Goal: Task Accomplishment & Management: Complete application form

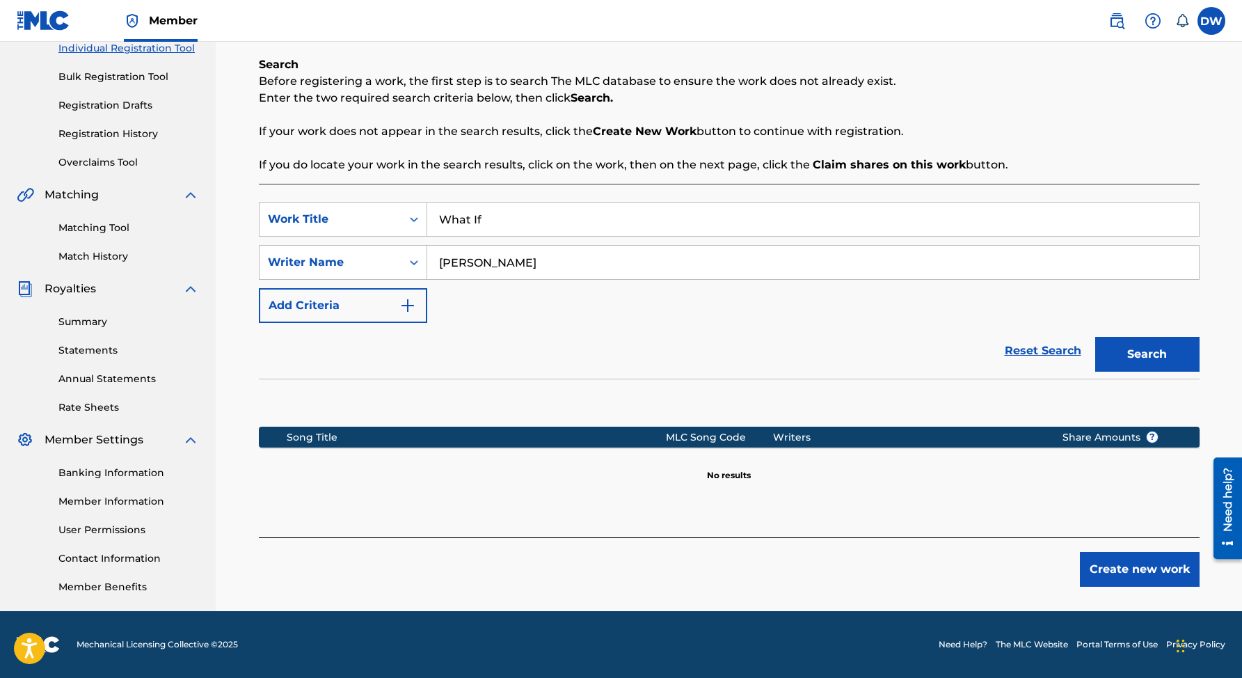
click at [1099, 570] on button "Create new work" at bounding box center [1140, 569] width 120 height 35
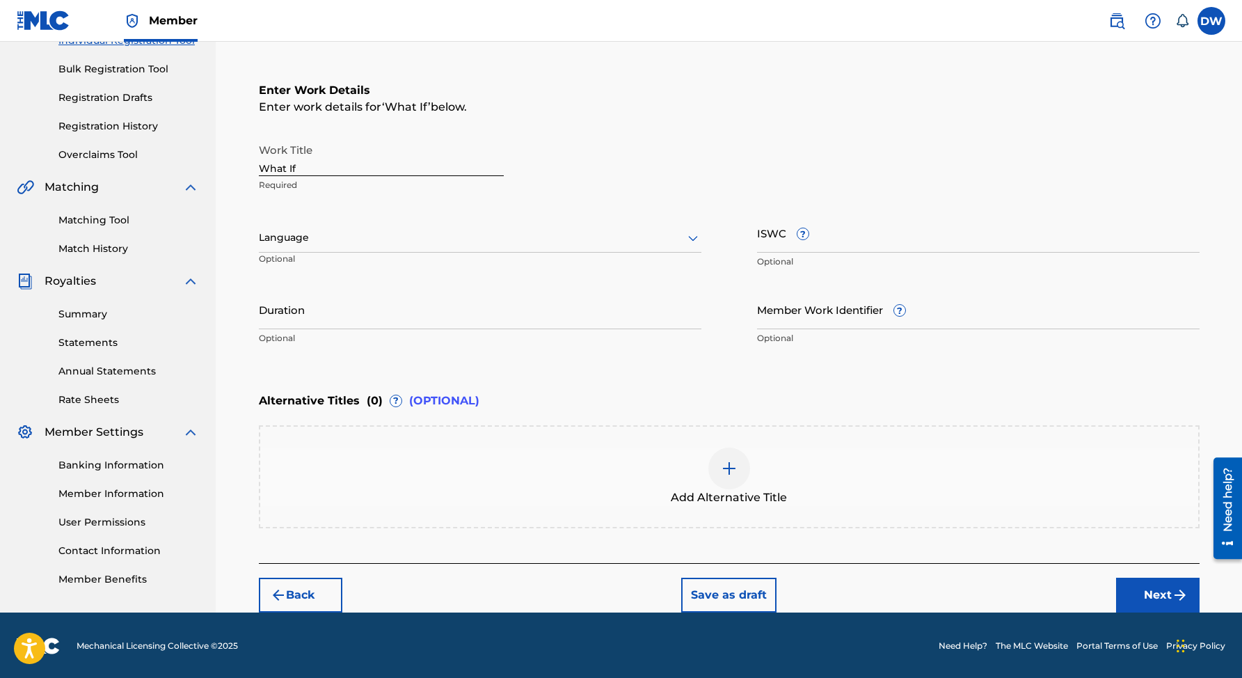
scroll to position [193, 0]
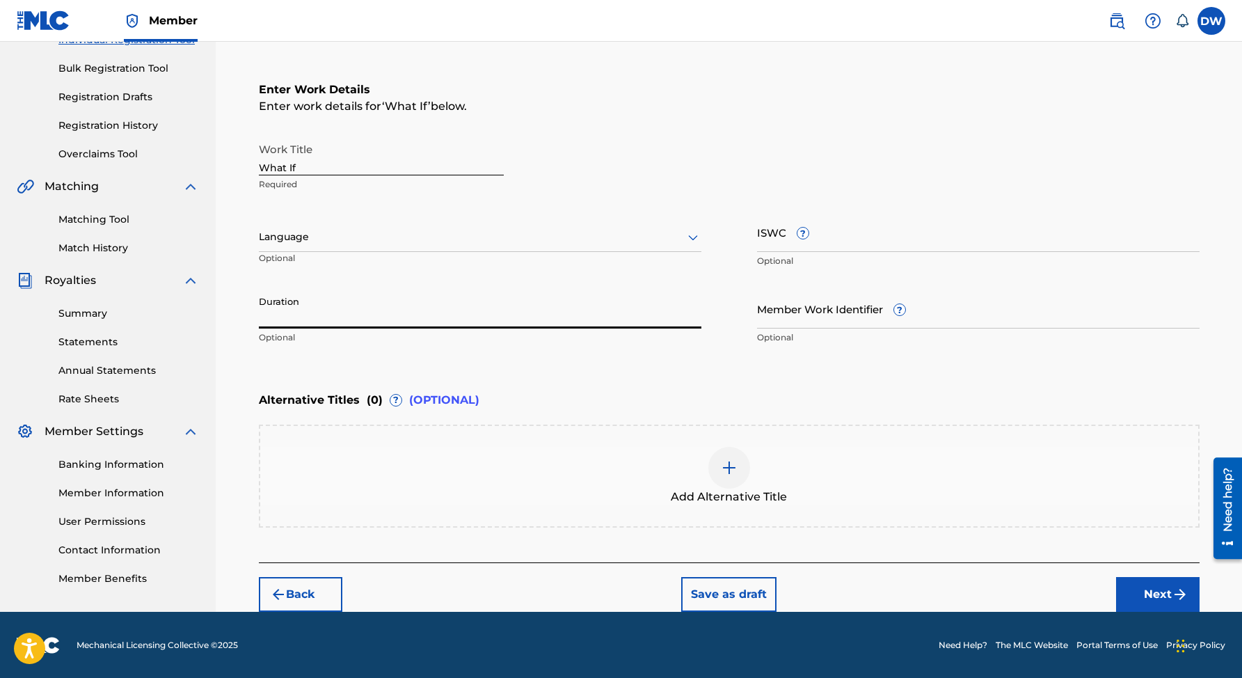
click at [454, 306] on input "Duration" at bounding box center [480, 309] width 443 height 40
type input "2"
type input "02:24"
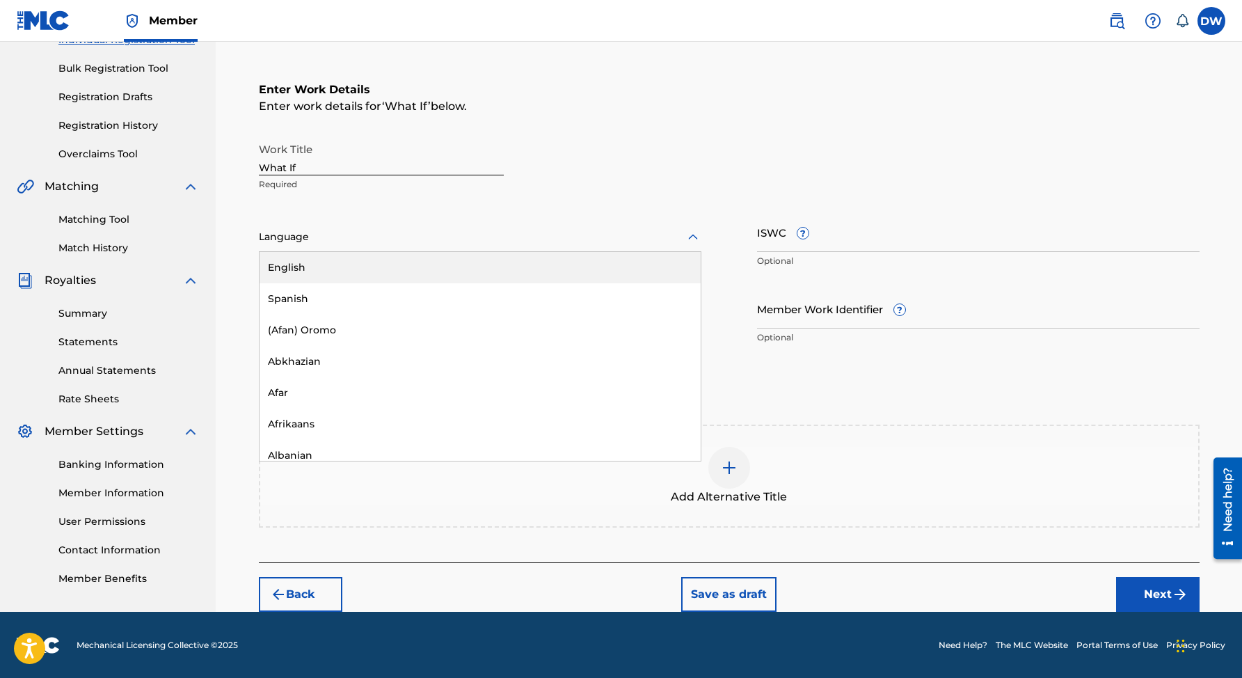
click at [585, 236] on div at bounding box center [480, 236] width 443 height 17
click at [526, 267] on div "English" at bounding box center [480, 267] width 441 height 31
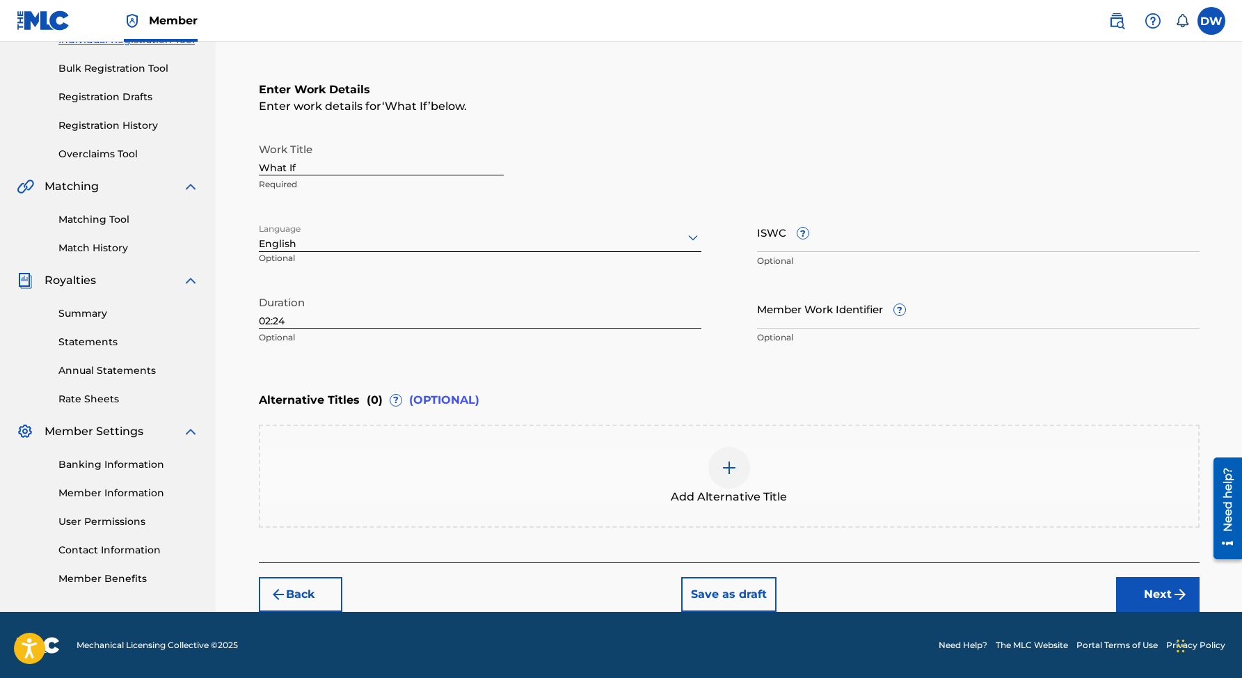
click at [1161, 601] on button "Next" at bounding box center [1157, 594] width 83 height 35
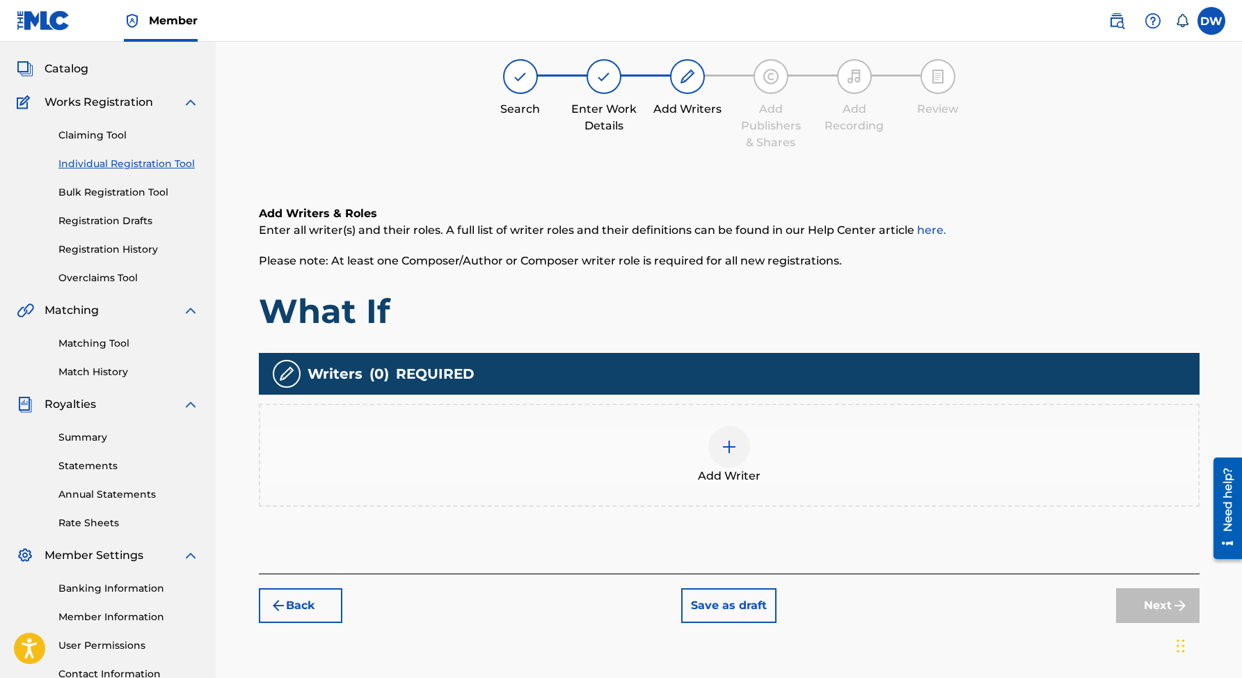
scroll to position [63, 0]
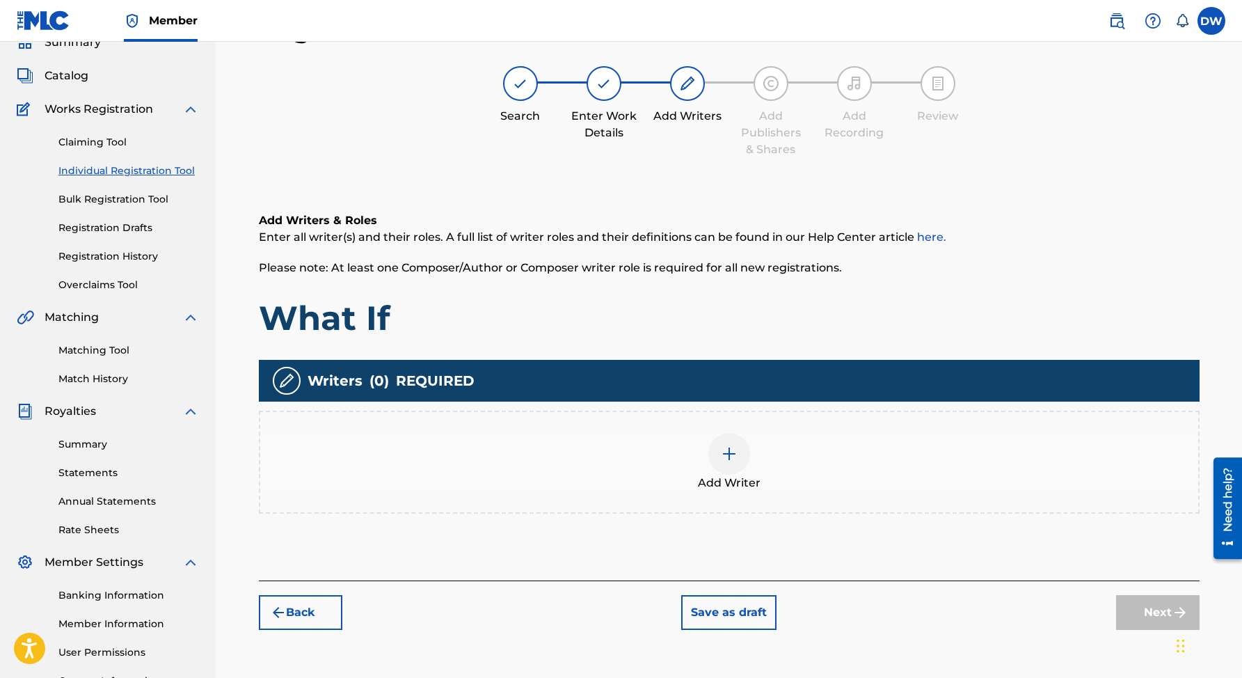
click at [727, 456] on img at bounding box center [729, 453] width 17 height 17
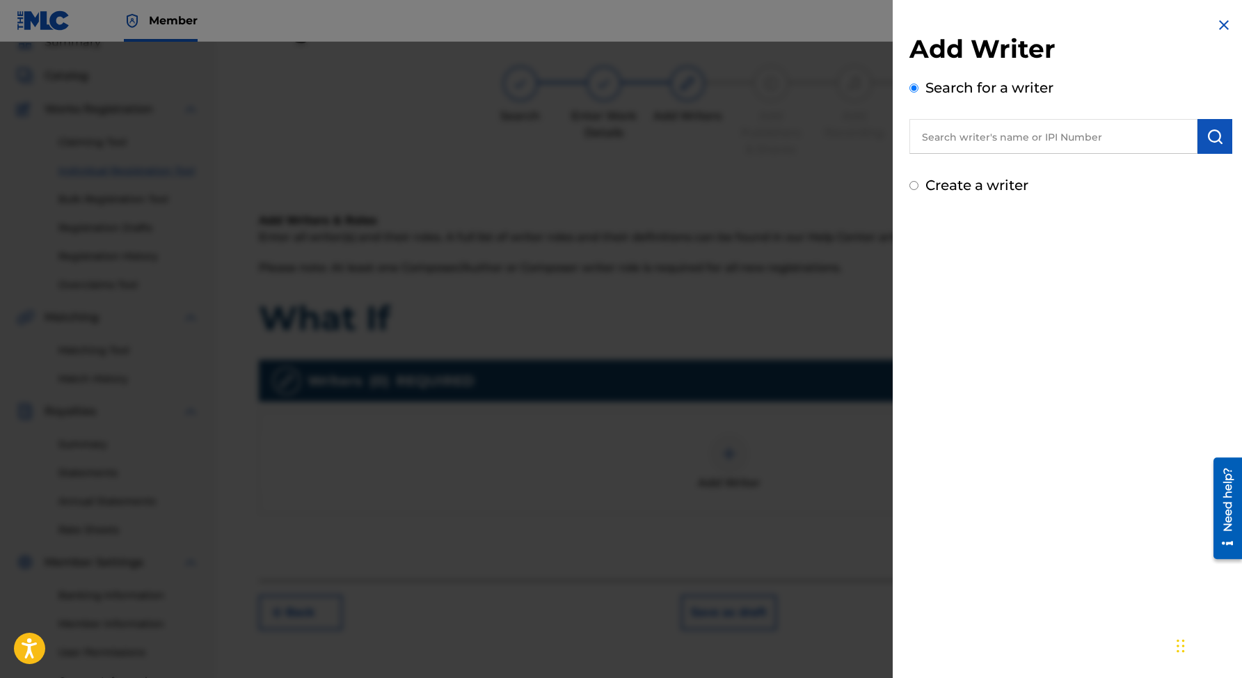
click at [989, 145] on input "text" at bounding box center [1053, 136] width 288 height 35
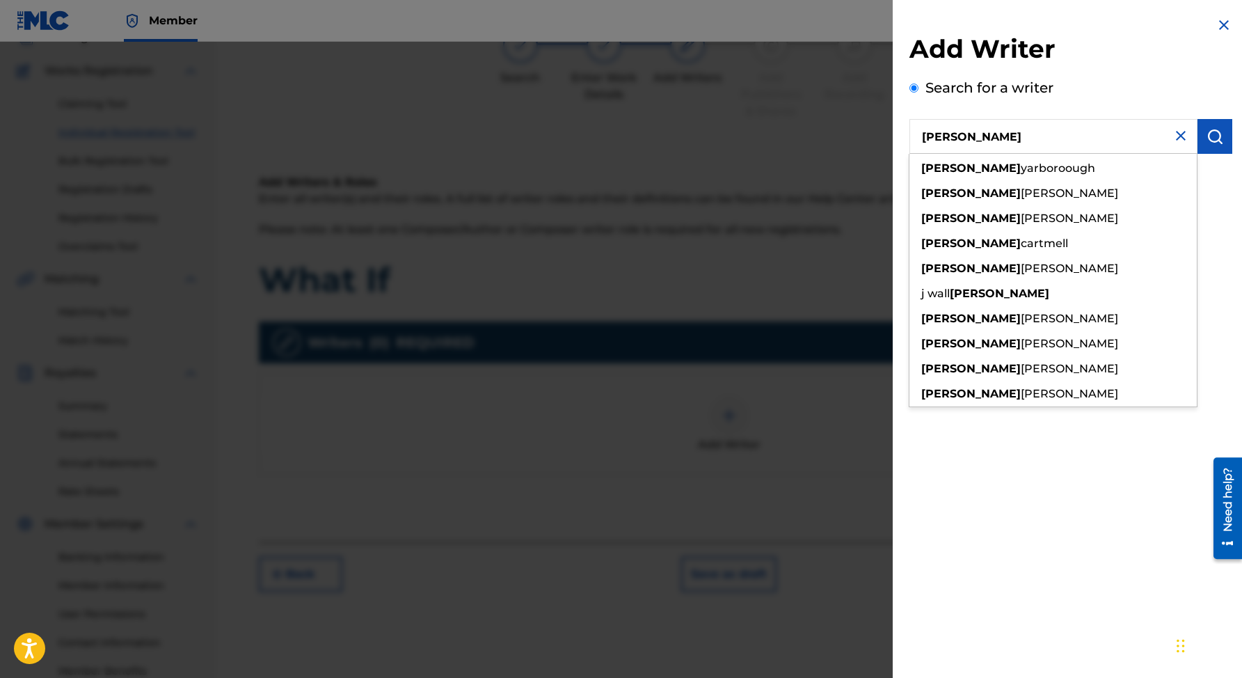
scroll to position [185, 0]
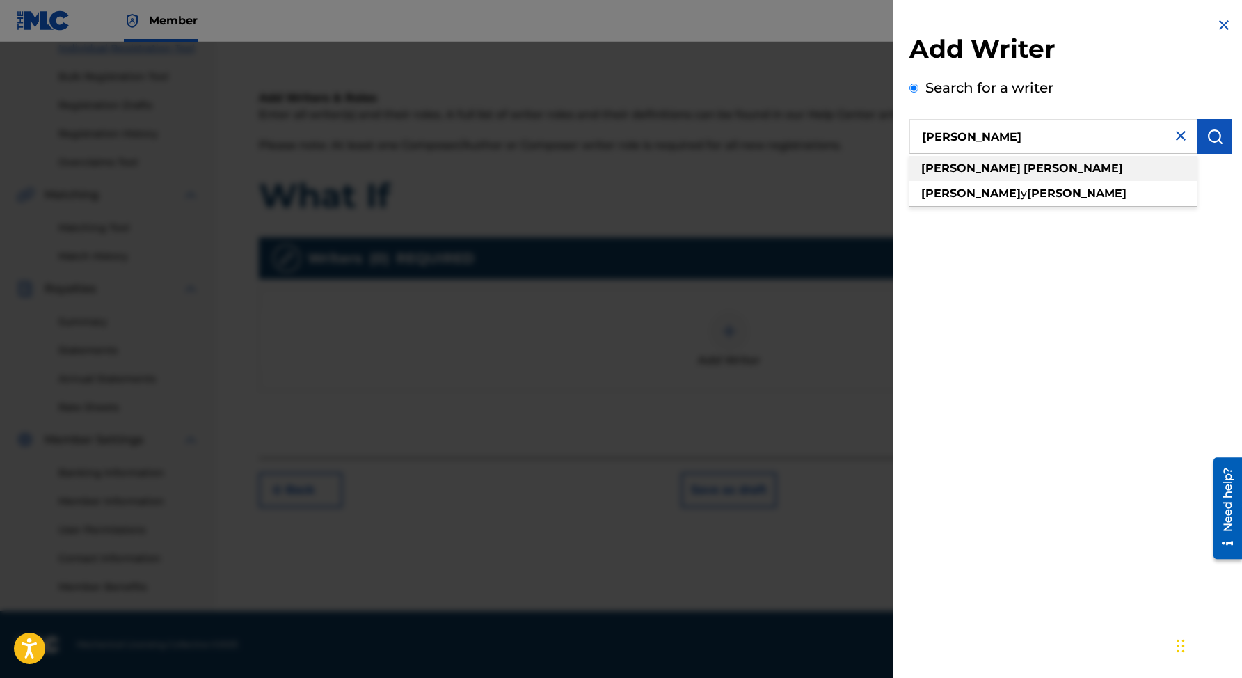
click at [1023, 172] on strong "[PERSON_NAME]" at bounding box center [1072, 167] width 99 height 13
type input "[PERSON_NAME]"
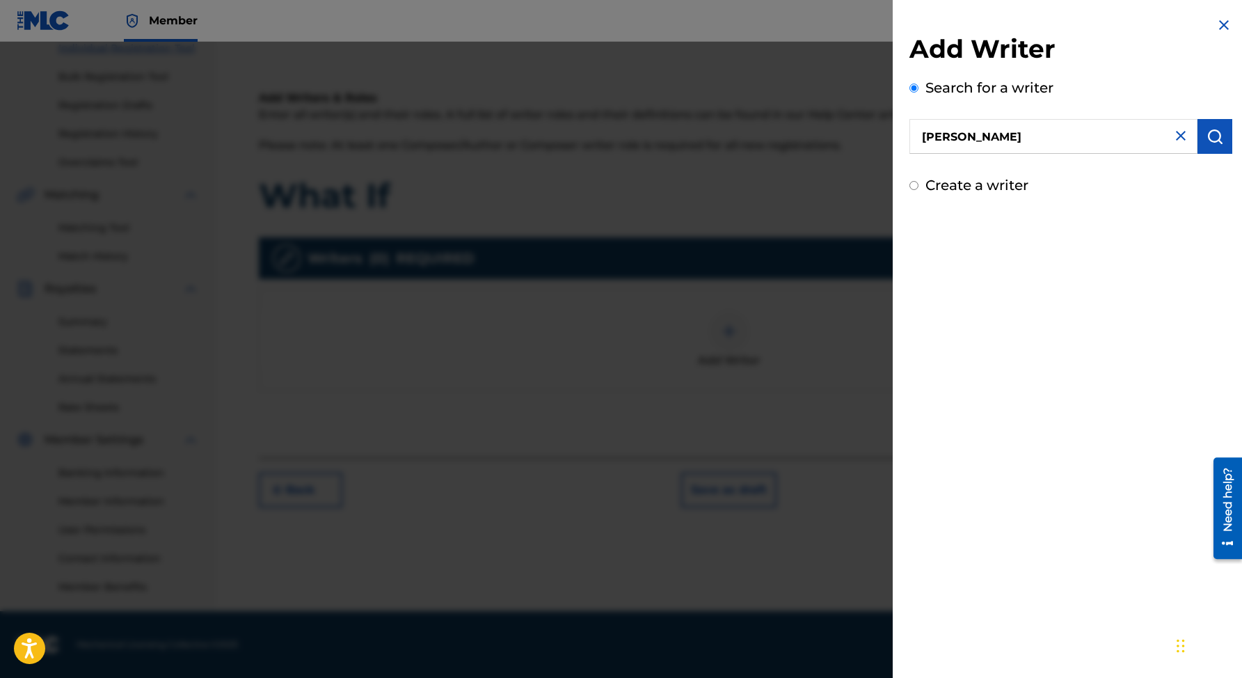
click at [1025, 132] on input "[PERSON_NAME]" at bounding box center [1053, 136] width 288 height 35
click at [999, 135] on input "[PERSON_NAME]" at bounding box center [1053, 136] width 288 height 35
click at [946, 137] on input "[PERSON_NAME]" at bounding box center [1053, 136] width 288 height 35
click at [1101, 135] on input "[PERSON_NAME]" at bounding box center [1053, 136] width 288 height 35
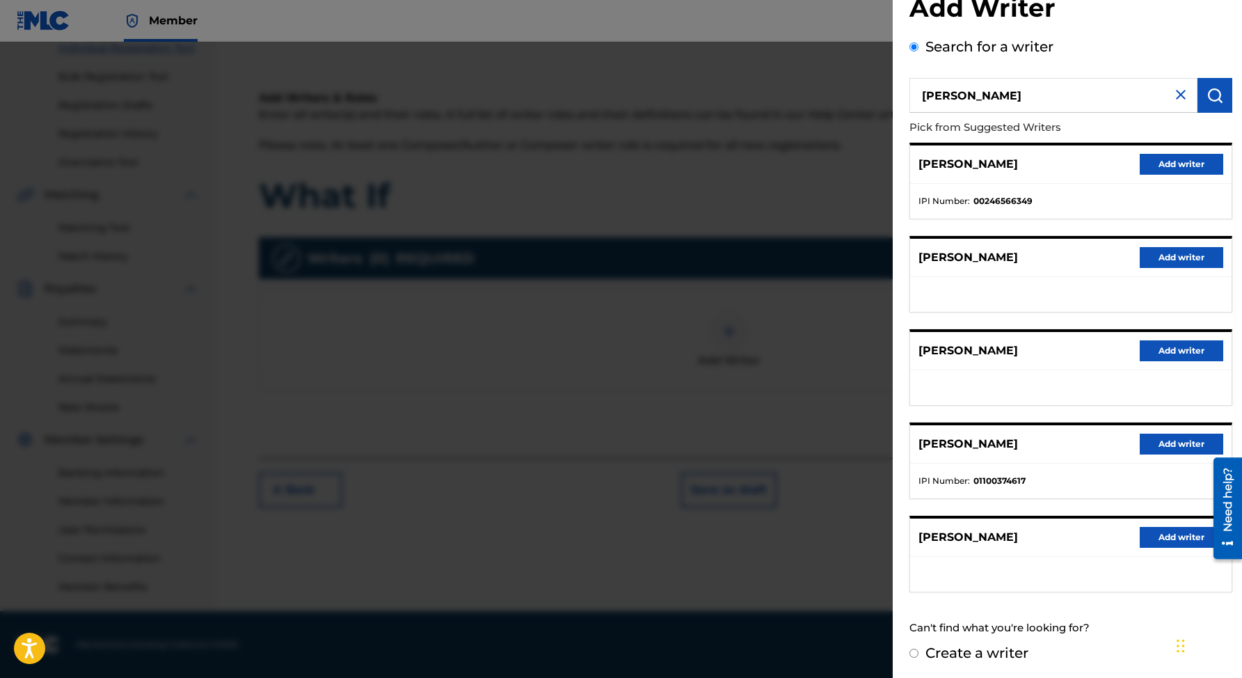
scroll to position [43, 0]
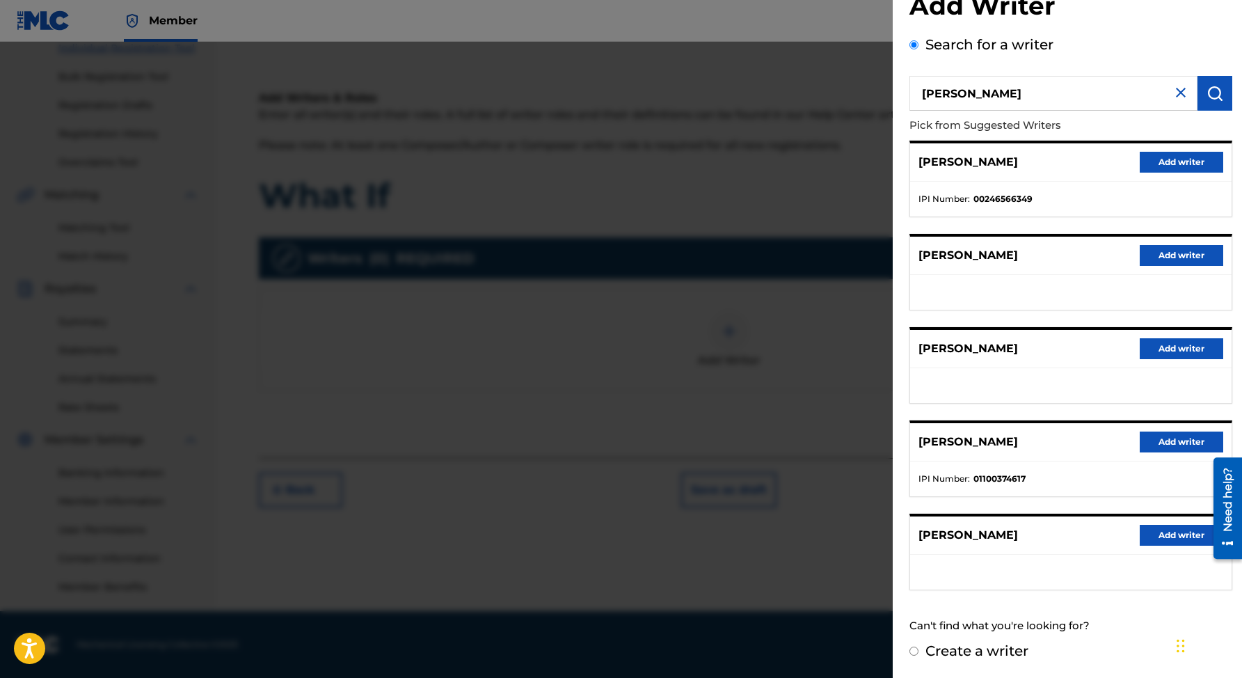
click at [1152, 438] on button "Add writer" at bounding box center [1181, 441] width 83 height 21
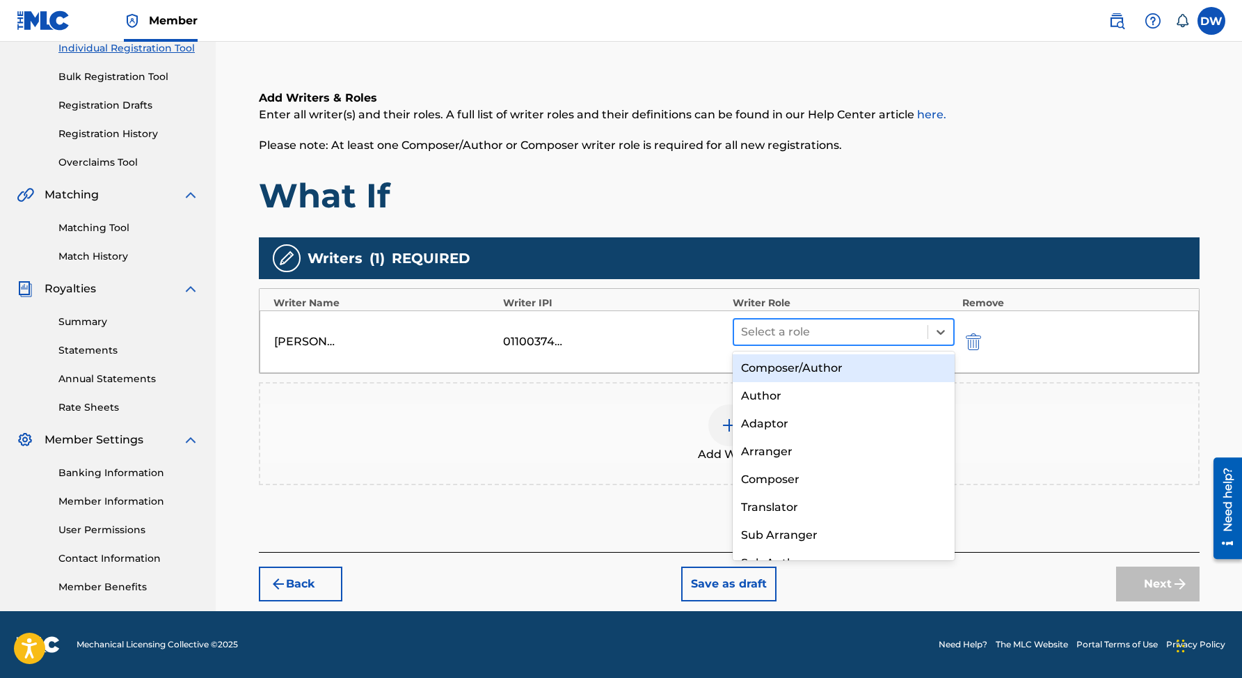
click at [802, 330] on div at bounding box center [831, 331] width 180 height 19
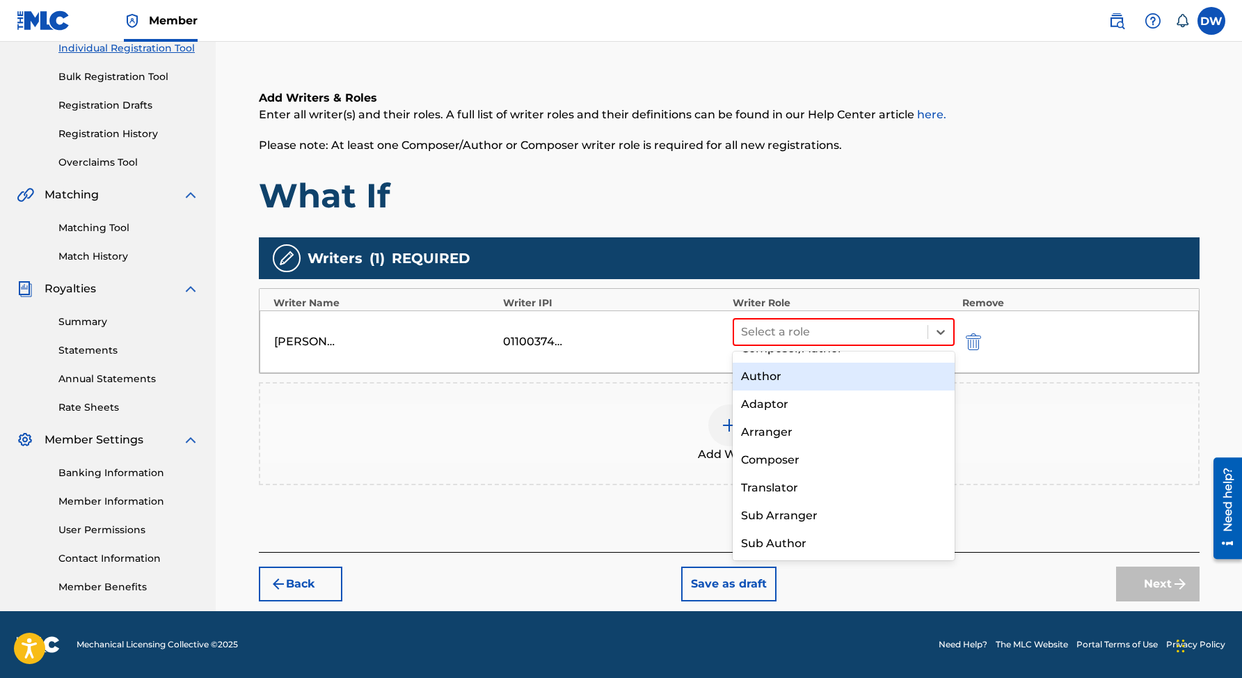
scroll to position [0, 0]
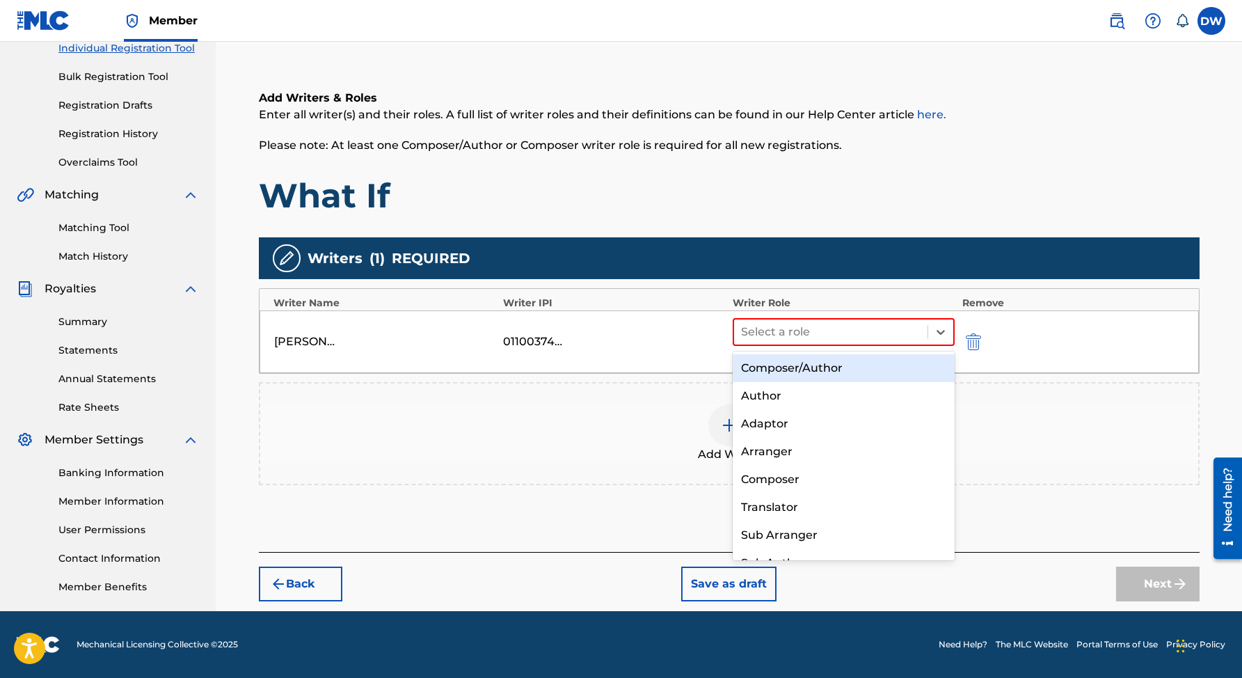
click at [800, 369] on div "Composer/Author" at bounding box center [844, 368] width 223 height 28
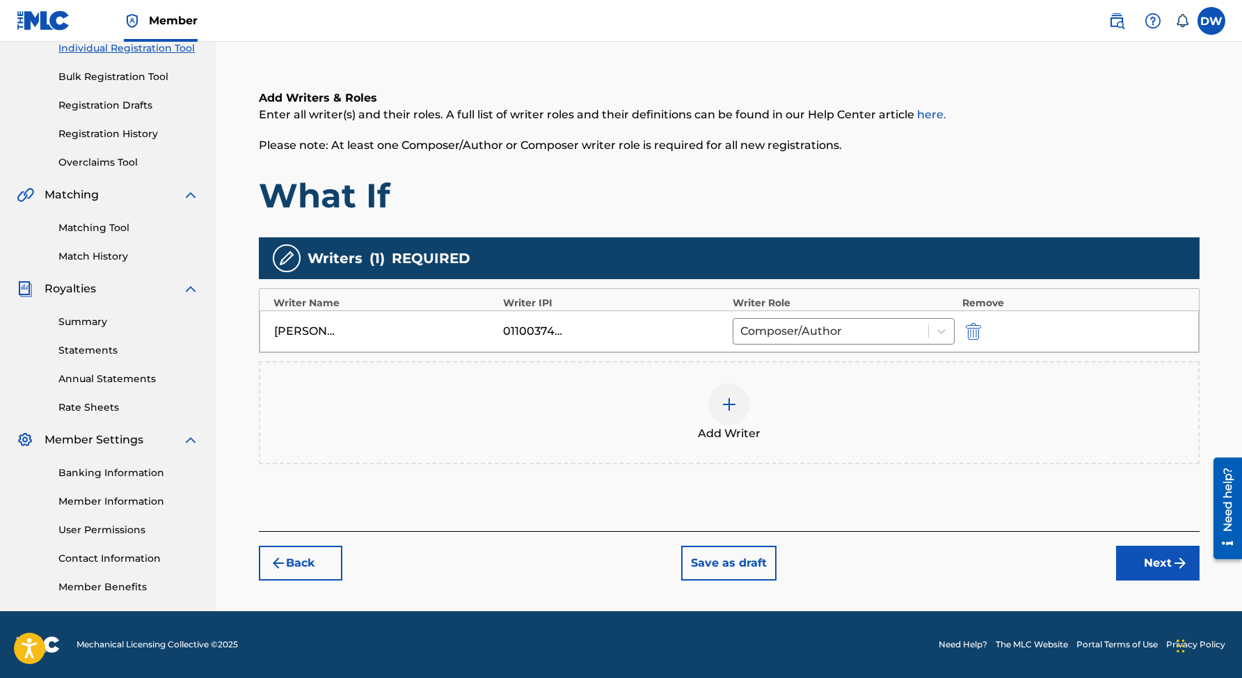
click at [747, 408] on div at bounding box center [729, 404] width 42 height 42
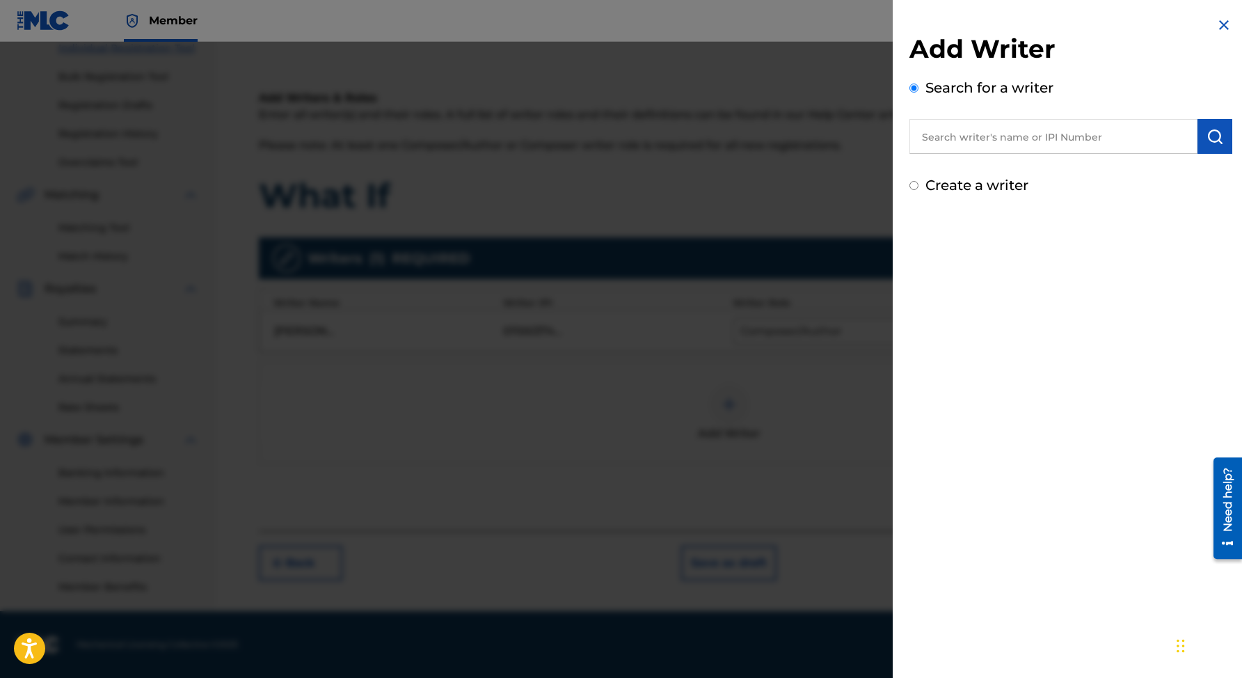
click at [937, 136] on input "text" at bounding box center [1053, 136] width 288 height 35
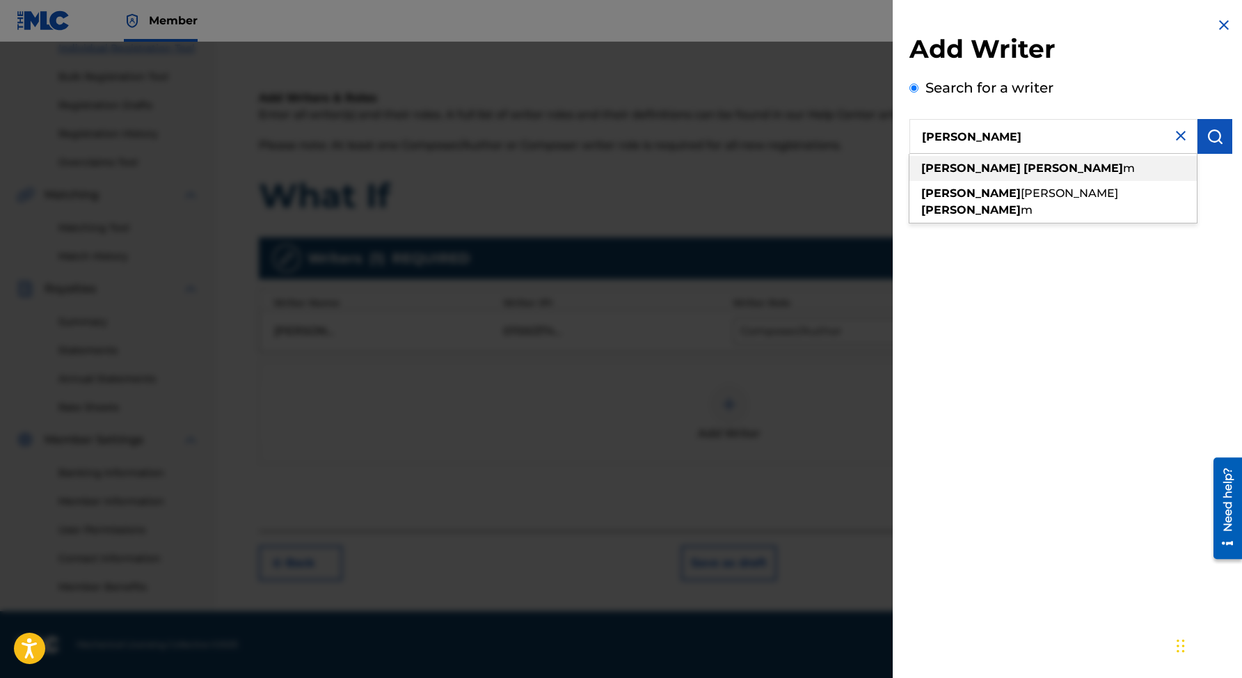
click at [939, 163] on strong "[PERSON_NAME]" at bounding box center [970, 167] width 99 height 13
type input "[PERSON_NAME]"
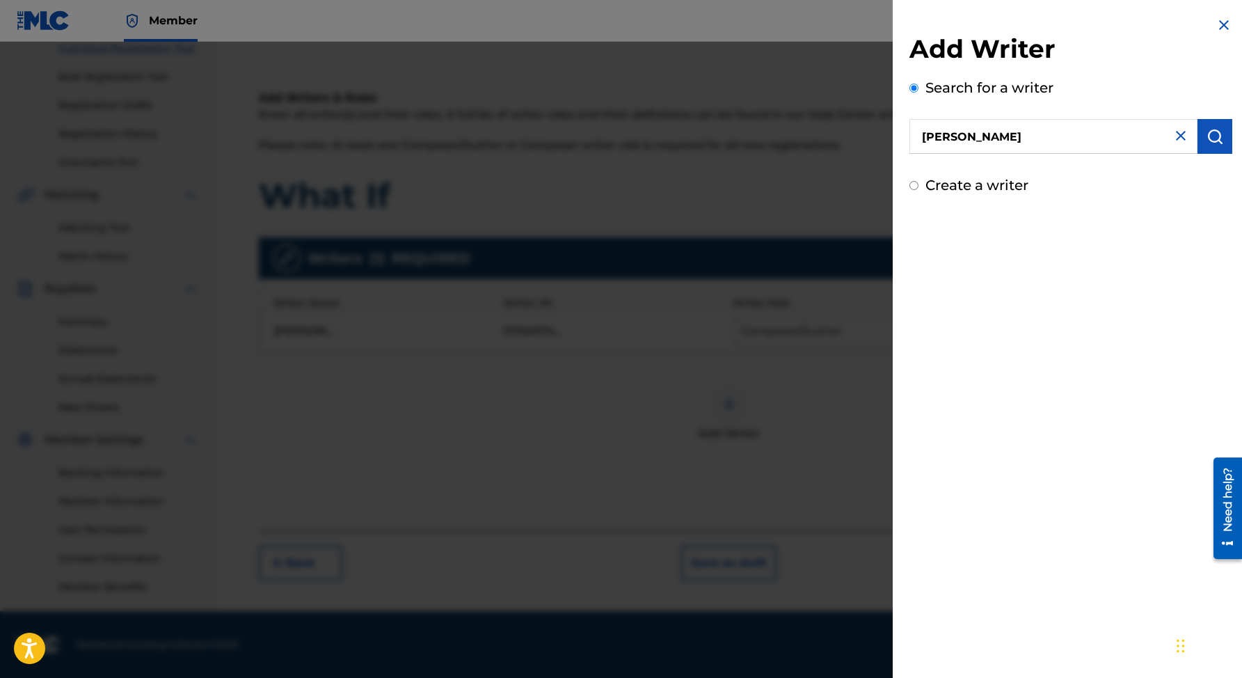
click at [1087, 139] on input "[PERSON_NAME]" at bounding box center [1053, 136] width 288 height 35
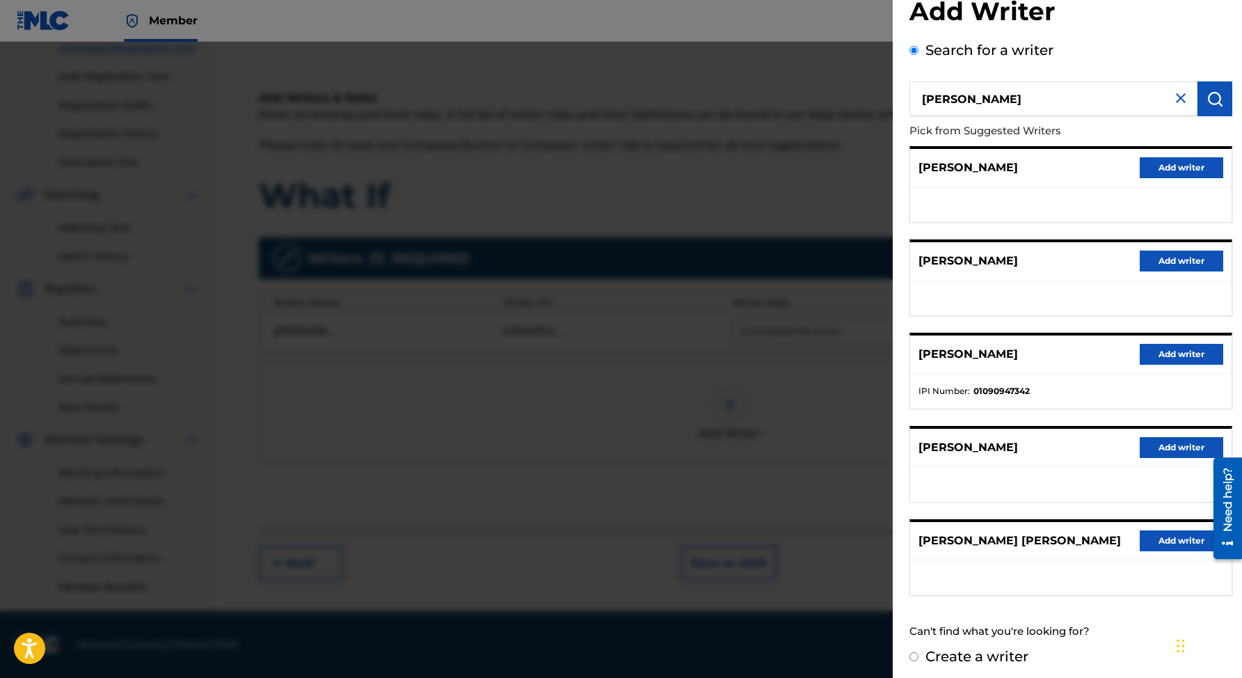
scroll to position [43, 0]
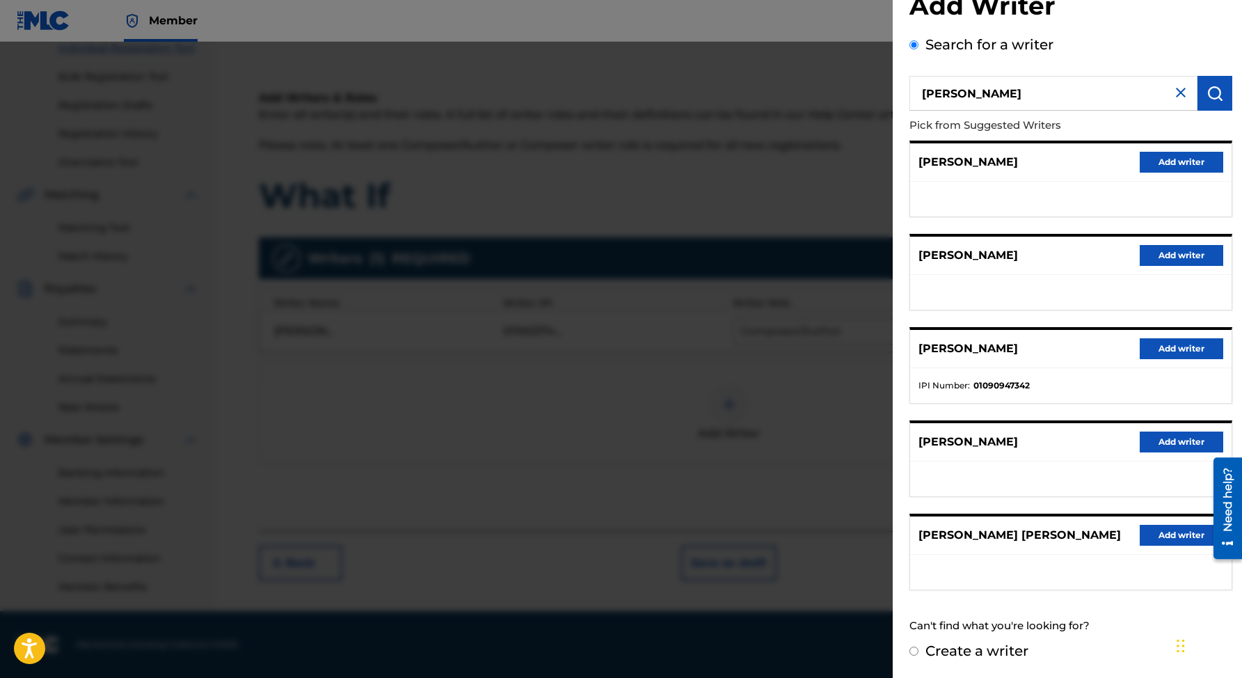
click at [1157, 353] on button "Add writer" at bounding box center [1181, 348] width 83 height 21
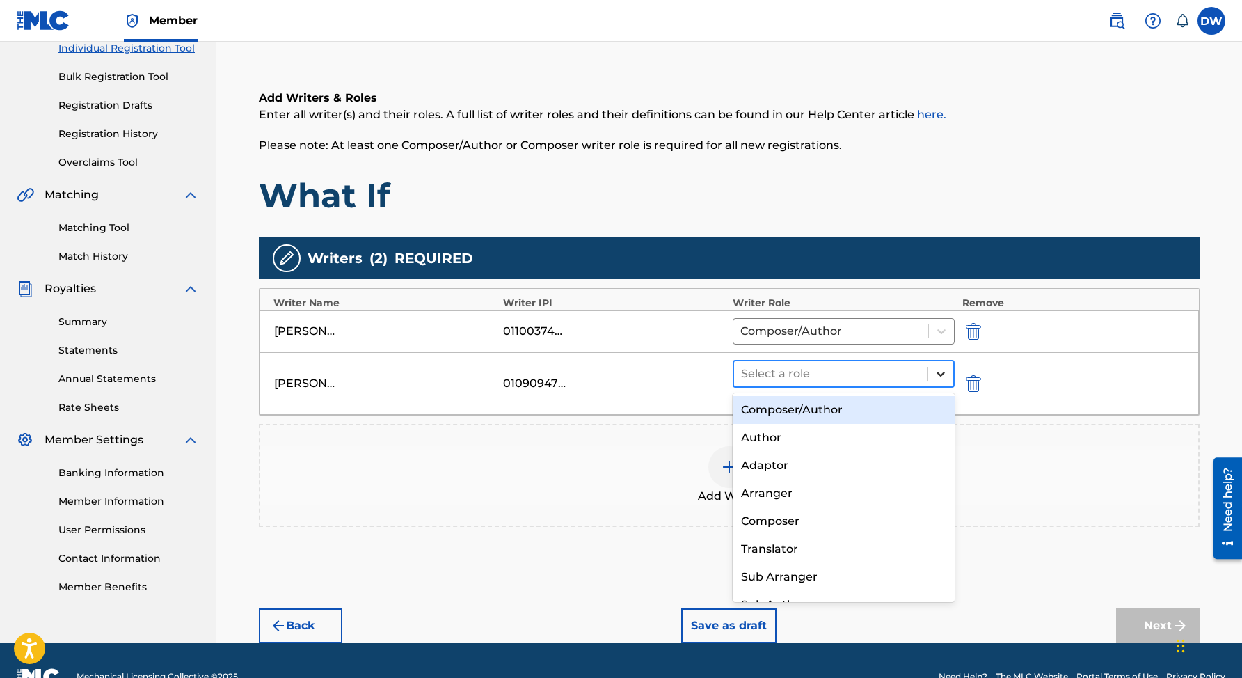
click at [941, 373] on icon at bounding box center [941, 374] width 8 height 5
click at [840, 409] on div "Composer/Author" at bounding box center [844, 410] width 223 height 28
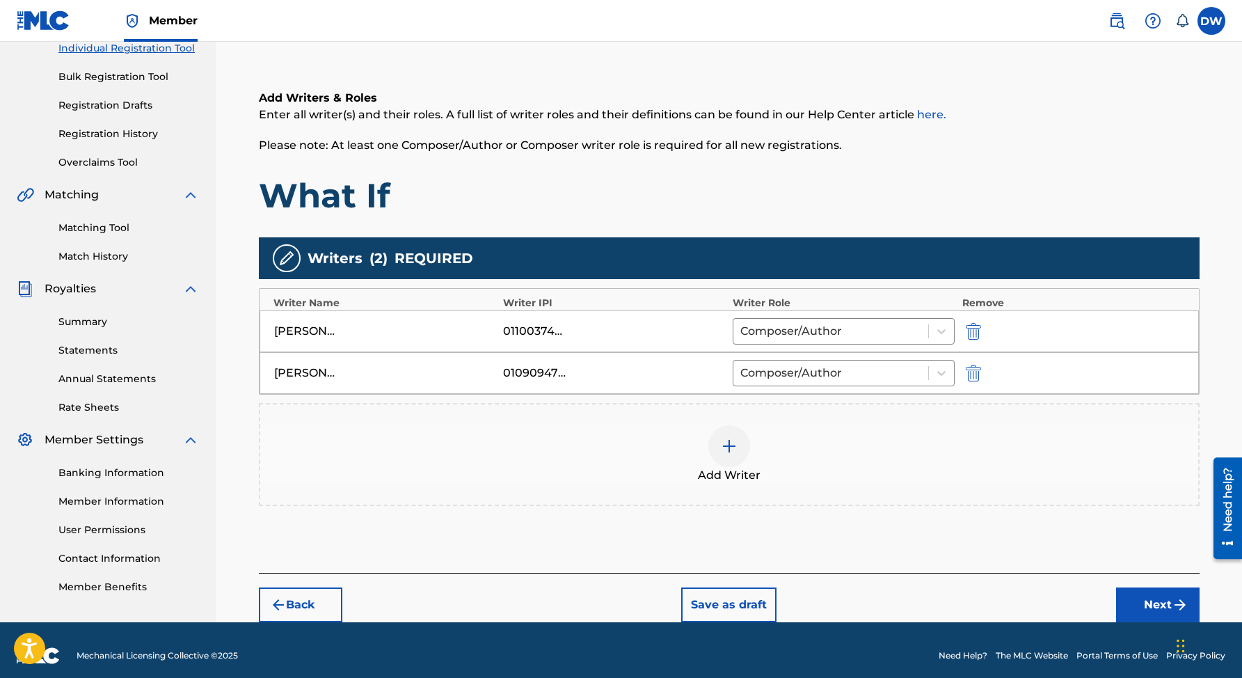
click at [730, 440] on img at bounding box center [729, 446] width 17 height 17
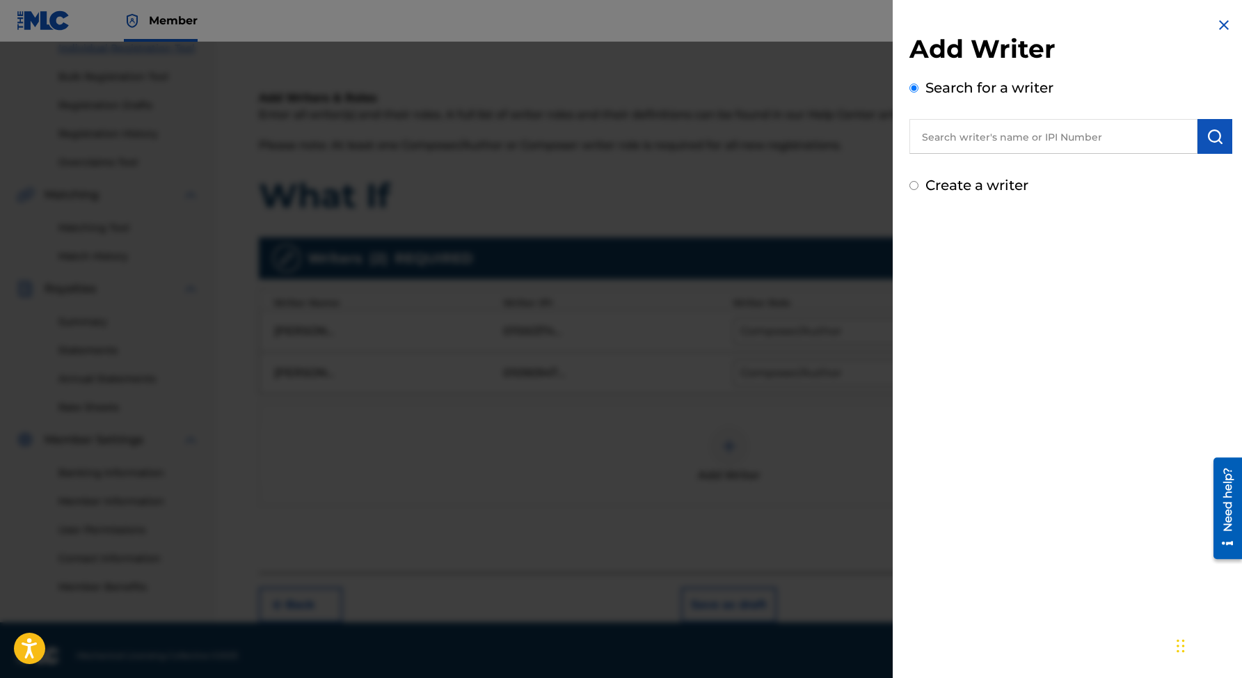
click at [944, 132] on input "text" at bounding box center [1053, 136] width 288 height 35
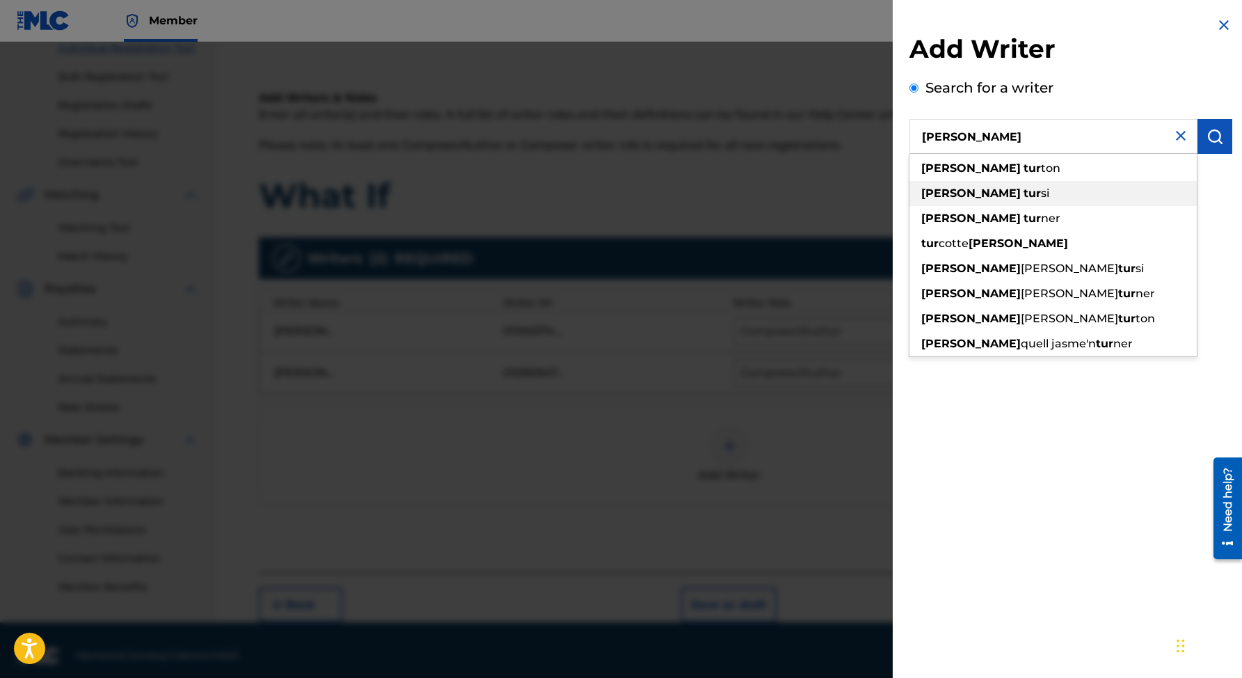
click at [940, 187] on strong "[PERSON_NAME]" at bounding box center [970, 192] width 99 height 13
type input "[PERSON_NAME]"
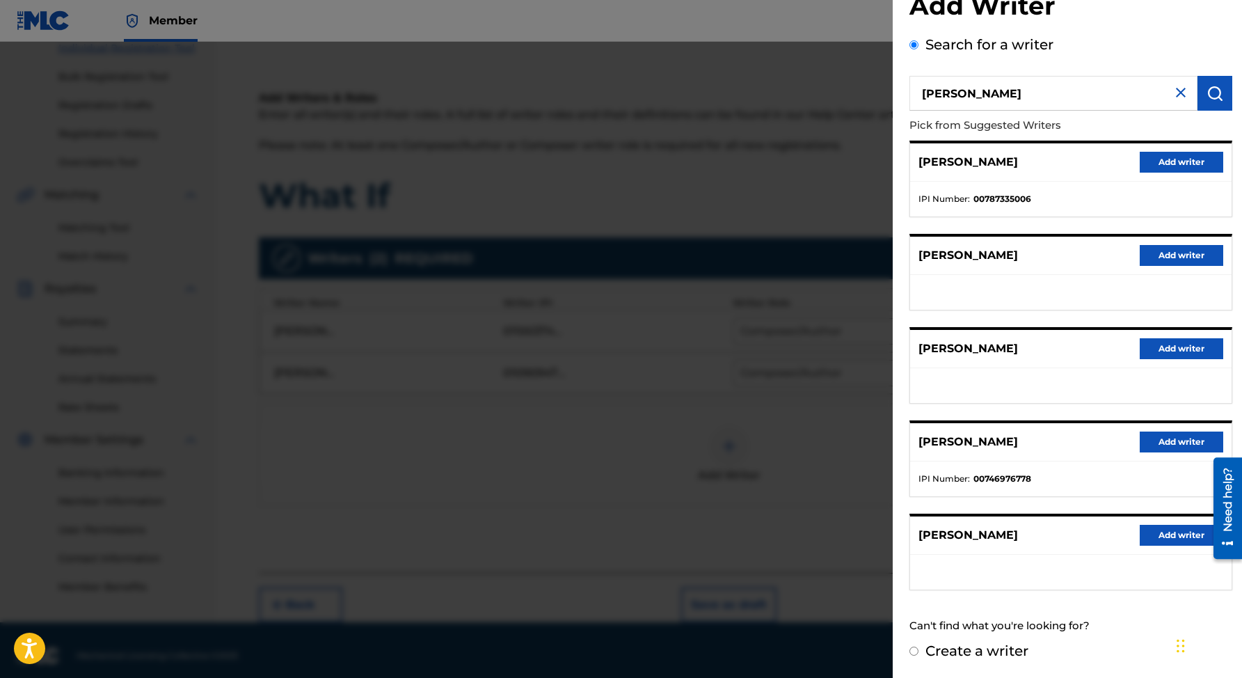
scroll to position [196, 0]
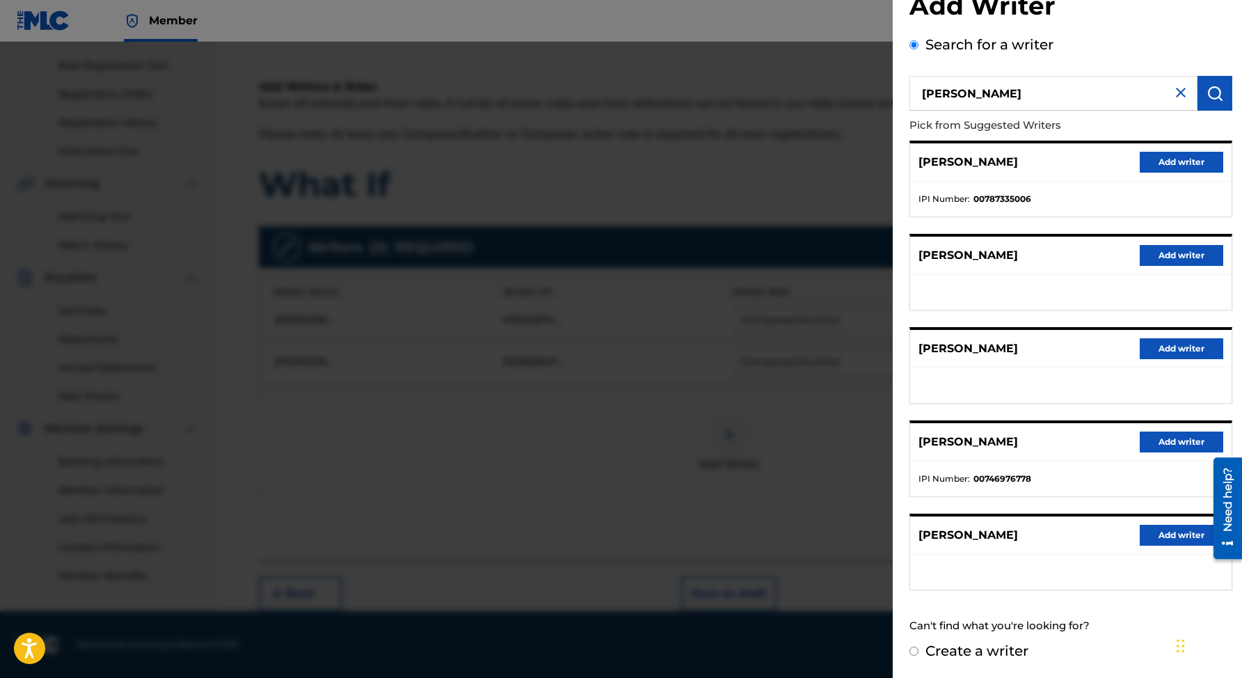
click at [1168, 440] on button "Add writer" at bounding box center [1181, 441] width 83 height 21
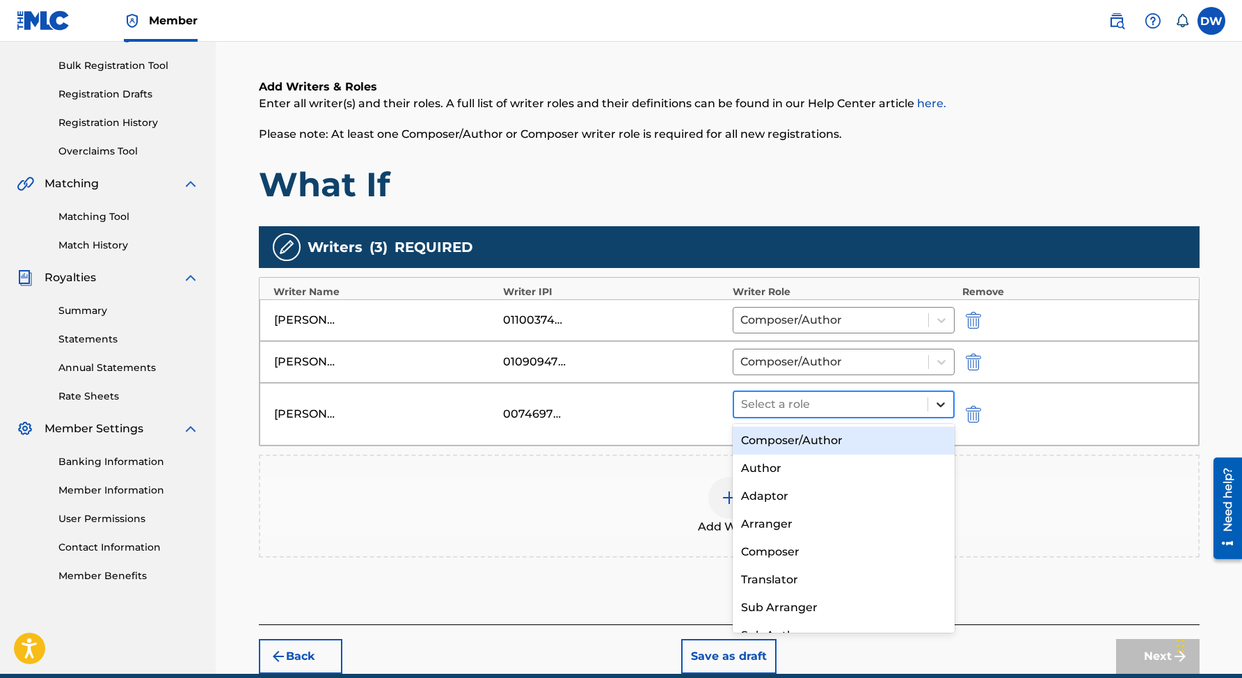
click at [937, 402] on icon at bounding box center [941, 404] width 8 height 5
click at [834, 436] on div "Composer/Author" at bounding box center [844, 441] width 223 height 28
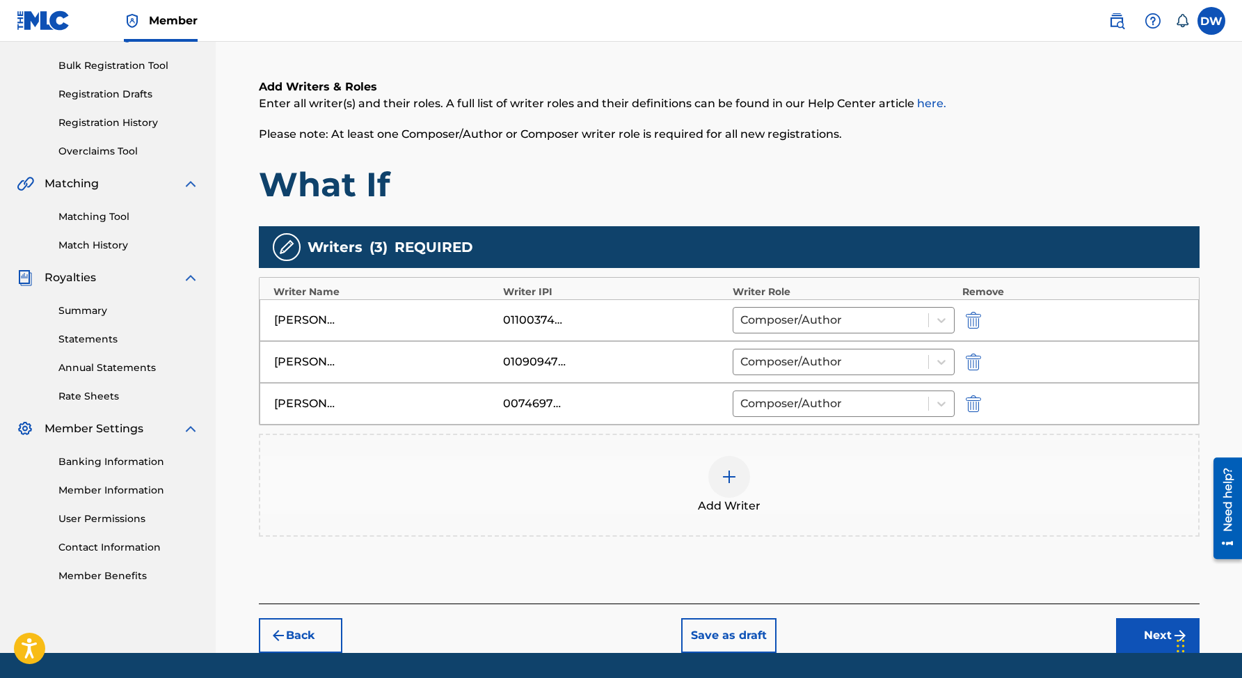
click at [737, 477] on img at bounding box center [729, 476] width 17 height 17
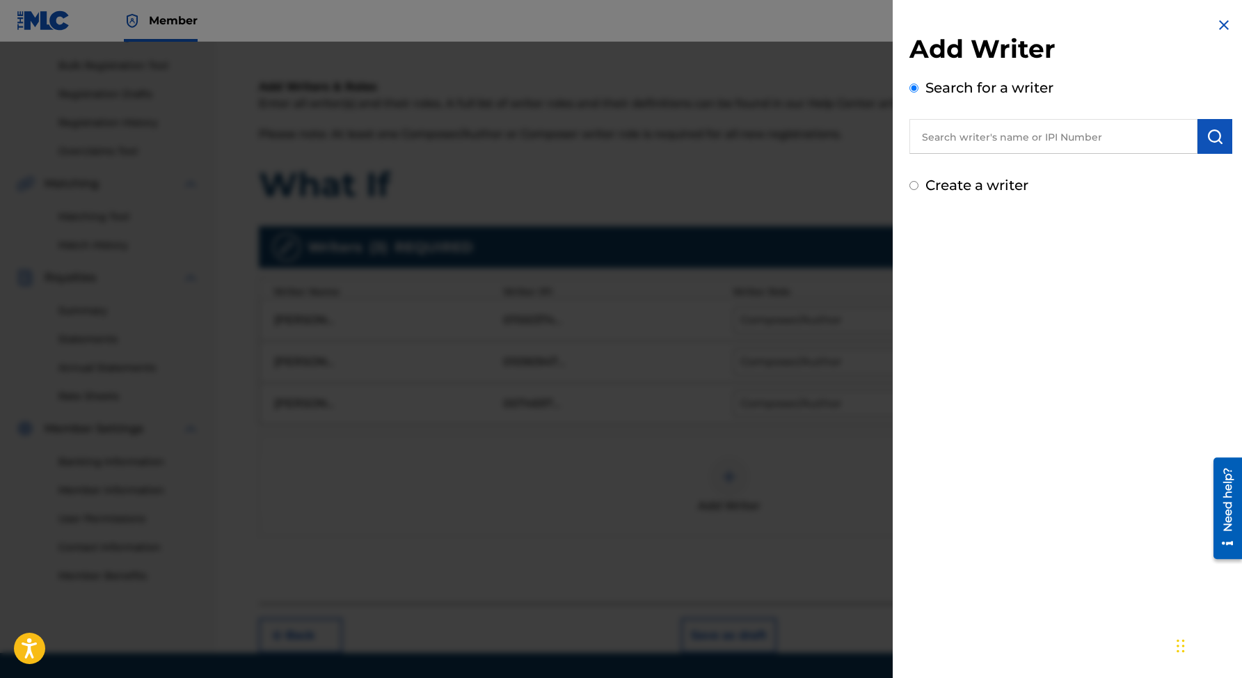
click at [1017, 137] on input "text" at bounding box center [1053, 136] width 288 height 35
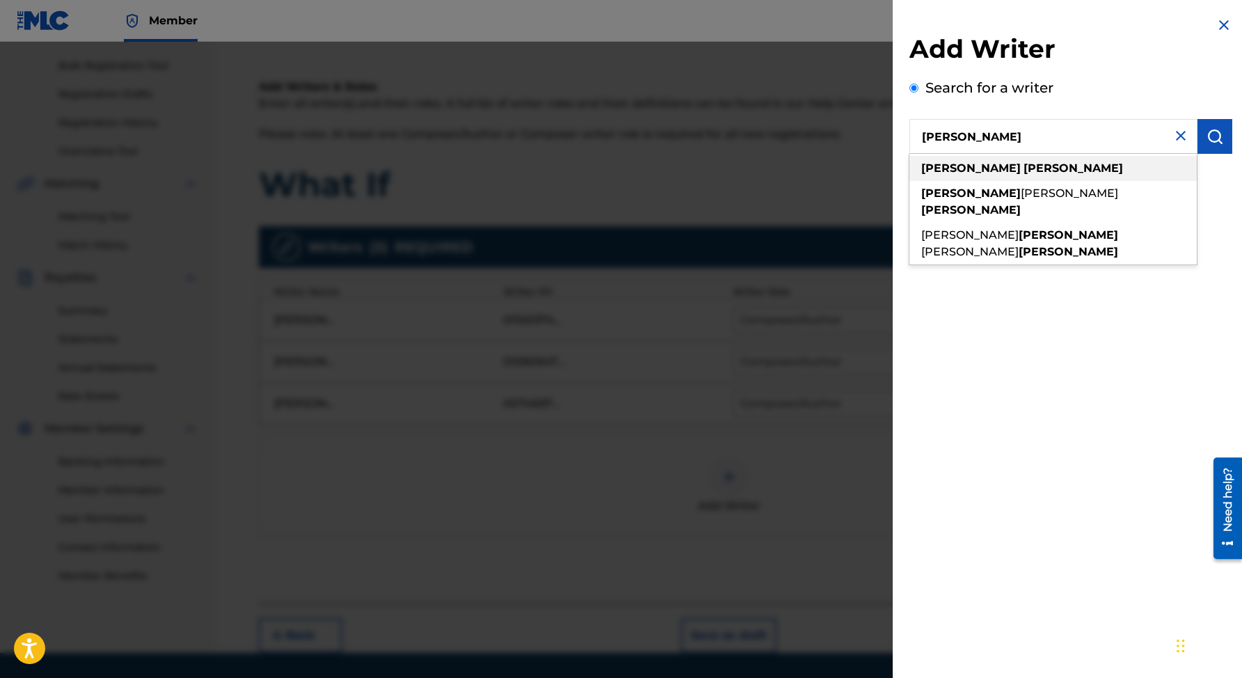
type input "[PERSON_NAME]"
click at [996, 168] on div "[PERSON_NAME]" at bounding box center [1052, 168] width 287 height 25
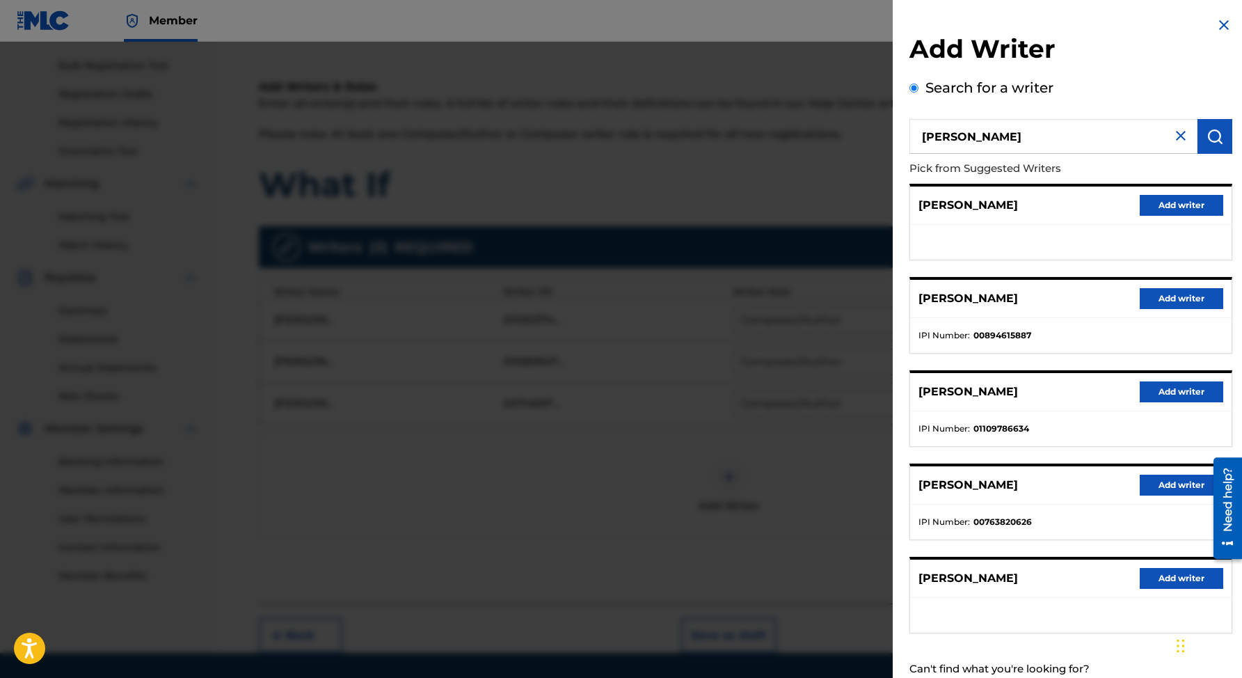
click at [1155, 481] on button "Add writer" at bounding box center [1181, 485] width 83 height 21
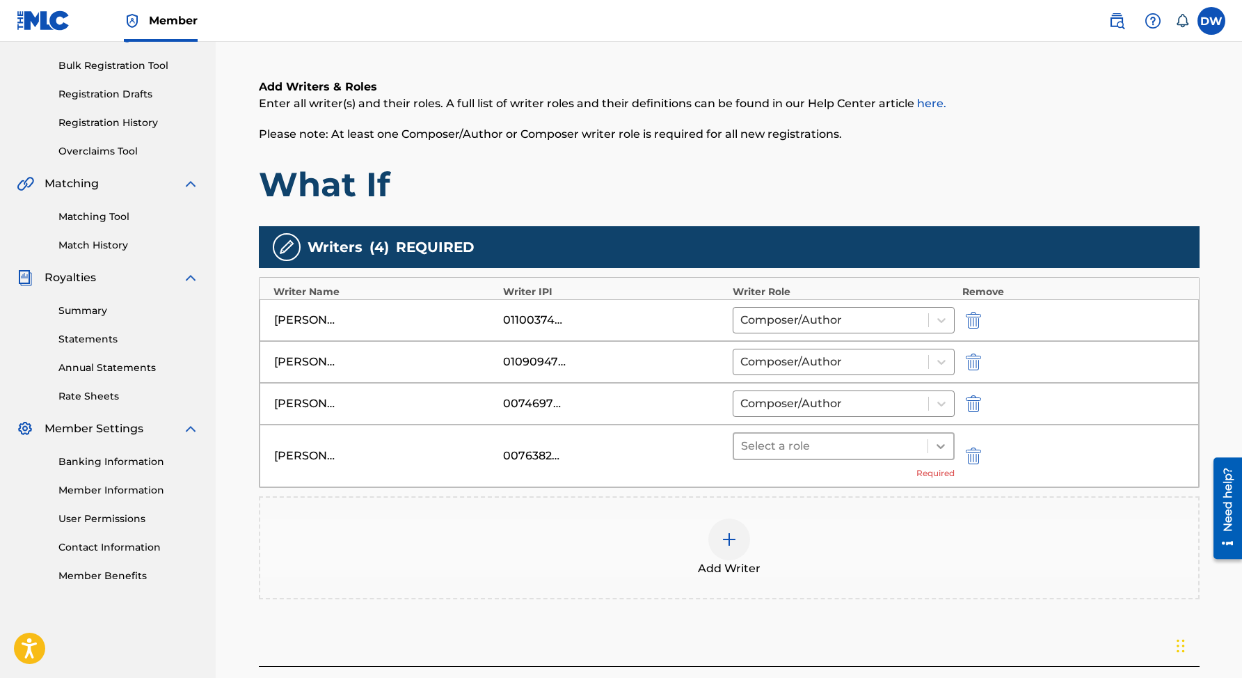
click at [939, 447] on icon at bounding box center [941, 446] width 8 height 5
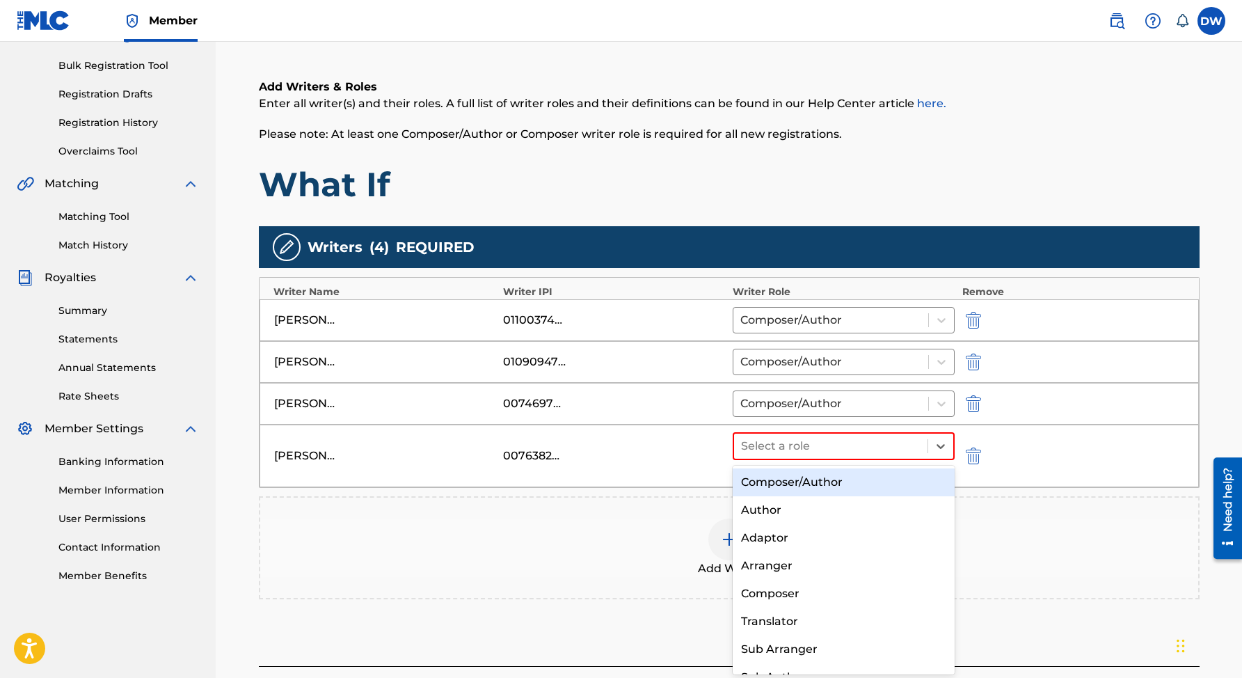
click at [849, 480] on div "Composer/Author" at bounding box center [844, 482] width 223 height 28
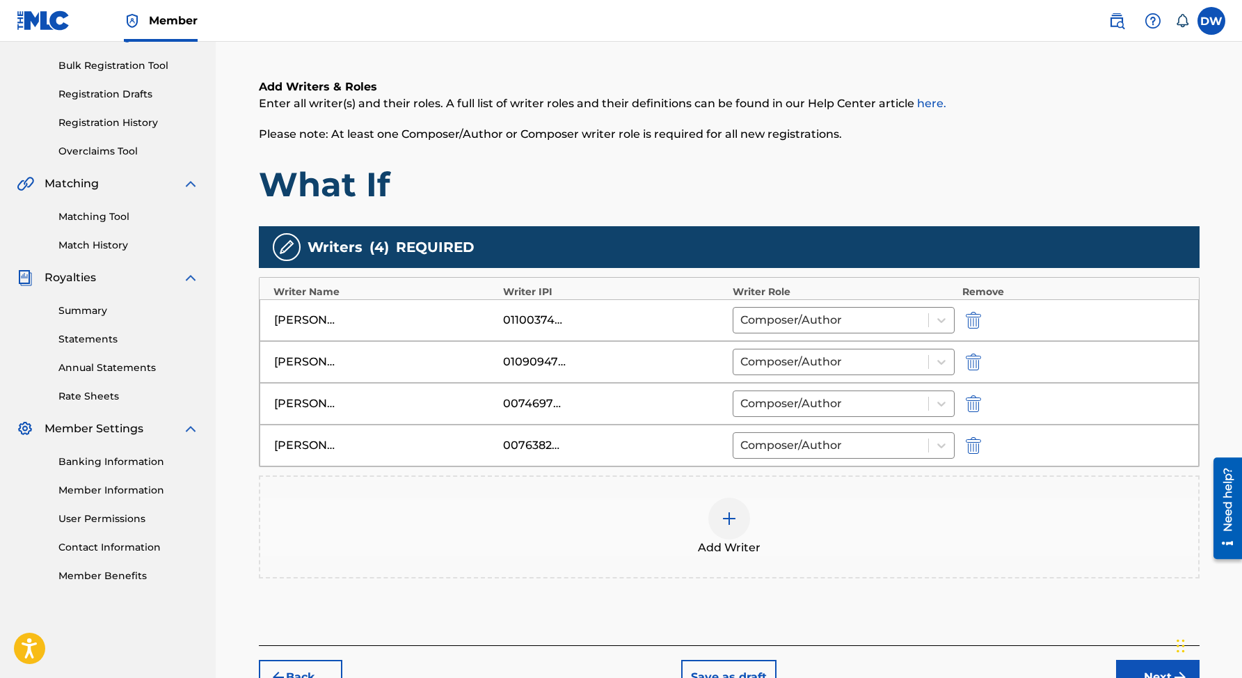
click at [726, 522] on img at bounding box center [729, 518] width 17 height 17
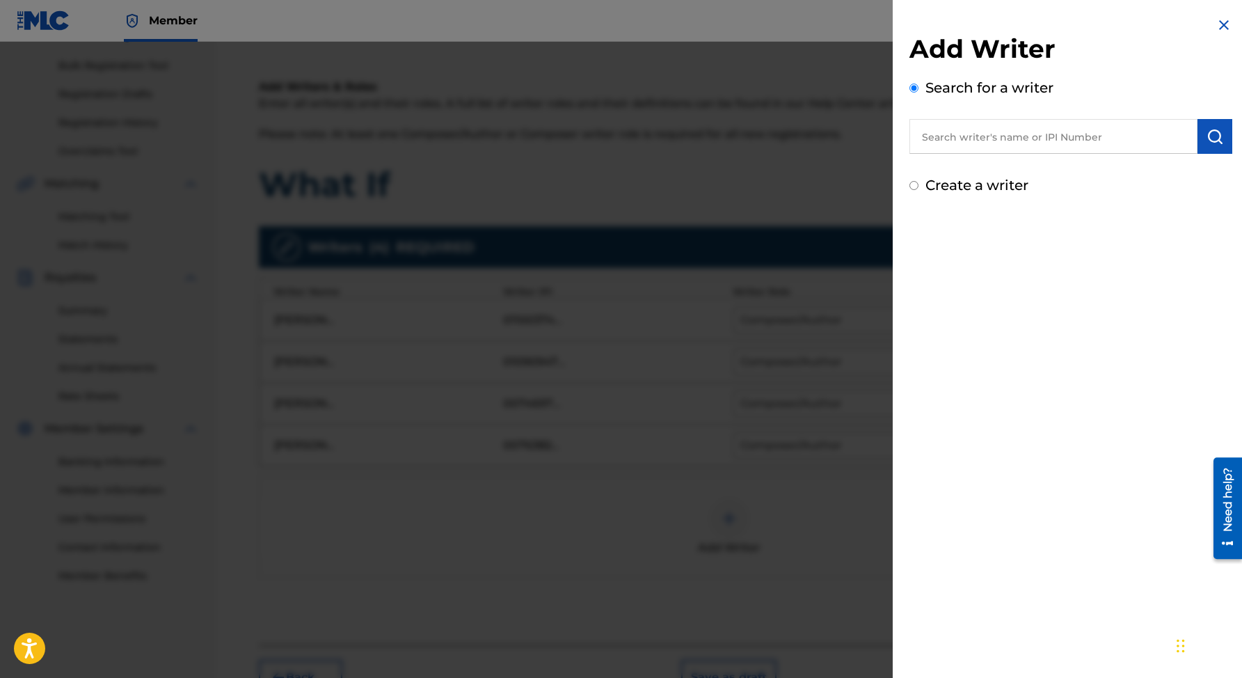
click at [973, 138] on input "text" at bounding box center [1053, 136] width 288 height 35
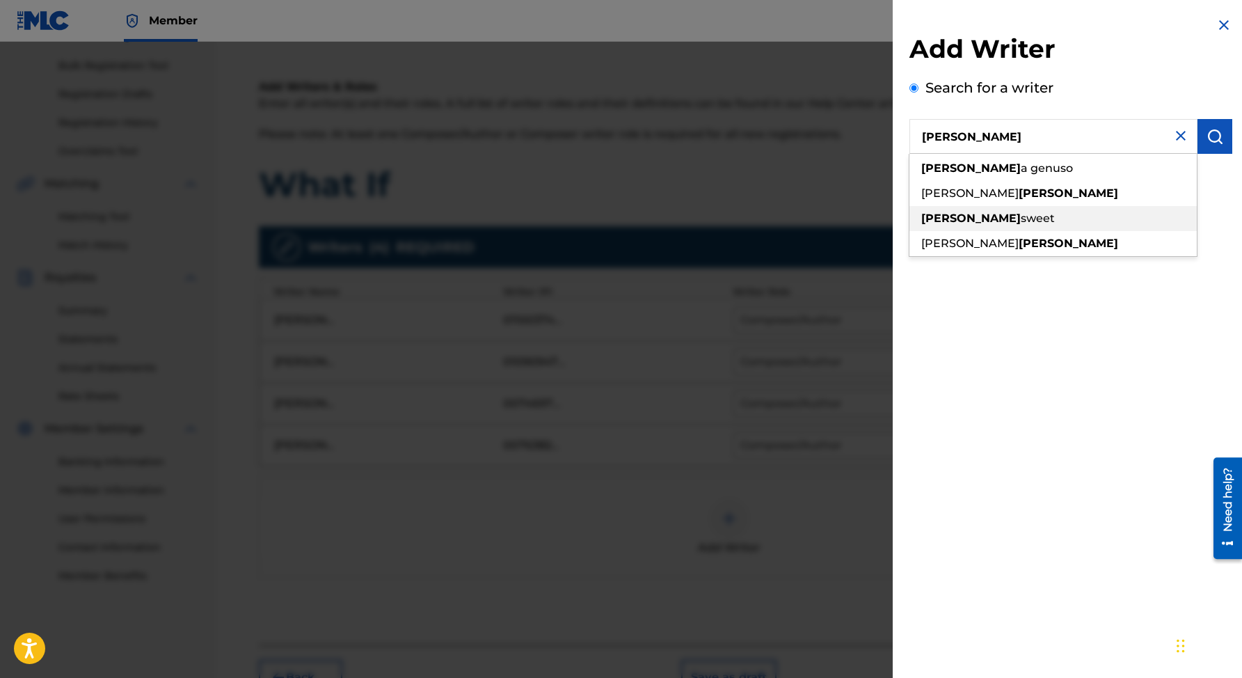
click at [1021, 212] on span "sweet" at bounding box center [1038, 218] width 34 height 13
type input "[PERSON_NAME]"
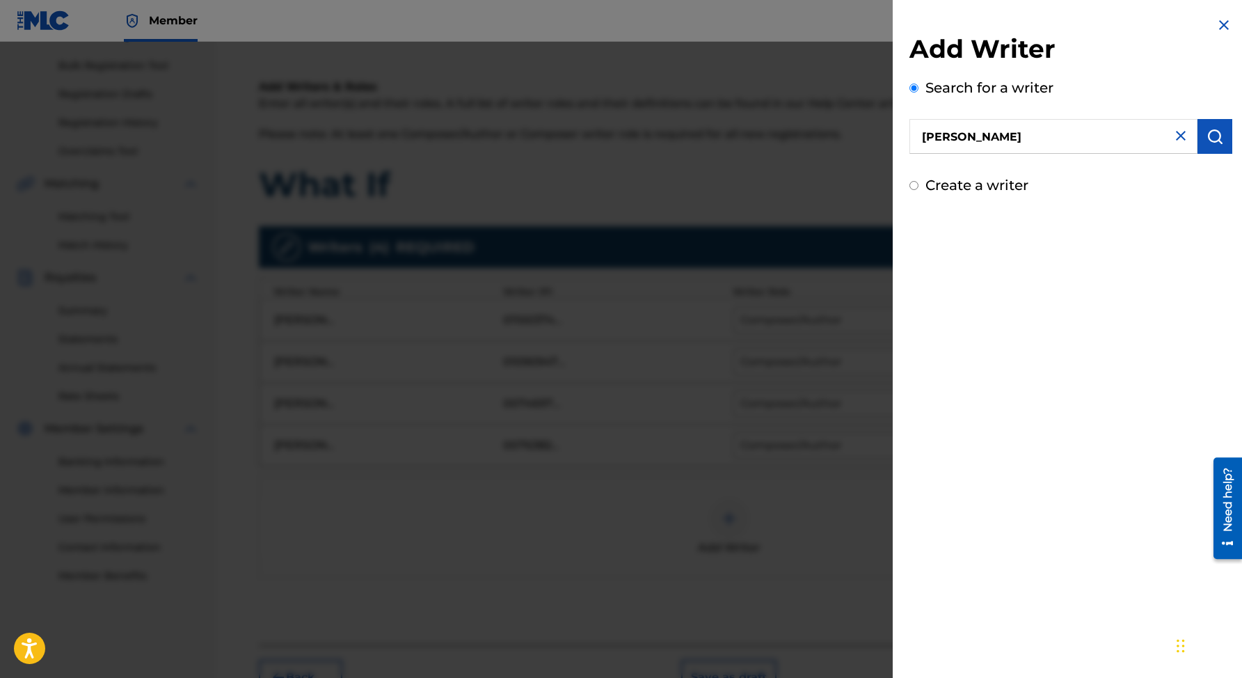
click at [1128, 143] on input "[PERSON_NAME]" at bounding box center [1053, 136] width 288 height 35
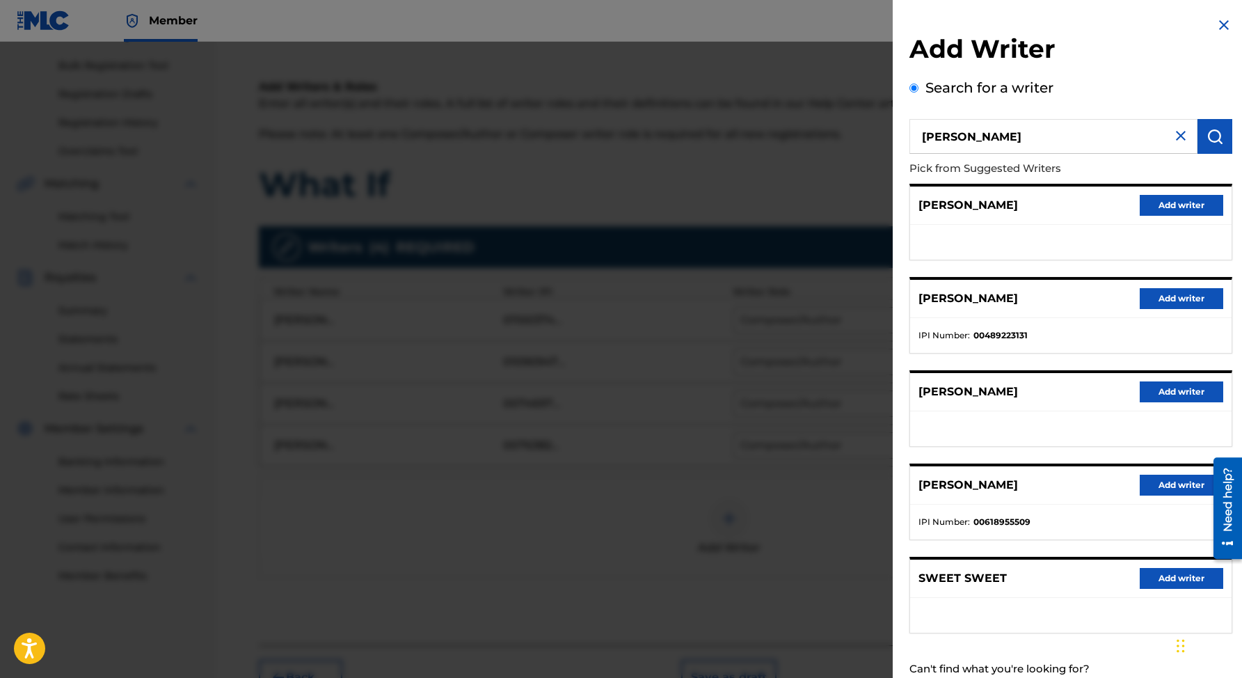
click at [1159, 292] on button "Add writer" at bounding box center [1181, 298] width 83 height 21
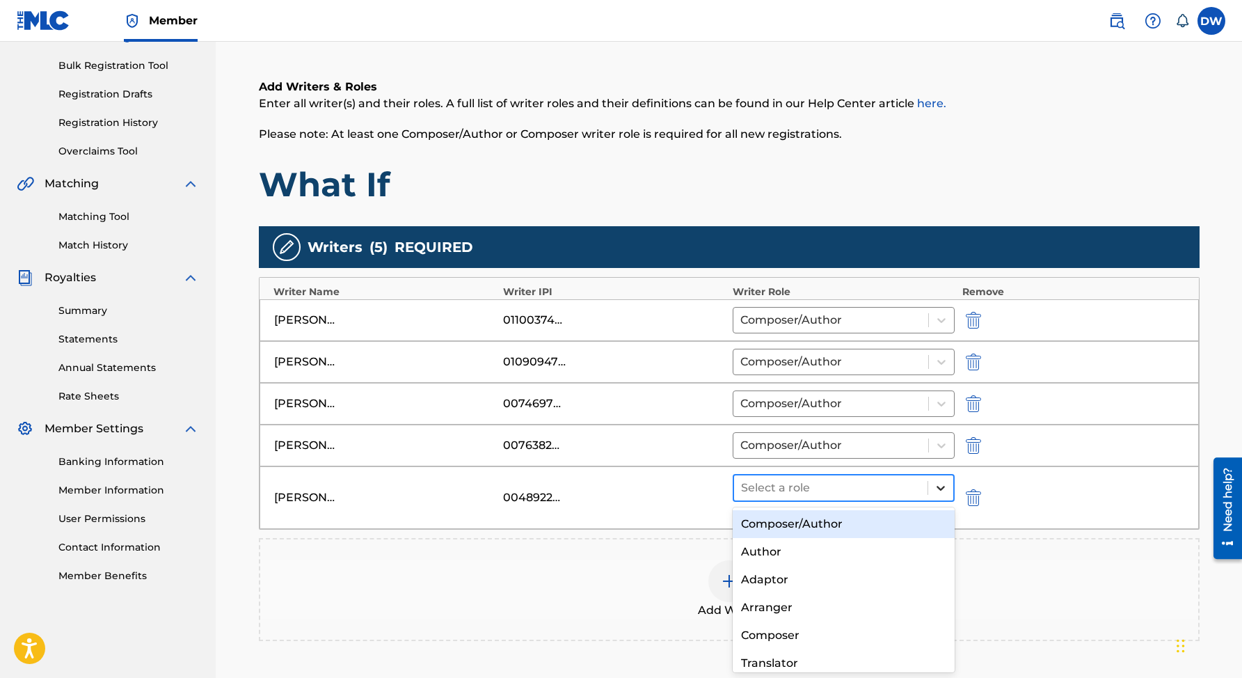
click at [938, 486] on icon at bounding box center [941, 488] width 8 height 5
click at [841, 528] on div "Composer/Author" at bounding box center [844, 524] width 223 height 28
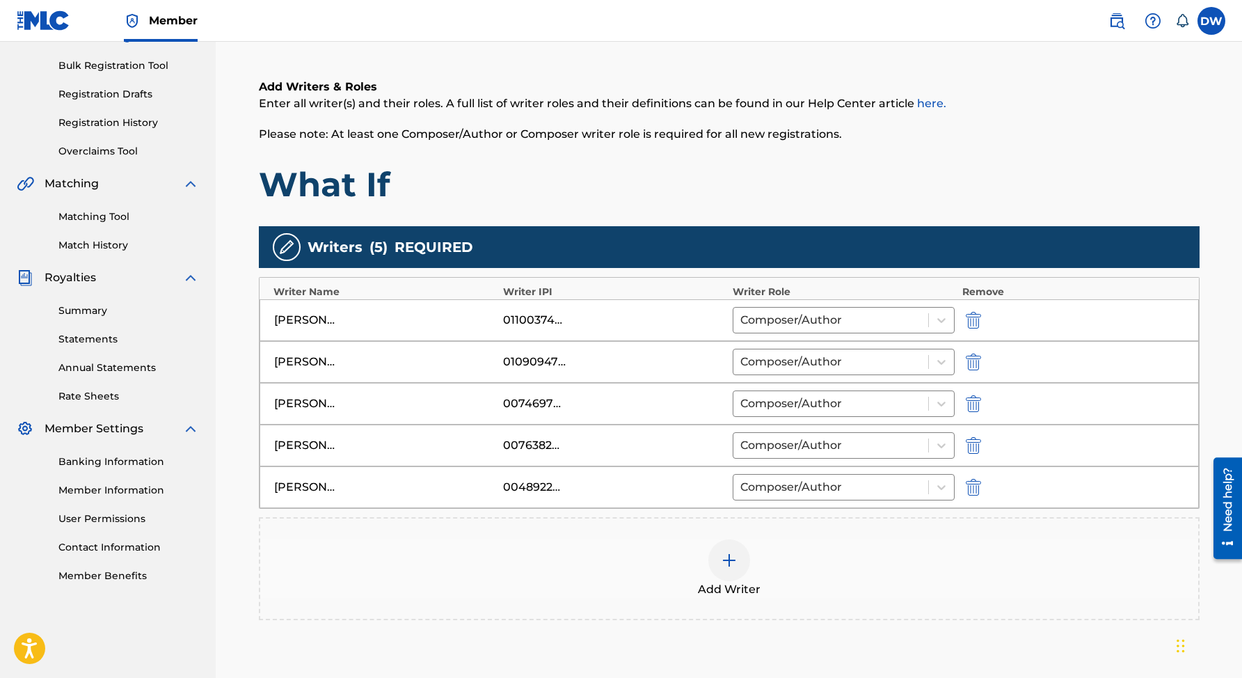
click at [726, 561] on img at bounding box center [729, 560] width 17 height 17
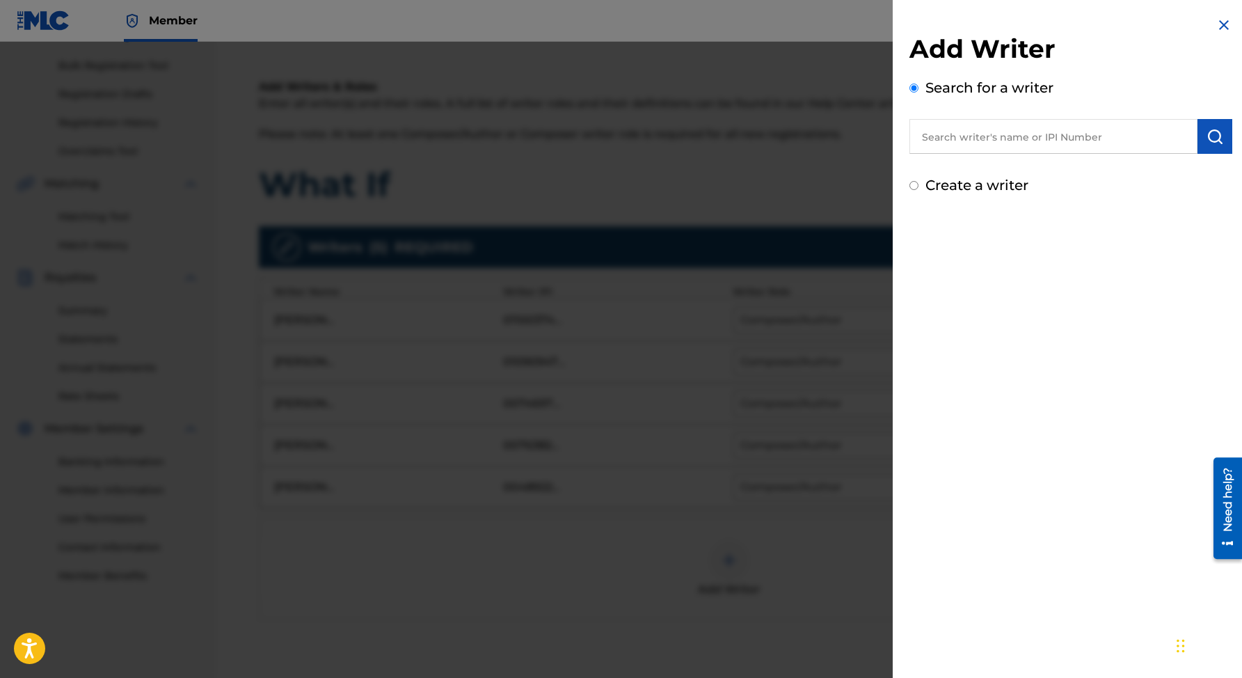
click at [985, 147] on input "text" at bounding box center [1053, 136] width 288 height 35
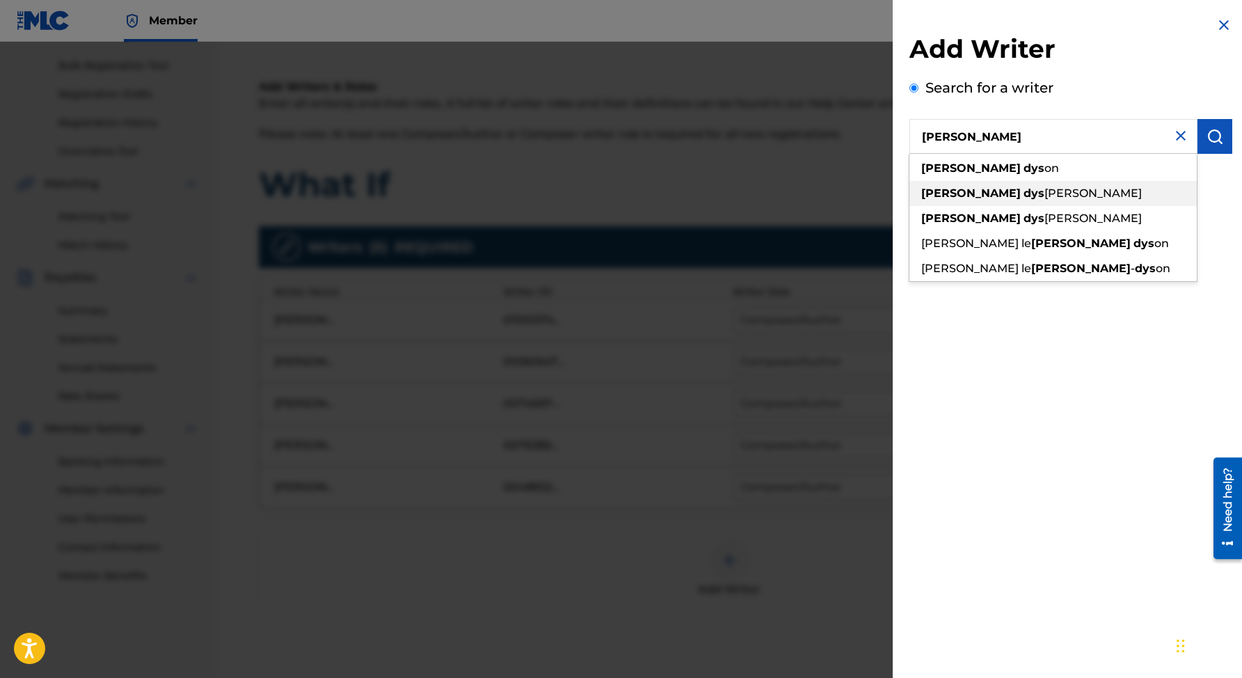
click at [1044, 192] on span "[PERSON_NAME]" at bounding box center [1092, 192] width 97 height 13
type input "[PERSON_NAME]"
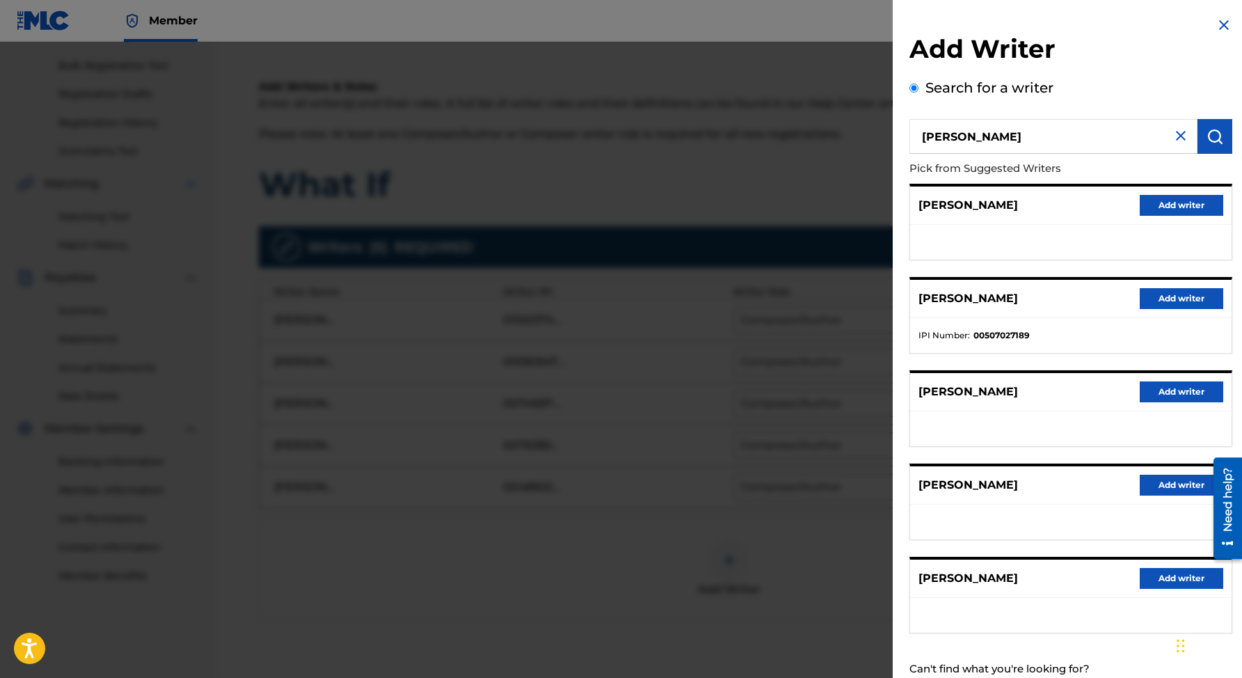
click at [1156, 298] on button "Add writer" at bounding box center [1181, 298] width 83 height 21
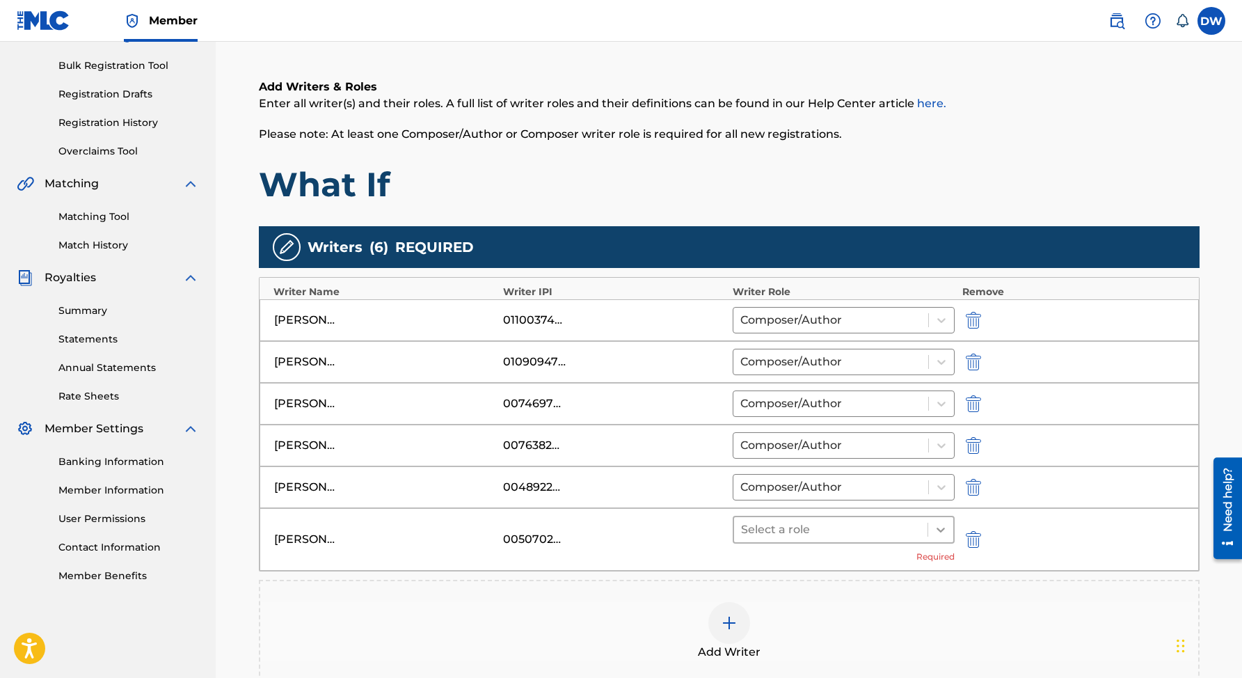
click at [936, 526] on icon at bounding box center [941, 530] width 14 height 14
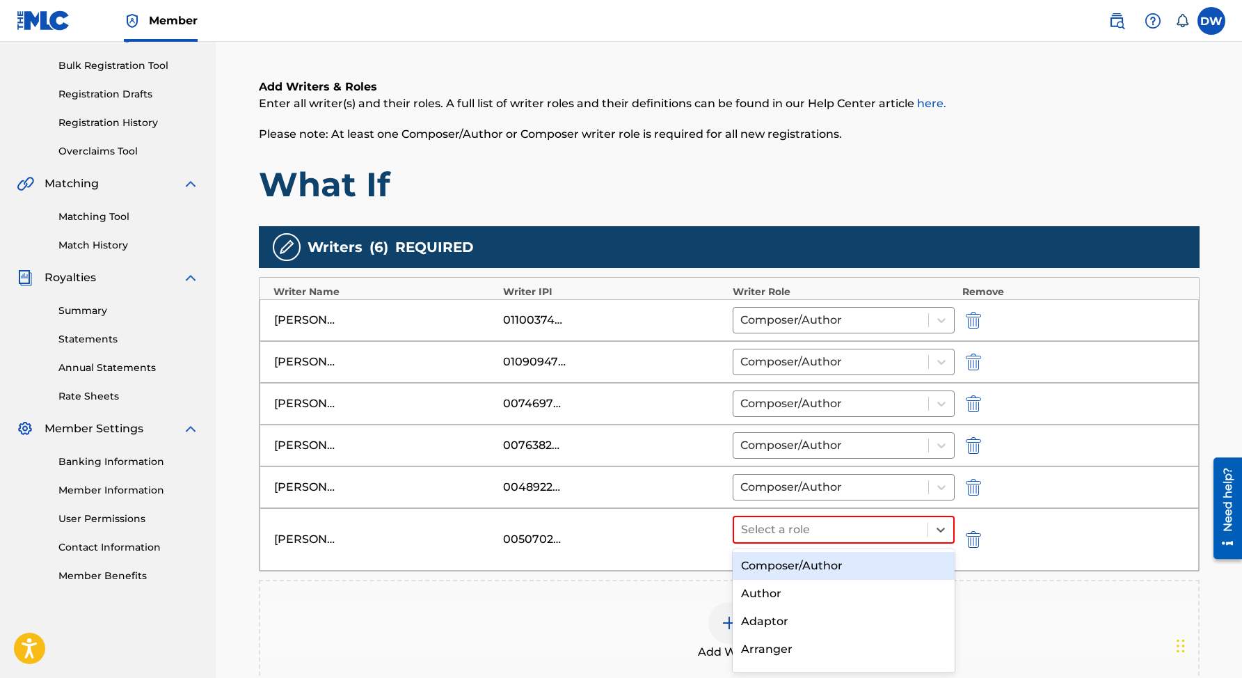
click at [857, 569] on div "Composer/Author" at bounding box center [844, 566] width 223 height 28
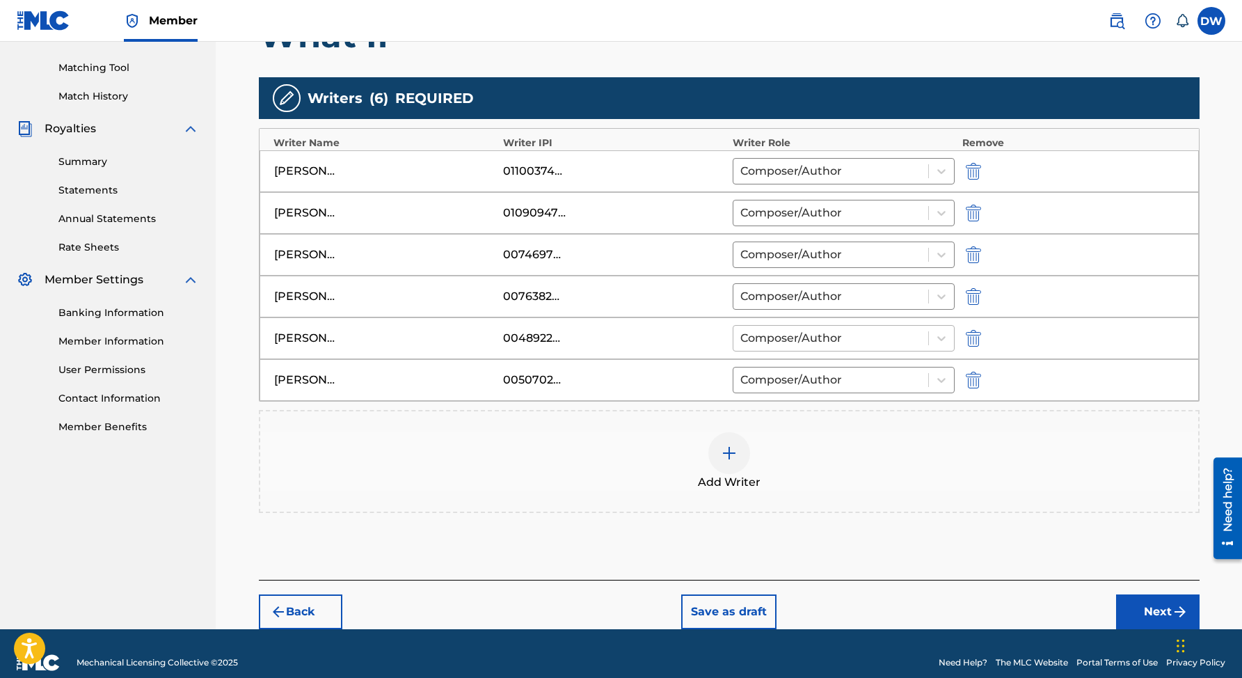
scroll to position [363, 0]
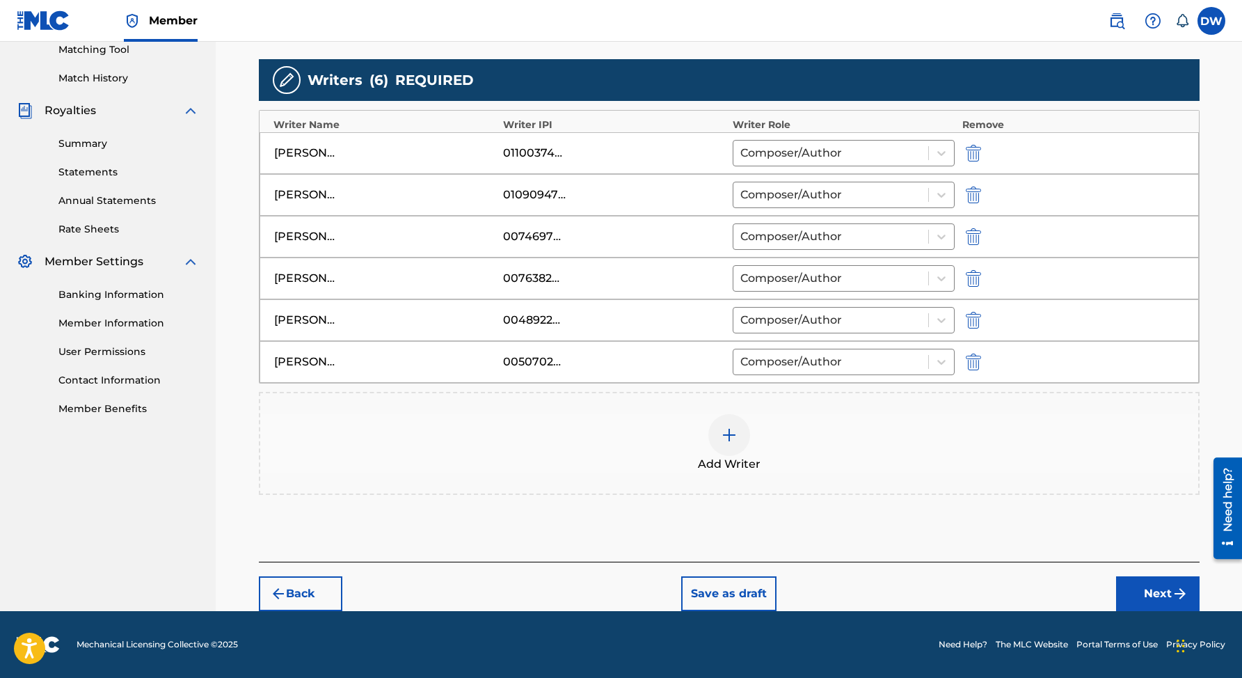
click at [1150, 594] on button "Next" at bounding box center [1157, 593] width 83 height 35
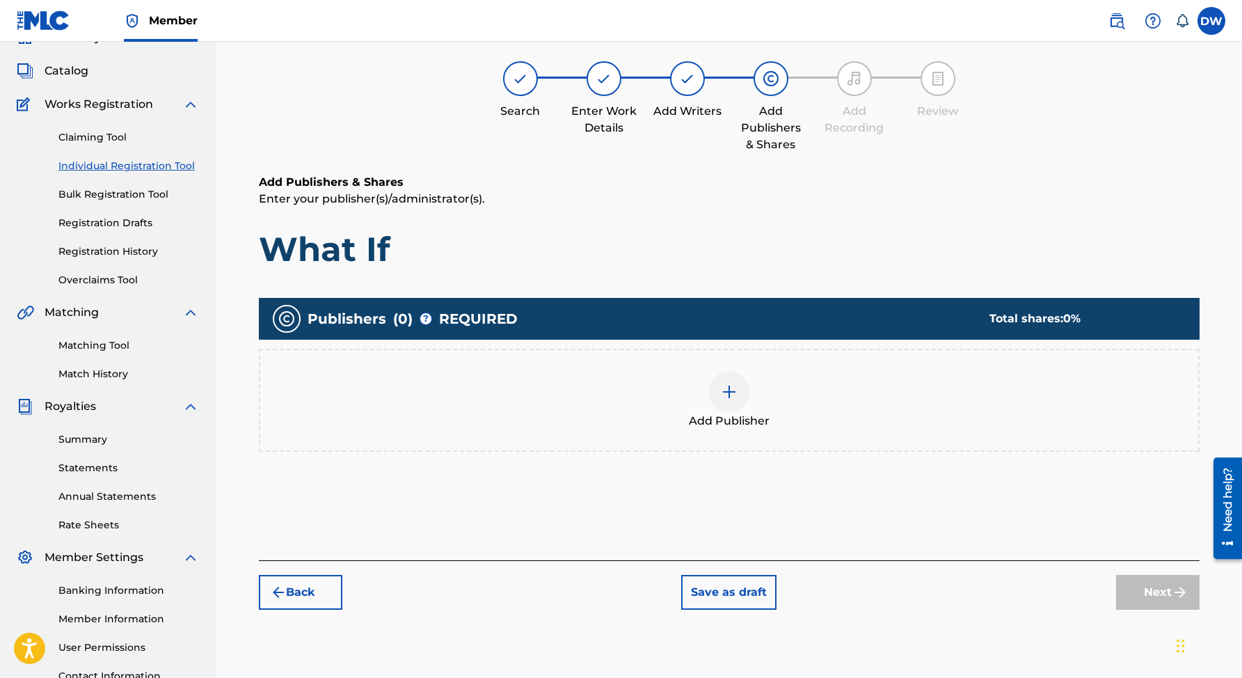
scroll to position [63, 0]
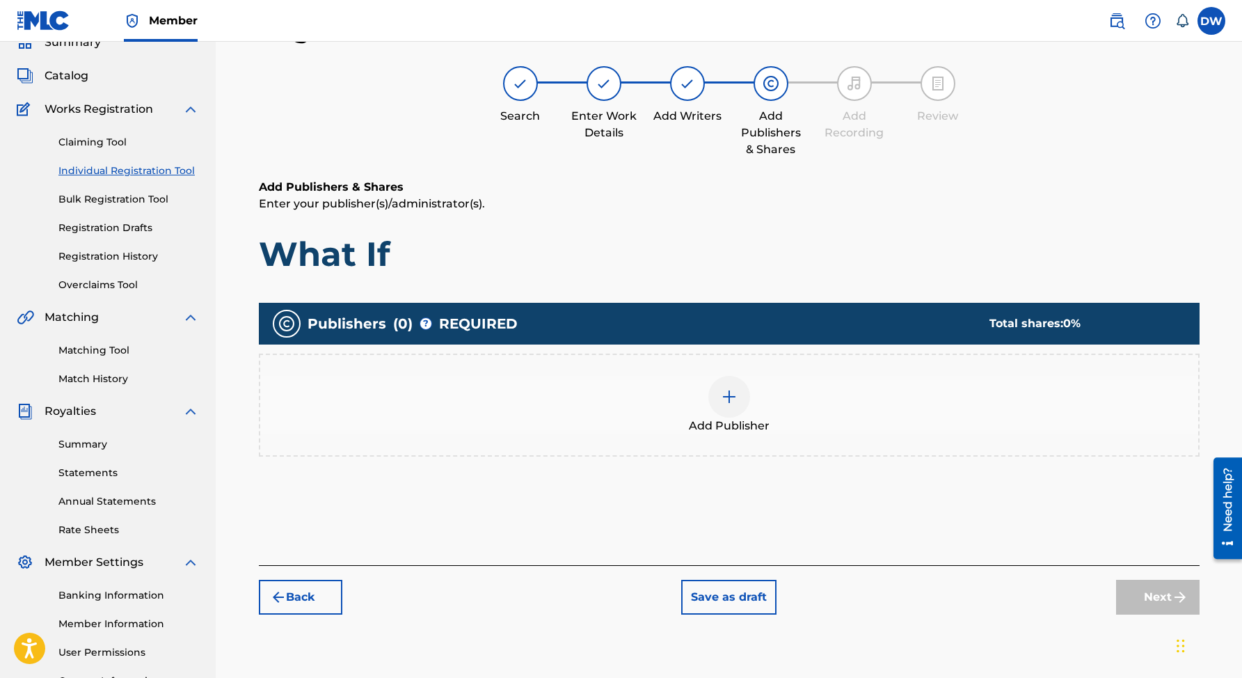
click at [723, 395] on img at bounding box center [729, 396] width 17 height 17
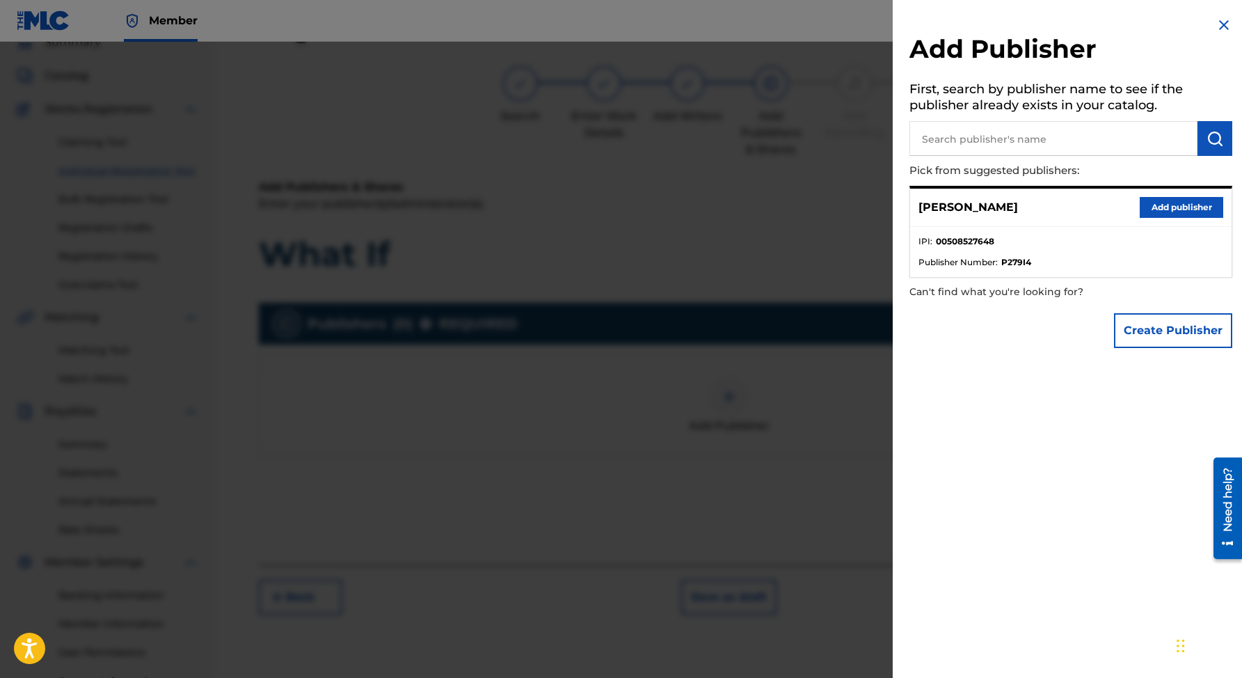
click at [1162, 200] on button "Add publisher" at bounding box center [1181, 207] width 83 height 21
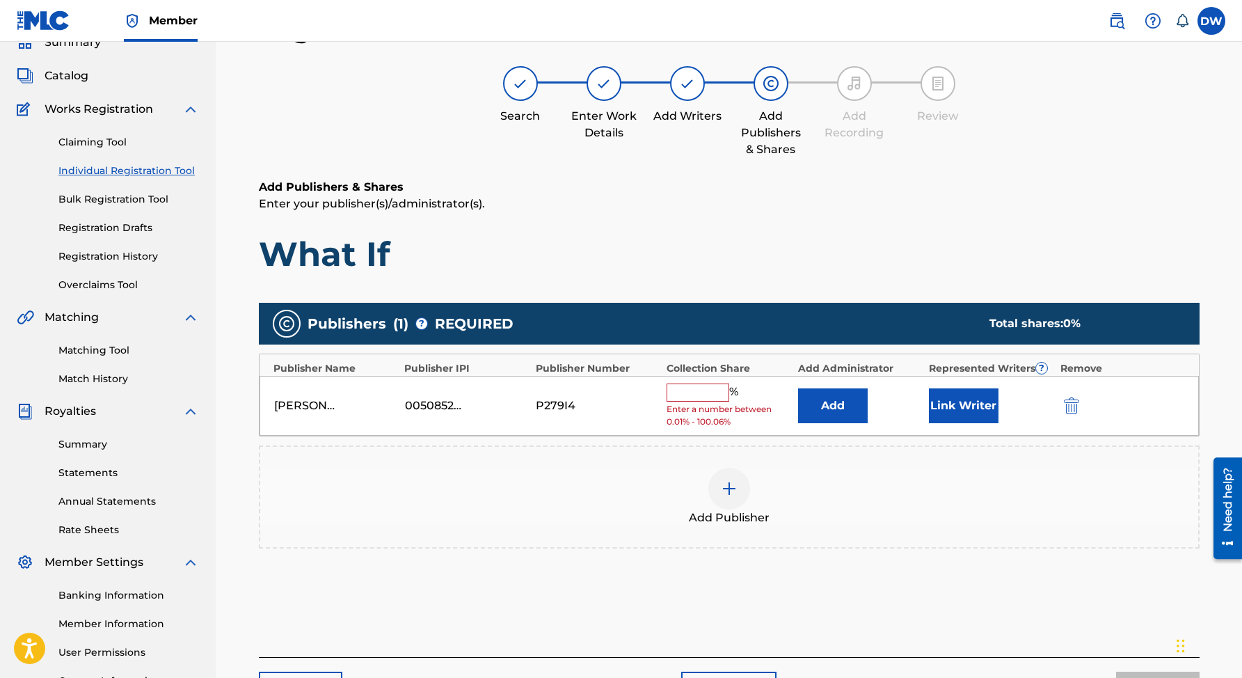
click at [687, 394] on input "text" at bounding box center [698, 392] width 63 height 18
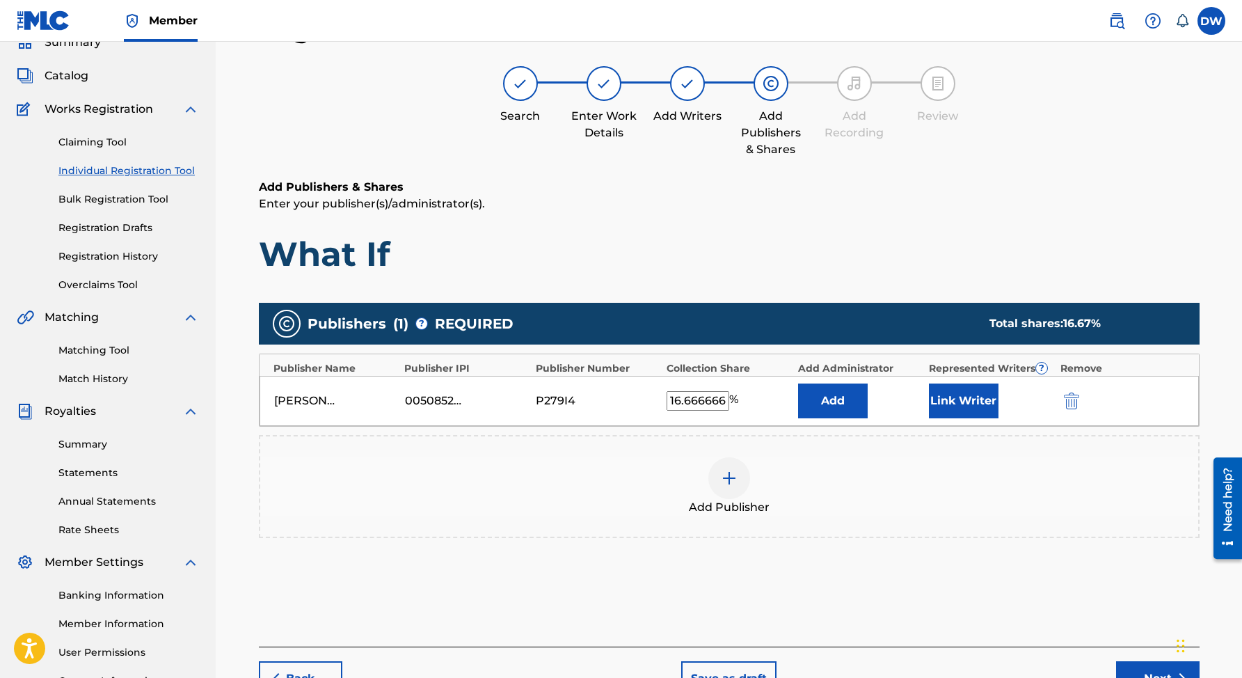
scroll to position [0, 0]
type input "16"
click at [798, 383] on button "Add" at bounding box center [833, 400] width 70 height 35
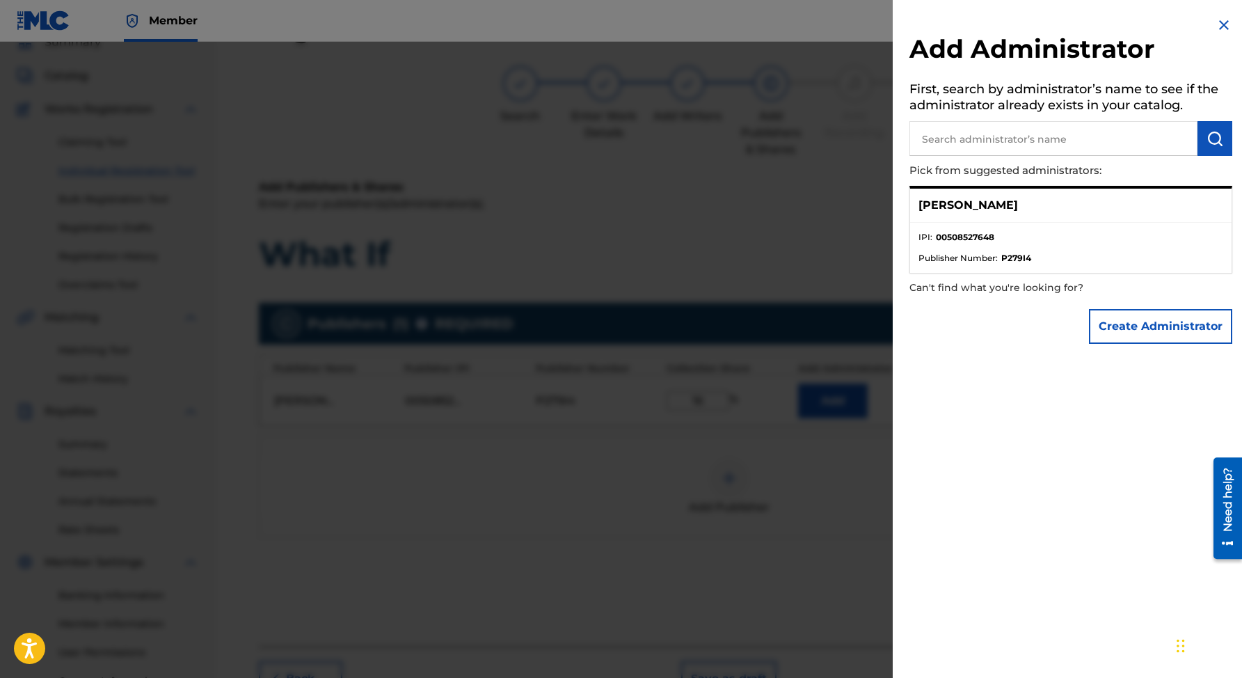
click at [1009, 205] on p "[PERSON_NAME]" at bounding box center [967, 205] width 99 height 17
click at [962, 208] on p "[PERSON_NAME]" at bounding box center [967, 205] width 99 height 17
click at [1018, 207] on p "[PERSON_NAME]" at bounding box center [967, 205] width 99 height 17
click at [977, 244] on li "IPI : 00508527648" at bounding box center [1070, 241] width 305 height 21
click at [986, 208] on p "[PERSON_NAME]" at bounding box center [967, 205] width 99 height 17
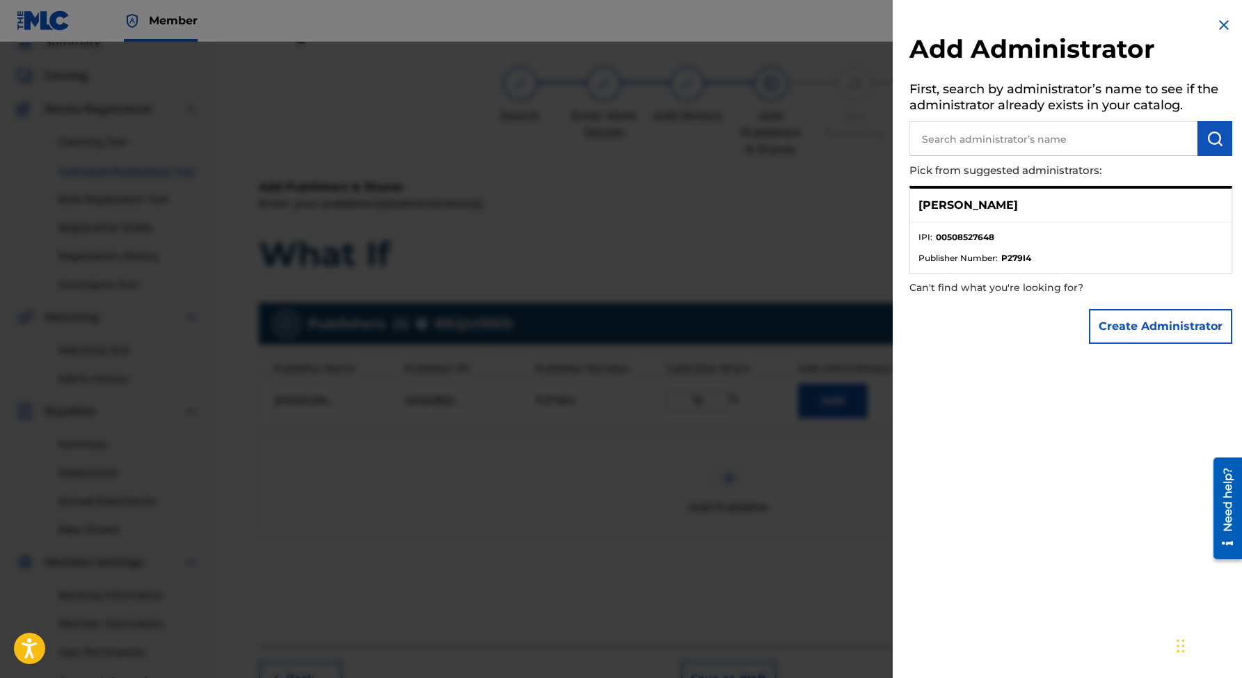
click at [1142, 335] on button "Create Administrator" at bounding box center [1160, 326] width 143 height 35
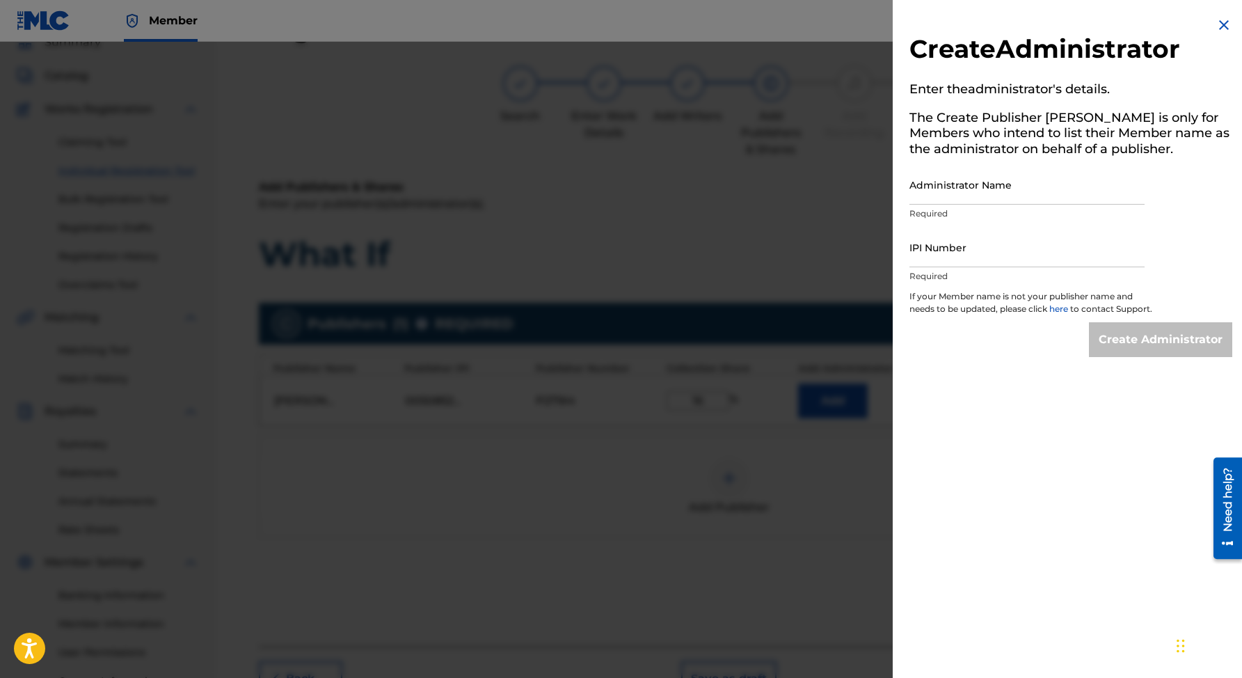
click at [1218, 24] on img at bounding box center [1224, 25] width 17 height 17
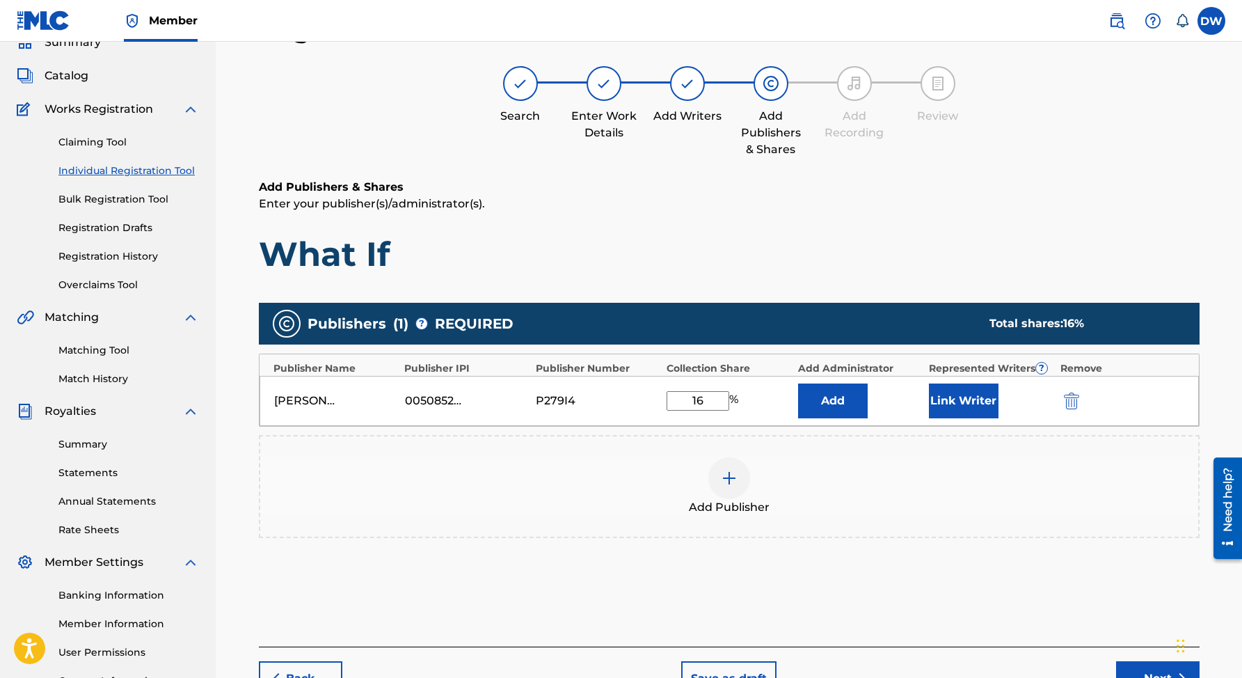
click at [717, 484] on div at bounding box center [729, 478] width 42 height 42
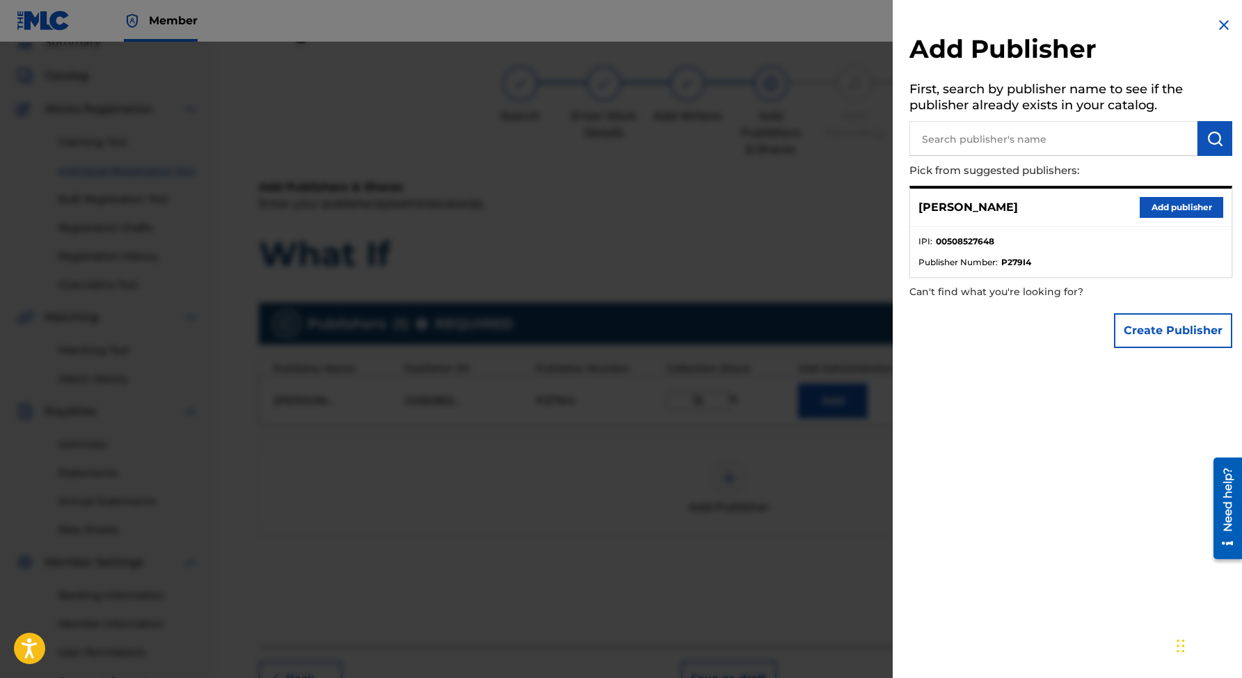
click at [956, 141] on input "text" at bounding box center [1053, 138] width 288 height 35
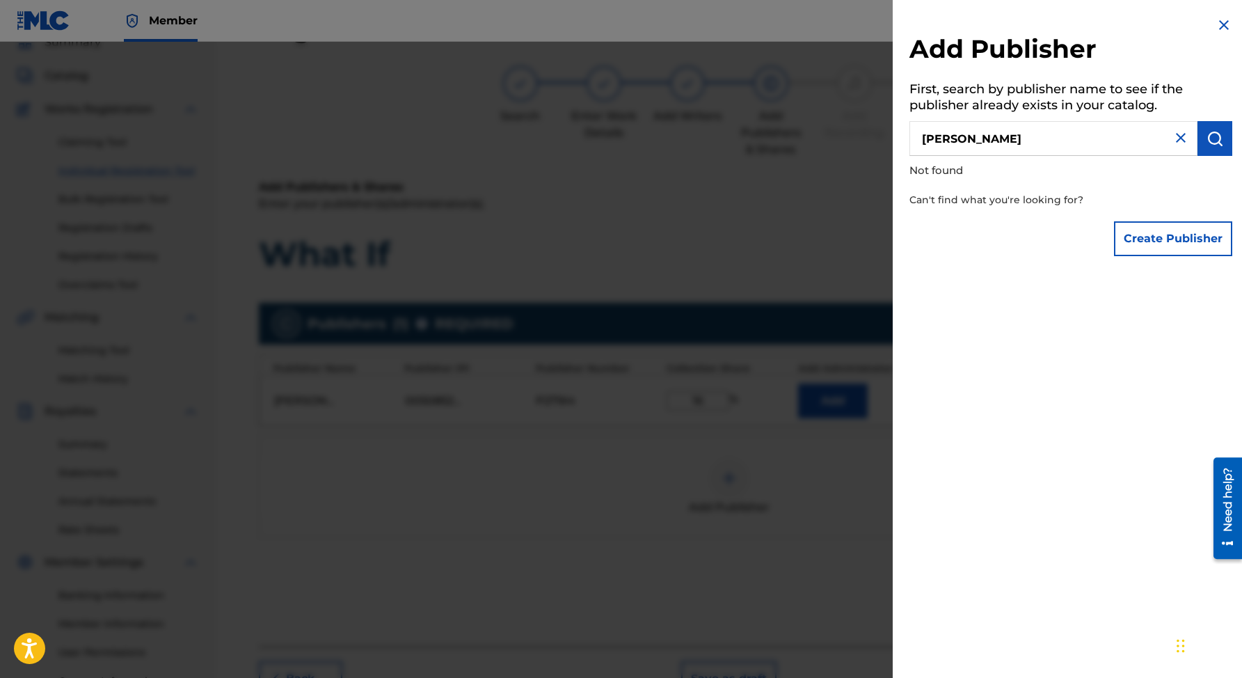
click at [1038, 145] on input "[PERSON_NAME]" at bounding box center [1053, 138] width 288 height 35
click at [1037, 144] on input "[PERSON_NAME]" at bounding box center [1053, 138] width 288 height 35
drag, startPoint x: 1038, startPoint y: 148, endPoint x: 907, endPoint y: 144, distance: 131.6
click at [907, 144] on div "Add Publisher First, search by publisher name to see if the publisher already e…" at bounding box center [1071, 140] width 356 height 280
click at [921, 137] on input "[PERSON_NAME]" at bounding box center [1053, 138] width 288 height 35
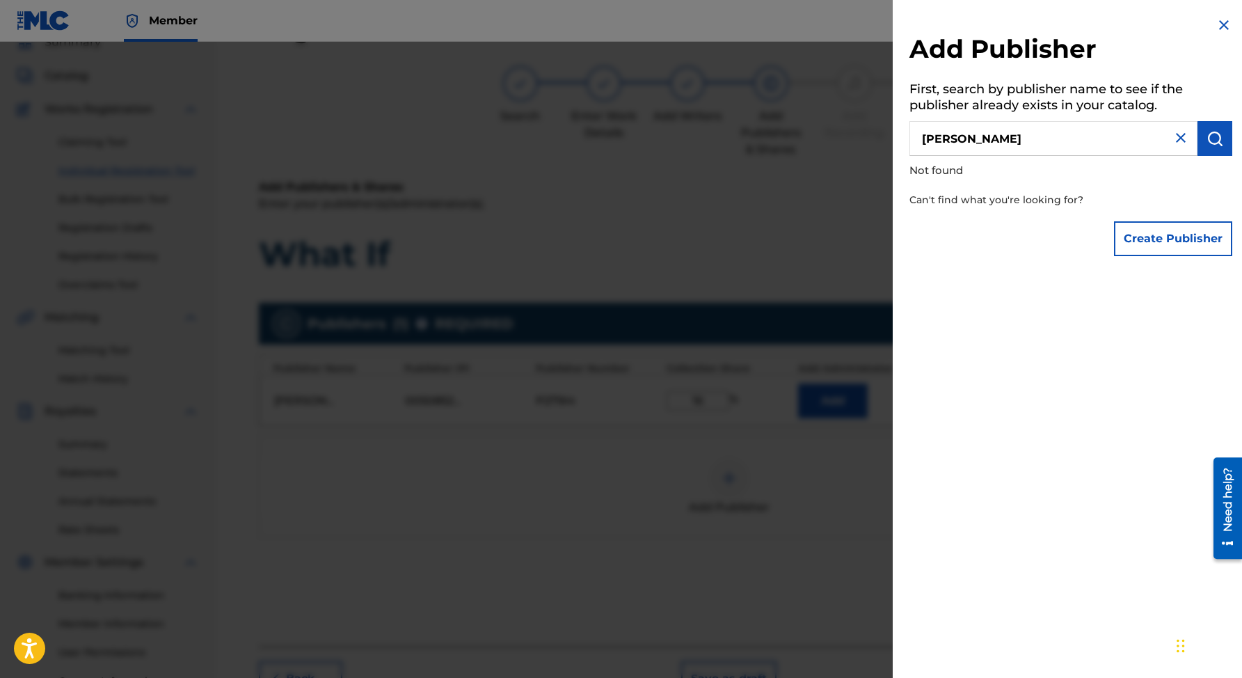
drag, startPoint x: 921, startPoint y: 137, endPoint x: 1006, endPoint y: 143, distance: 85.8
click at [1006, 143] on input "[PERSON_NAME]" at bounding box center [1053, 138] width 288 height 35
click at [1005, 143] on input "[PERSON_NAME]" at bounding box center [1053, 138] width 288 height 35
drag, startPoint x: 1076, startPoint y: 144, endPoint x: 861, endPoint y: 121, distance: 216.2
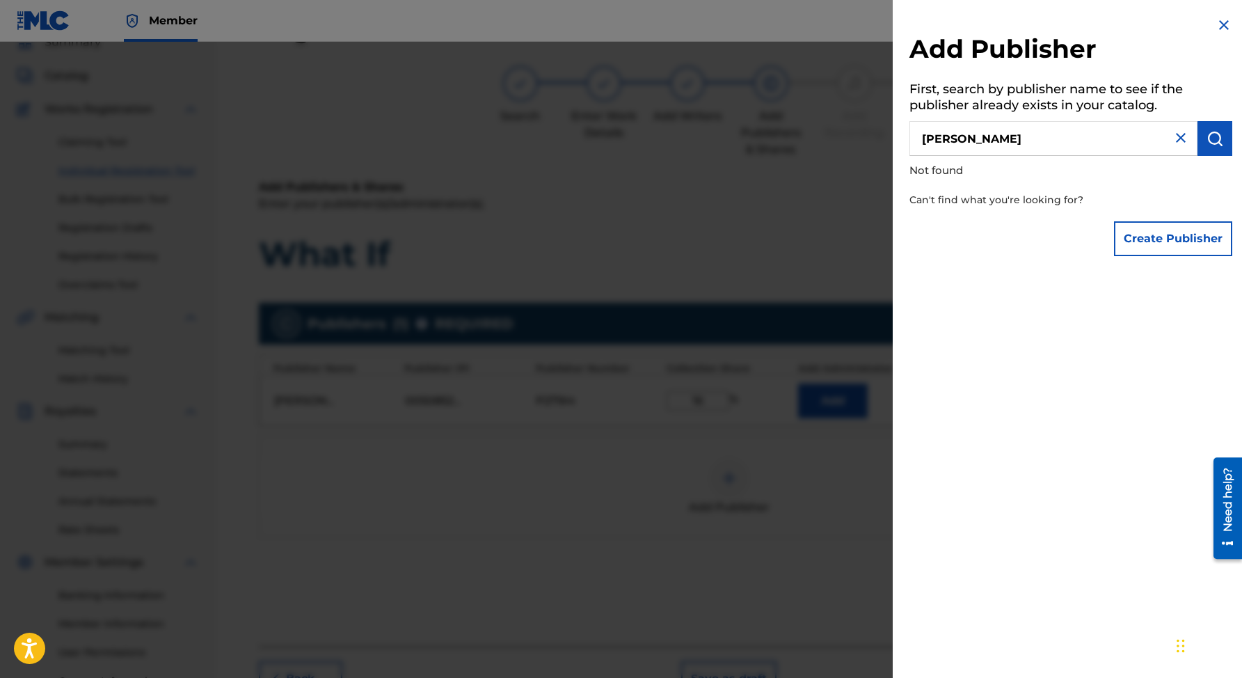
click at [861, 121] on div "Add Publisher First, search by publisher name to see if the publisher already e…" at bounding box center [621, 360] width 1242 height 636
type input "d"
type input "[PERSON_NAME] [PERSON_NAME]"
drag, startPoint x: 1061, startPoint y: 141, endPoint x: 893, endPoint y: 137, distance: 168.4
click at [893, 137] on div "Add Publisher First, search by publisher name to see if the publisher already e…" at bounding box center [1071, 140] width 356 height 280
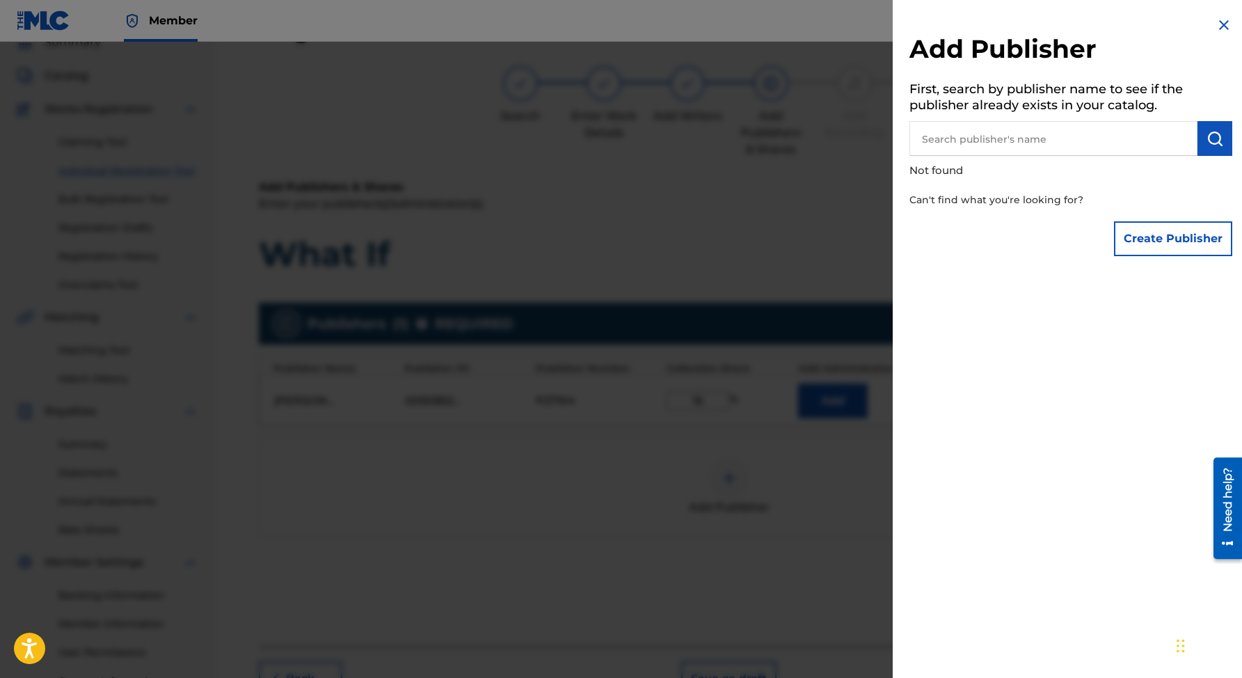
click at [1220, 19] on img at bounding box center [1224, 25] width 17 height 17
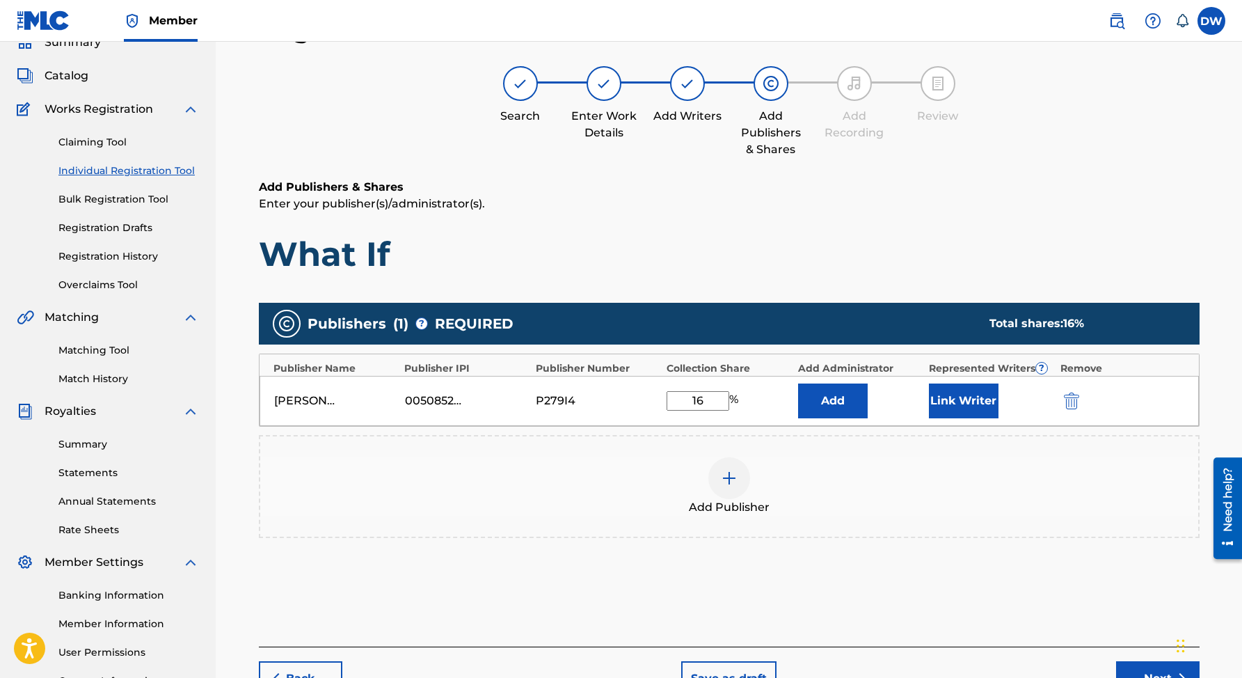
click at [713, 404] on input "16" at bounding box center [698, 400] width 63 height 19
type input "16"
click at [798, 383] on button "Add" at bounding box center [833, 400] width 70 height 35
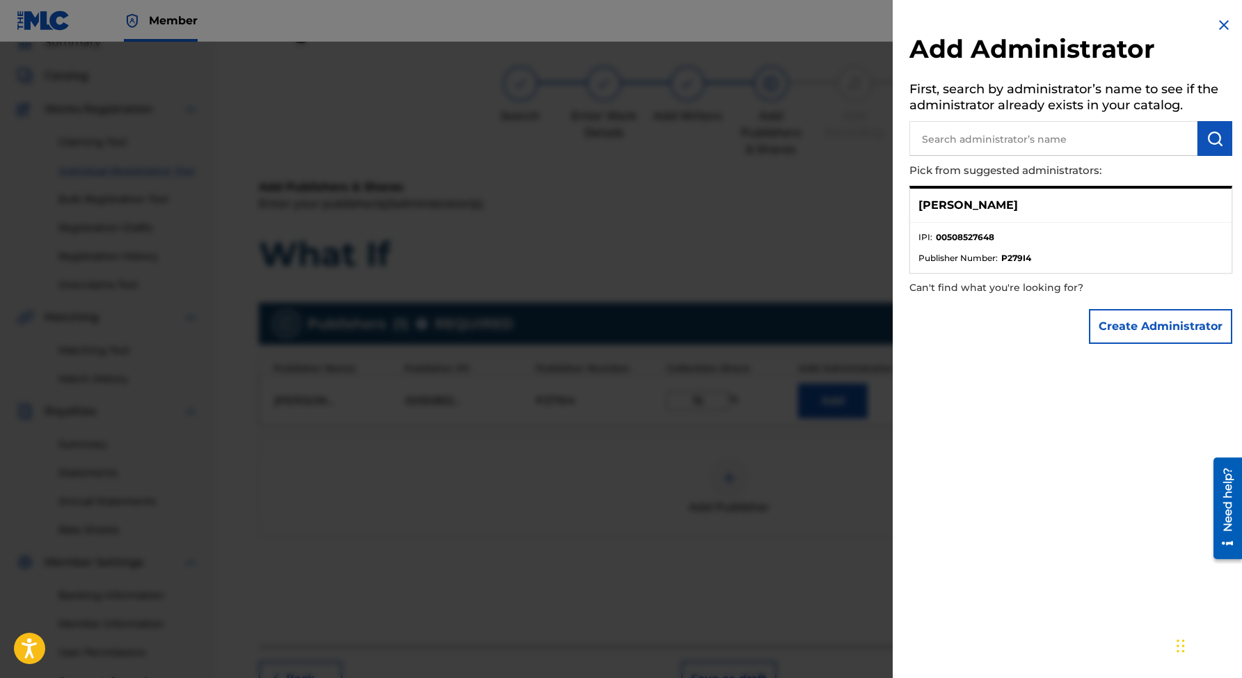
click at [988, 209] on p "[PERSON_NAME]" at bounding box center [967, 205] width 99 height 17
click at [1050, 331] on div "Create Administrator" at bounding box center [1070, 326] width 323 height 49
click at [1221, 21] on img at bounding box center [1224, 25] width 17 height 17
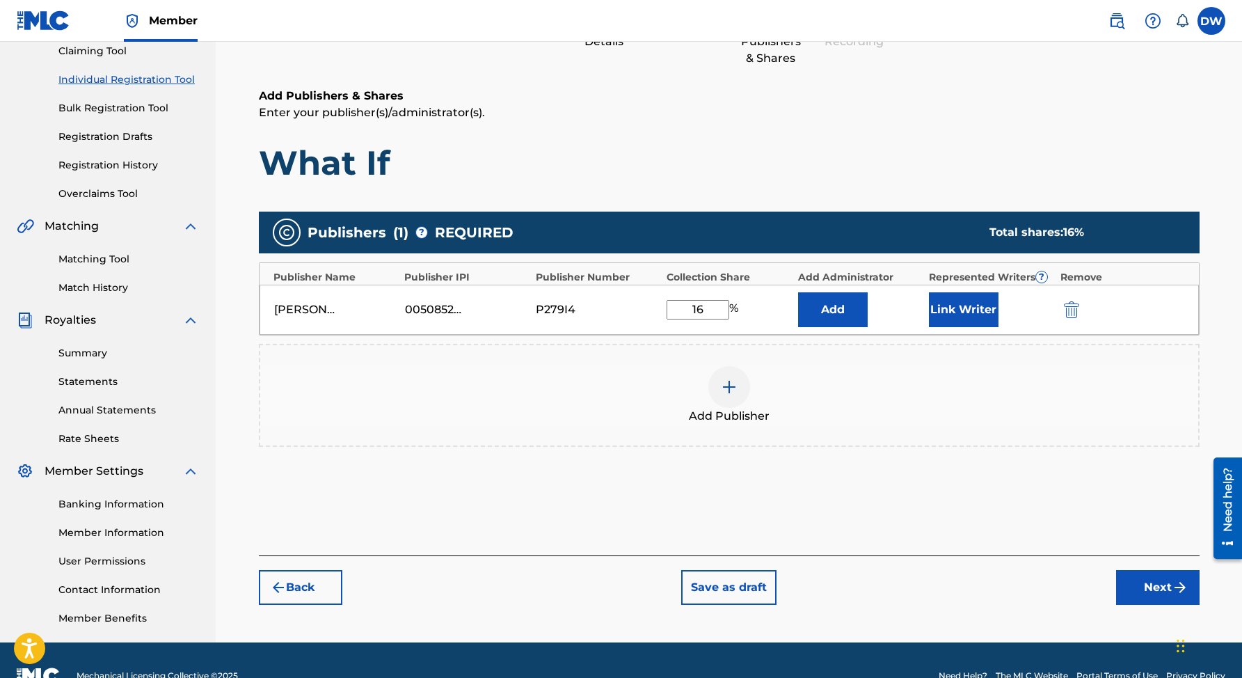
scroll to position [156, 0]
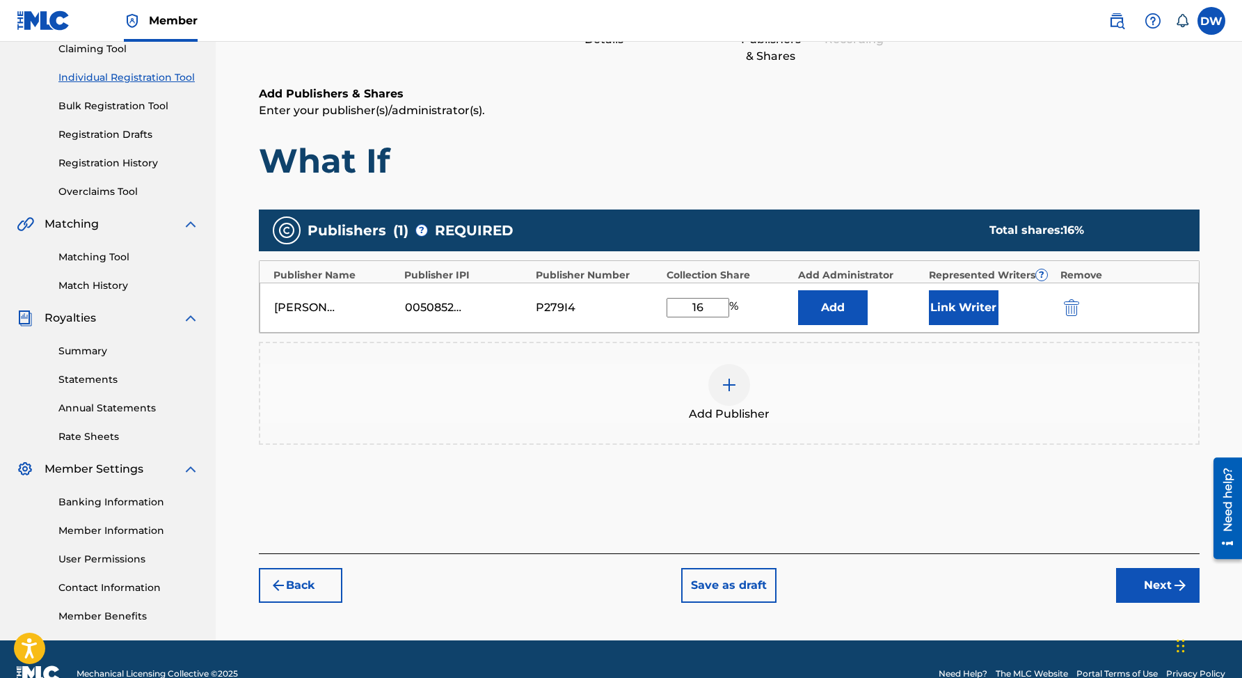
click at [1147, 580] on button "Next" at bounding box center [1157, 585] width 83 height 35
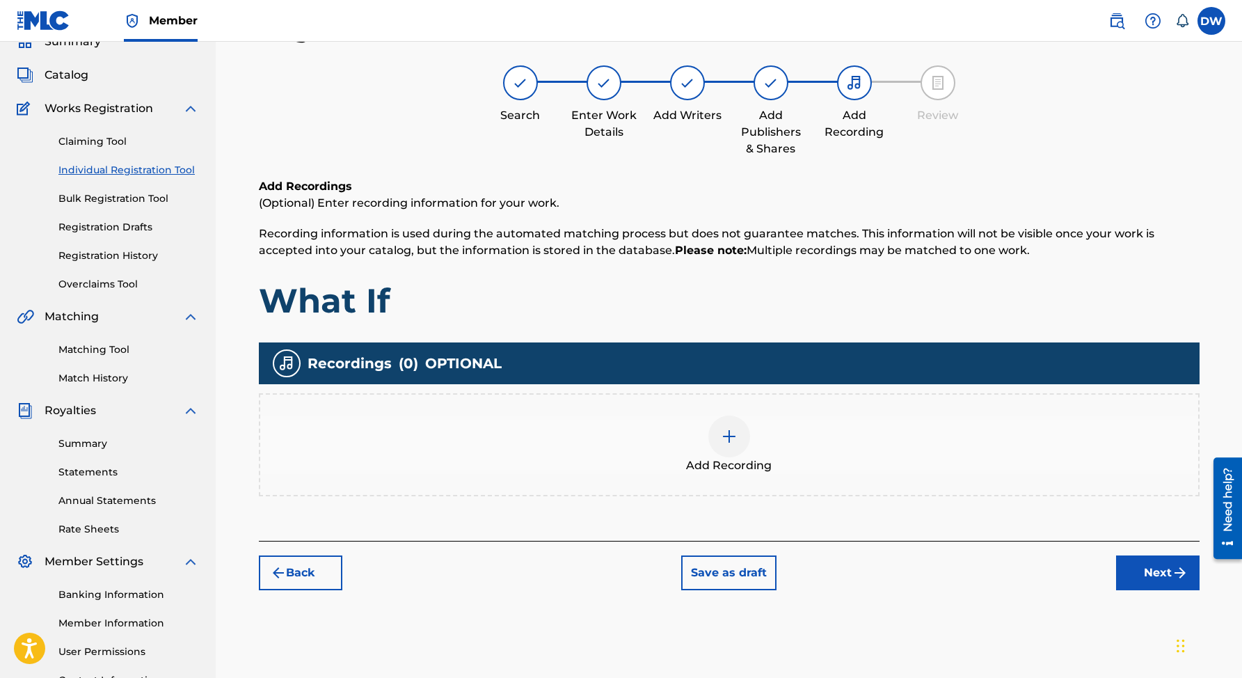
scroll to position [63, 0]
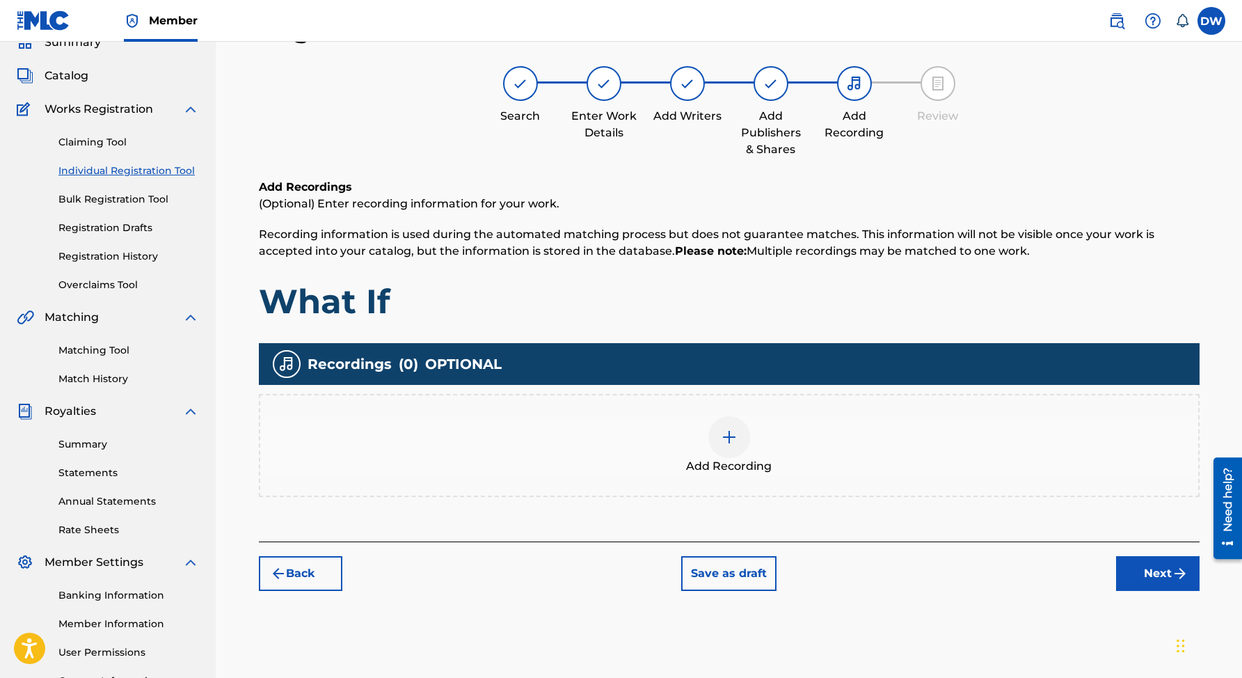
click at [728, 437] on img at bounding box center [729, 437] width 17 height 17
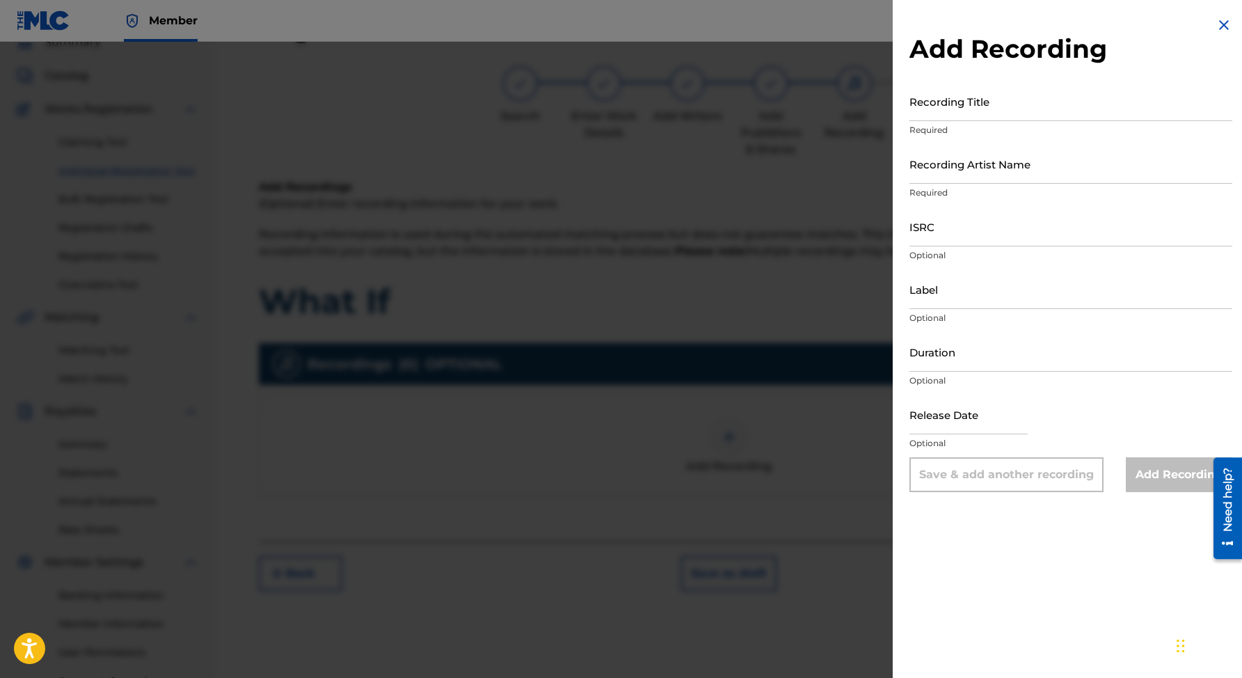
click at [953, 108] on input "Recording Title" at bounding box center [1070, 101] width 323 height 40
type input "What If"
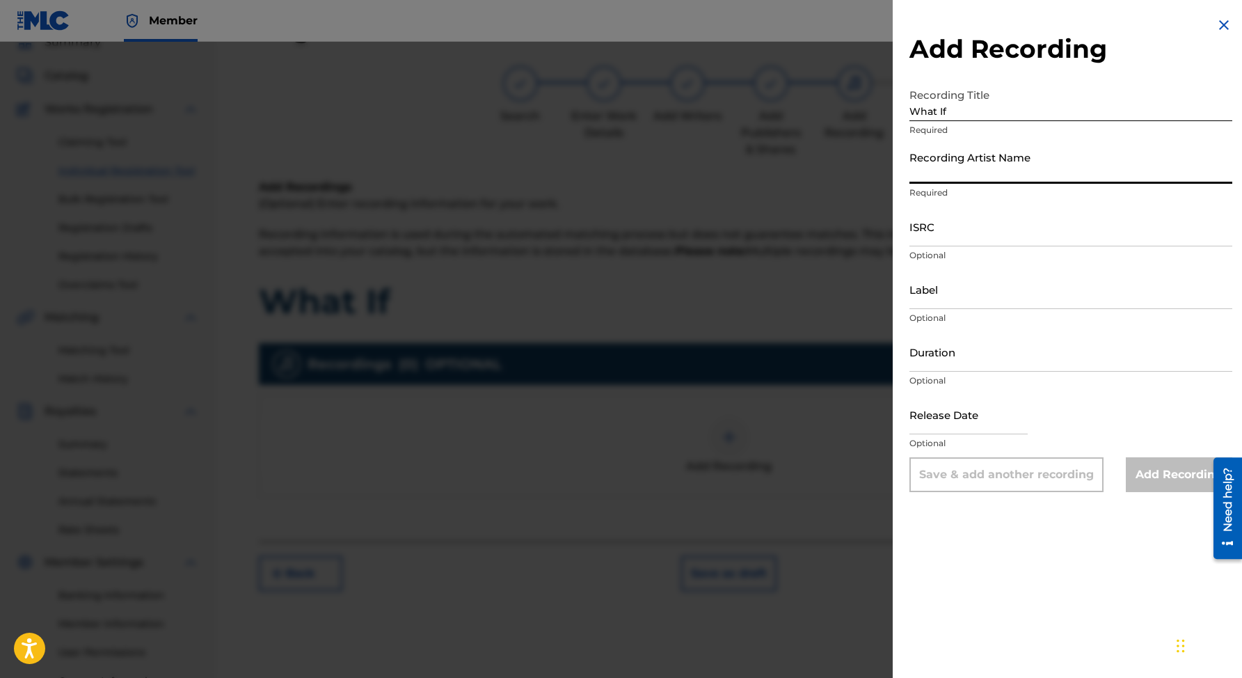
click at [963, 179] on input "Recording Artist Name" at bounding box center [1070, 164] width 323 height 40
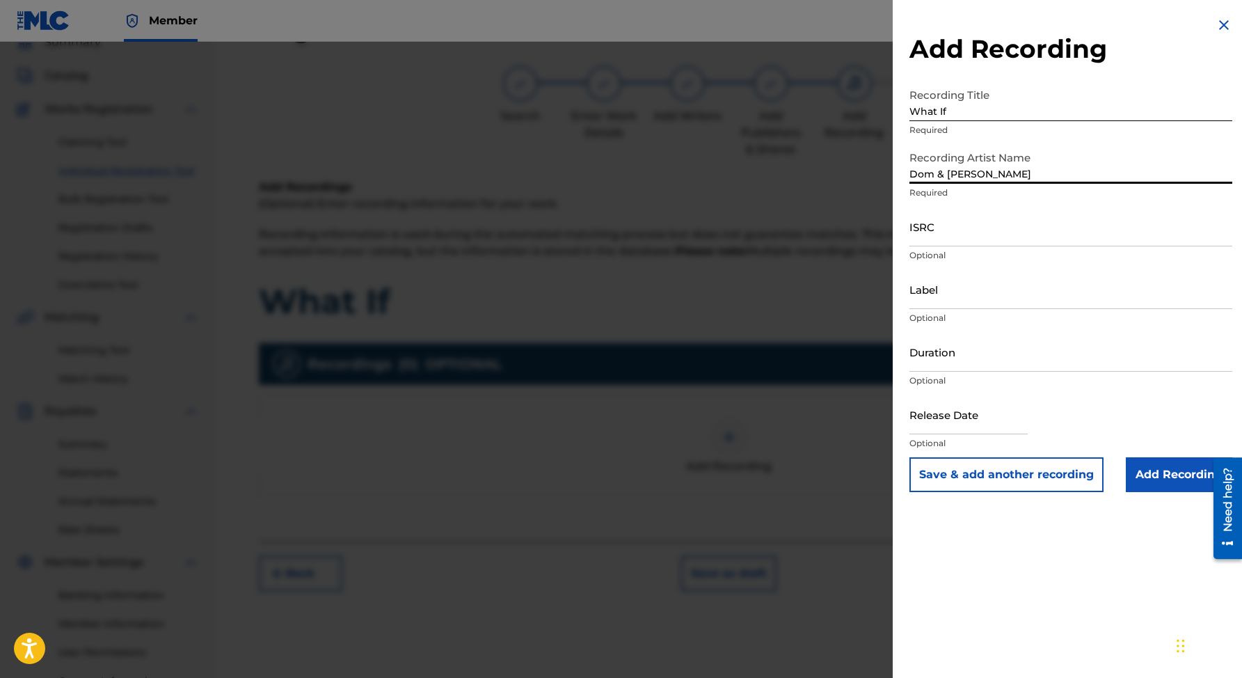
type input "Dom & [PERSON_NAME]"
click at [921, 365] on input "Duration" at bounding box center [1070, 352] width 323 height 40
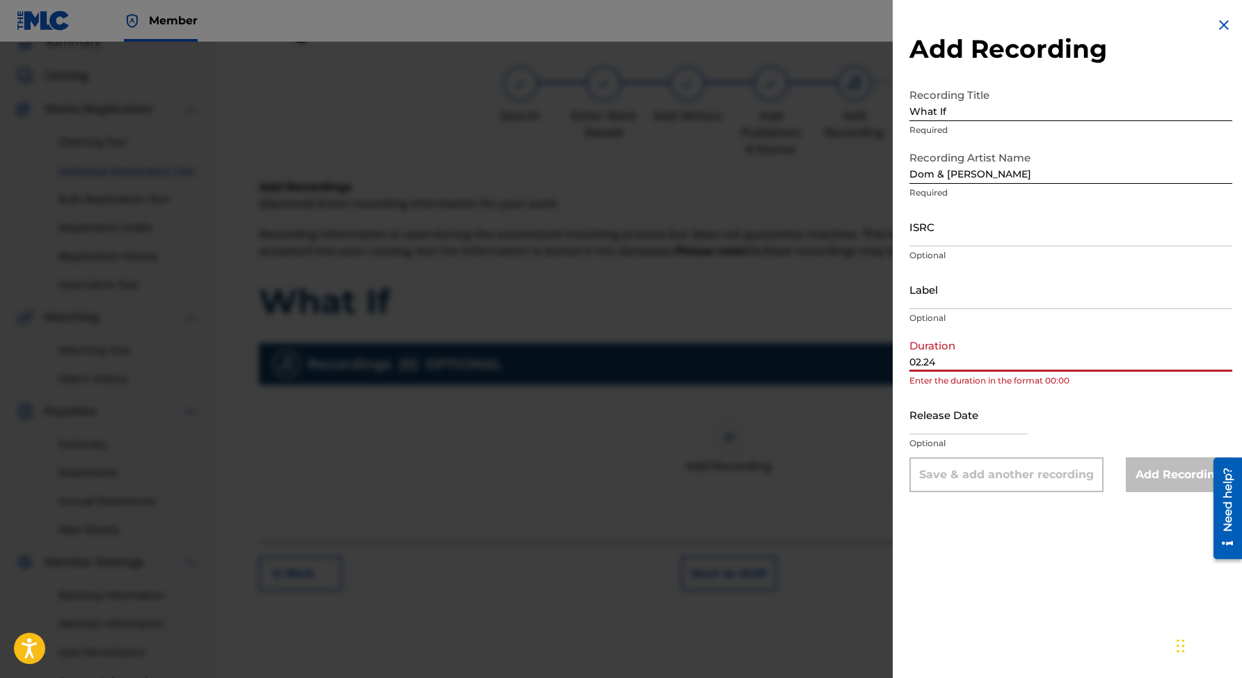
type input "02.24"
click at [940, 293] on input "Label" at bounding box center [1070, 289] width 323 height 40
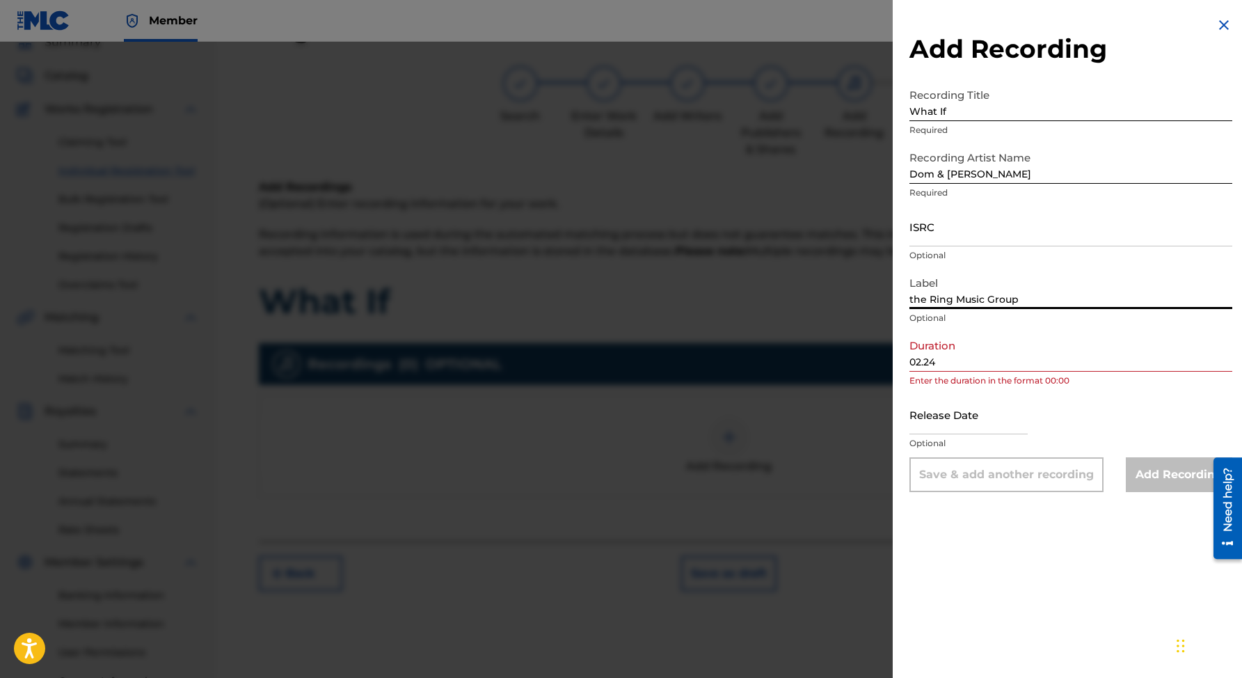
type input "the Ring Music Group"
click at [1062, 266] on div "ISRC Optional" at bounding box center [1070, 238] width 323 height 63
click at [945, 424] on input "text" at bounding box center [968, 415] width 118 height 40
select select "7"
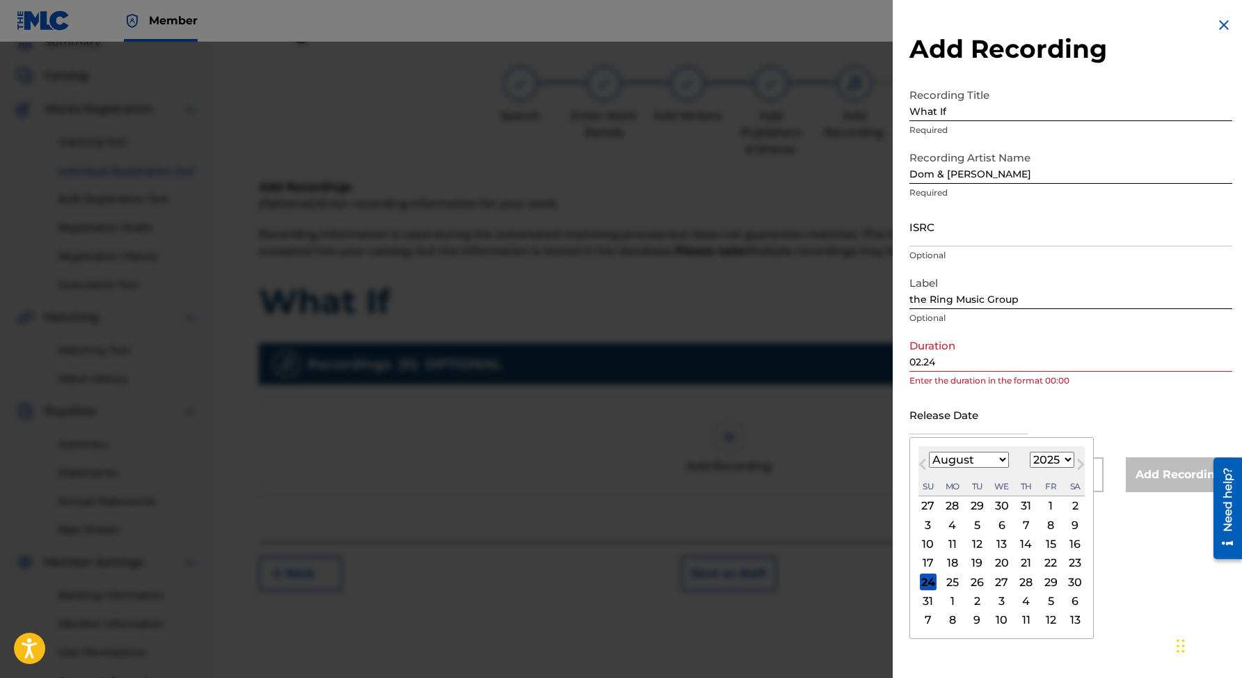
click at [1060, 456] on select "1899 1900 1901 1902 1903 1904 1905 1906 1907 1908 1909 1910 1911 1912 1913 1914…" at bounding box center [1052, 460] width 45 height 16
select select "2023"
click at [1044, 504] on div "4" at bounding box center [1050, 505] width 17 height 17
type input "[DATE]"
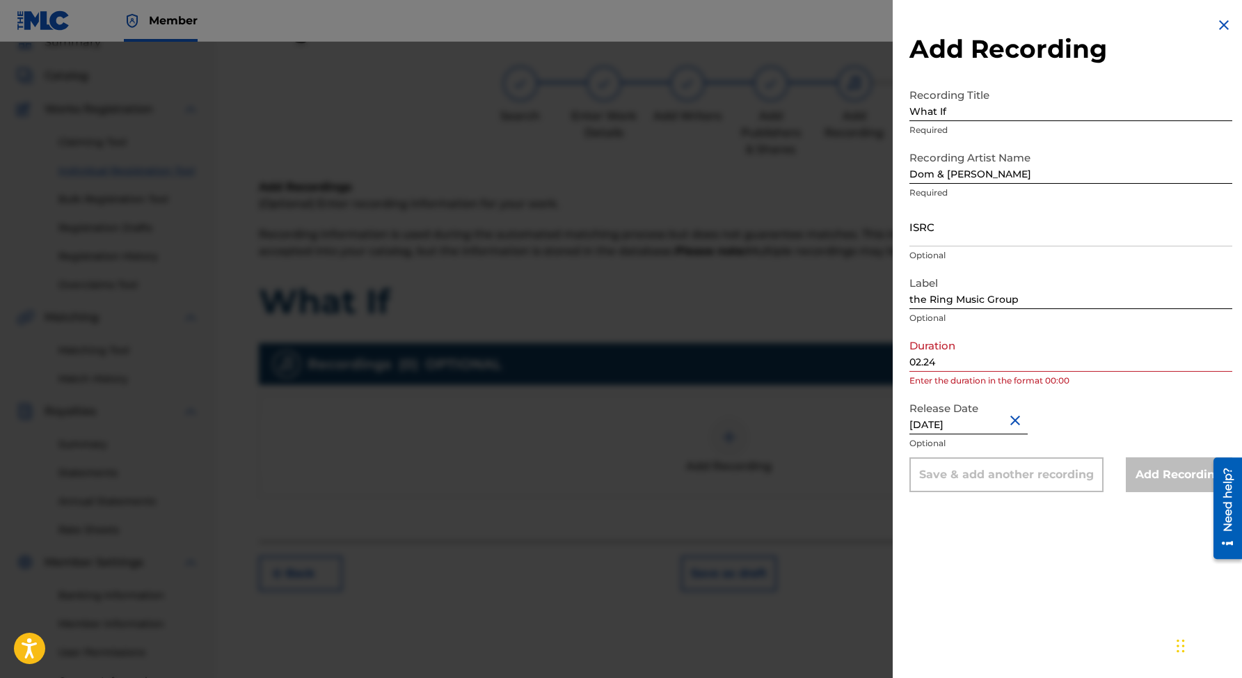
click at [1142, 524] on div "Add Recording Recording Title What If Required Recording Artist Name [PERSON_NA…" at bounding box center [1071, 339] width 356 height 678
click at [1018, 358] on input "02.24" at bounding box center [1070, 352] width 323 height 40
click at [925, 361] on input "02.24" at bounding box center [1070, 352] width 323 height 40
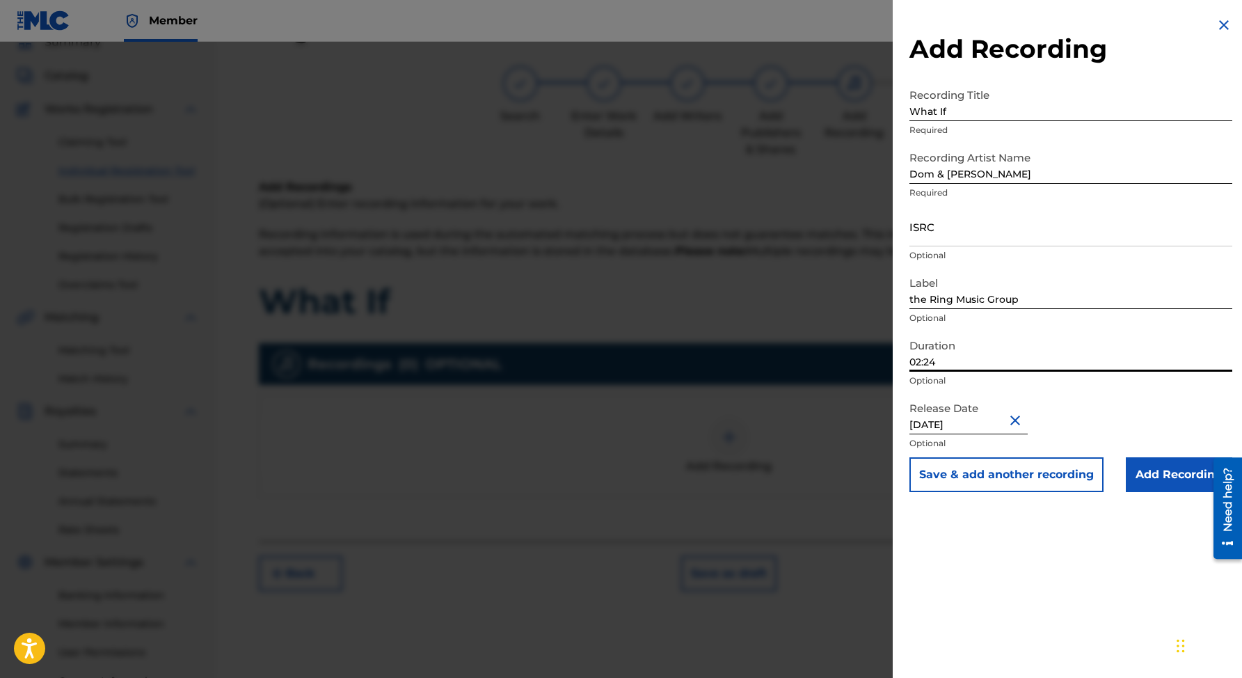
type input "02:24"
click at [909, 457] on button "Save & add another recording" at bounding box center [1006, 474] width 194 height 35
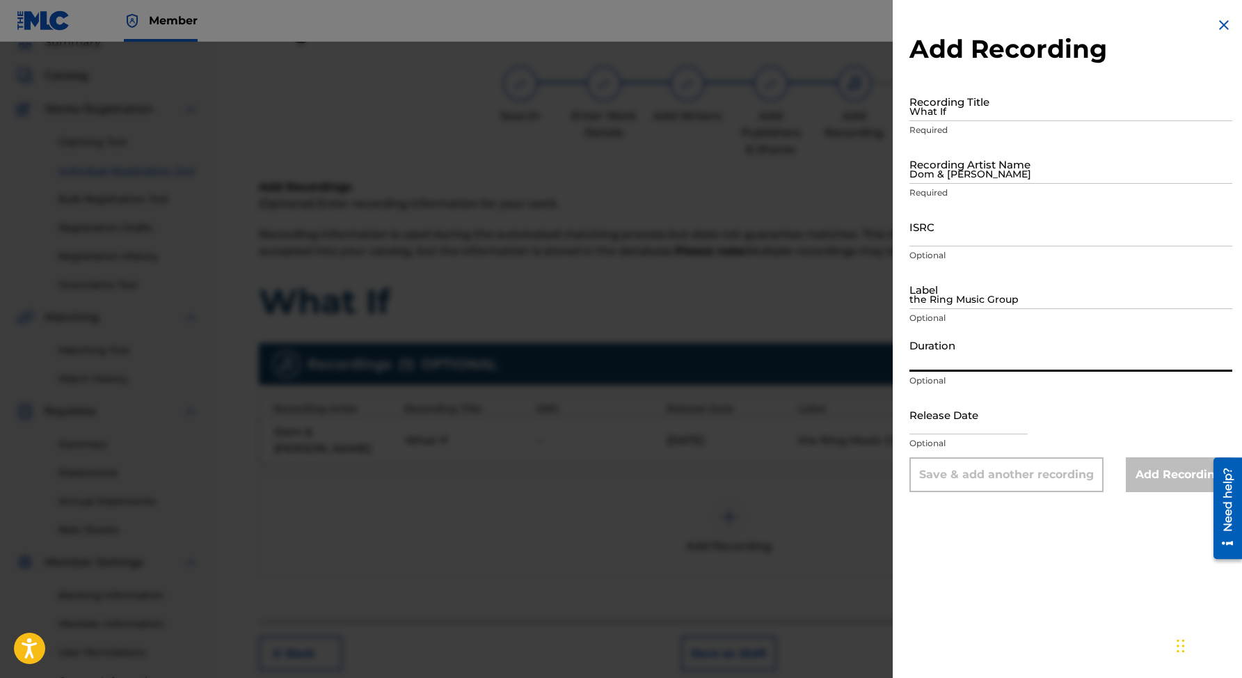
click at [1058, 356] on input "Duration" at bounding box center [1070, 352] width 323 height 40
type input "02:24"
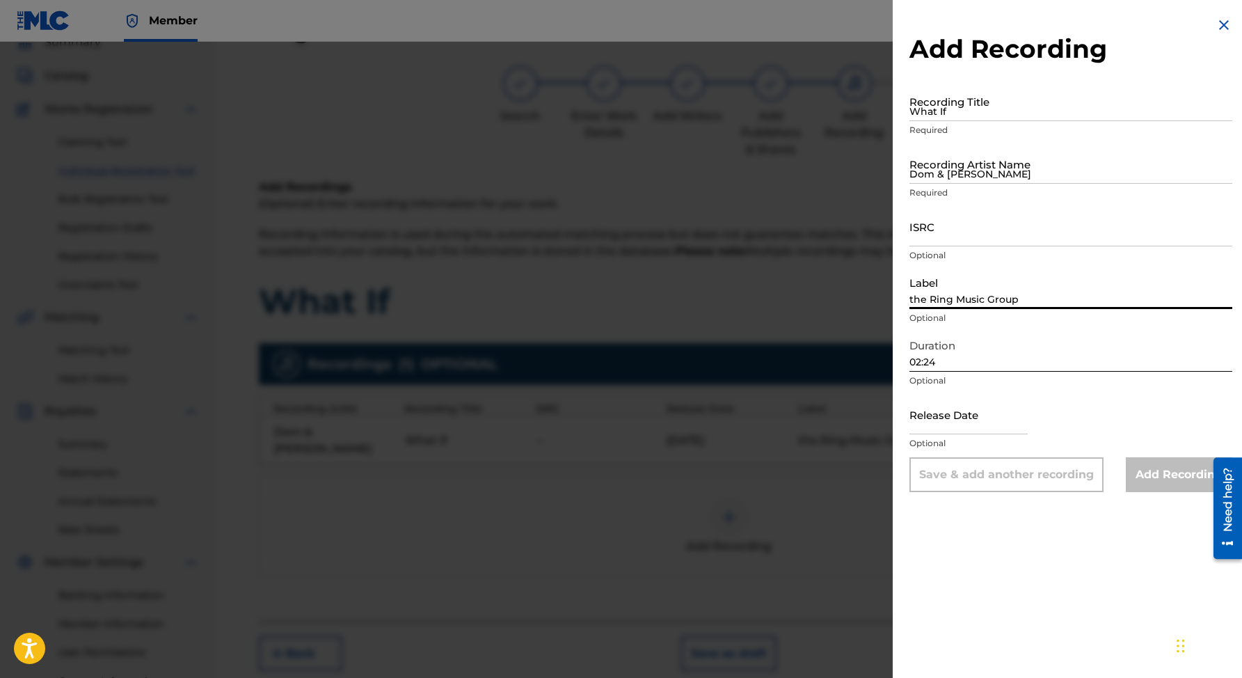
click at [939, 300] on input "the Ring Music Group" at bounding box center [1070, 289] width 323 height 40
type input "h"
type input "The Ring Music Group"
click at [957, 111] on input "What If" at bounding box center [1070, 101] width 323 height 40
type input "What If"
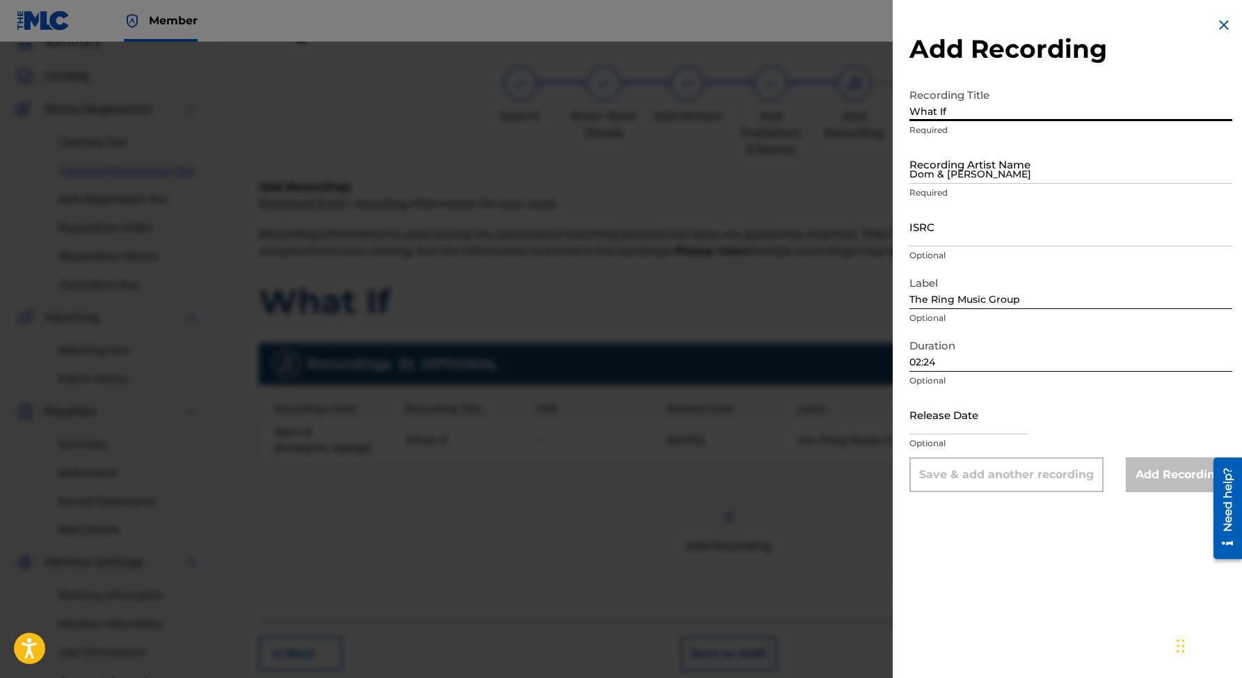
click at [955, 176] on input "Dom & [PERSON_NAME]" at bounding box center [1070, 164] width 323 height 40
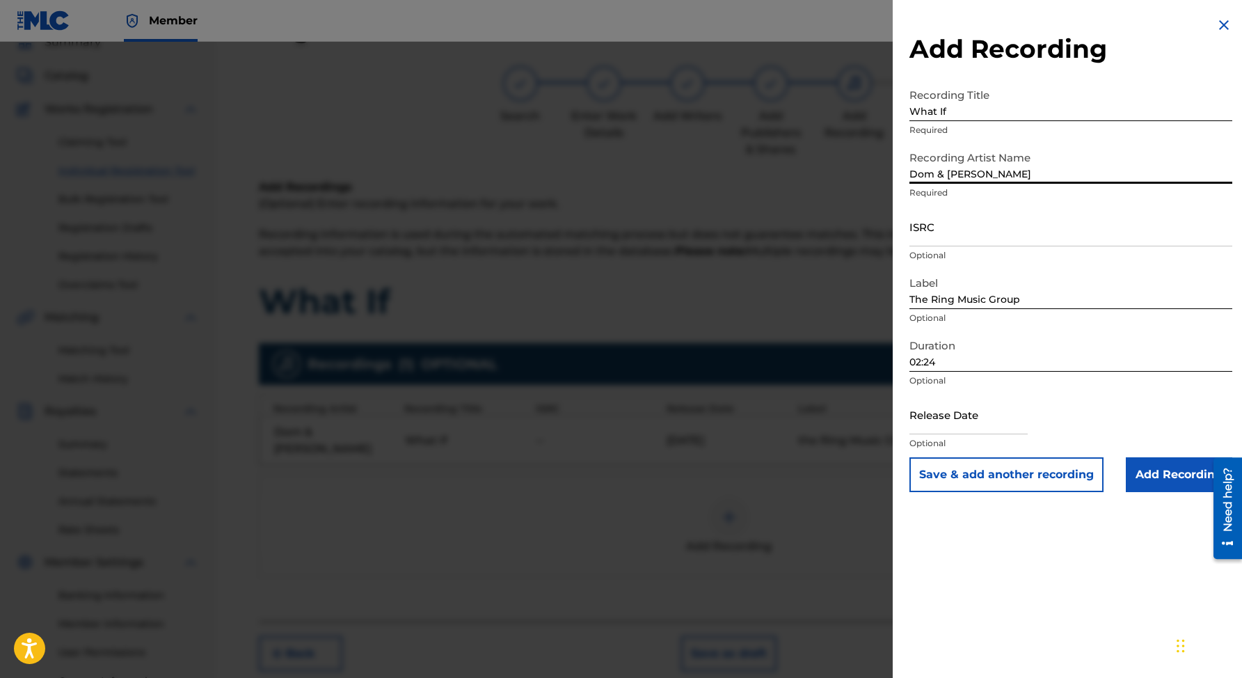
type input "Dom & [PERSON_NAME]"
select select "7"
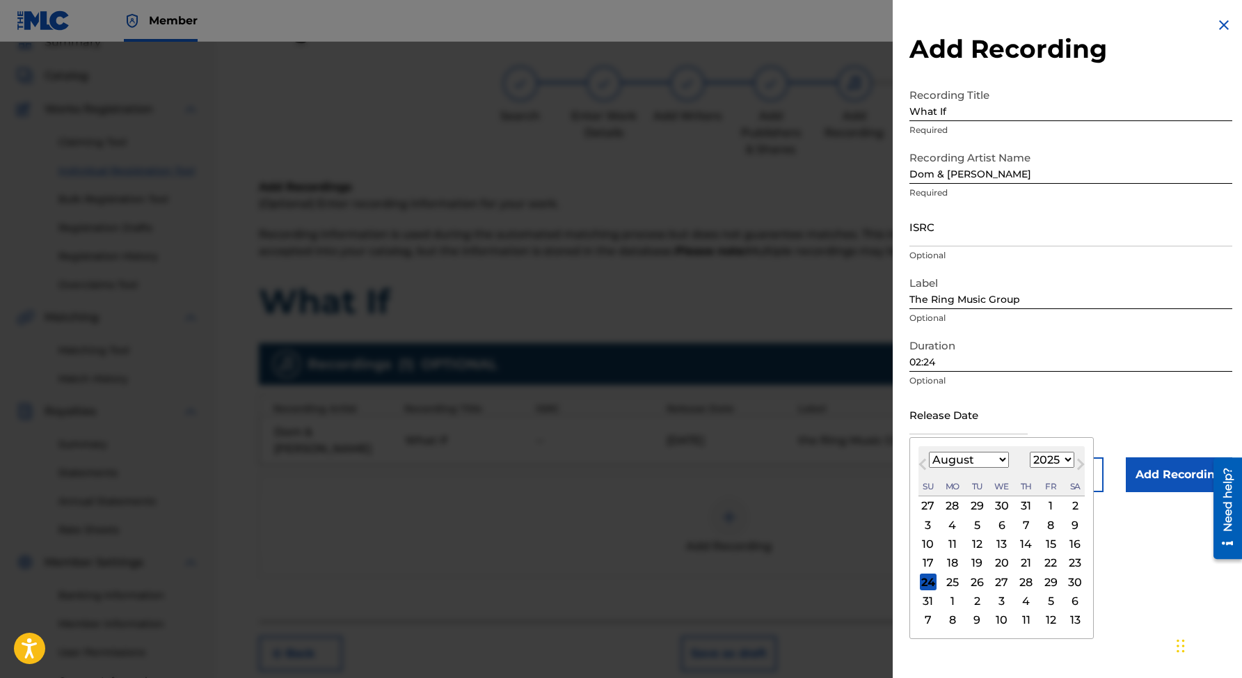
click at [943, 427] on input "text" at bounding box center [968, 415] width 118 height 40
click at [1050, 457] on select "1899 1900 1901 1902 1903 1904 1905 1906 1907 1908 1909 1910 1911 1912 1913 1914…" at bounding box center [1052, 460] width 45 height 16
select select "2023"
click at [1049, 504] on div "4" at bounding box center [1050, 505] width 17 height 17
type input "[DATE]"
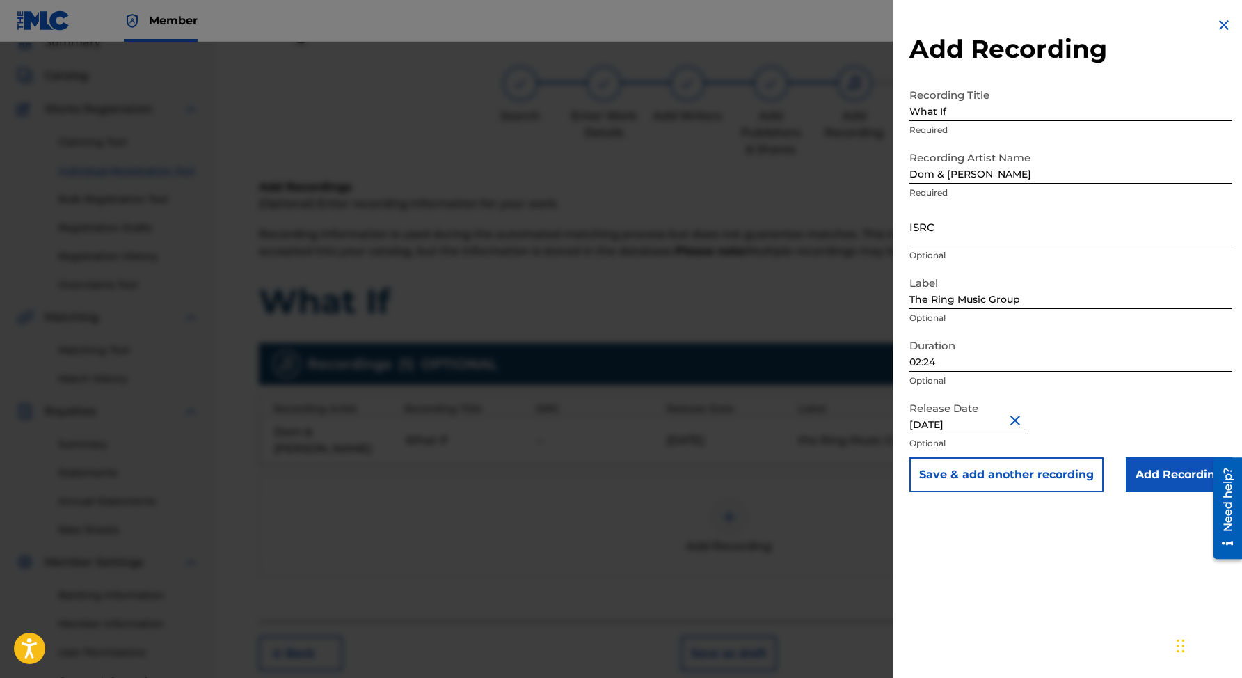
click at [1147, 479] on input "Add Recording" at bounding box center [1179, 474] width 106 height 35
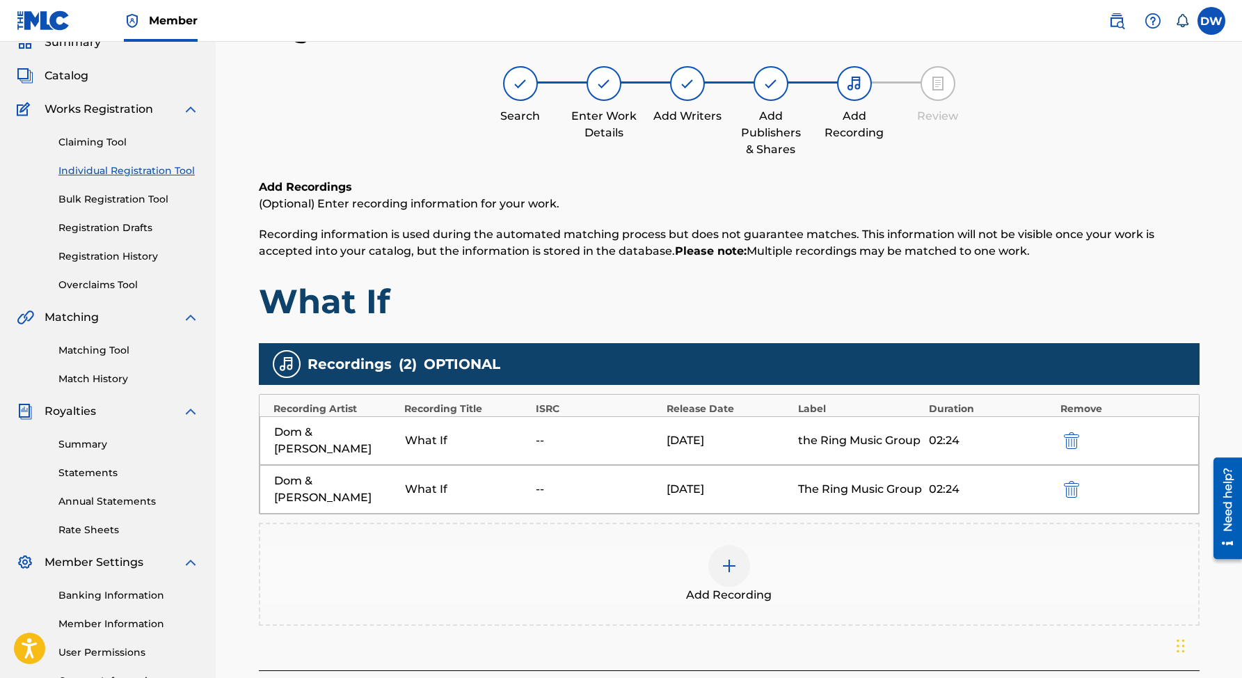
click at [1071, 438] on img "submit" at bounding box center [1071, 440] width 15 height 17
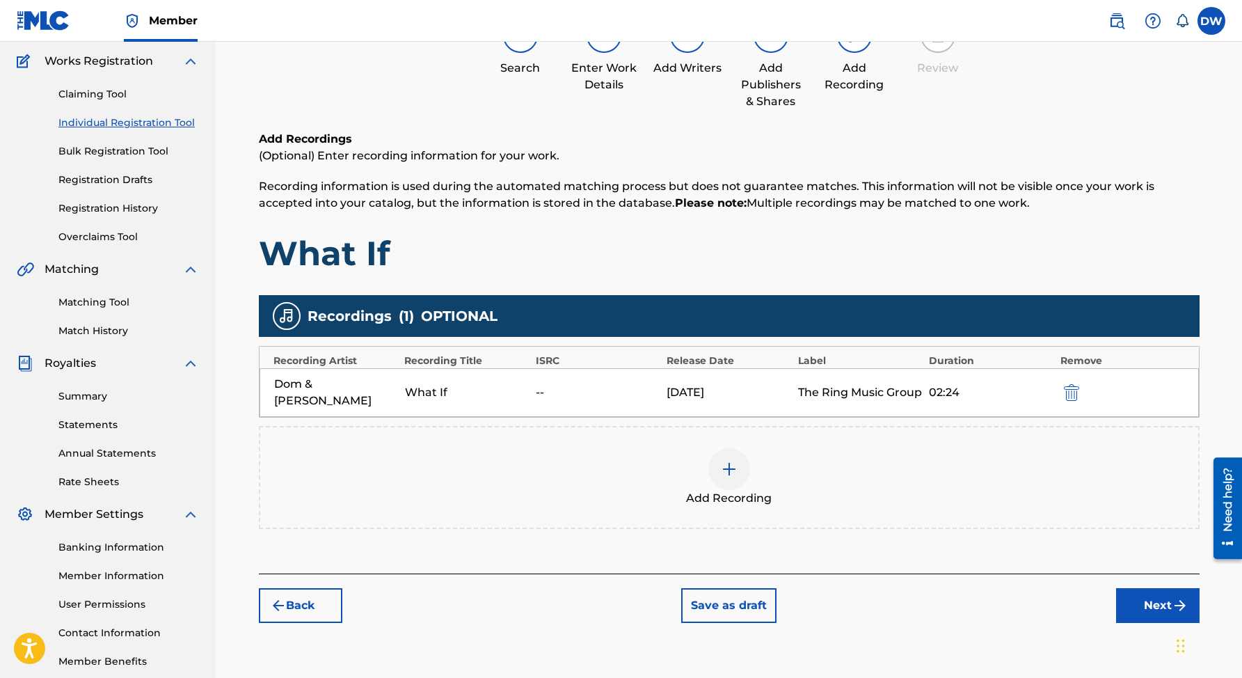
scroll to position [112, 0]
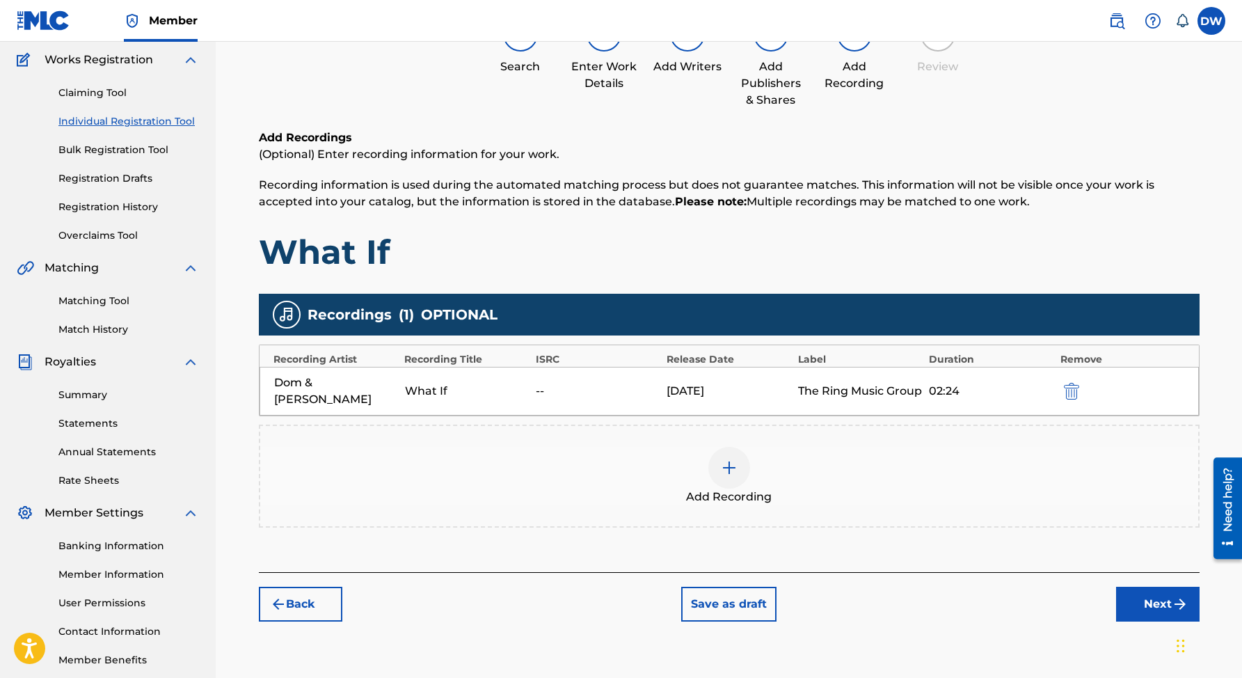
click at [1138, 600] on button "Next" at bounding box center [1157, 604] width 83 height 35
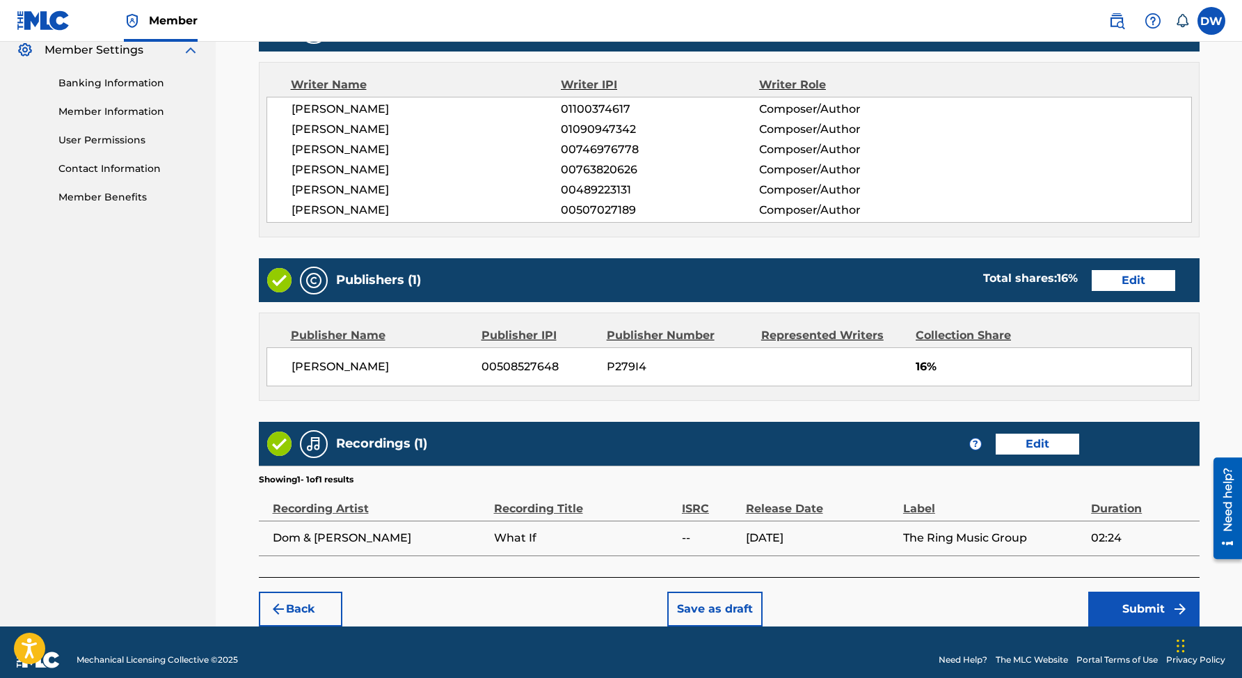
scroll to position [588, 0]
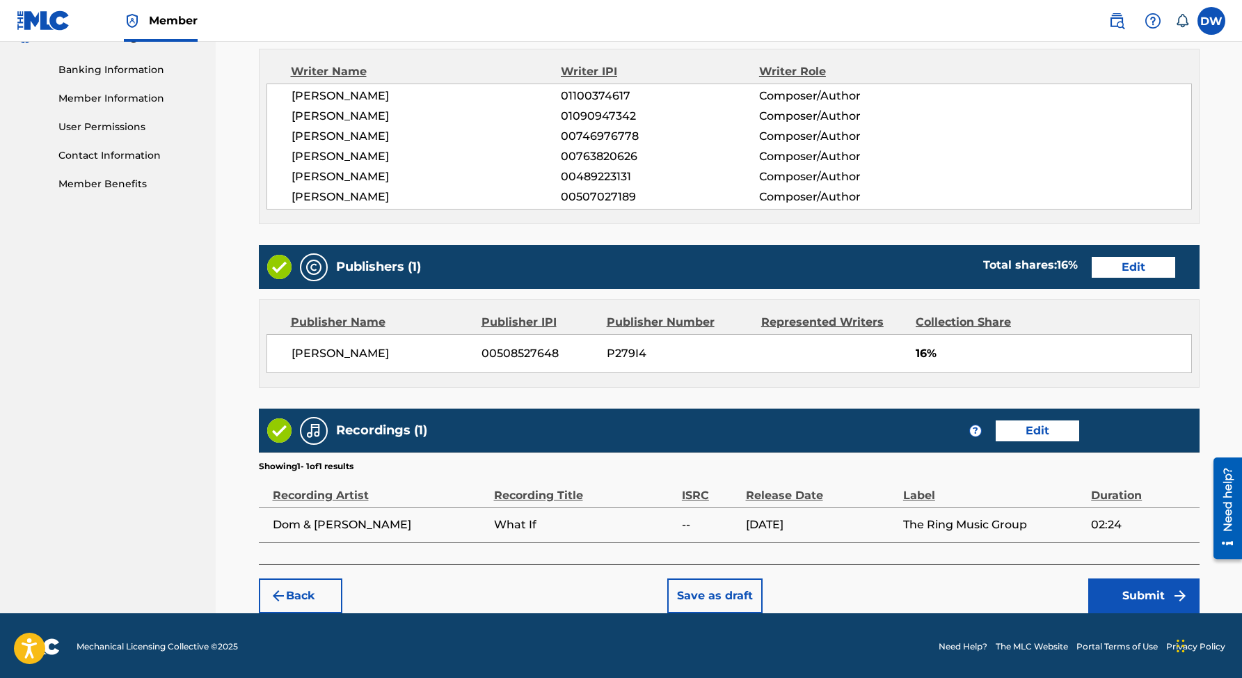
click at [1127, 595] on button "Submit" at bounding box center [1143, 595] width 111 height 35
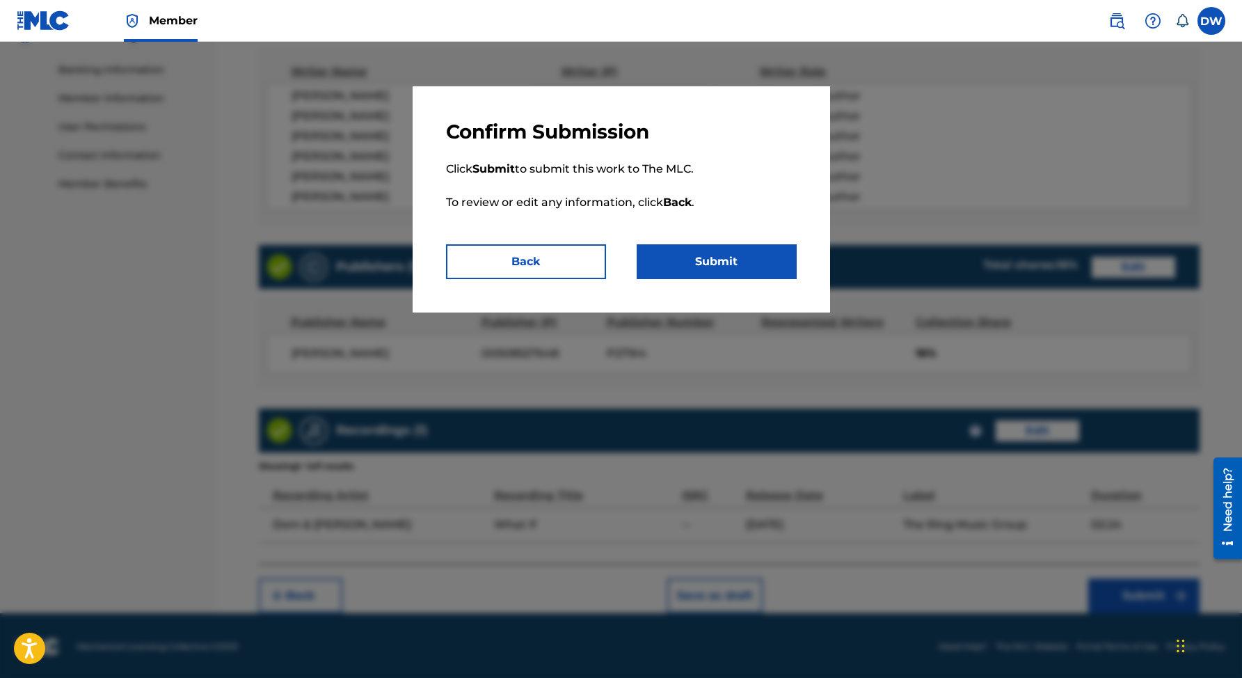
click at [709, 263] on button "Submit" at bounding box center [717, 261] width 160 height 35
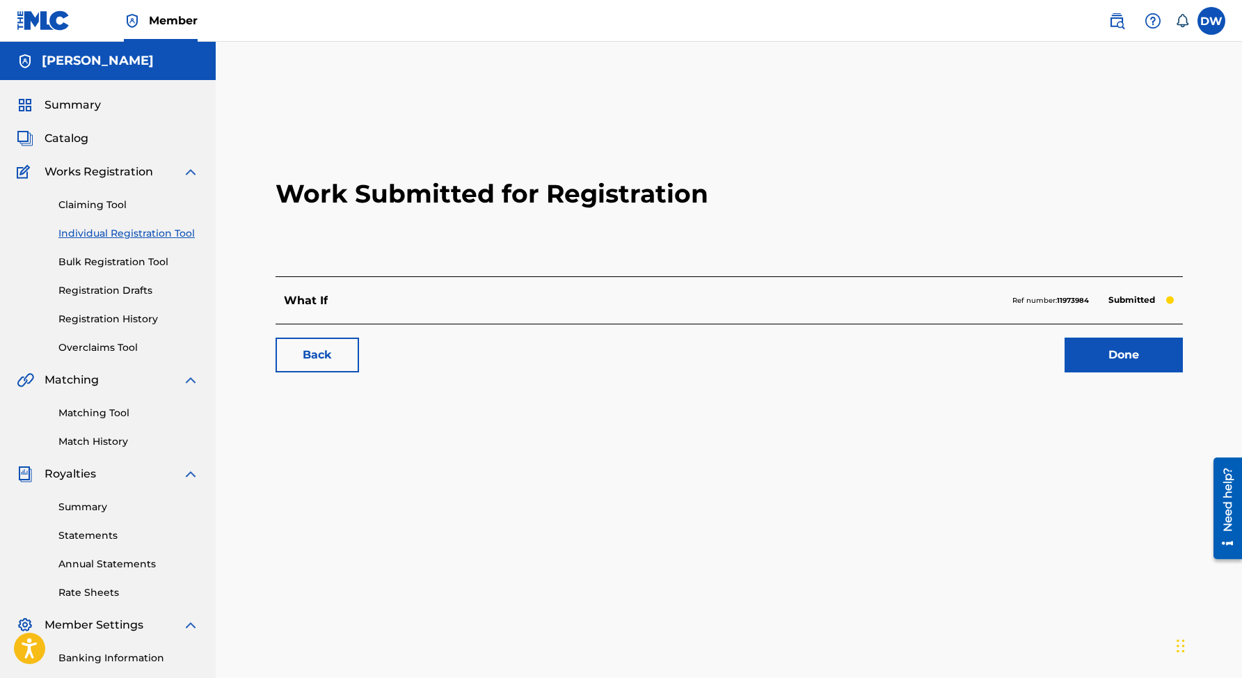
click at [95, 532] on link "Statements" at bounding box center [128, 535] width 141 height 15
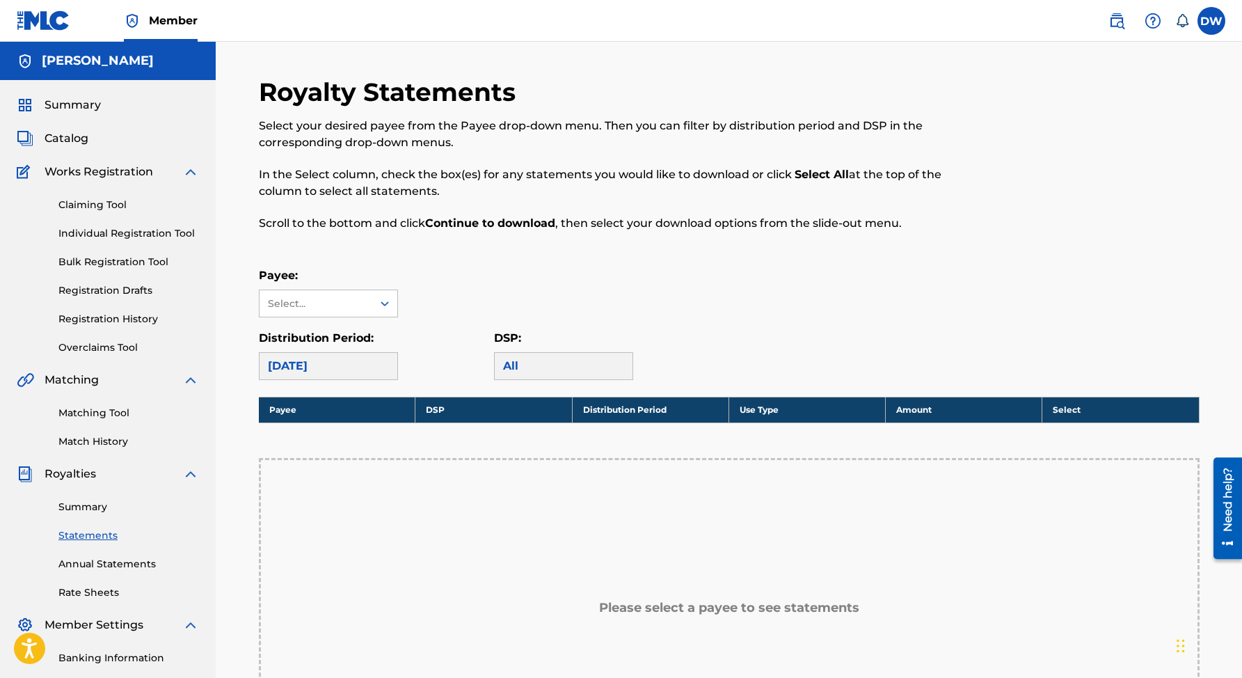
click at [109, 67] on h5 "[PERSON_NAME]" at bounding box center [98, 61] width 112 height 16
click at [1204, 23] on label at bounding box center [1211, 21] width 28 height 28
click at [1211, 21] on input "[PERSON_NAME] [EMAIL_ADDRESS][DOMAIN_NAME] Notification Preferences Profile Log…" at bounding box center [1211, 21] width 0 height 0
click at [1085, 148] on link "Notification Preferences" at bounding box center [1111, 149] width 102 height 13
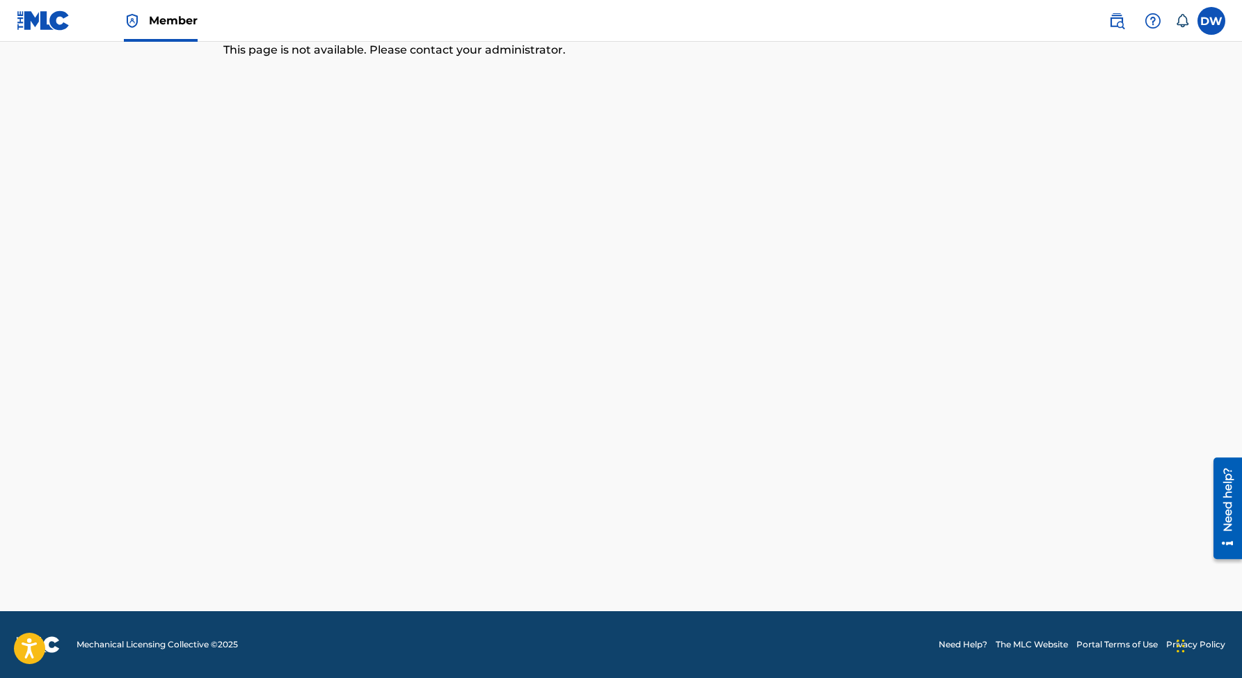
click at [1209, 26] on label at bounding box center [1211, 21] width 28 height 28
click at [1211, 21] on input "[PERSON_NAME] [EMAIL_ADDRESS][DOMAIN_NAME] Notification Preferences Profile Log…" at bounding box center [1211, 21] width 0 height 0
click at [167, 15] on span "Member" at bounding box center [173, 21] width 49 height 16
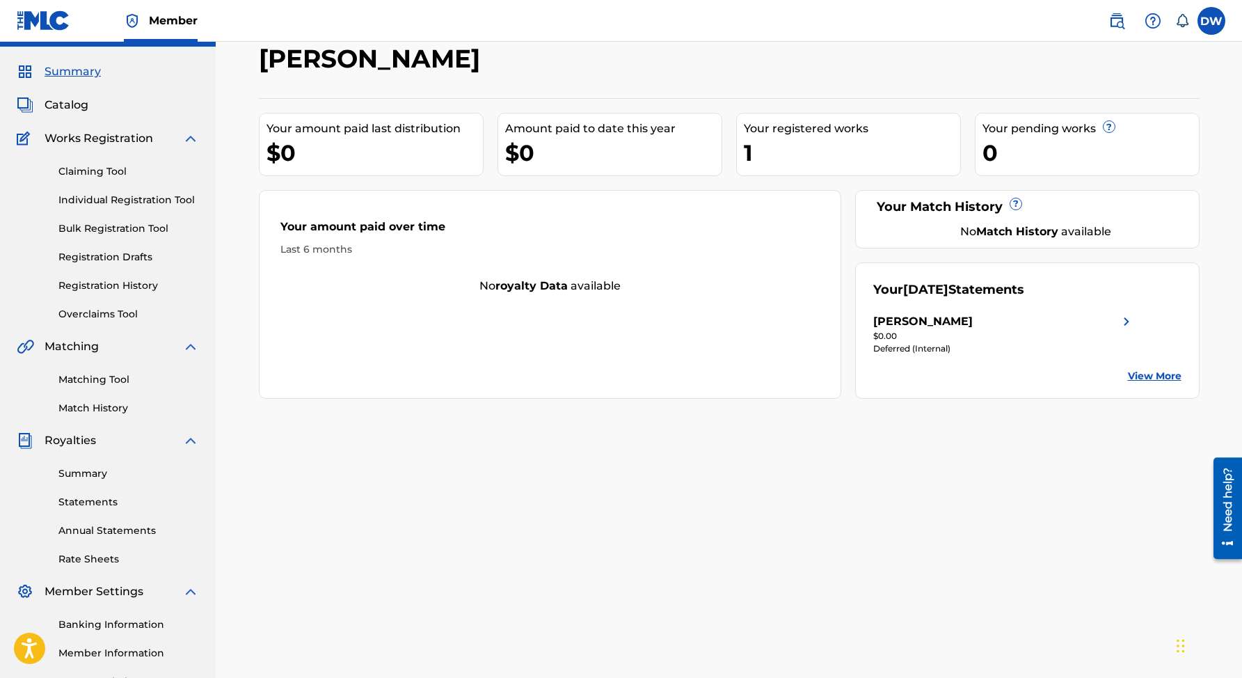
scroll to position [33, 0]
click at [747, 157] on div "1" at bounding box center [852, 153] width 216 height 31
click at [66, 108] on span "Catalog" at bounding box center [67, 105] width 44 height 17
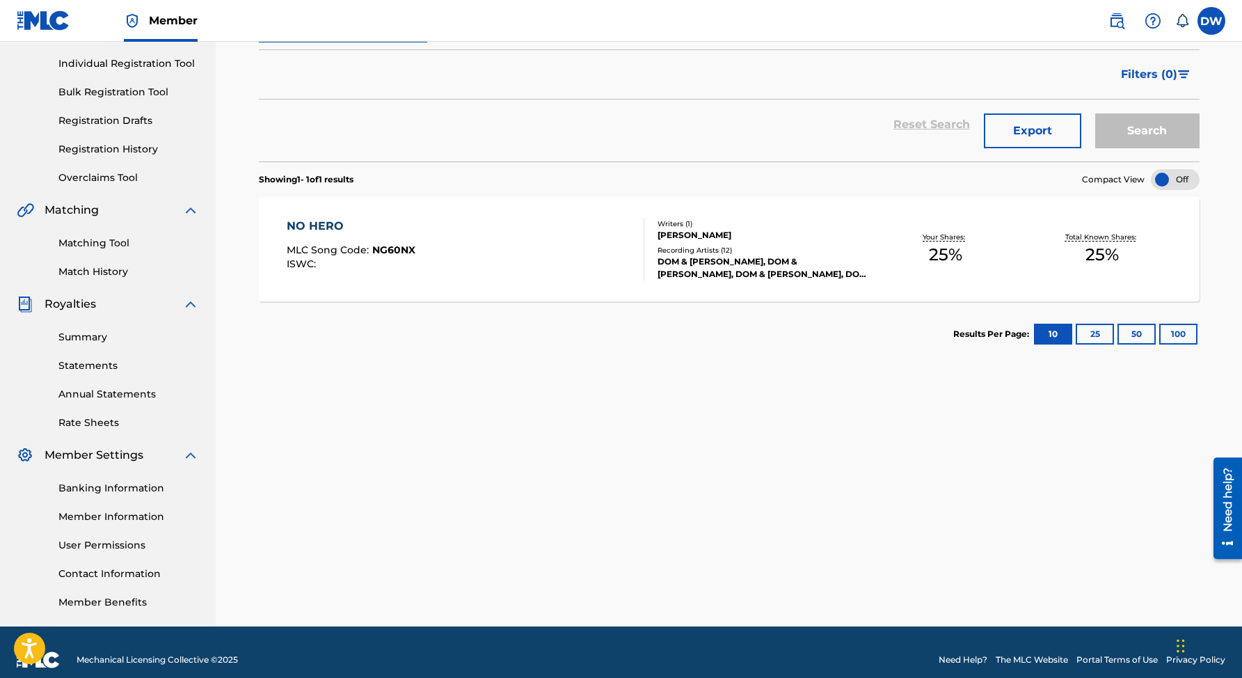
scroll to position [185, 0]
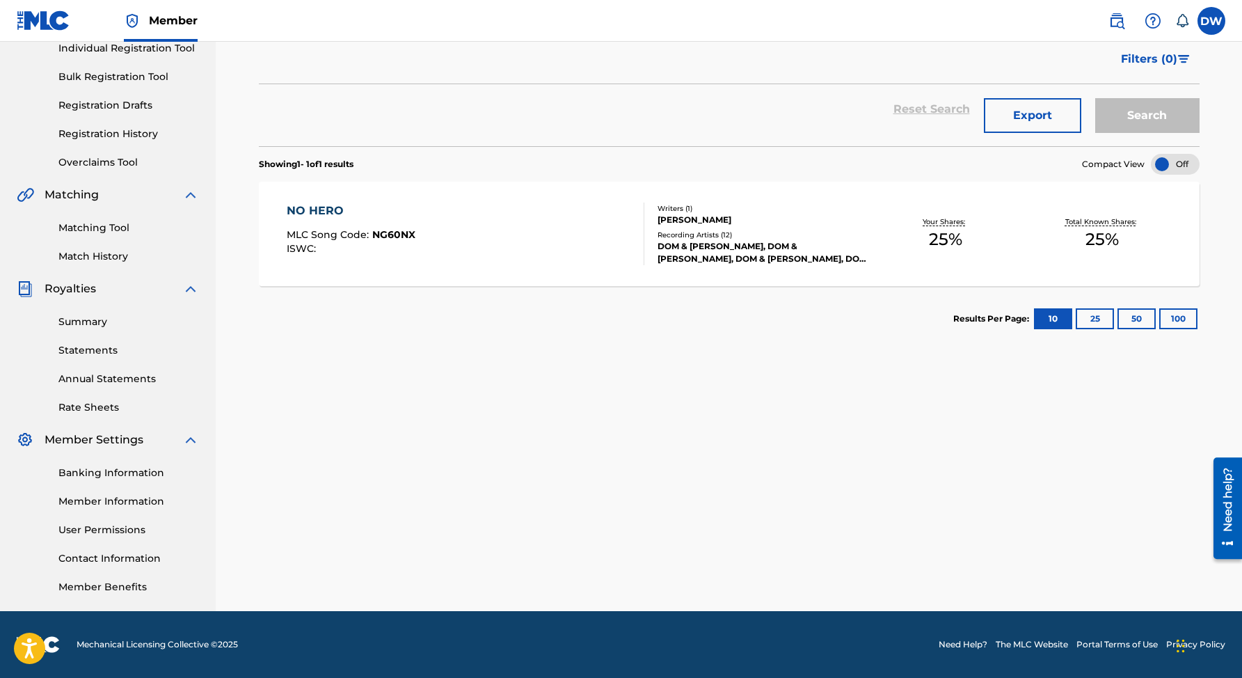
click at [119, 475] on link "Banking Information" at bounding box center [128, 472] width 141 height 15
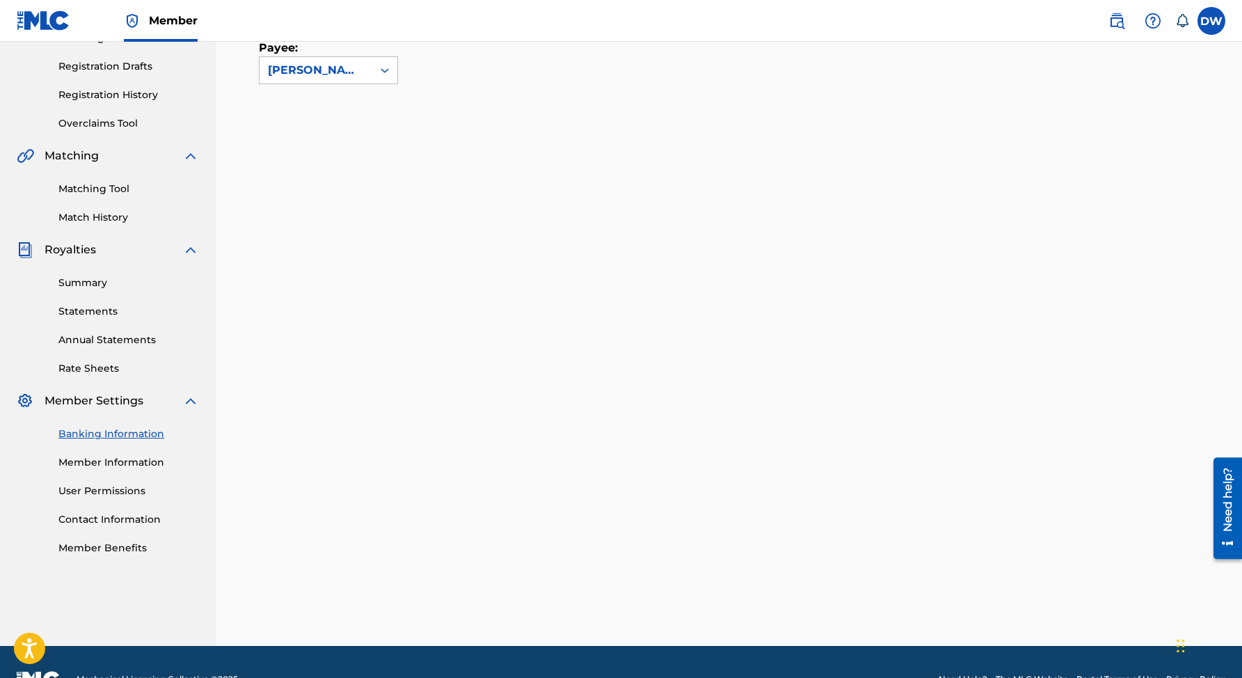
scroll to position [201, 0]
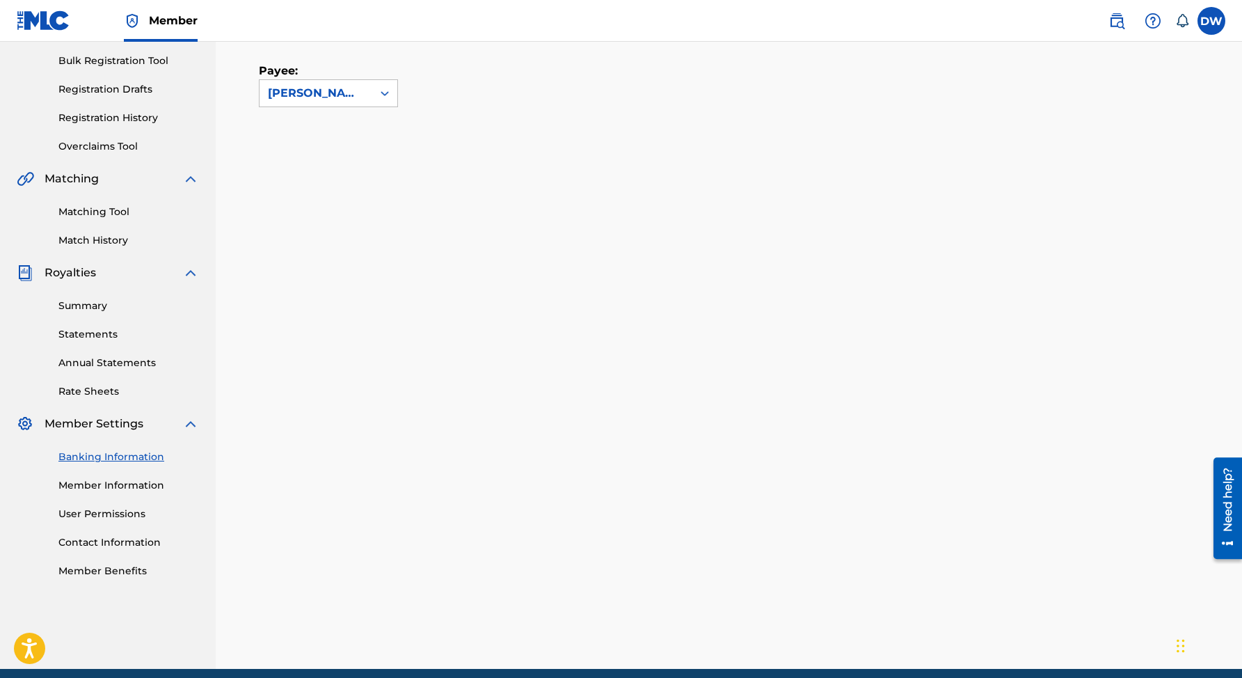
click at [85, 334] on link "Statements" at bounding box center [128, 334] width 141 height 15
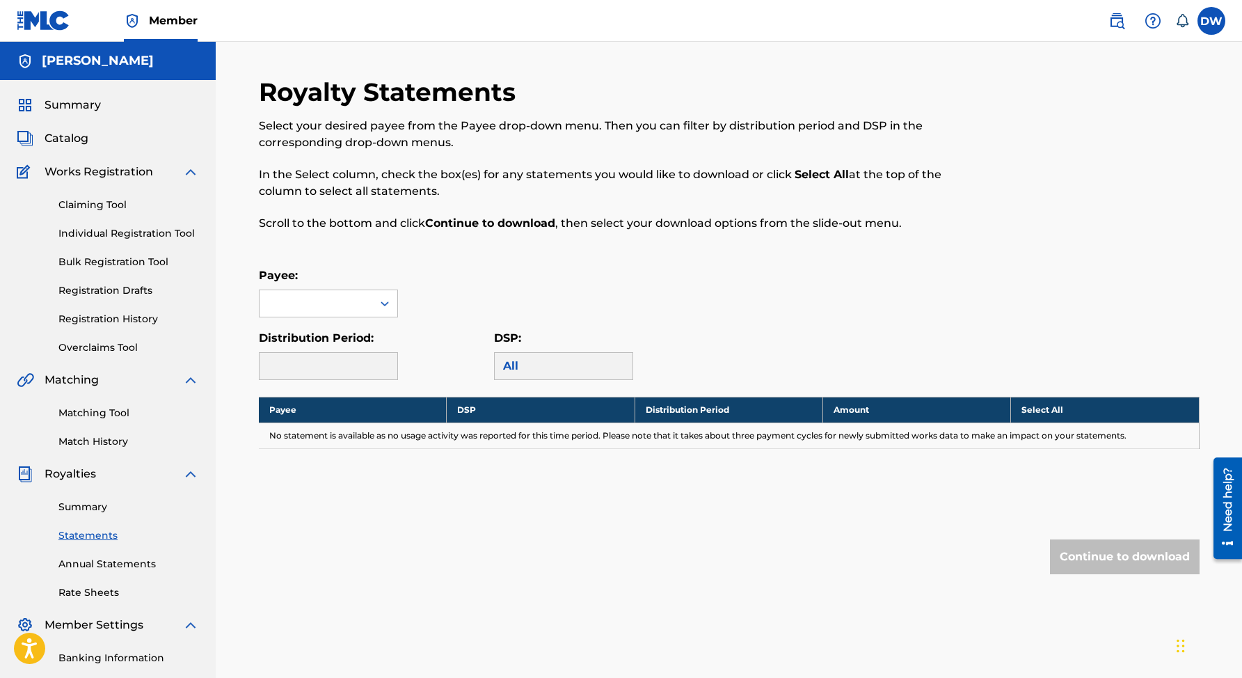
click at [97, 508] on link "Summary" at bounding box center [128, 507] width 141 height 15
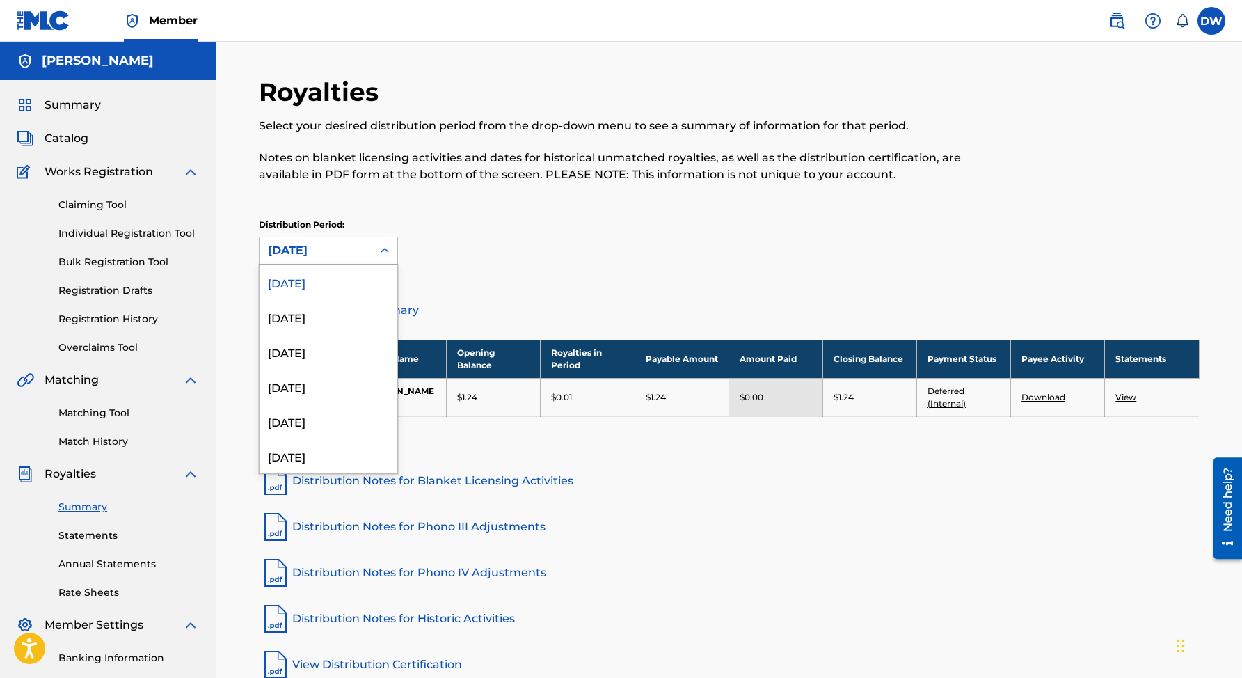
click at [384, 250] on icon at bounding box center [385, 251] width 14 height 14
click at [331, 314] on div "[DATE]" at bounding box center [329, 316] width 138 height 35
click at [384, 253] on icon at bounding box center [385, 251] width 14 height 14
click at [317, 345] on div "[DATE]" at bounding box center [329, 351] width 138 height 35
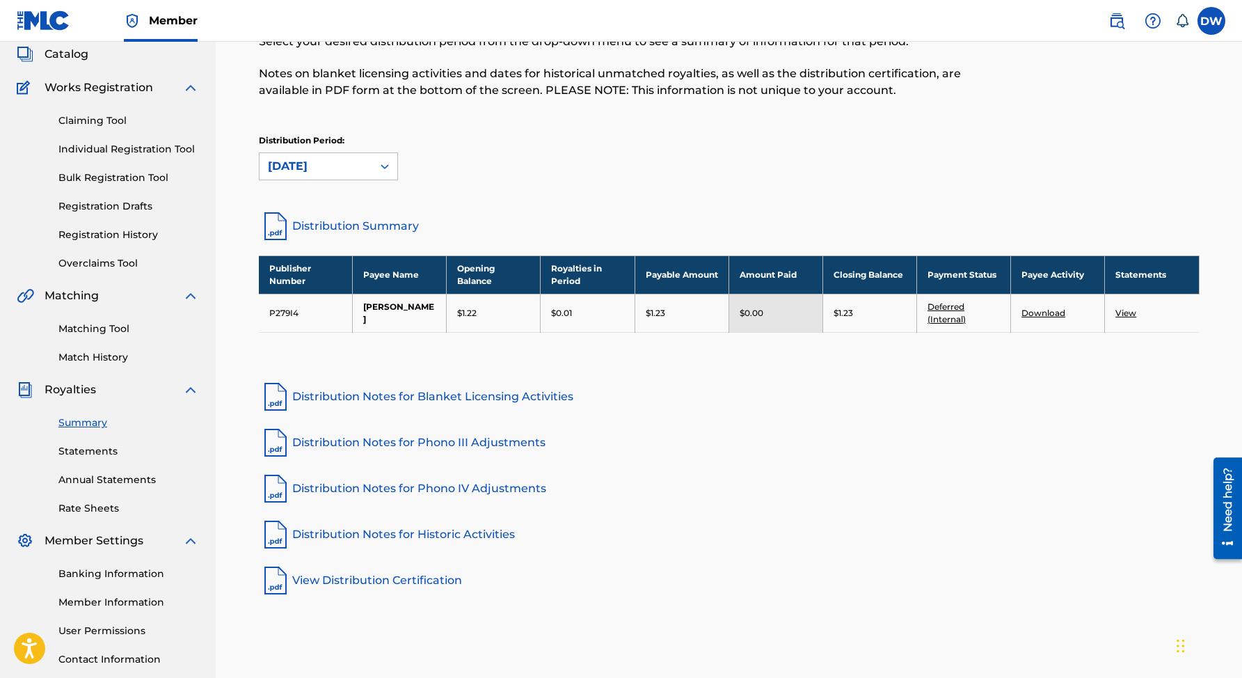
scroll to position [77, 0]
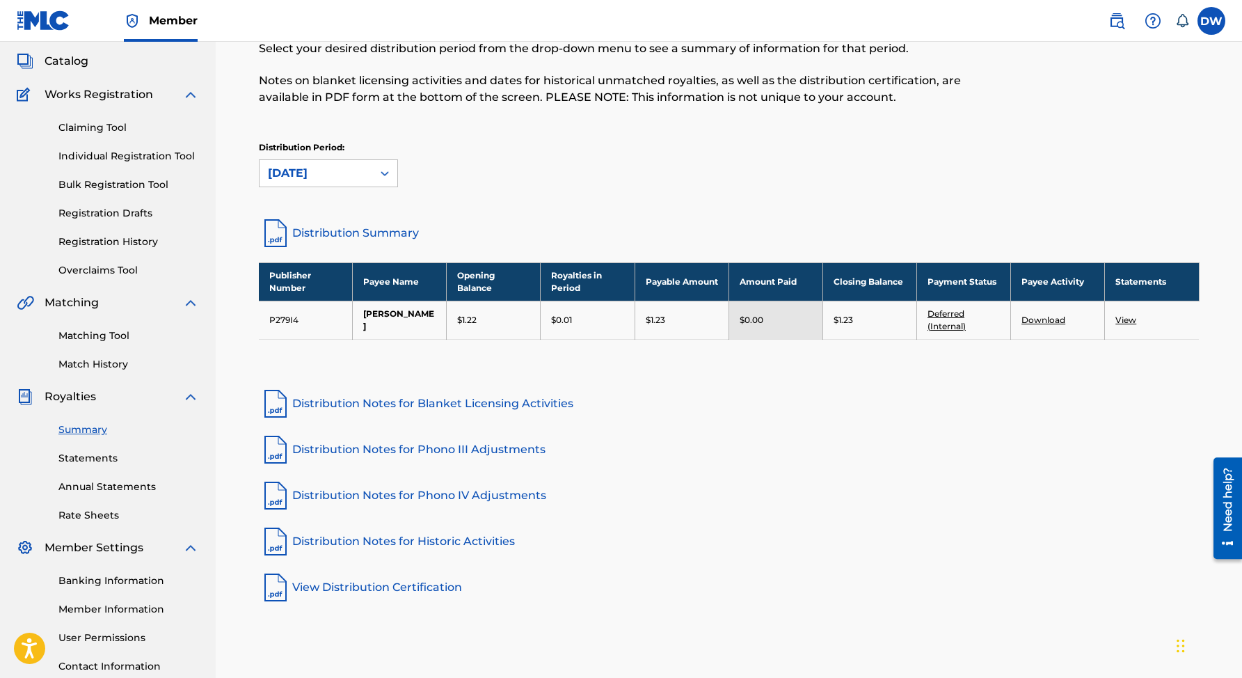
click at [383, 175] on icon at bounding box center [385, 173] width 14 height 14
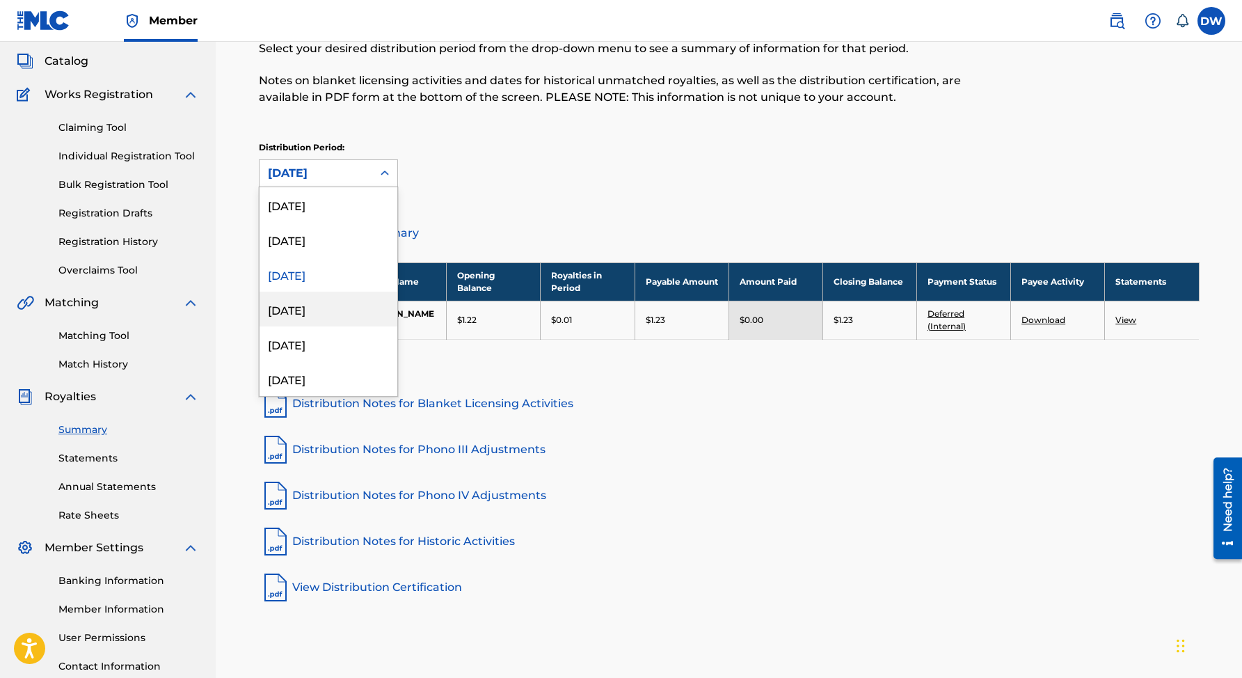
click at [327, 302] on div "[DATE]" at bounding box center [329, 309] width 138 height 35
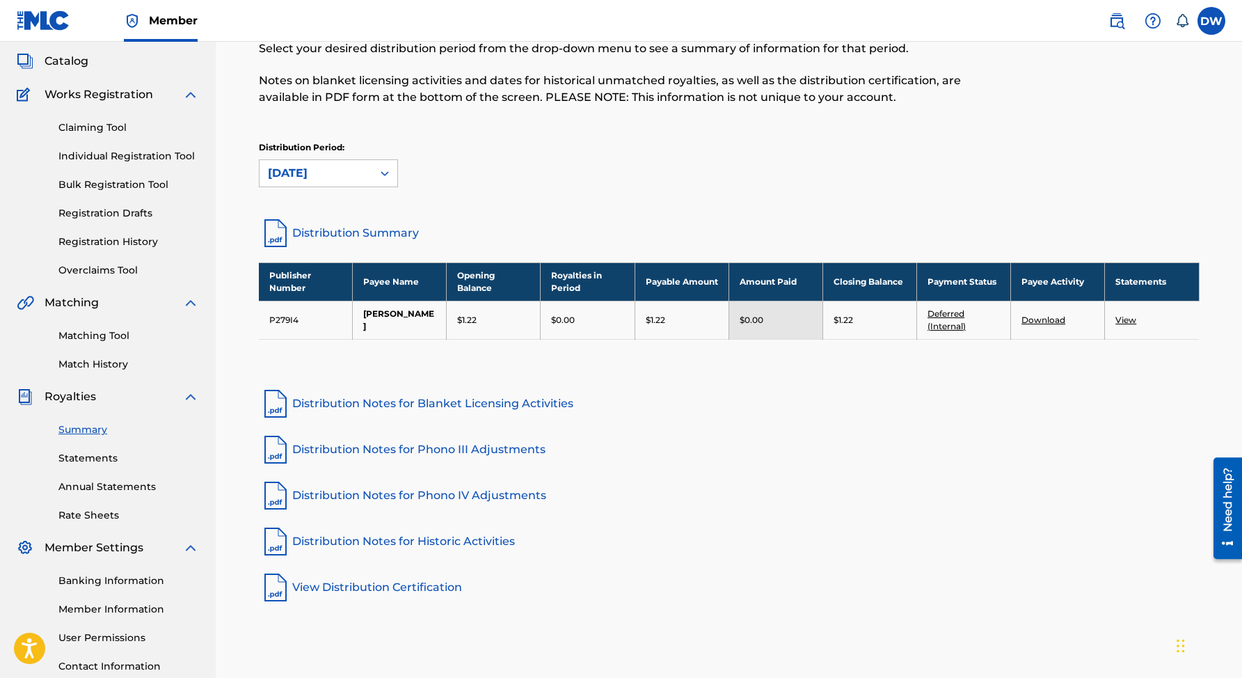
click at [122, 158] on link "Individual Registration Tool" at bounding box center [128, 156] width 141 height 15
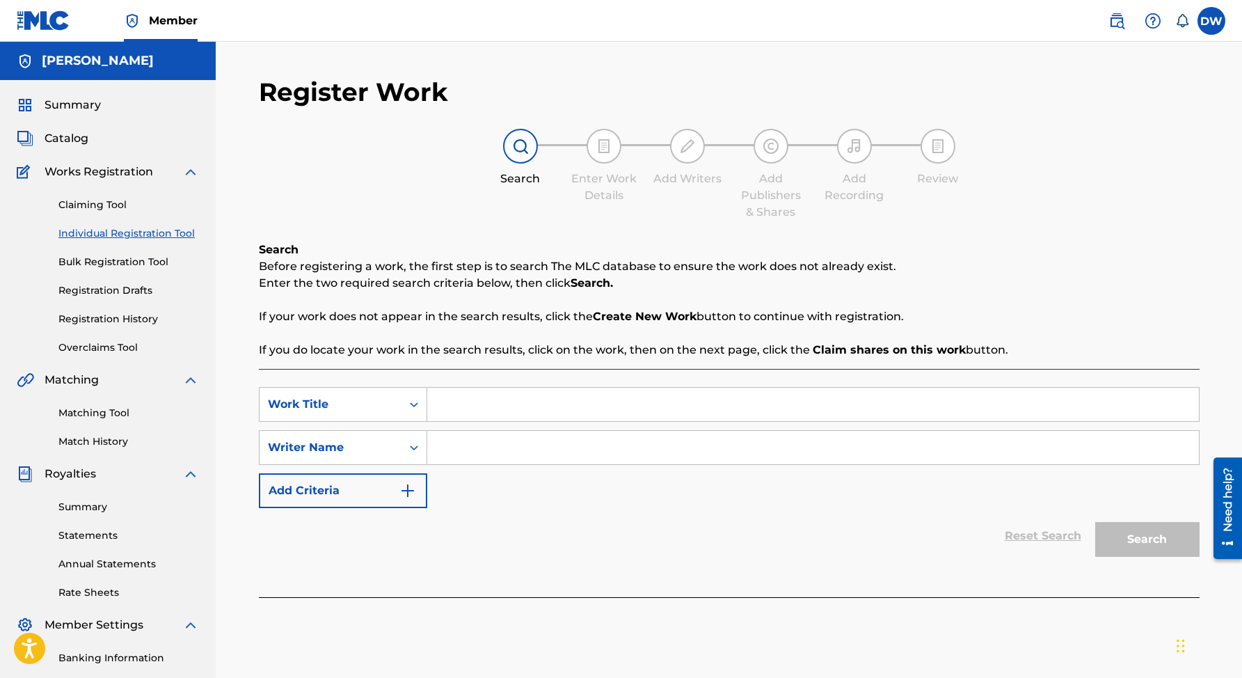
click at [463, 402] on input "Search Form" at bounding box center [813, 404] width 772 height 33
type input "Boys Lie"
click at [456, 452] on input "Search Form" at bounding box center [813, 447] width 772 height 33
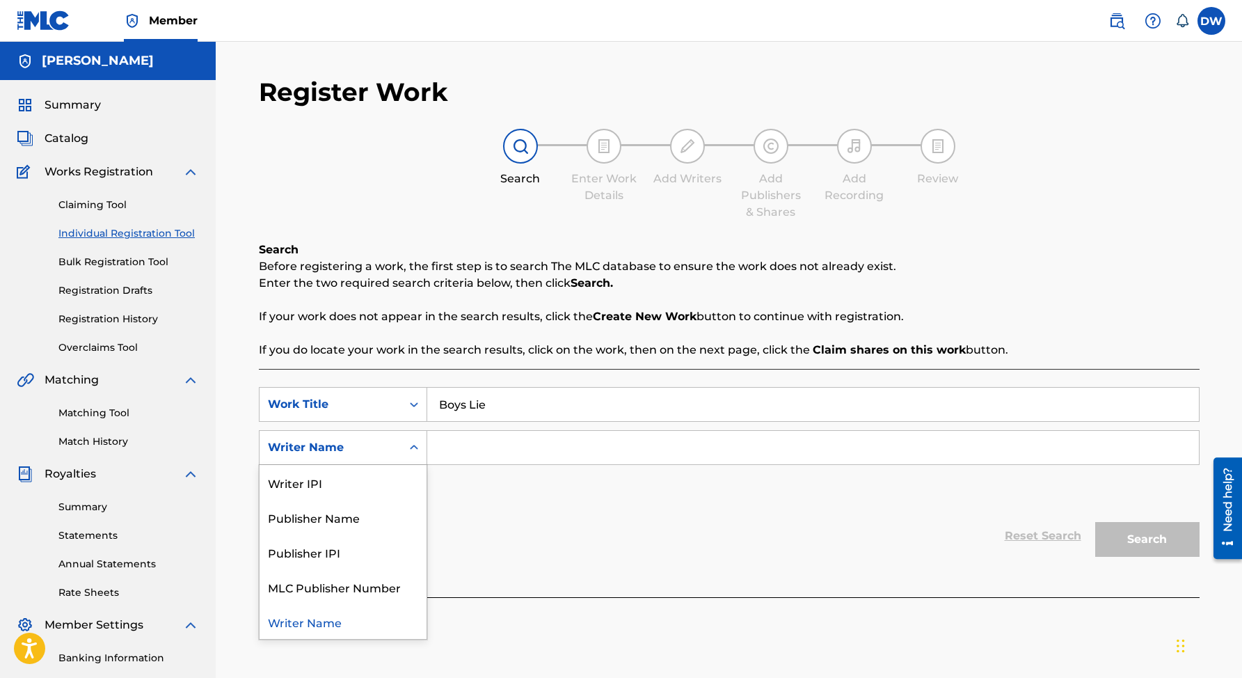
click at [413, 451] on icon "Search Form" at bounding box center [414, 447] width 14 height 14
click at [449, 450] on input "Search Form" at bounding box center [813, 447] width 772 height 33
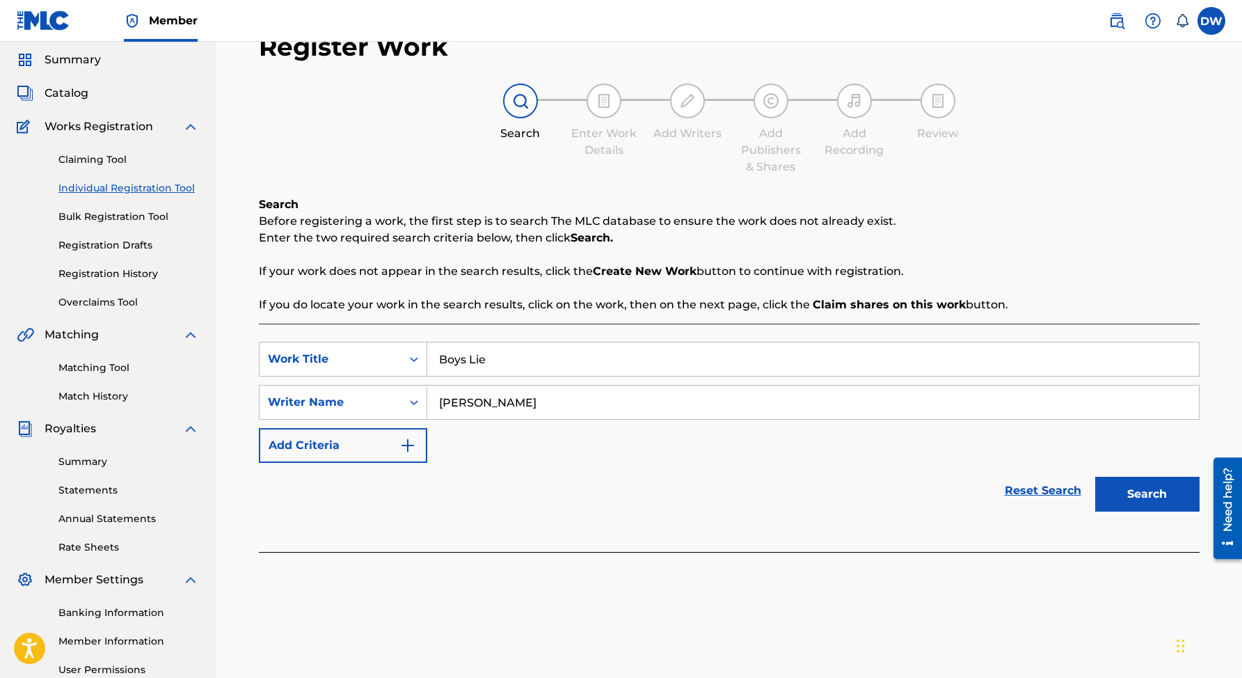
scroll to position [59, 0]
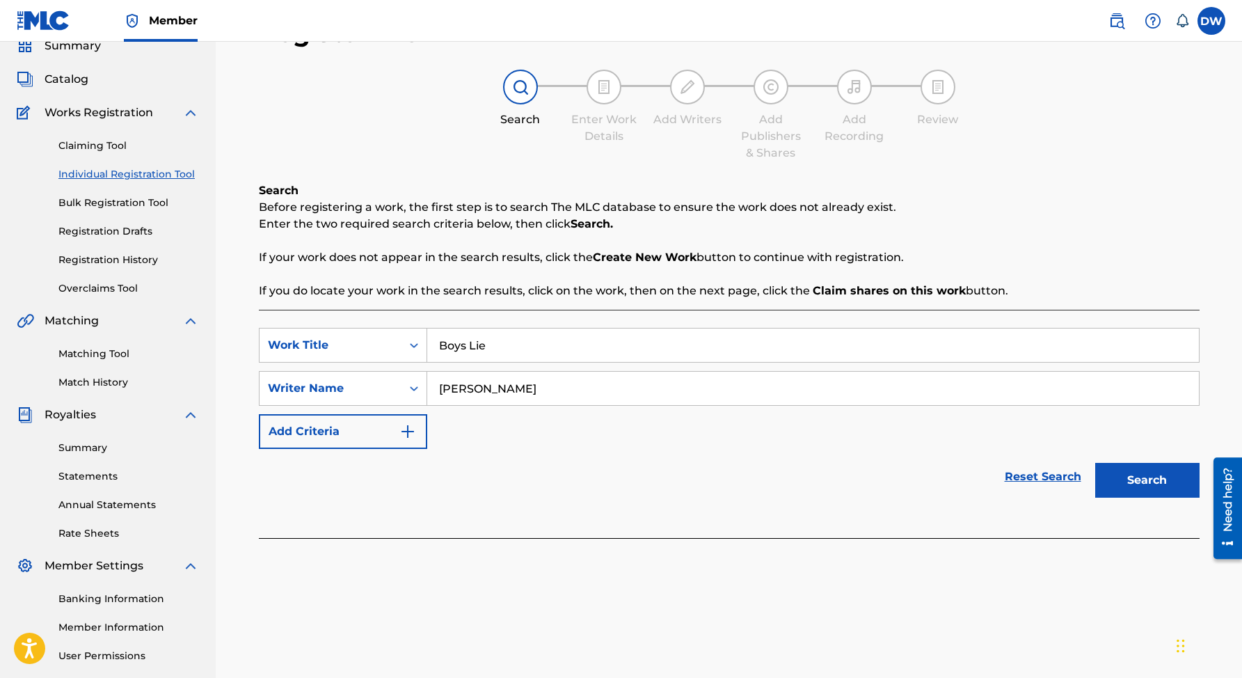
type input "[PERSON_NAME]"
click at [1145, 489] on button "Search" at bounding box center [1147, 480] width 104 height 35
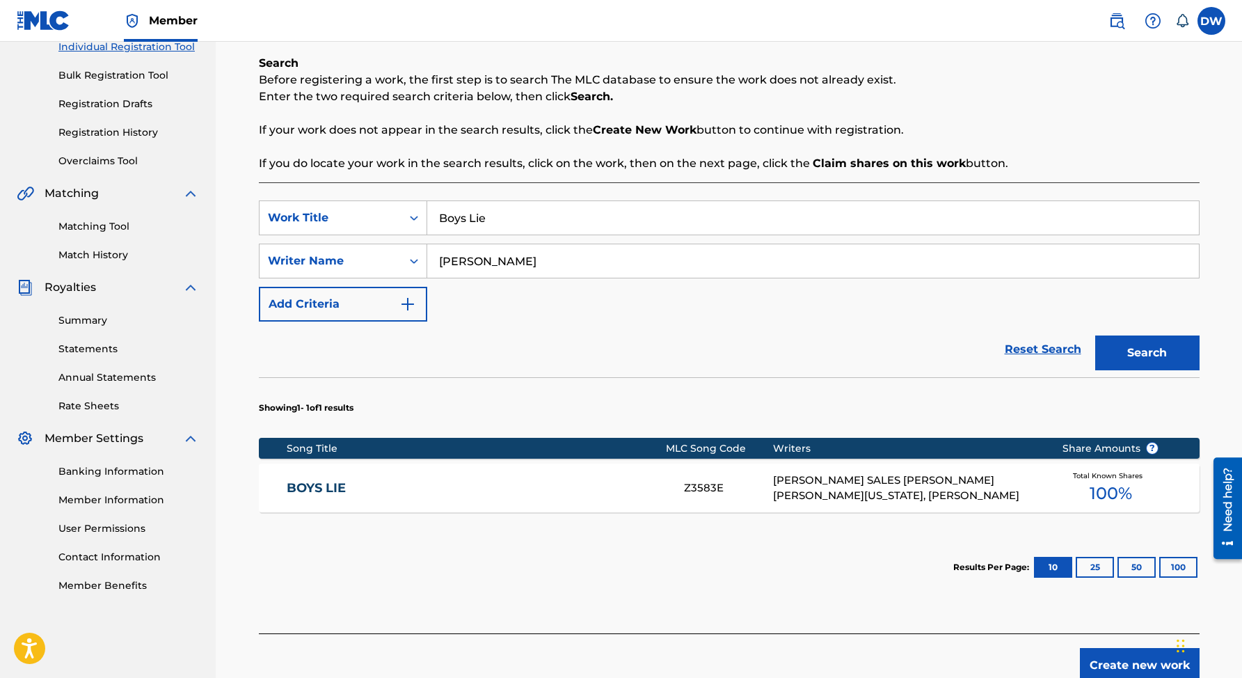
scroll to position [187, 0]
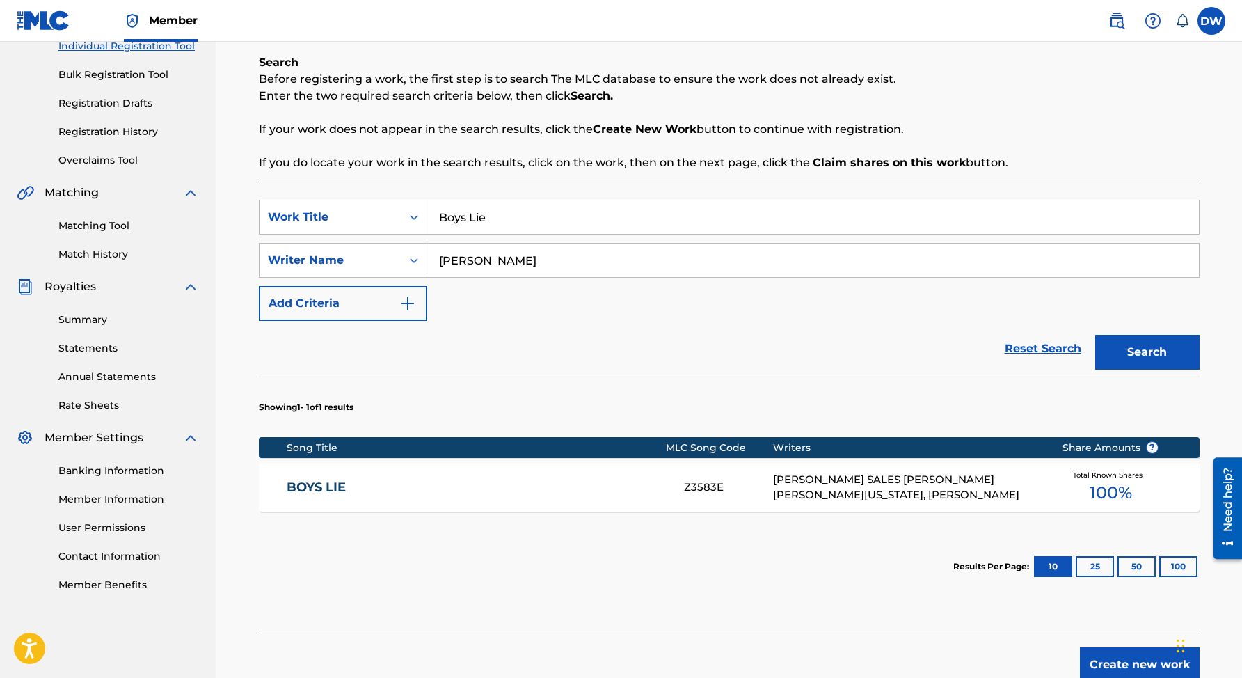
click at [927, 483] on div "[PERSON_NAME] SALES [PERSON_NAME] [PERSON_NAME][US_STATE], [PERSON_NAME]" at bounding box center [907, 487] width 268 height 31
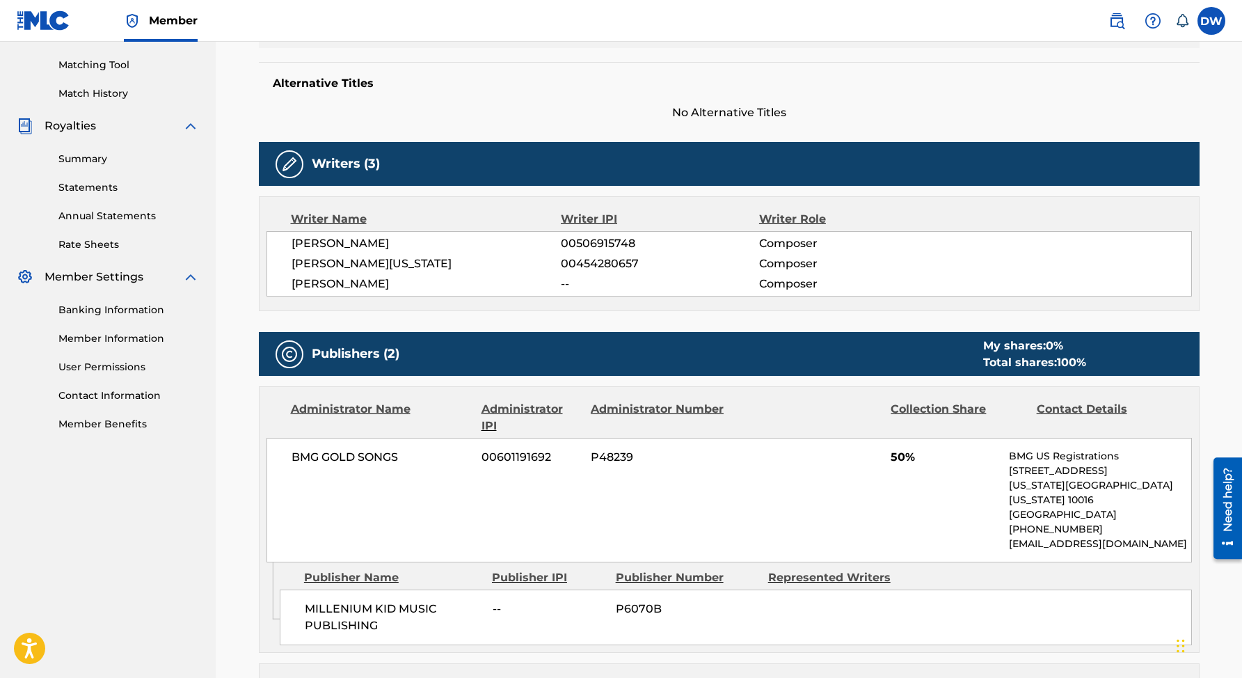
scroll to position [347, 0]
click at [340, 170] on h5 "Writers (3)" at bounding box center [346, 165] width 68 height 16
click at [293, 166] on img at bounding box center [289, 165] width 17 height 17
click at [339, 164] on h5 "Writers (3)" at bounding box center [346, 165] width 68 height 16
click at [371, 168] on h5 "Writers (3)" at bounding box center [346, 165] width 68 height 16
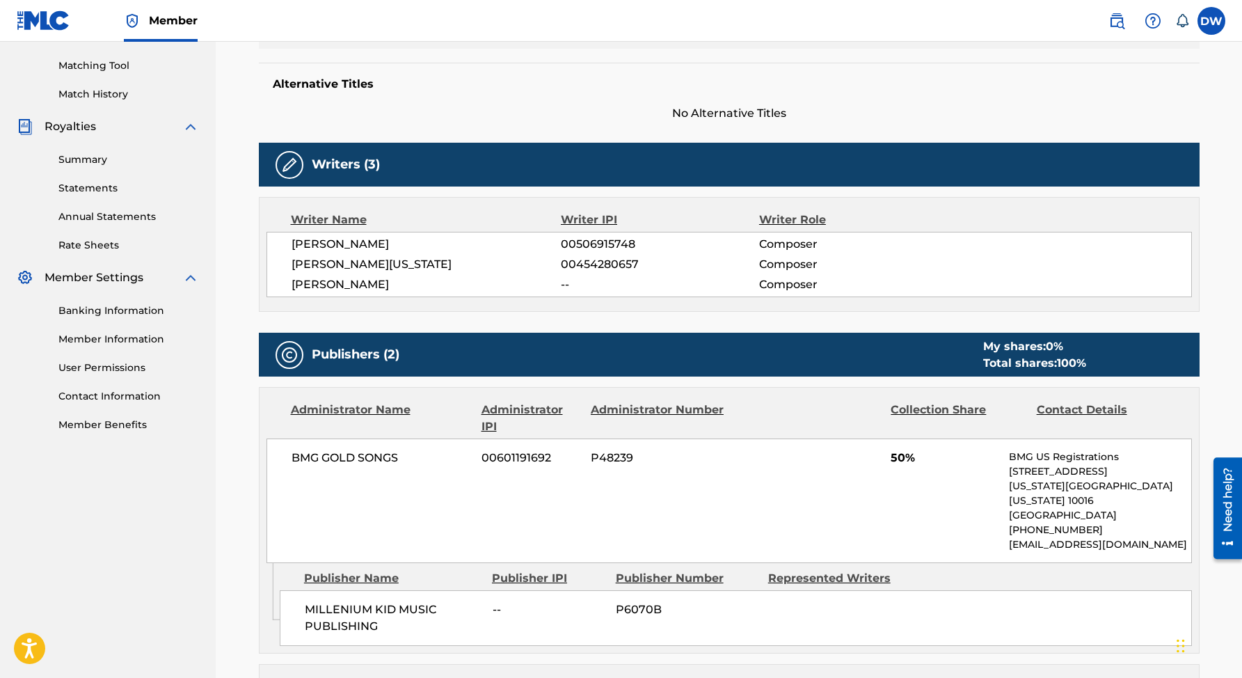
click at [287, 166] on img at bounding box center [289, 165] width 17 height 17
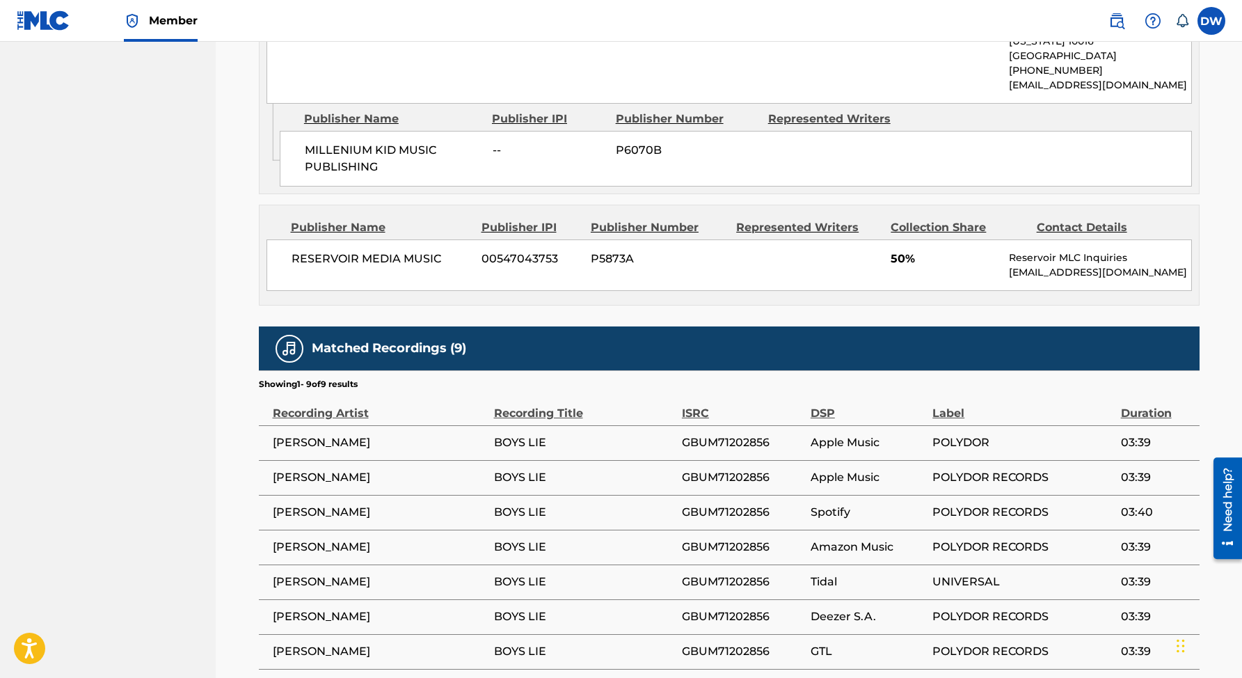
scroll to position [814, 0]
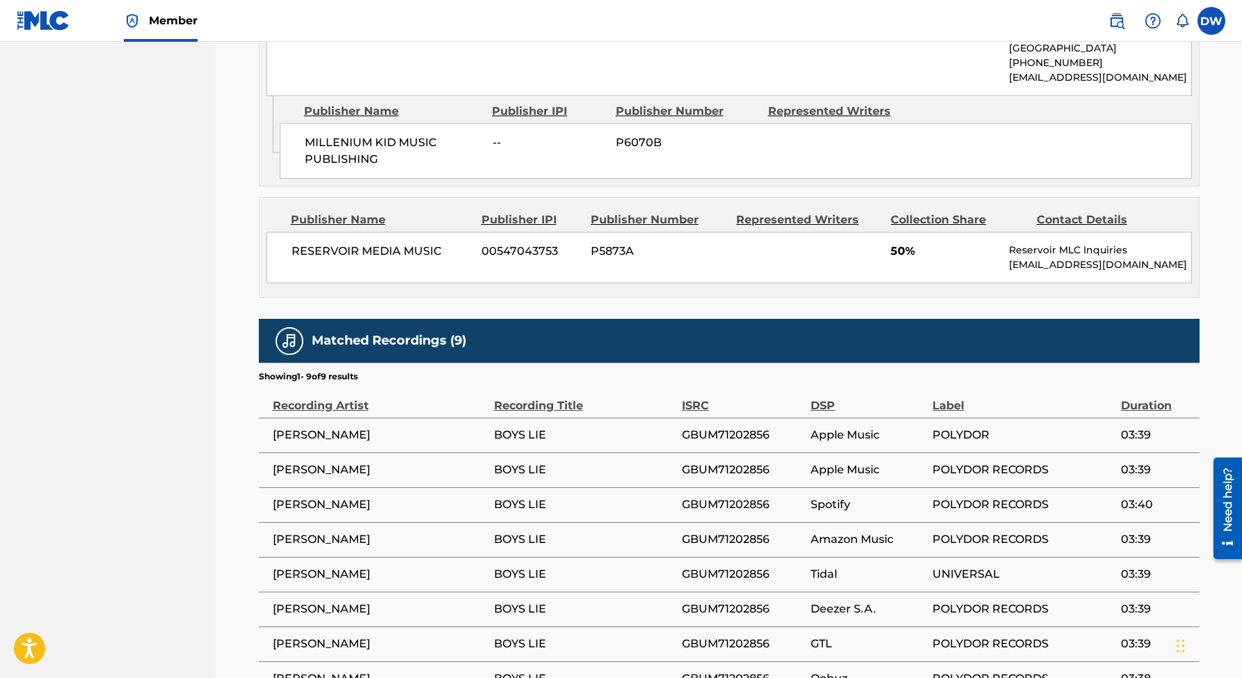
click at [533, 427] on span "BOYS LIE" at bounding box center [584, 435] width 181 height 17
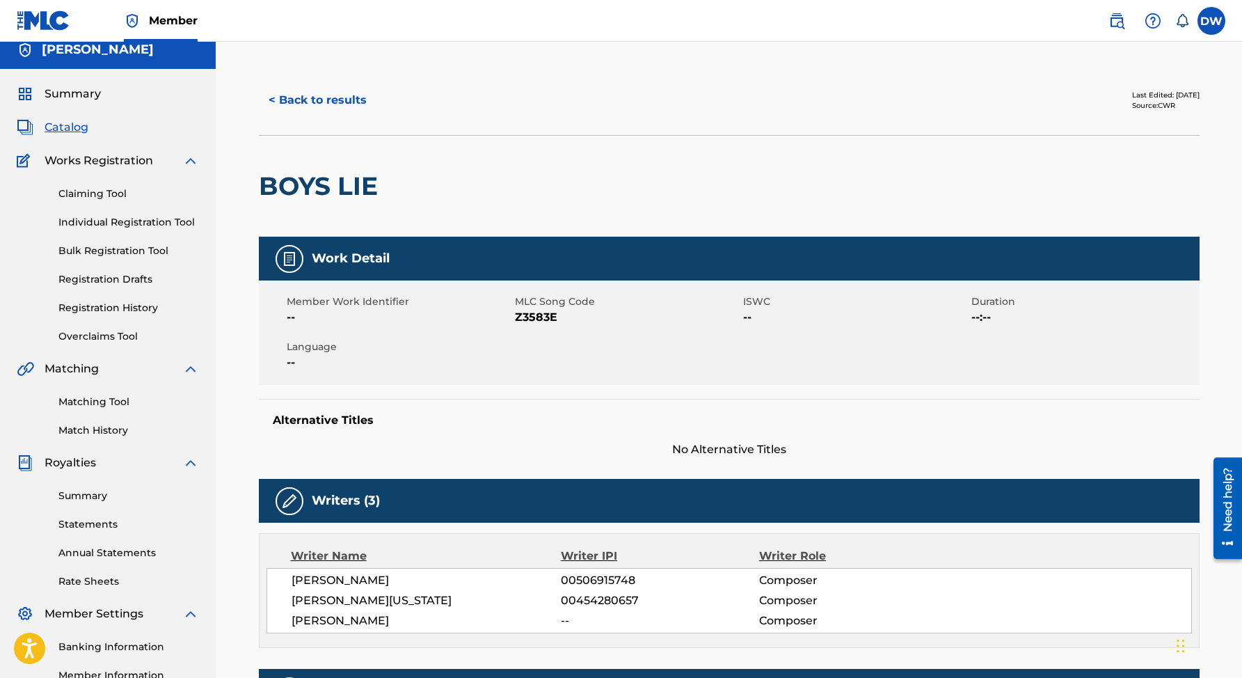
scroll to position [0, 0]
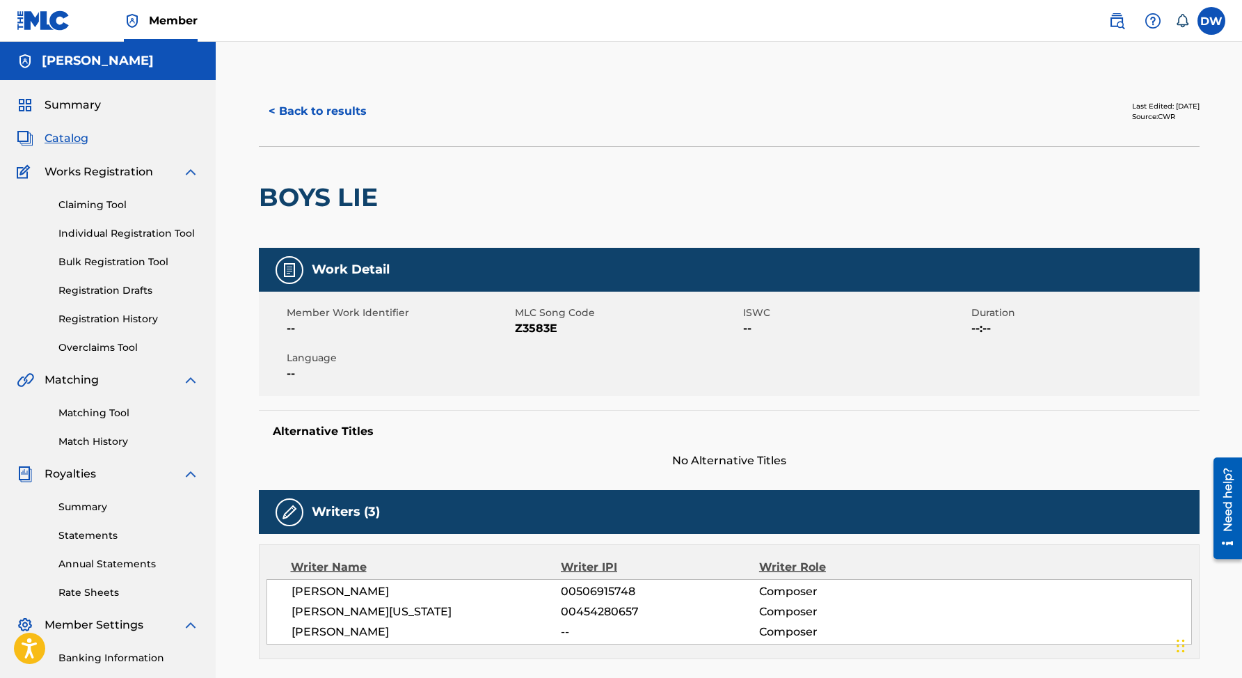
click at [287, 268] on img at bounding box center [289, 270] width 17 height 17
click at [308, 108] on button "< Back to results" at bounding box center [318, 111] width 118 height 35
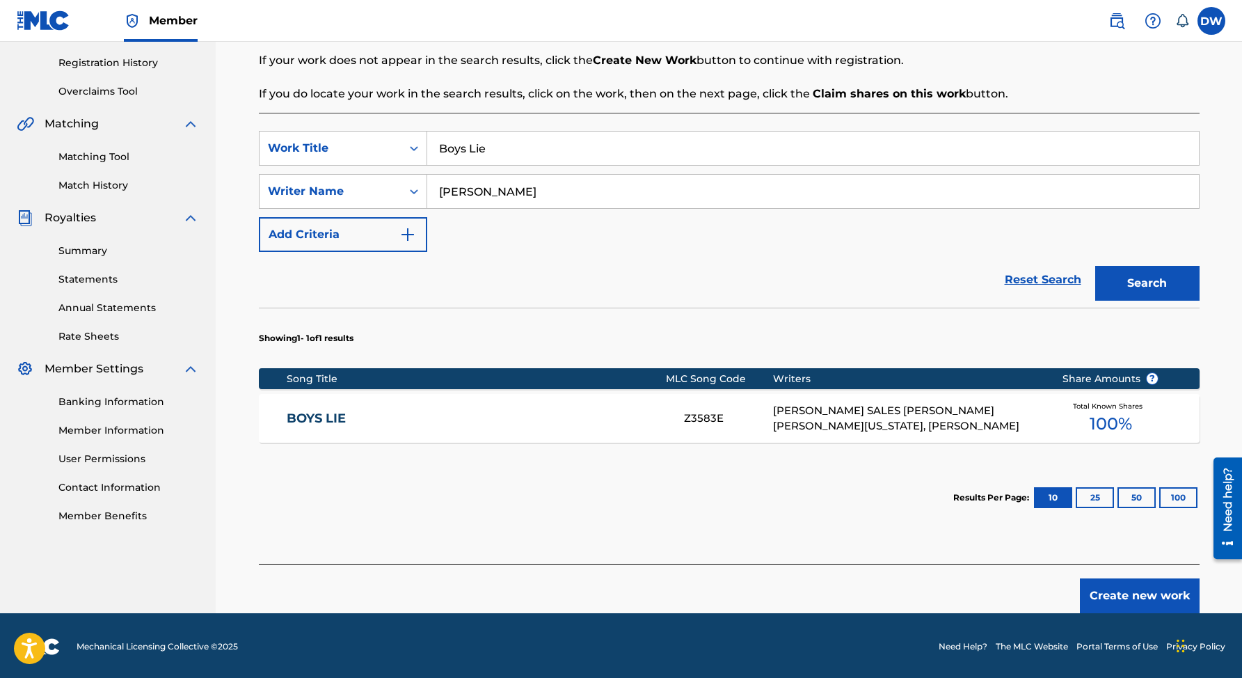
scroll to position [258, 0]
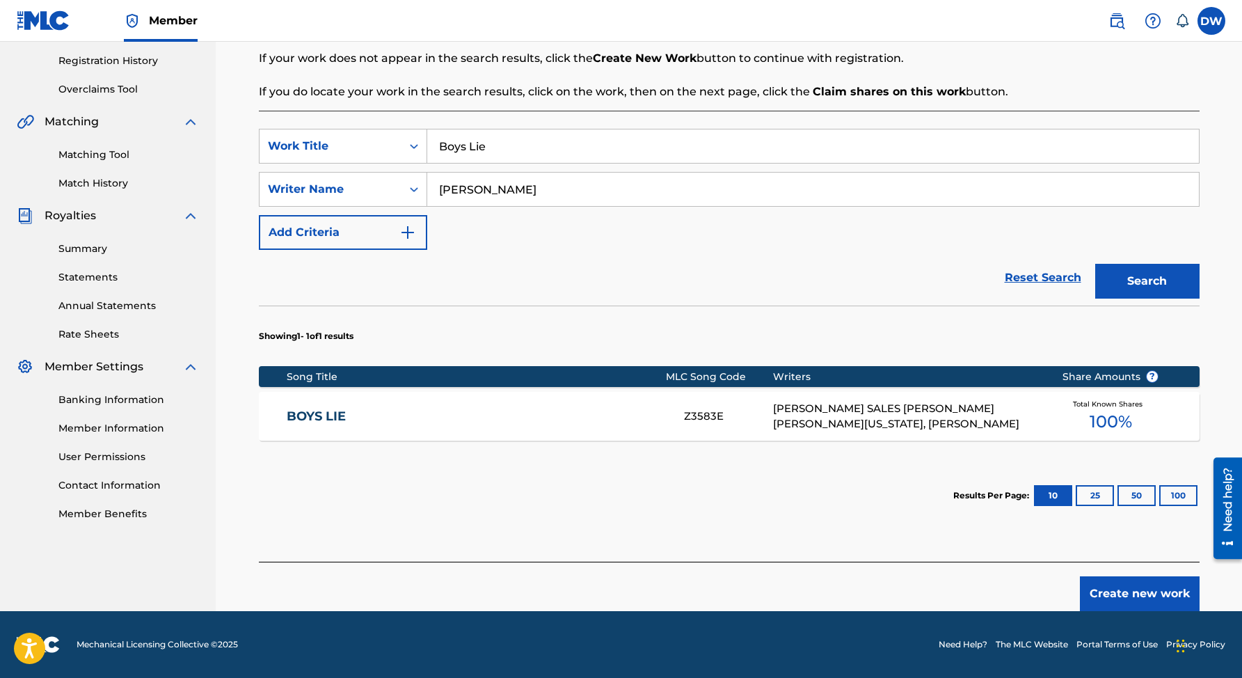
click at [310, 415] on link "BOYS LIE" at bounding box center [476, 416] width 379 height 16
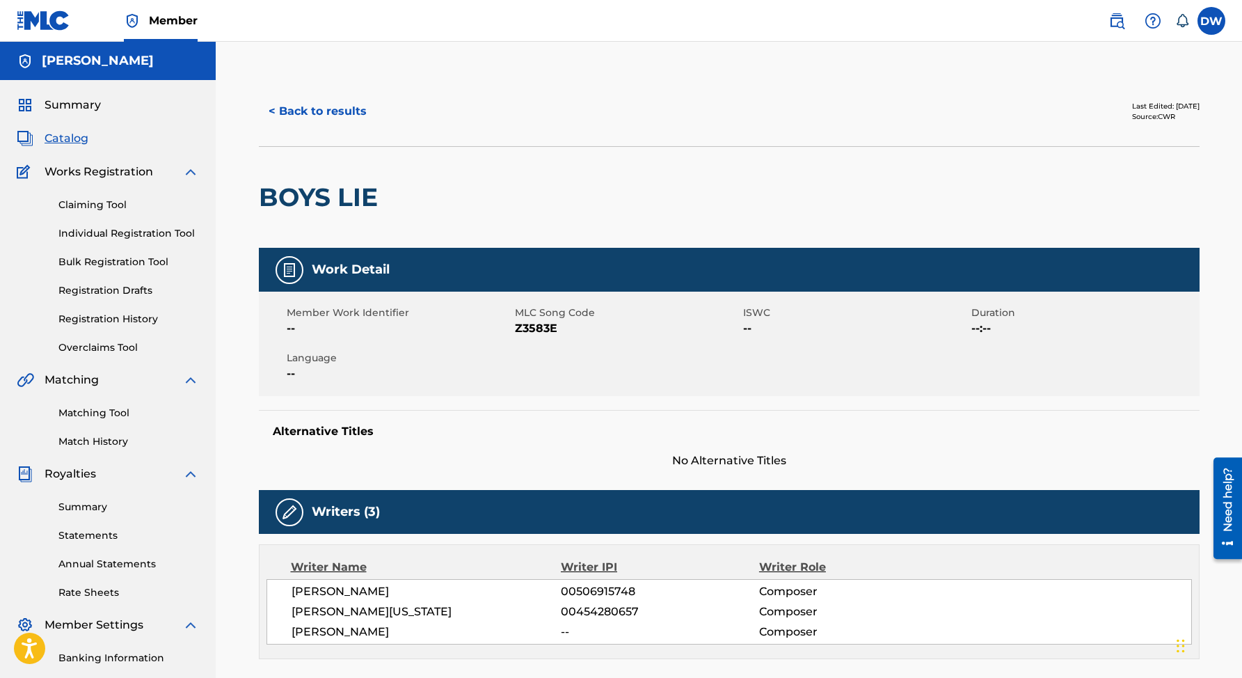
click at [315, 109] on button "< Back to results" at bounding box center [318, 111] width 118 height 35
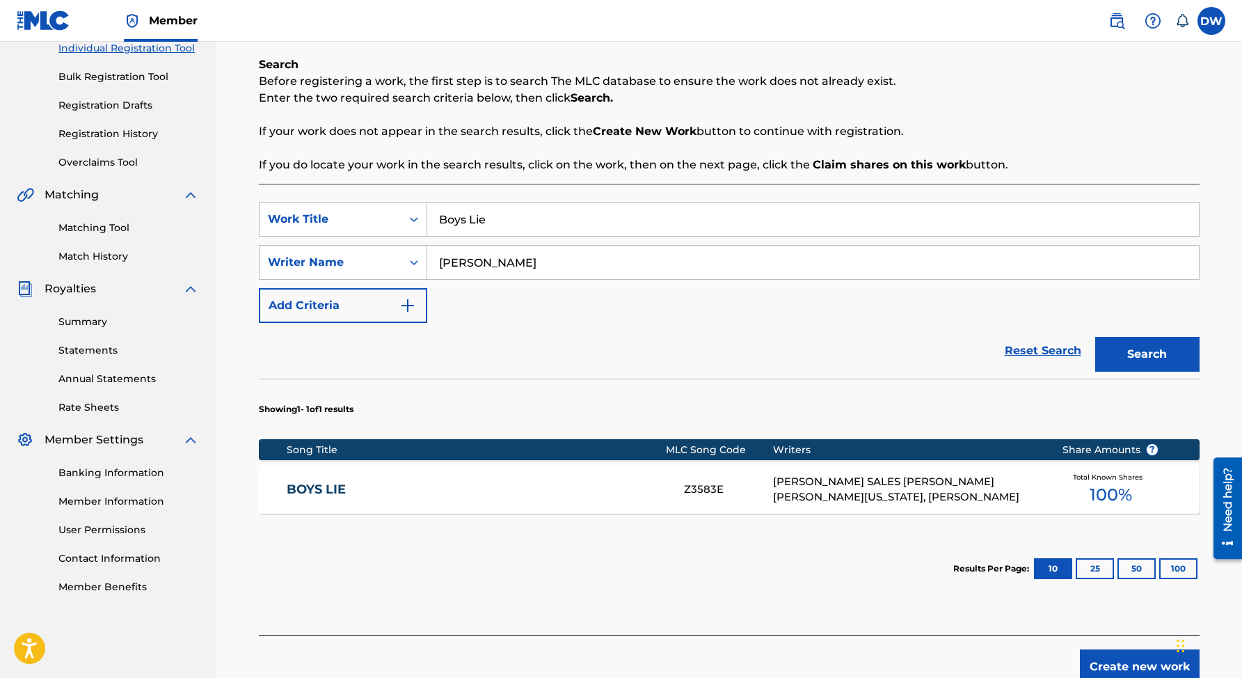
scroll to position [258, 0]
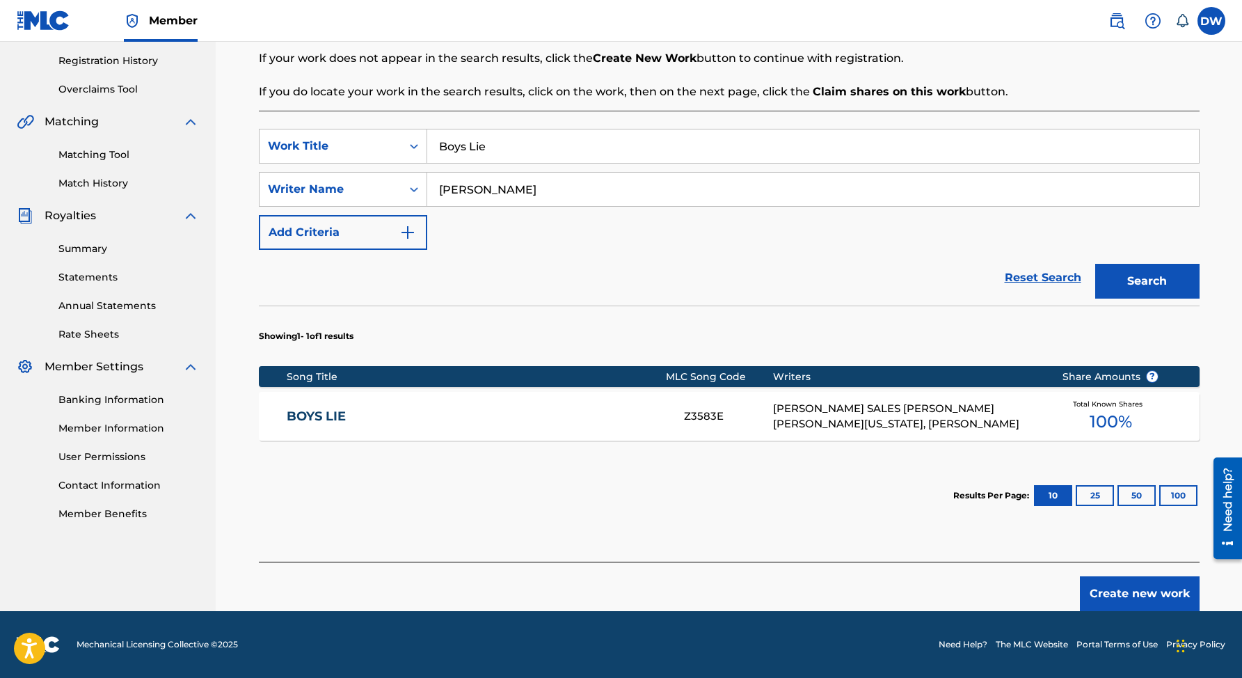
click at [1142, 594] on button "Create new work" at bounding box center [1140, 593] width 120 height 35
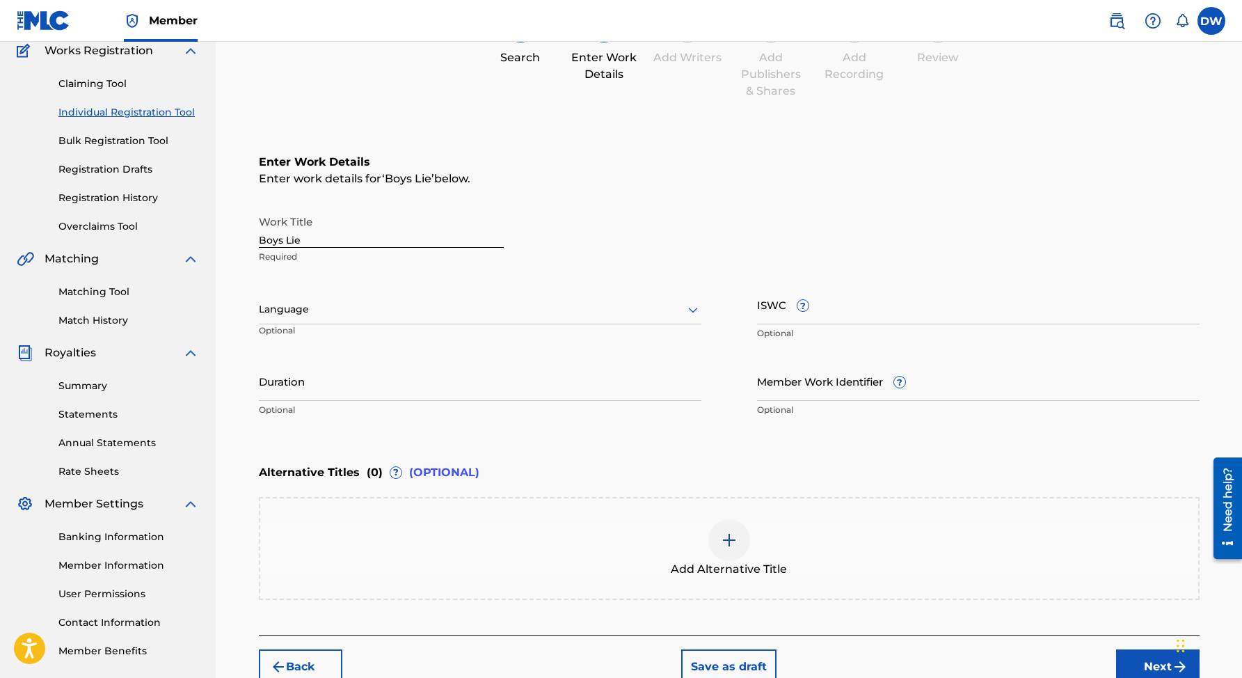
scroll to position [0, 0]
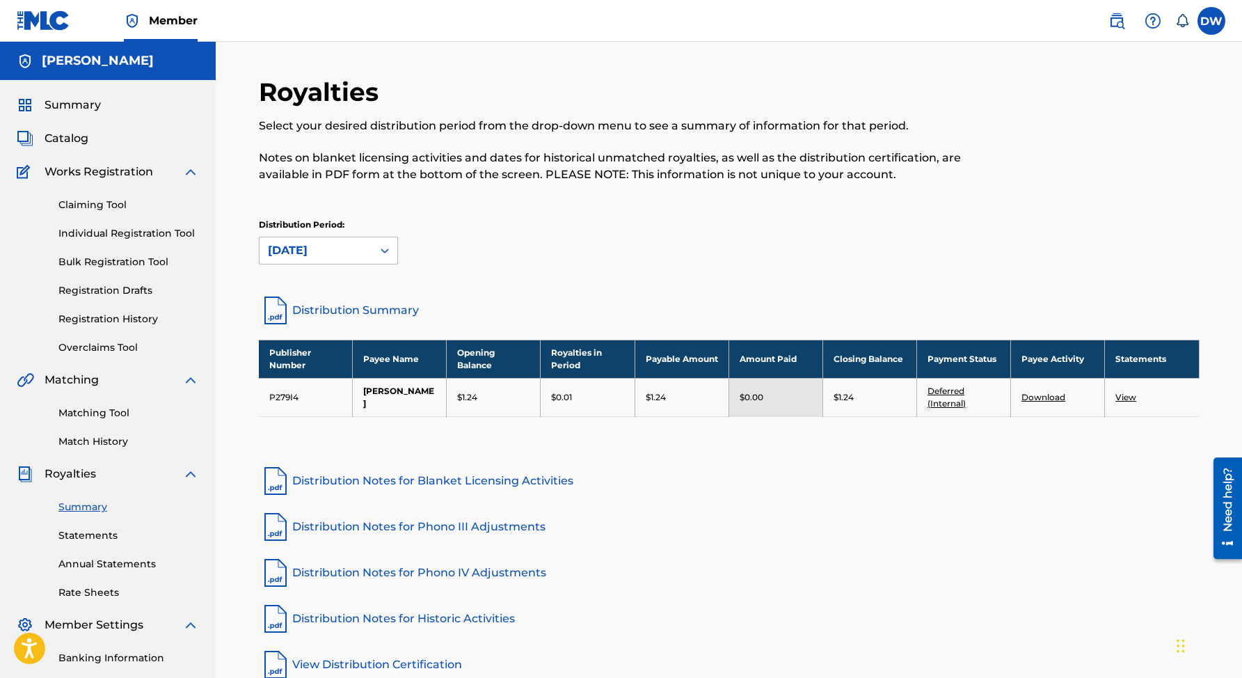
click at [119, 230] on link "Individual Registration Tool" at bounding box center [128, 233] width 141 height 15
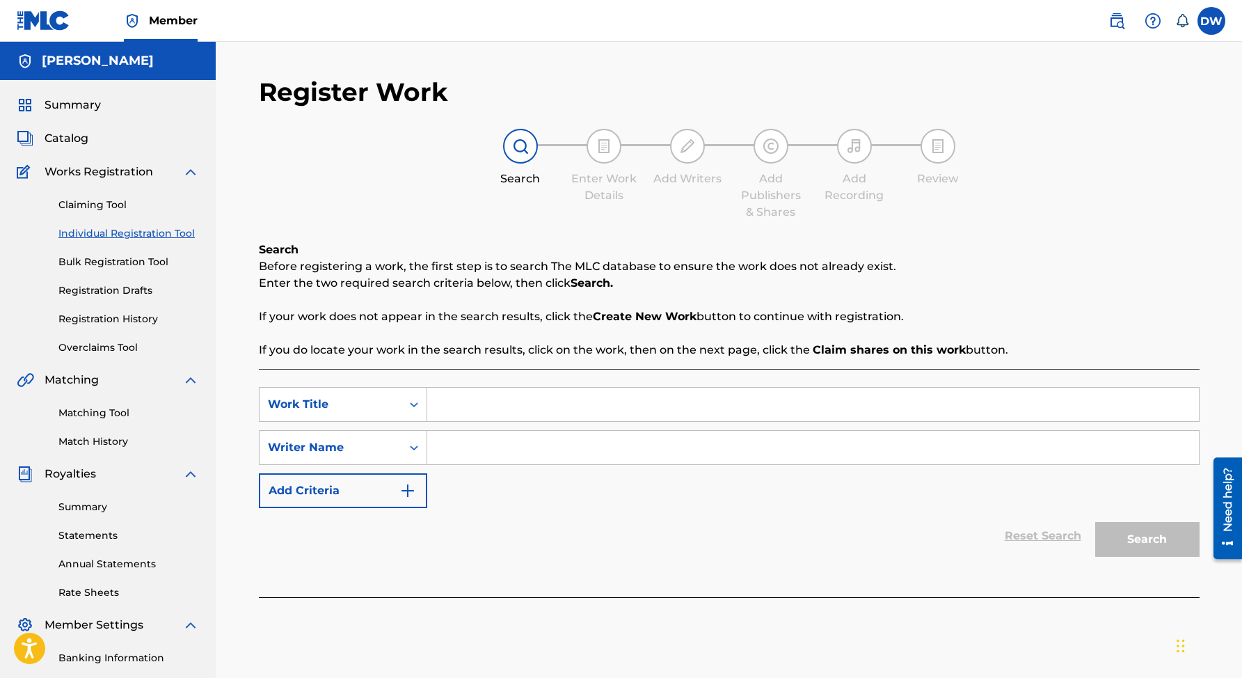
click at [445, 411] on input "Search Form" at bounding box center [813, 404] width 772 height 33
type input "boys lie"
click at [449, 445] on input "Search Form" at bounding box center [813, 447] width 772 height 33
type input "[PERSON_NAME]"
click at [1135, 529] on button "Search" at bounding box center [1147, 539] width 104 height 35
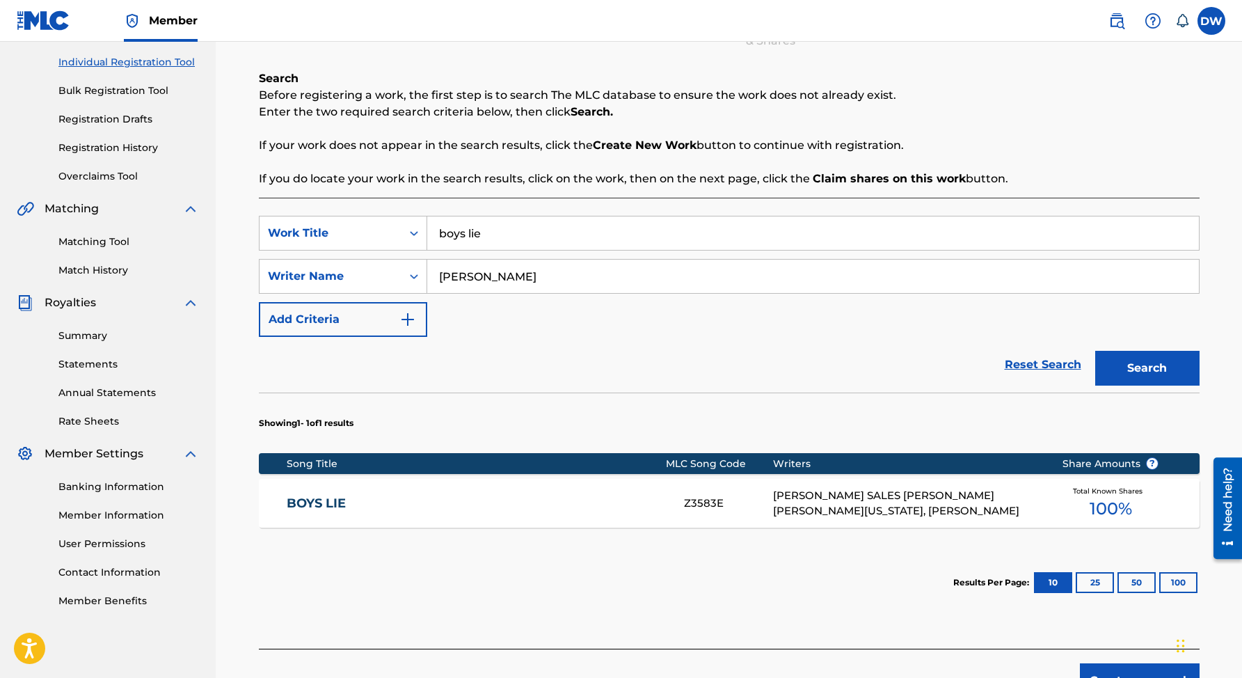
scroll to position [258, 0]
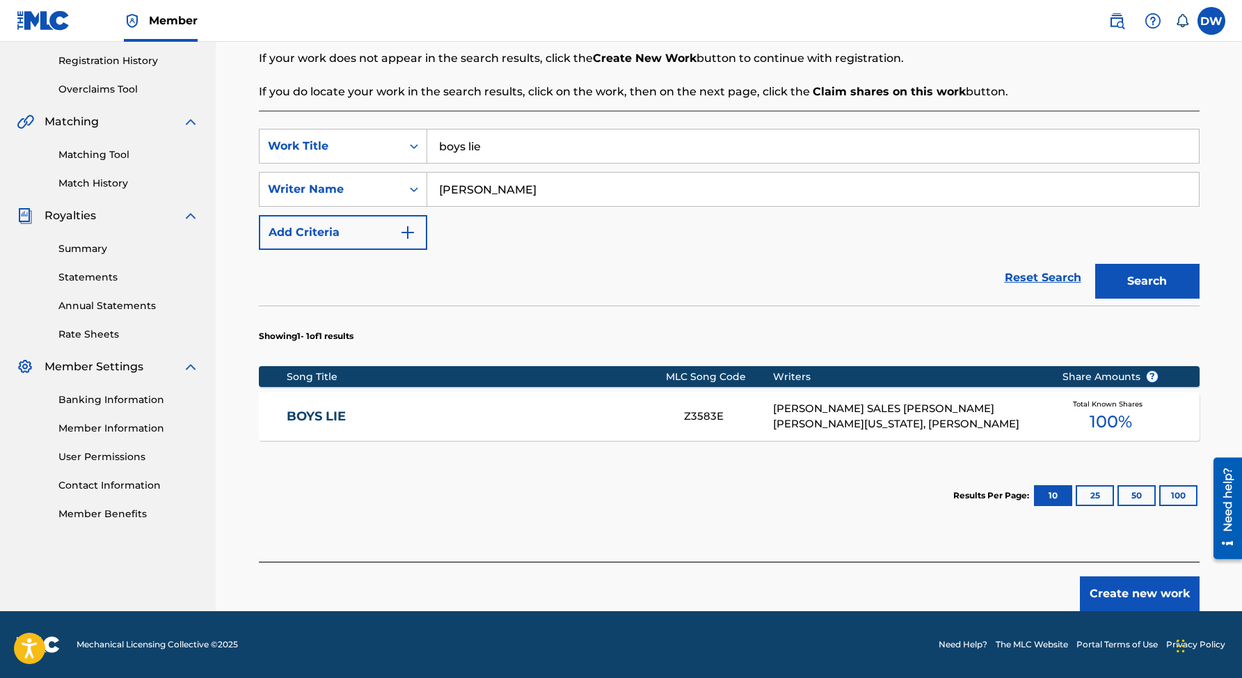
click at [785, 376] on div "Writers" at bounding box center [907, 376] width 268 height 15
click at [1104, 418] on span "100 %" at bounding box center [1111, 421] width 42 height 25
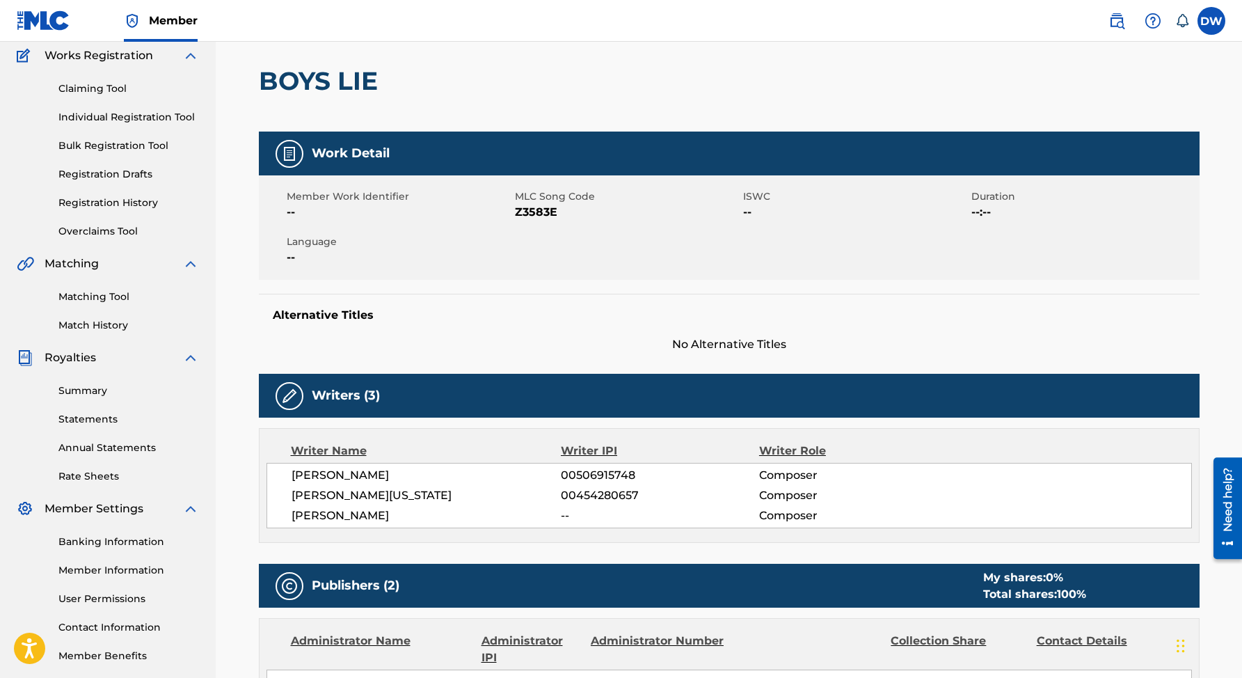
scroll to position [122, 0]
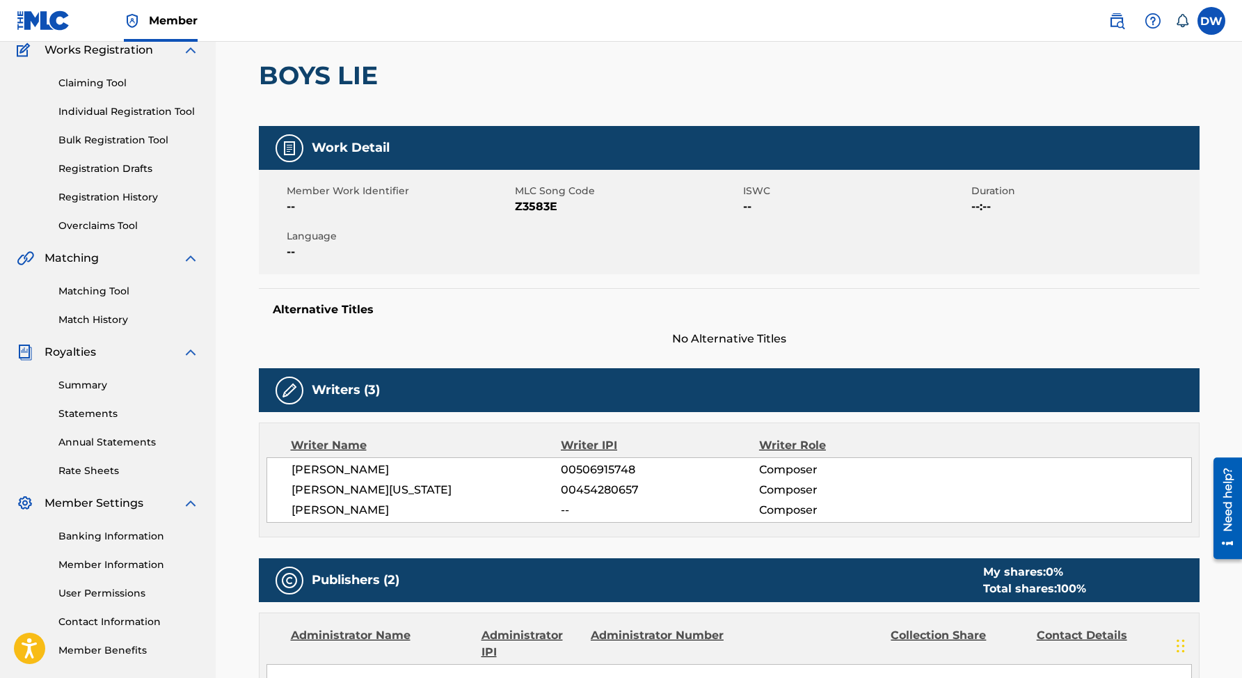
click at [289, 386] on img at bounding box center [289, 390] width 17 height 17
click at [339, 389] on h5 "Writers (3)" at bounding box center [346, 390] width 68 height 16
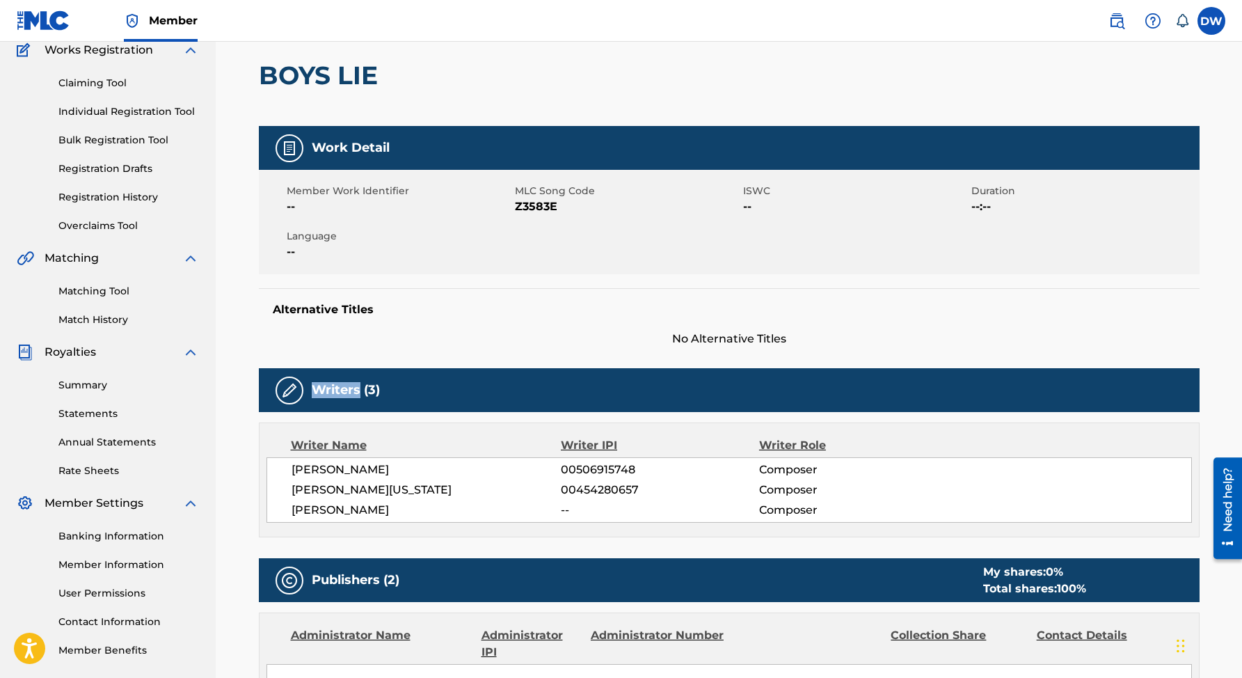
click at [339, 389] on h5 "Writers (3)" at bounding box center [346, 390] width 68 height 16
click at [330, 509] on span "[PERSON_NAME]" at bounding box center [427, 510] width 270 height 17
drag, startPoint x: 290, startPoint y: 507, endPoint x: 445, endPoint y: 524, distance: 155.4
click at [445, 524] on div "Writer Name Writer IPI Writer Role [PERSON_NAME] 00506915748 Composer [PERSON_N…" at bounding box center [729, 479] width 941 height 115
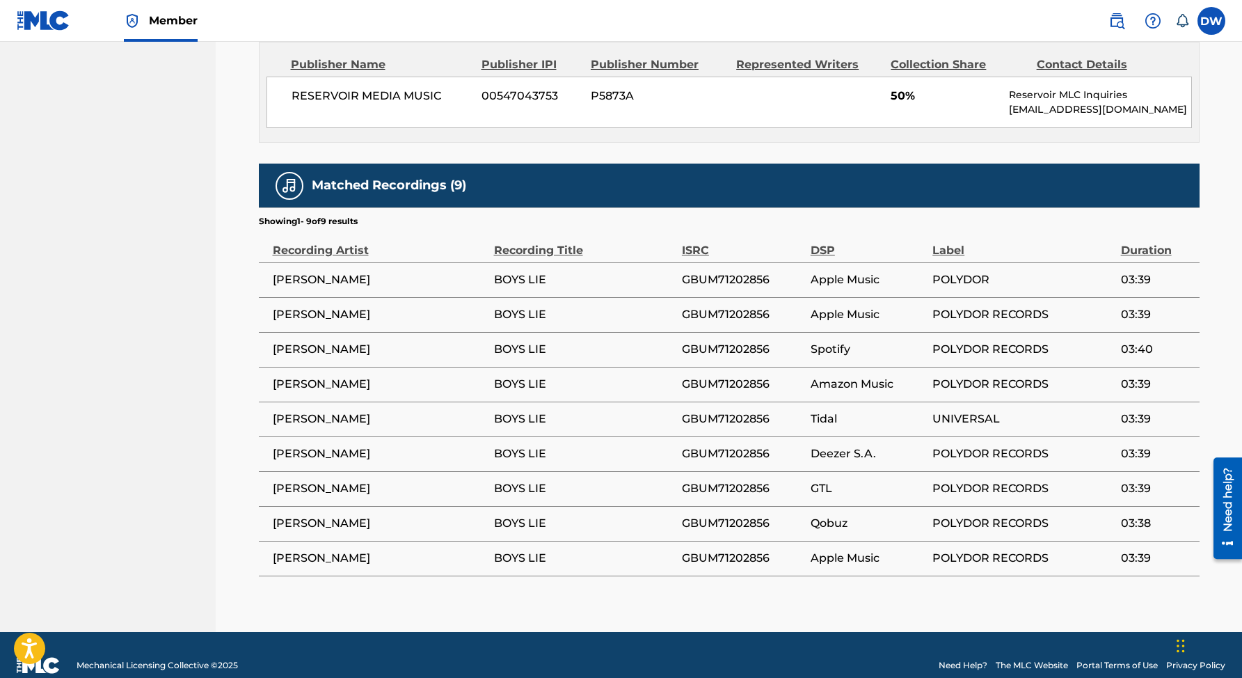
scroll to position [972, 0]
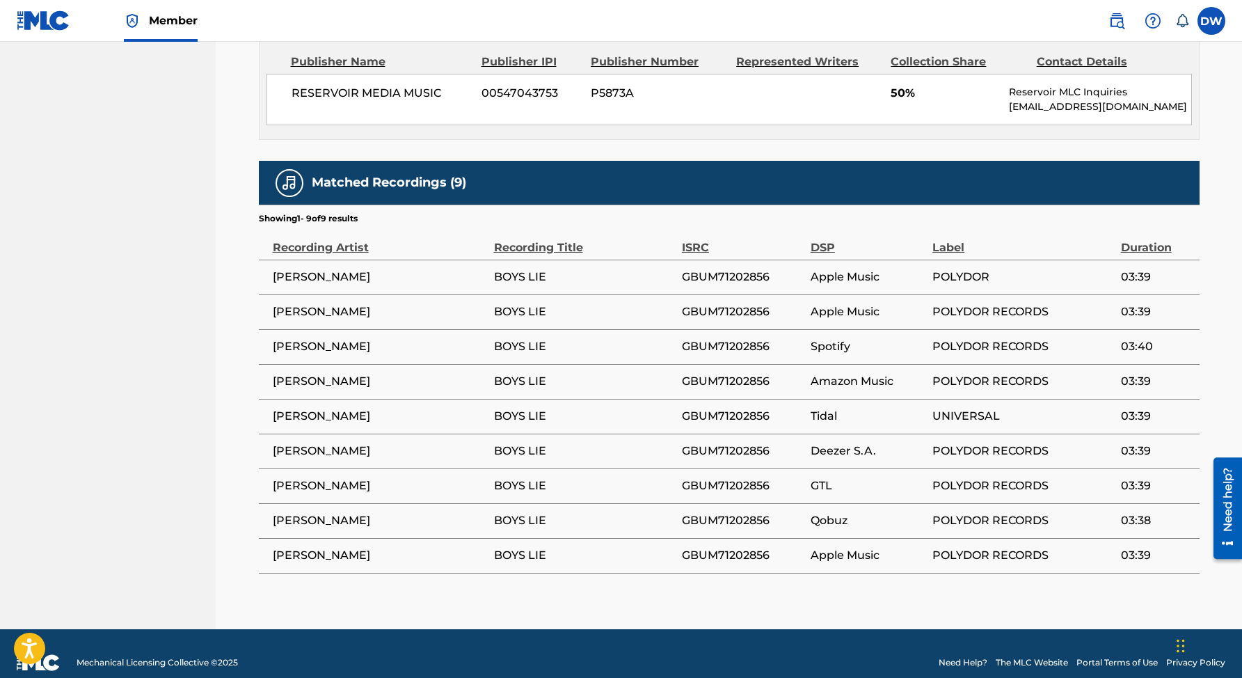
click at [287, 175] on img at bounding box center [289, 183] width 17 height 17
drag, startPoint x: 78, startPoint y: 640, endPoint x: 200, endPoint y: 646, distance: 121.9
click at [200, 656] on span "Mechanical Licensing Collective © 2025" at bounding box center [157, 662] width 161 height 13
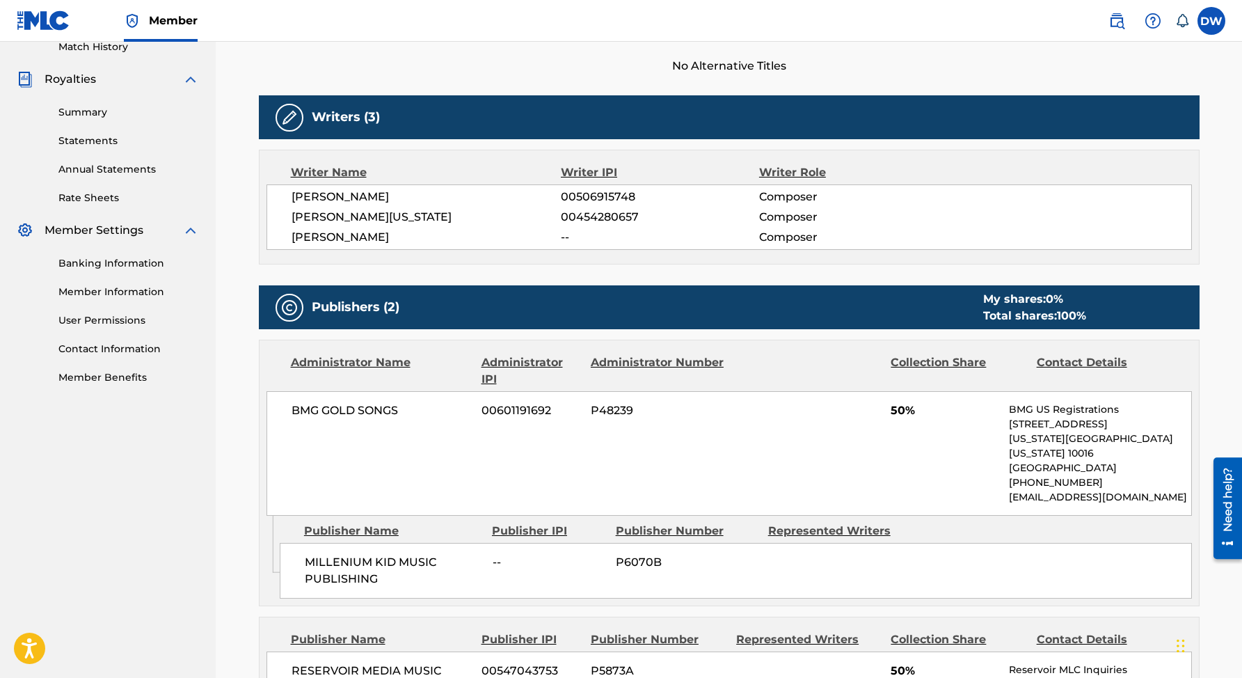
scroll to position [385, 0]
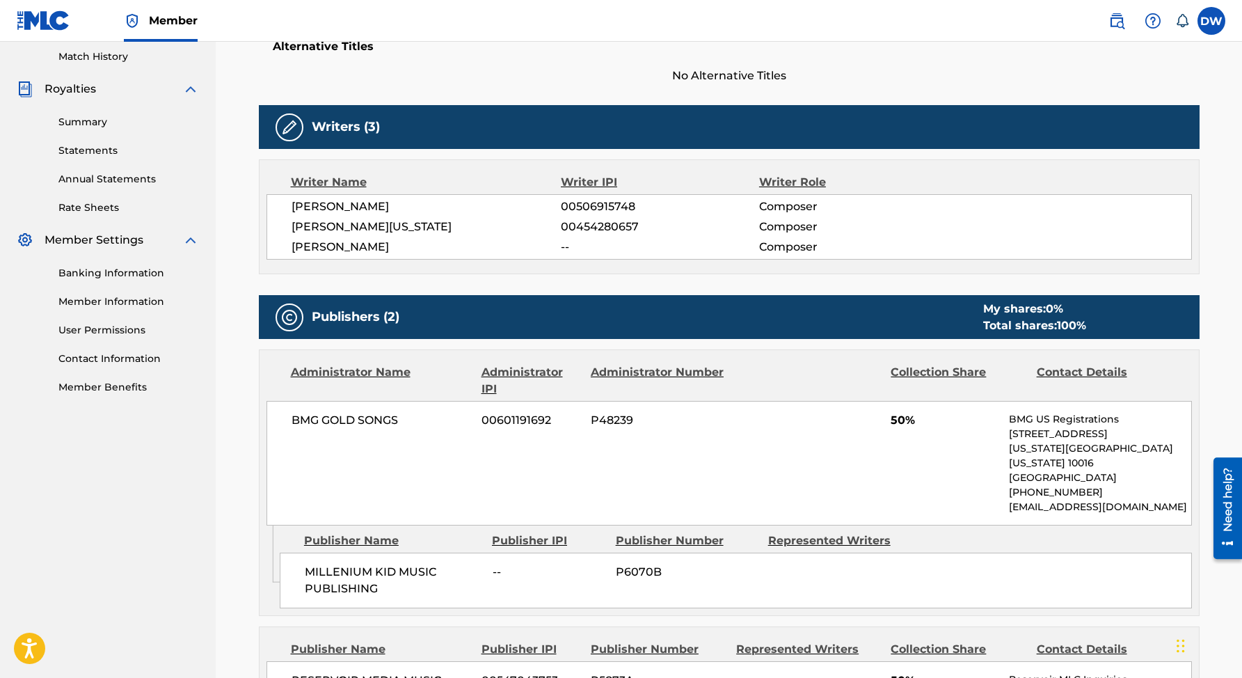
click at [367, 248] on span "[PERSON_NAME]" at bounding box center [427, 247] width 270 height 17
click at [342, 186] on div "Writer Name" at bounding box center [426, 182] width 271 height 17
click at [342, 179] on div "Writer Name" at bounding box center [426, 182] width 271 height 17
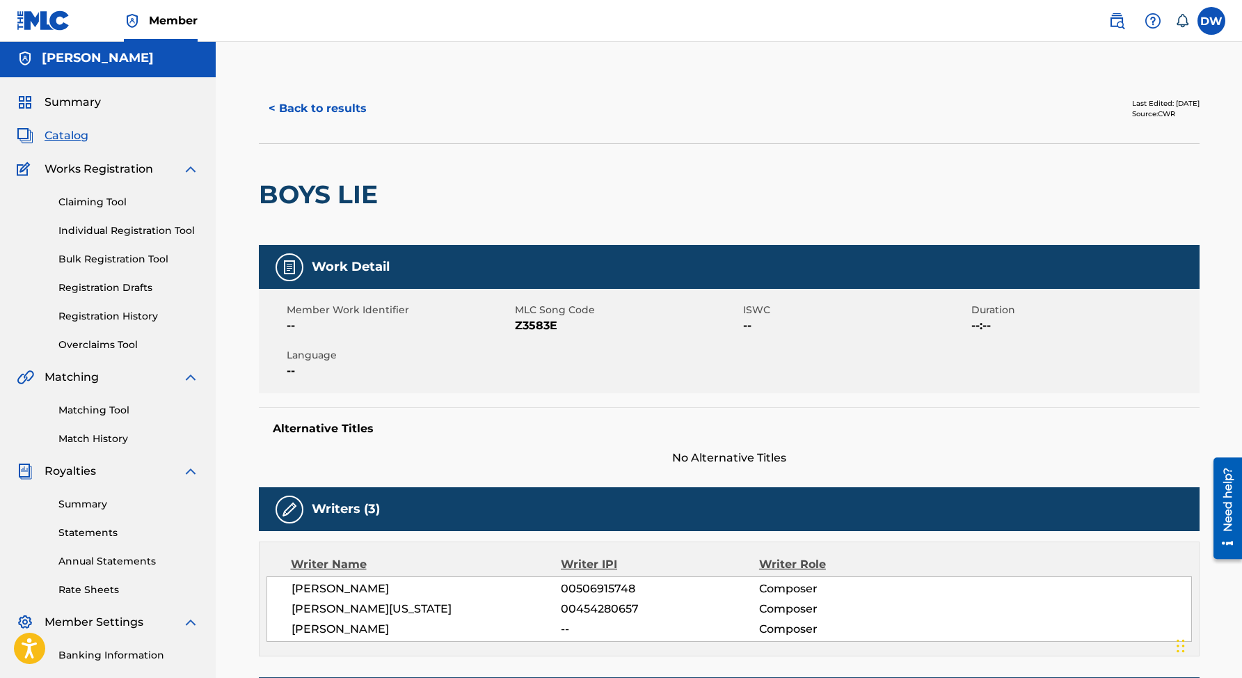
scroll to position [0, 0]
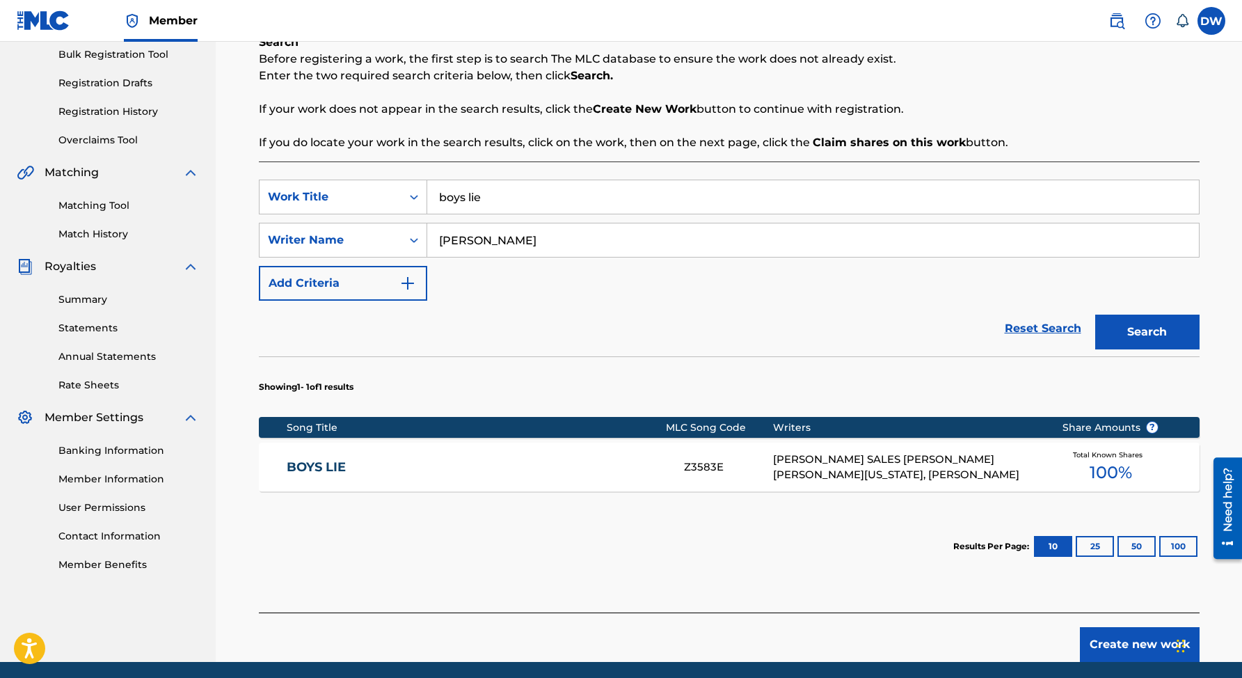
scroll to position [208, 0]
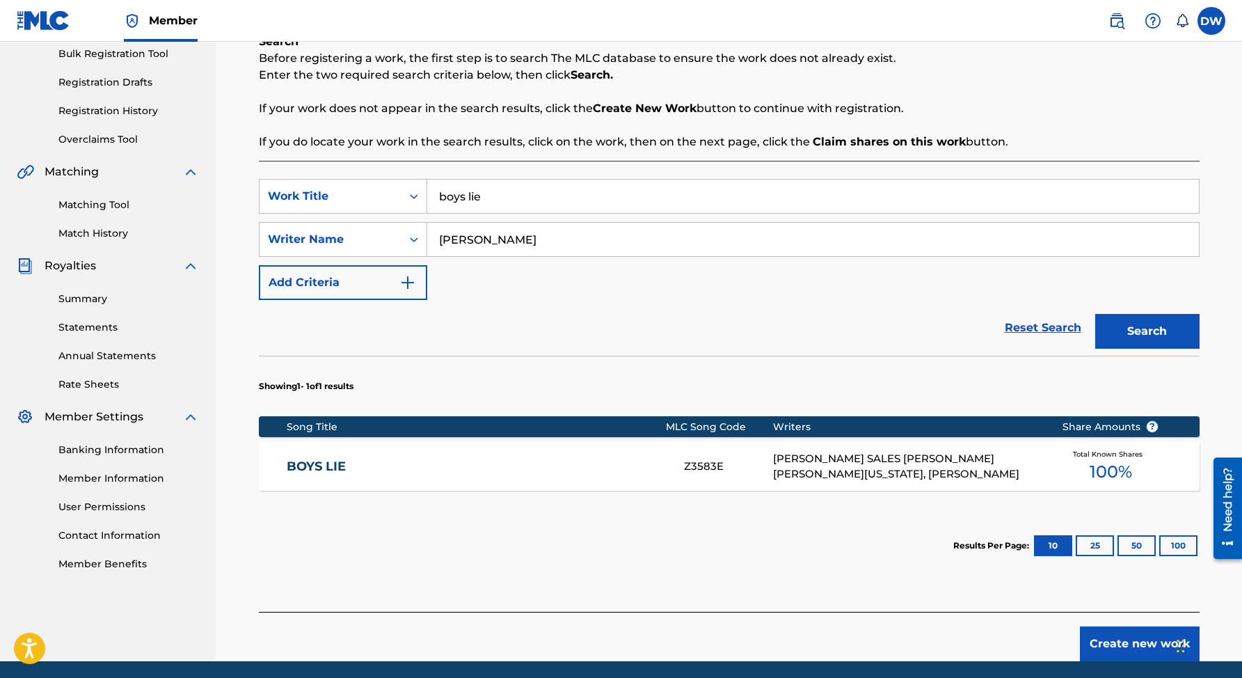
click at [902, 475] on div "[PERSON_NAME] SALES [PERSON_NAME] [PERSON_NAME][US_STATE], [PERSON_NAME]" at bounding box center [907, 466] width 268 height 31
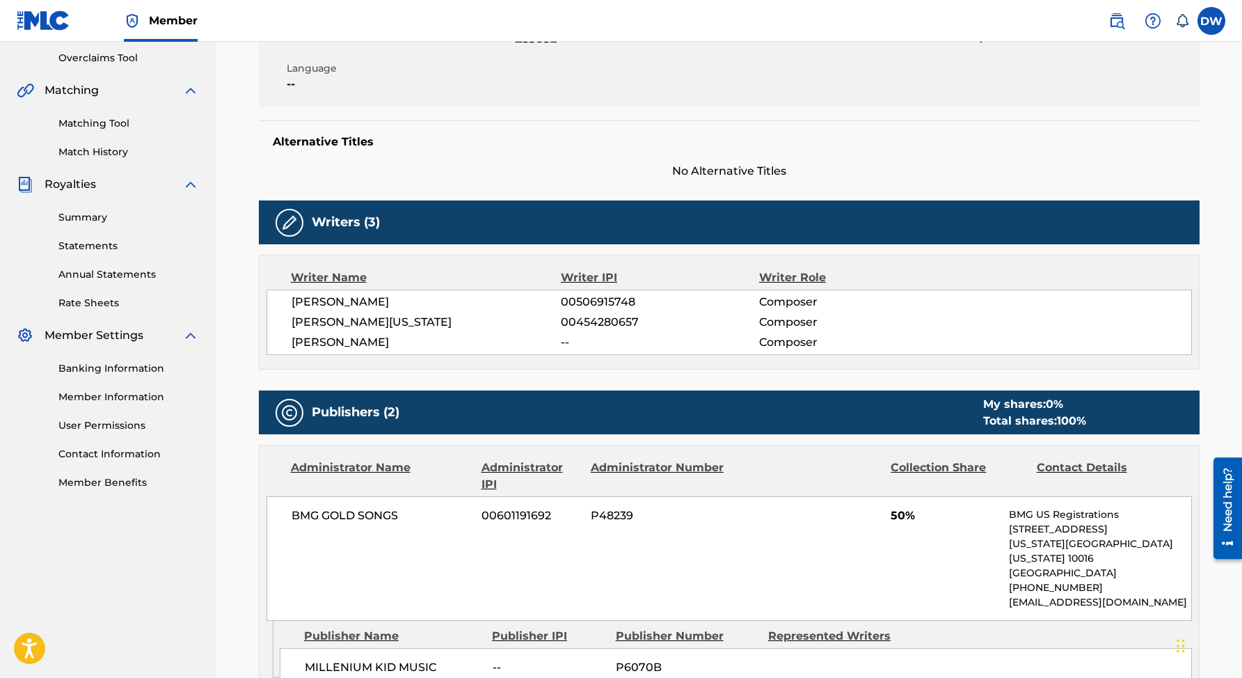
scroll to position [286, 0]
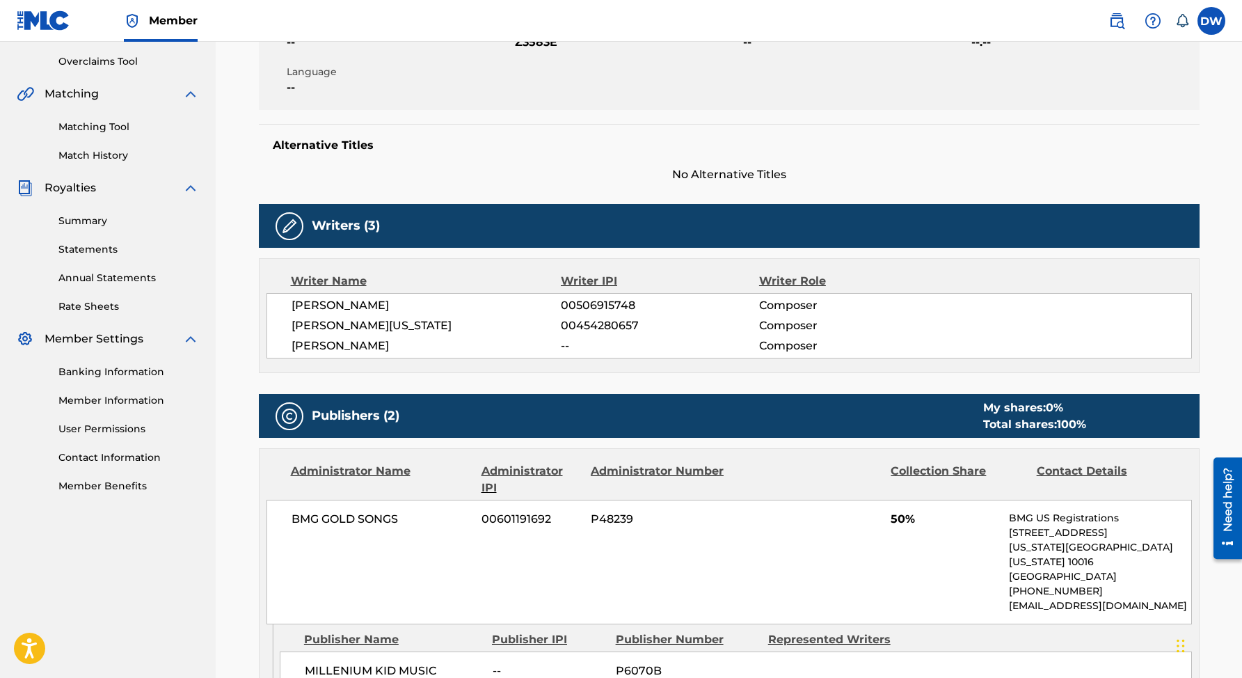
click at [282, 223] on img at bounding box center [289, 226] width 17 height 17
click at [363, 349] on span "[PERSON_NAME]" at bounding box center [427, 345] width 270 height 17
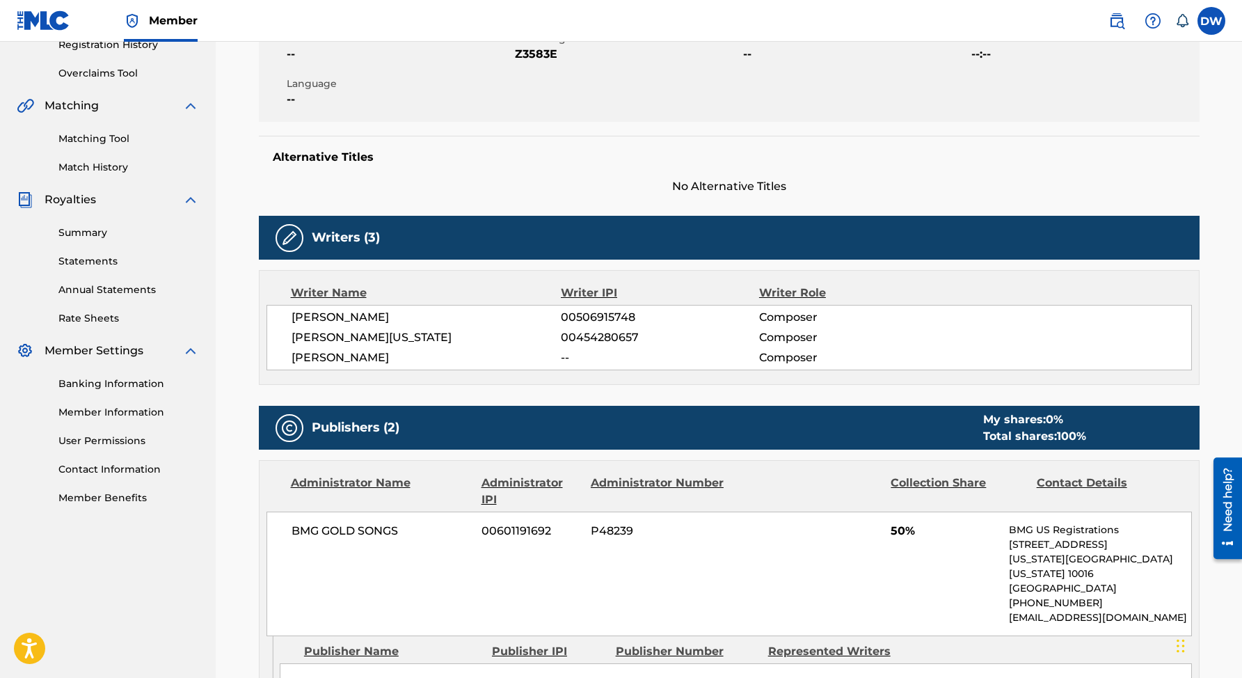
scroll to position [264, 0]
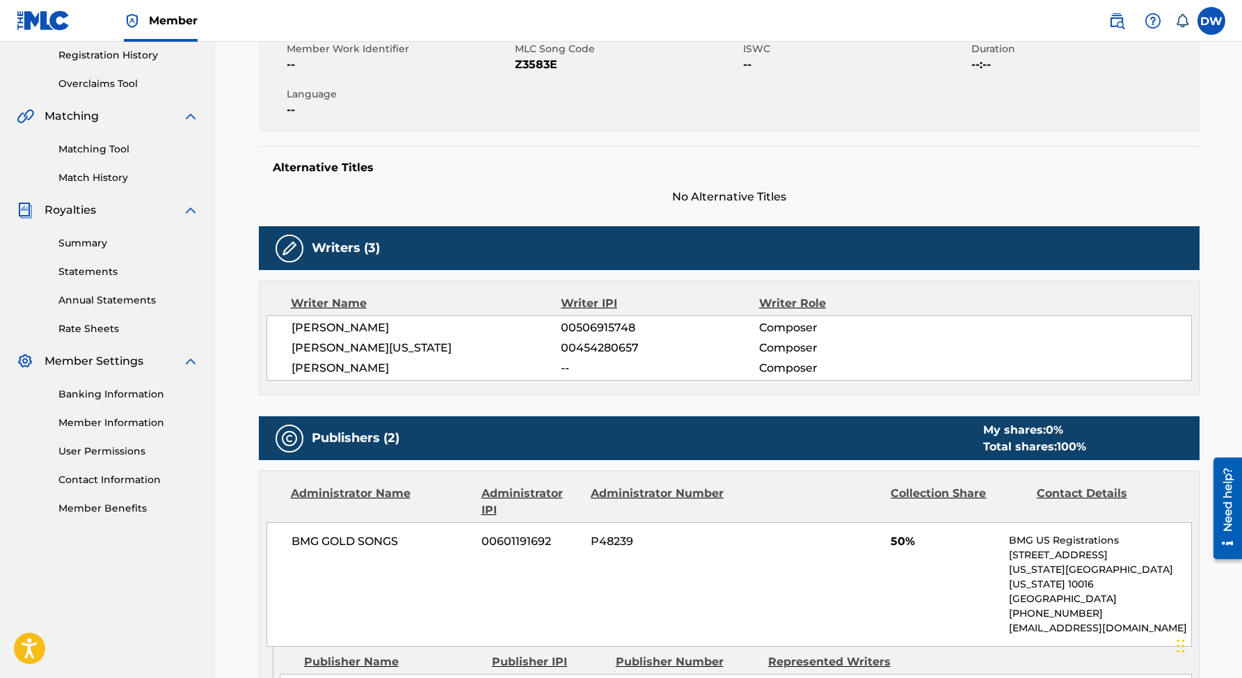
click at [102, 147] on link "Matching Tool" at bounding box center [128, 149] width 141 height 15
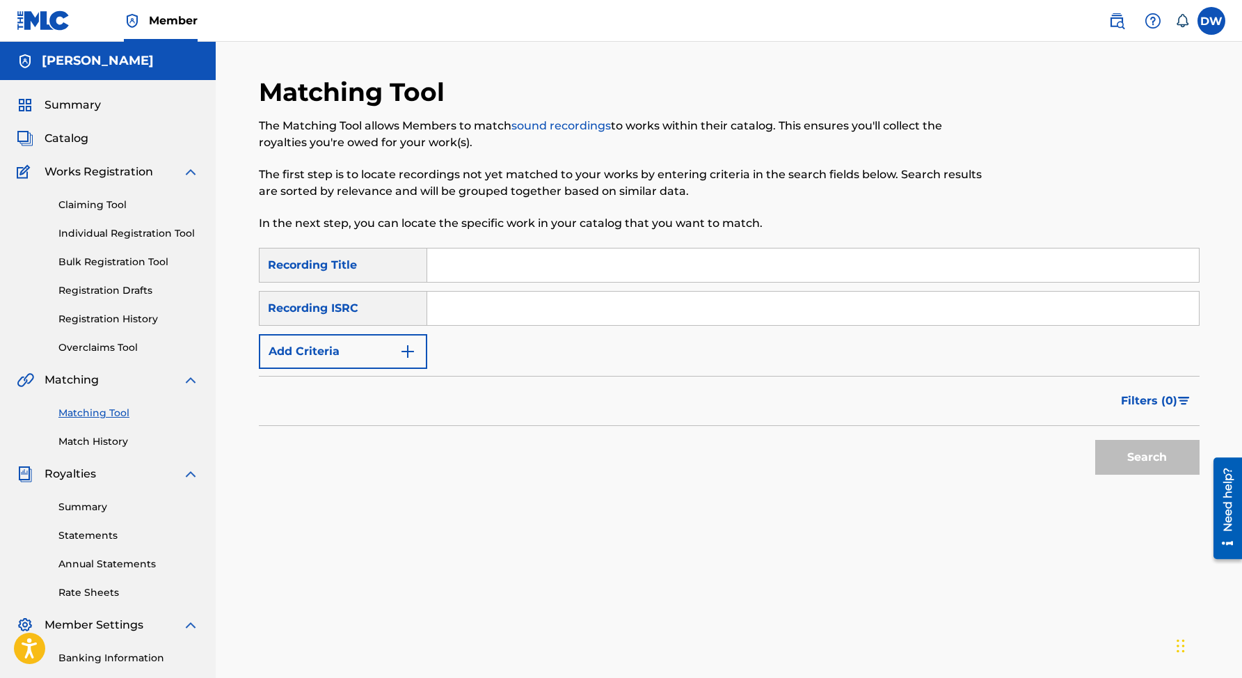
click at [470, 273] on input "Search Form" at bounding box center [813, 264] width 772 height 33
type input "boys lie"
click at [1123, 455] on button "Search" at bounding box center [1147, 457] width 104 height 35
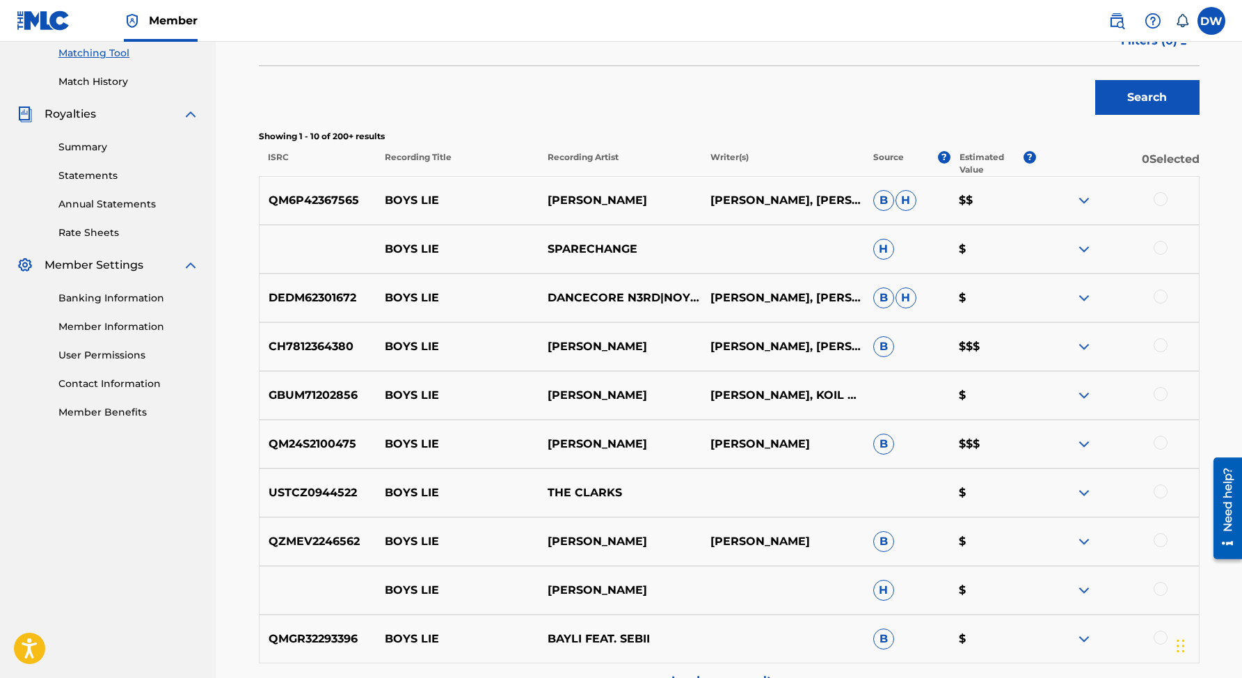
scroll to position [363, 0]
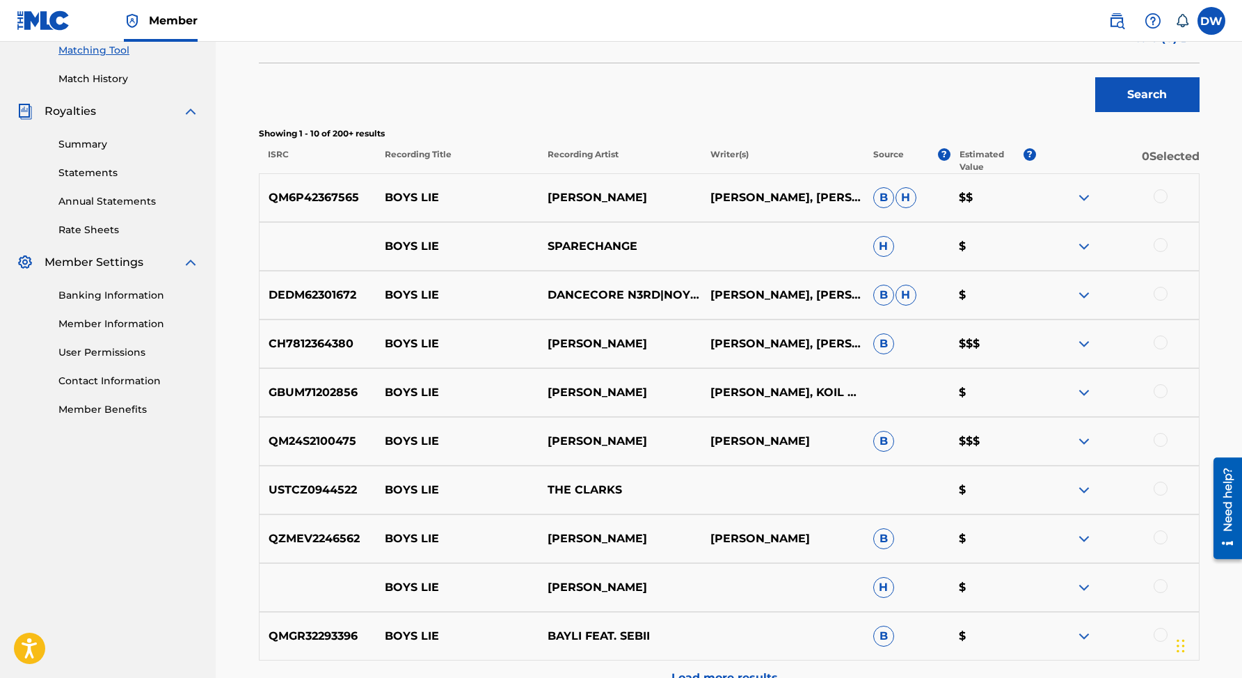
click at [421, 397] on p "BOYS LIE" at bounding box center [457, 392] width 163 height 17
click at [1084, 392] on img at bounding box center [1084, 392] width 17 height 17
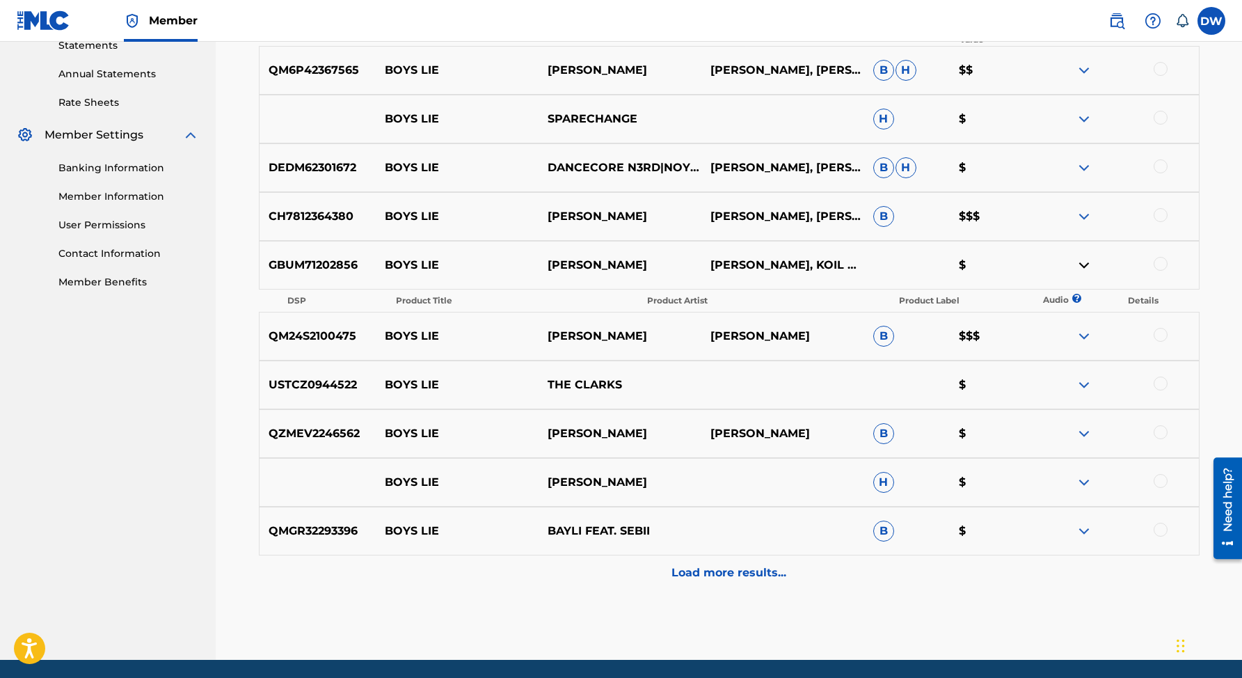
scroll to position [539, 0]
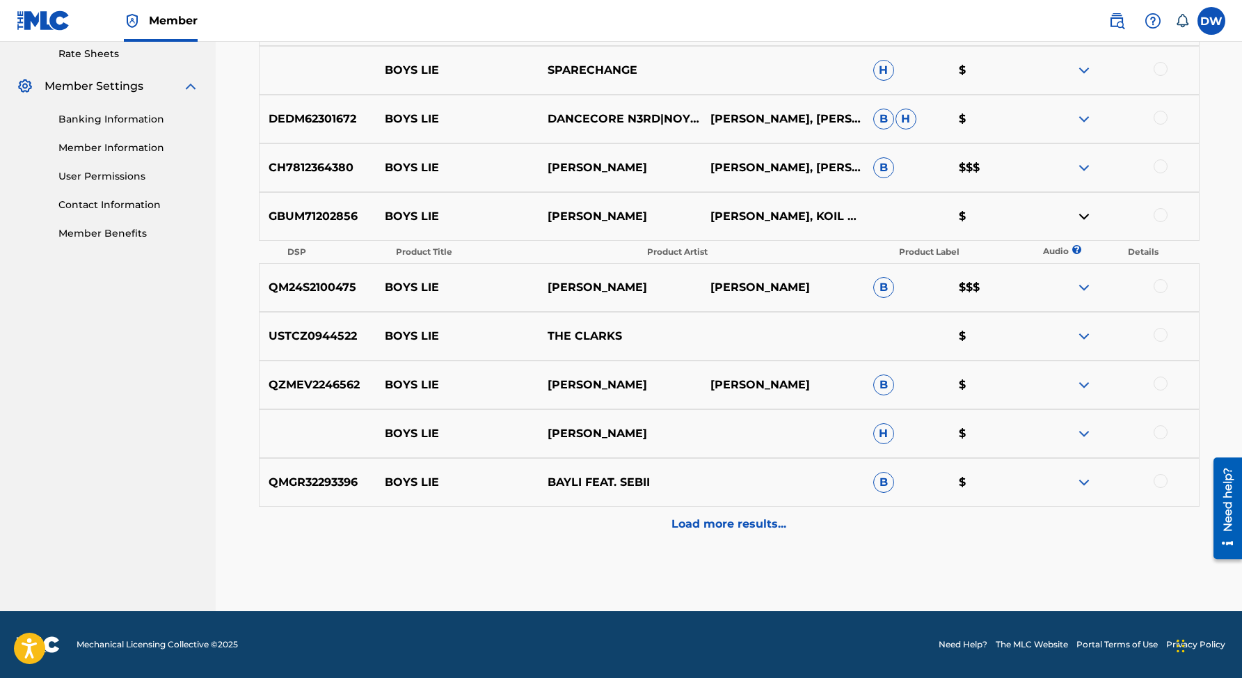
click at [582, 218] on p "[PERSON_NAME]" at bounding box center [620, 216] width 163 height 17
click at [467, 255] on th "Product Title" at bounding box center [513, 251] width 250 height 19
click at [614, 249] on th "Product Title" at bounding box center [513, 251] width 250 height 19
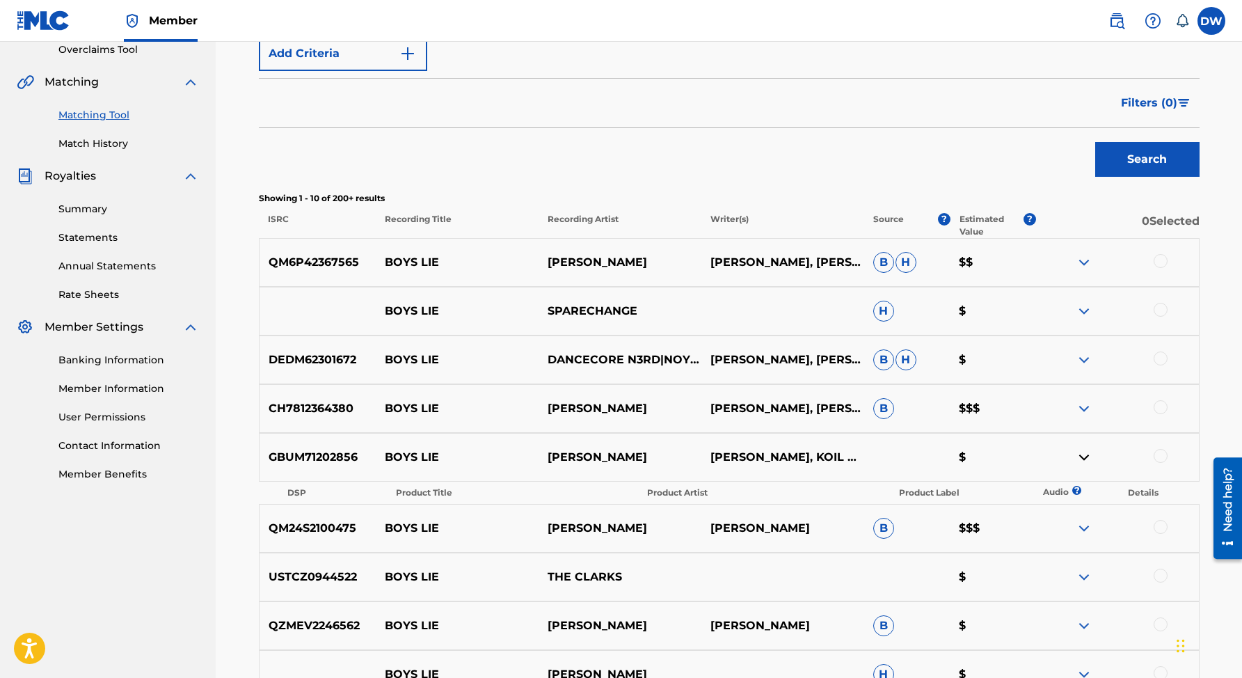
scroll to position [299, 0]
click at [1158, 454] on div at bounding box center [1161, 454] width 14 height 14
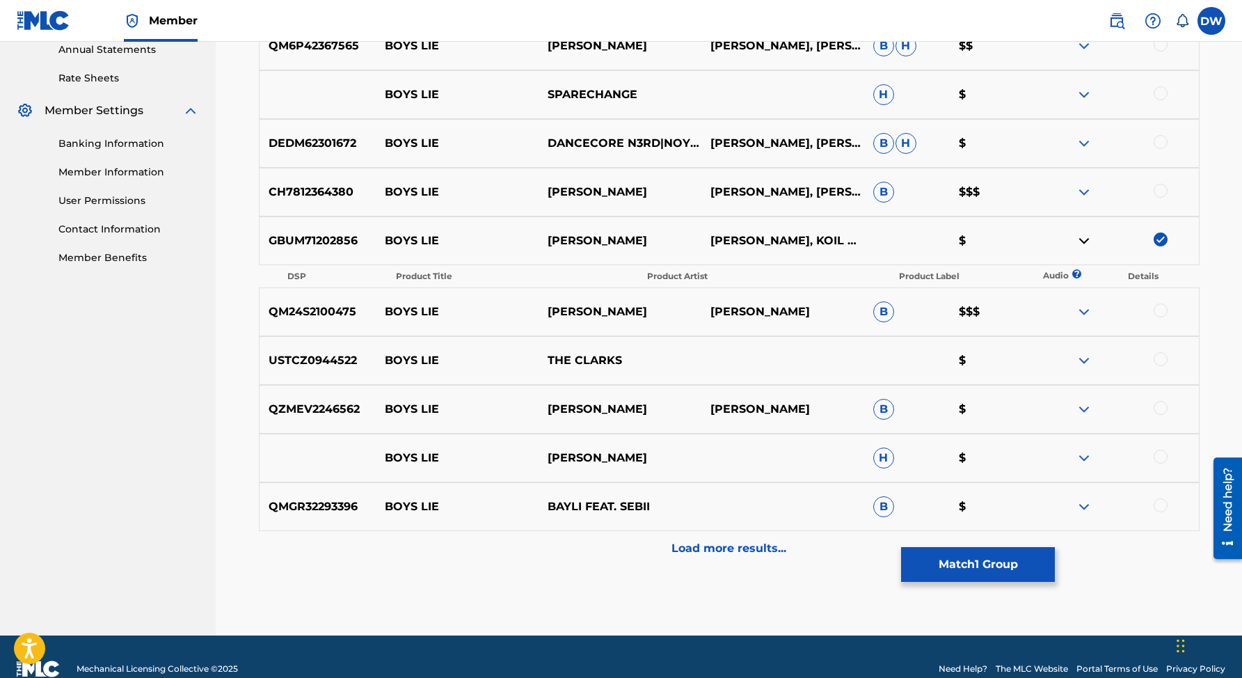
scroll to position [539, 0]
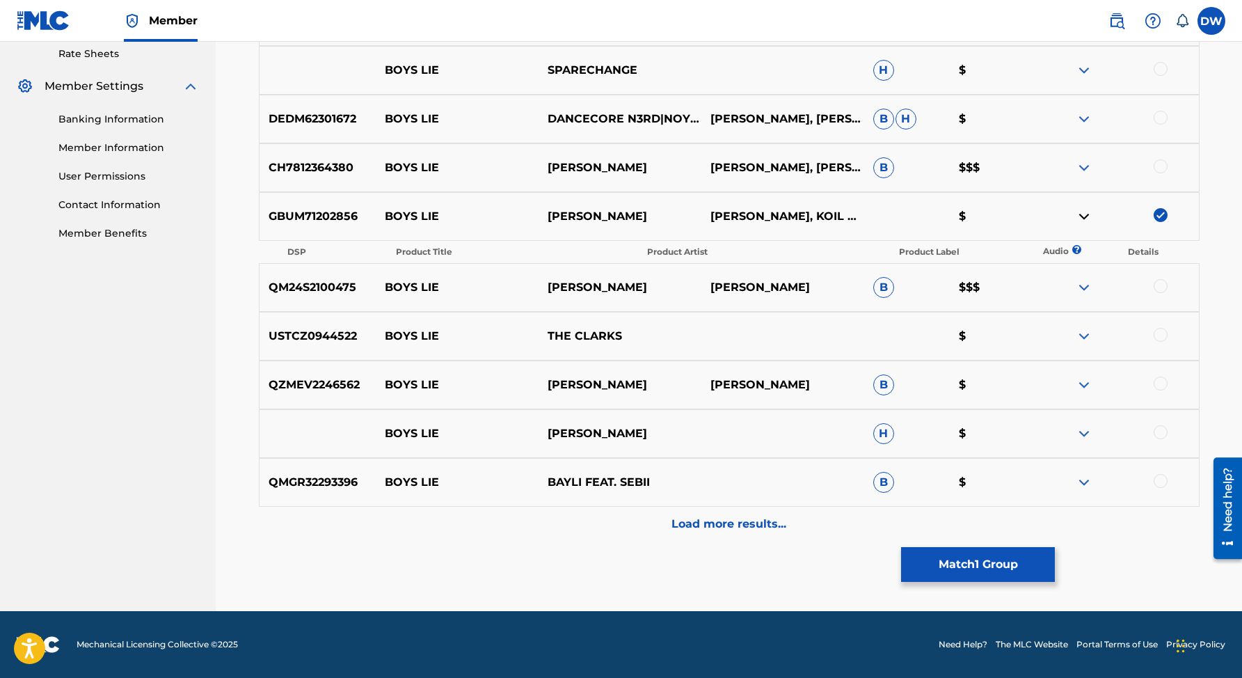
click at [1026, 561] on button "Match 1 Group" at bounding box center [978, 564] width 154 height 35
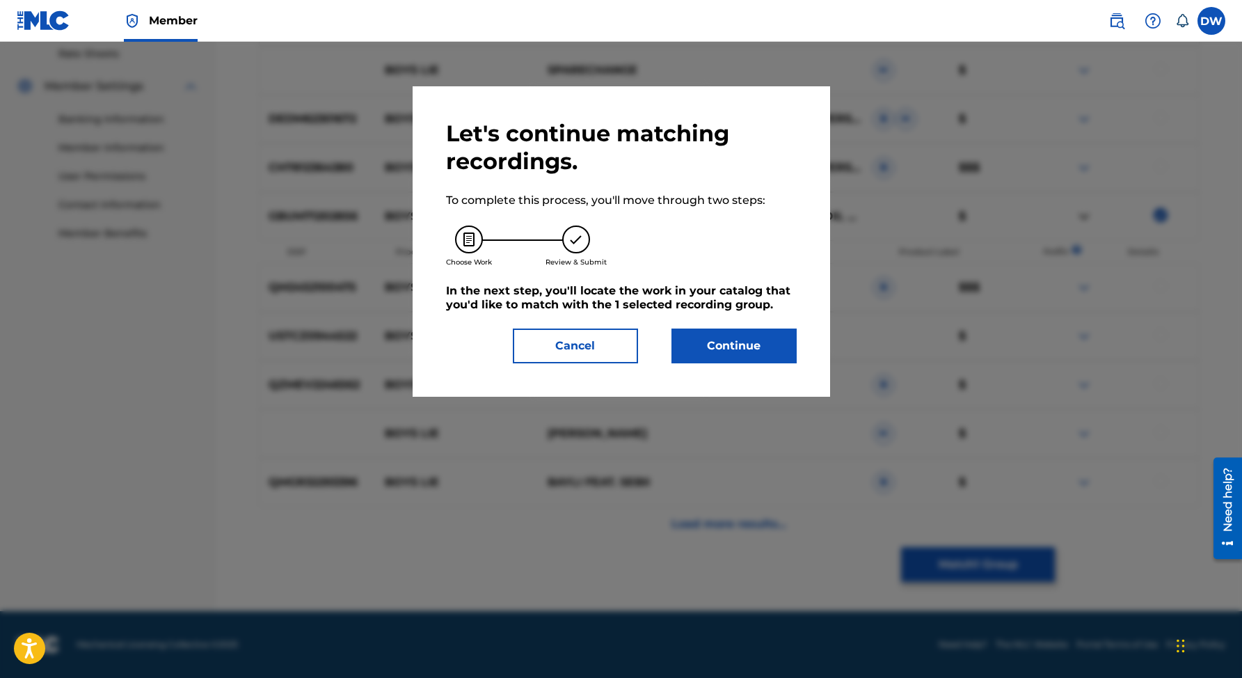
click at [733, 346] on button "Continue" at bounding box center [733, 345] width 125 height 35
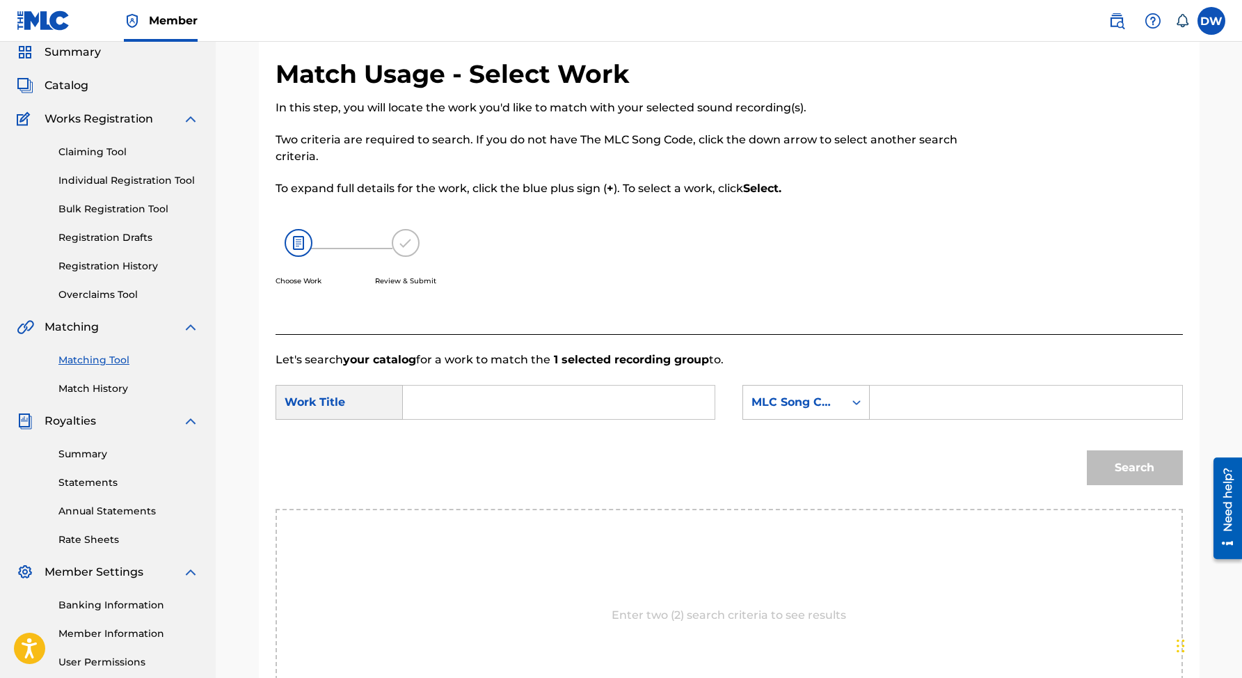
scroll to position [49, 0]
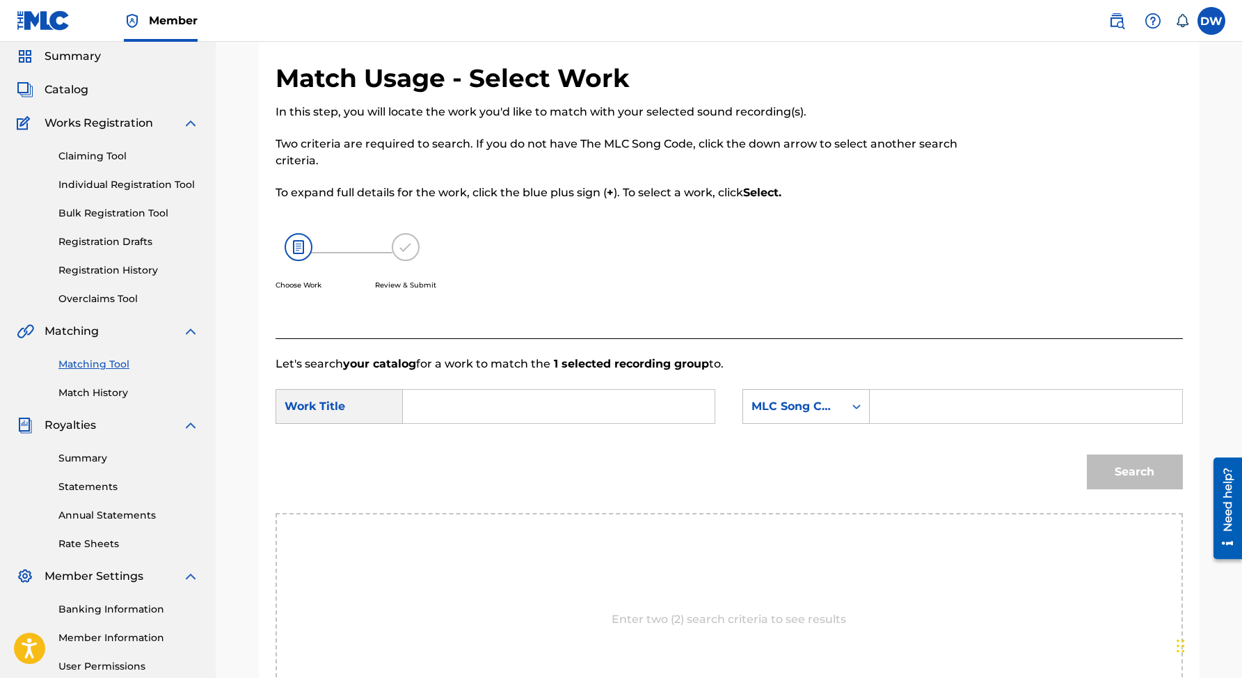
click at [561, 409] on input "Search Form" at bounding box center [559, 406] width 288 height 33
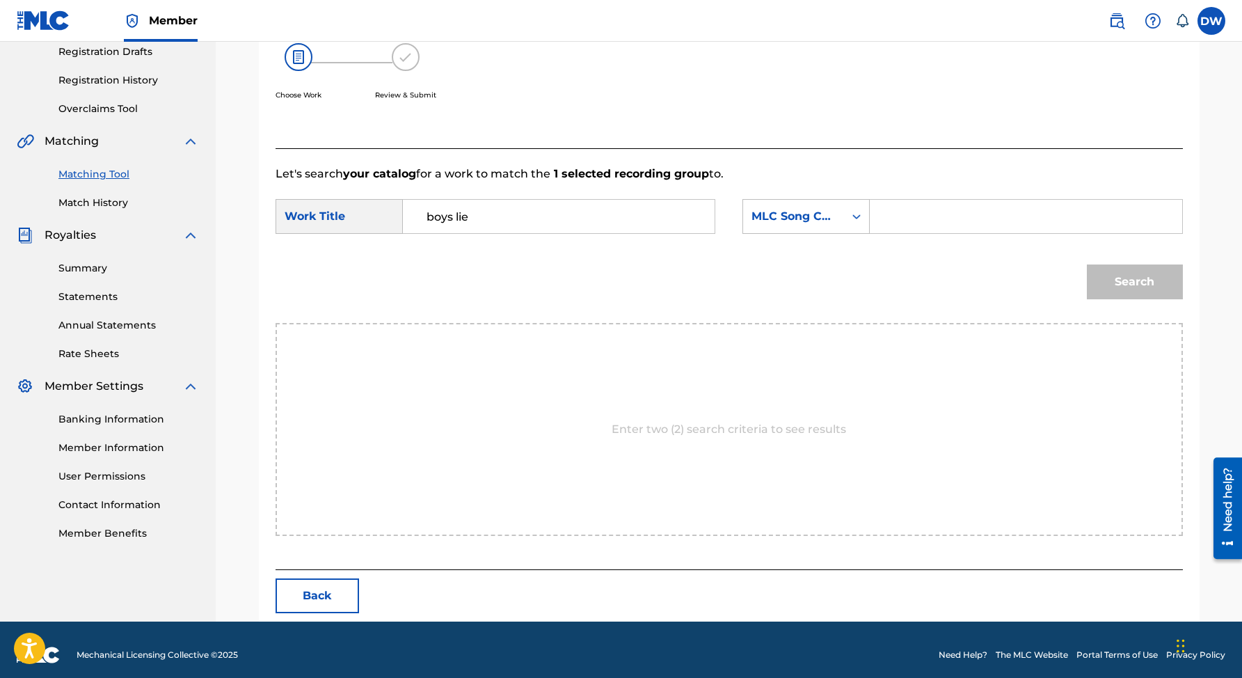
scroll to position [248, 0]
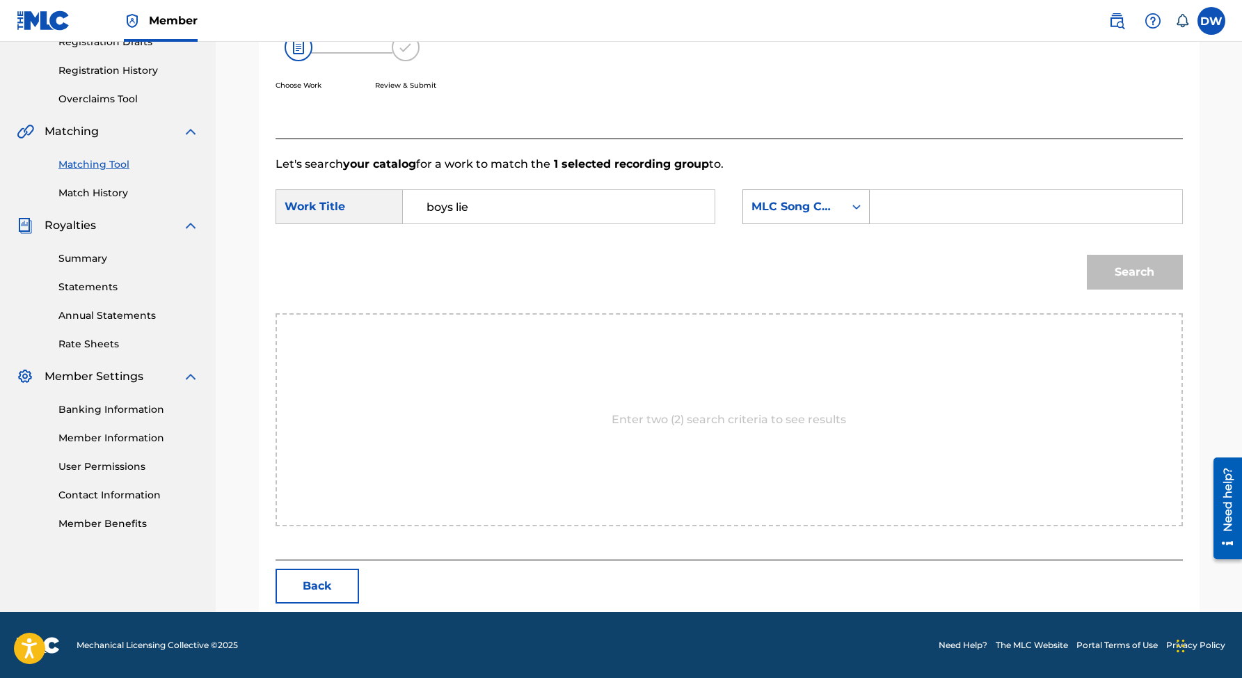
type input "boys lie"
click at [857, 208] on icon "Search Form" at bounding box center [857, 207] width 14 height 14
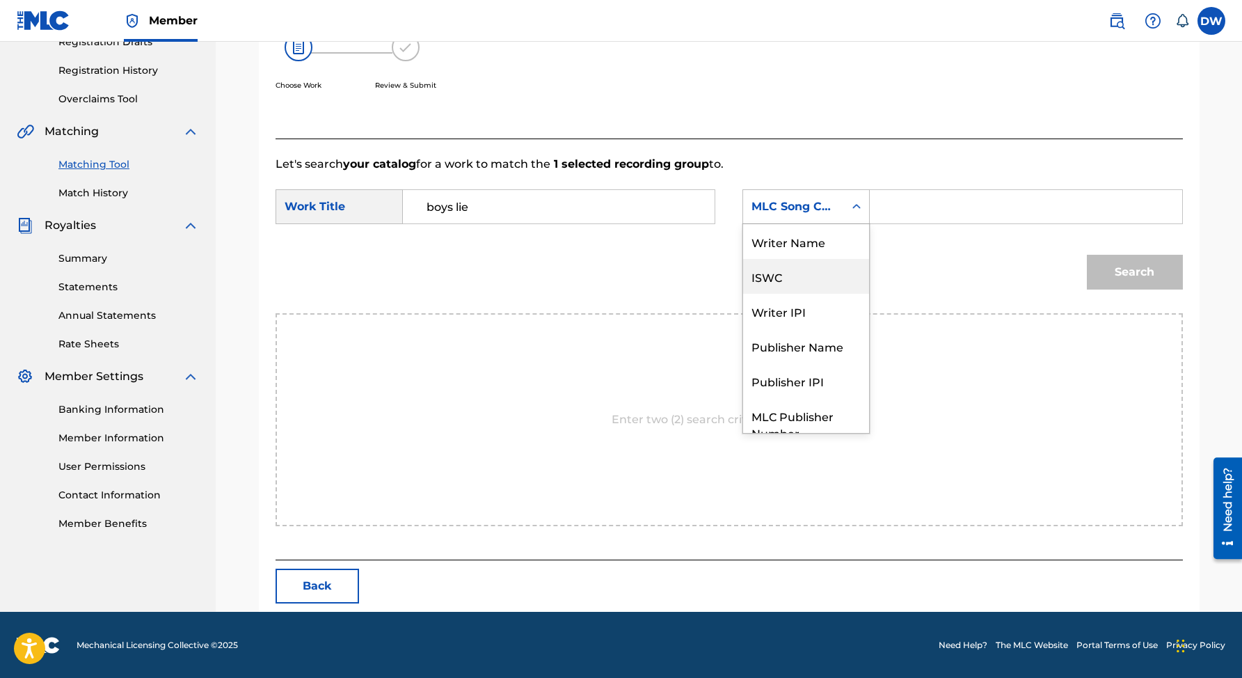
scroll to position [2, 0]
click at [821, 242] on div "Writer Name" at bounding box center [806, 239] width 126 height 35
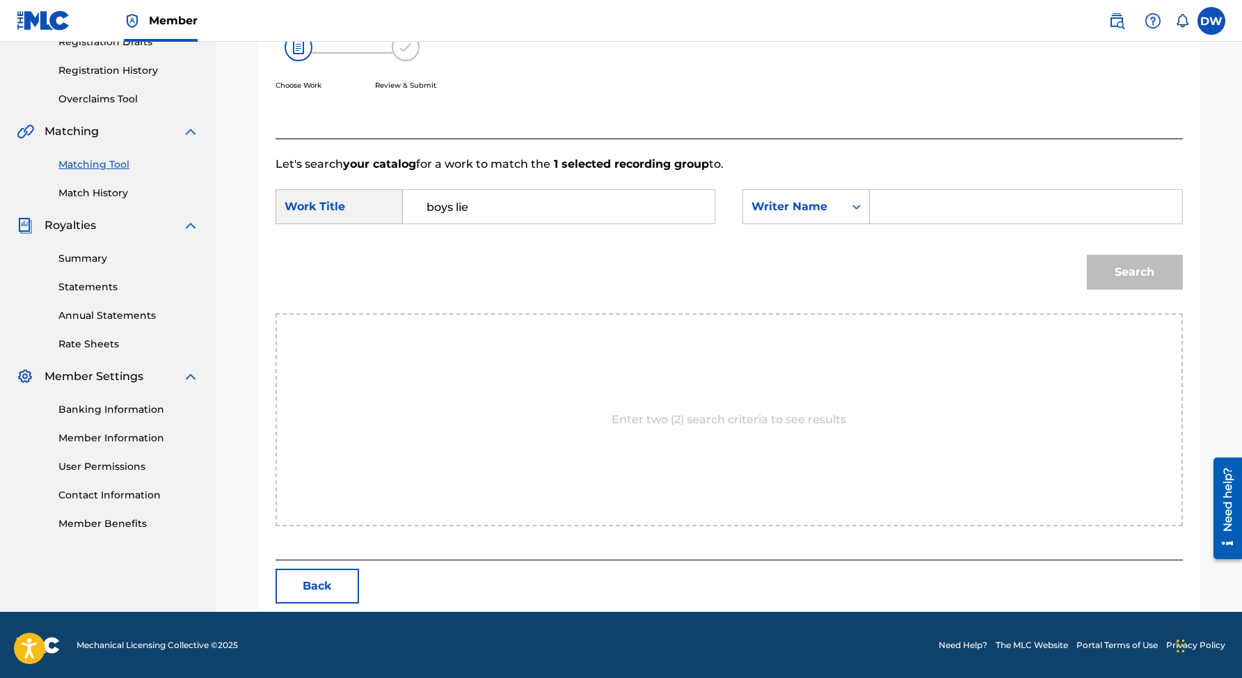
click at [897, 209] on input "Search Form" at bounding box center [1026, 206] width 288 height 33
type input "[PERSON_NAME]"
click at [1119, 271] on button "Search" at bounding box center [1135, 272] width 96 height 35
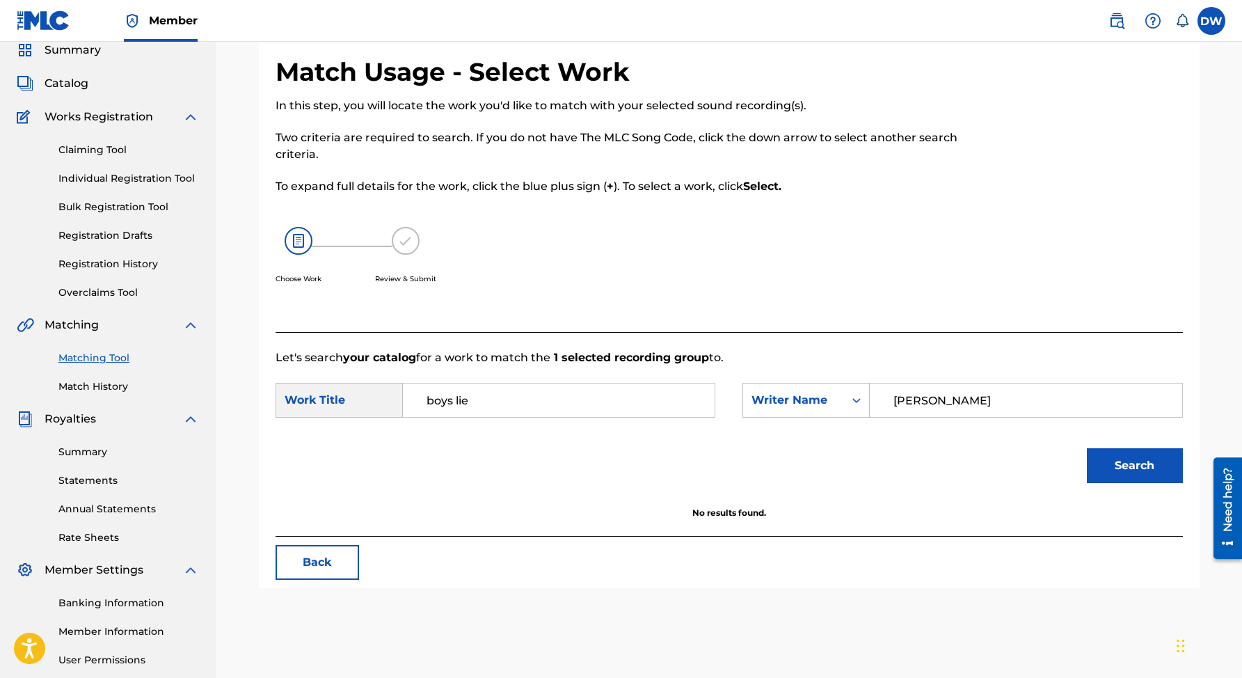
scroll to position [51, 0]
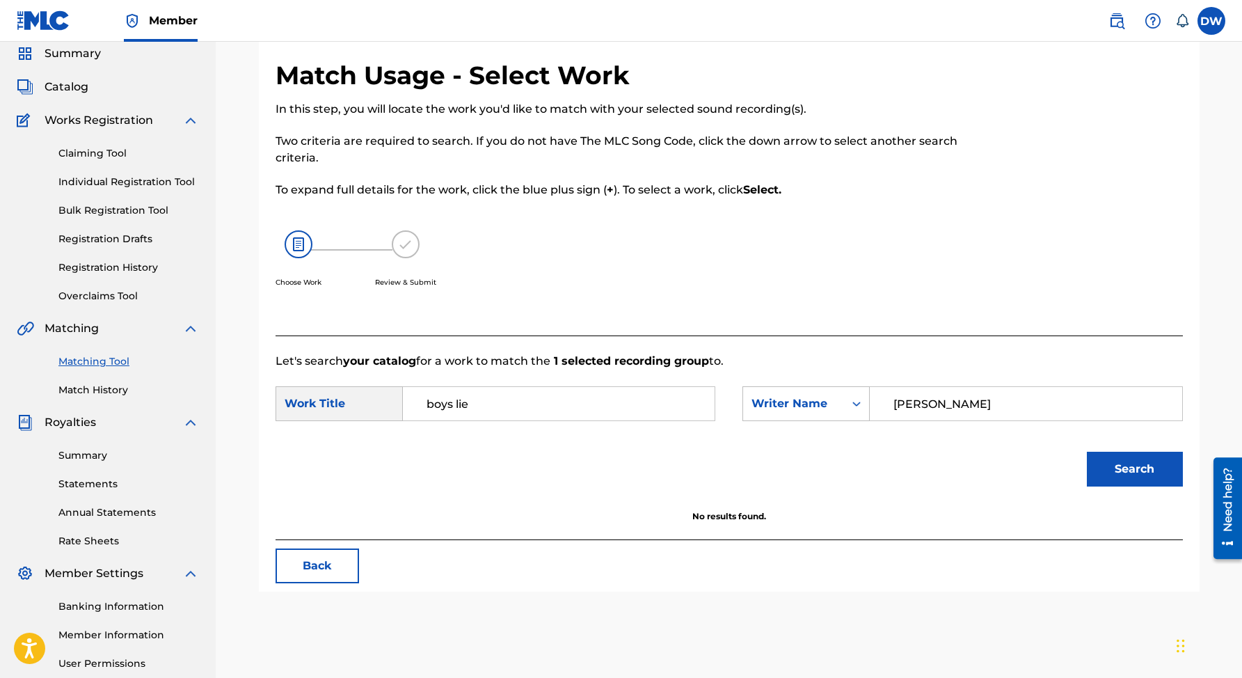
click at [589, 401] on input "boys lie" at bounding box center [559, 403] width 288 height 33
click at [859, 401] on icon "Search Form" at bounding box center [857, 404] width 14 height 14
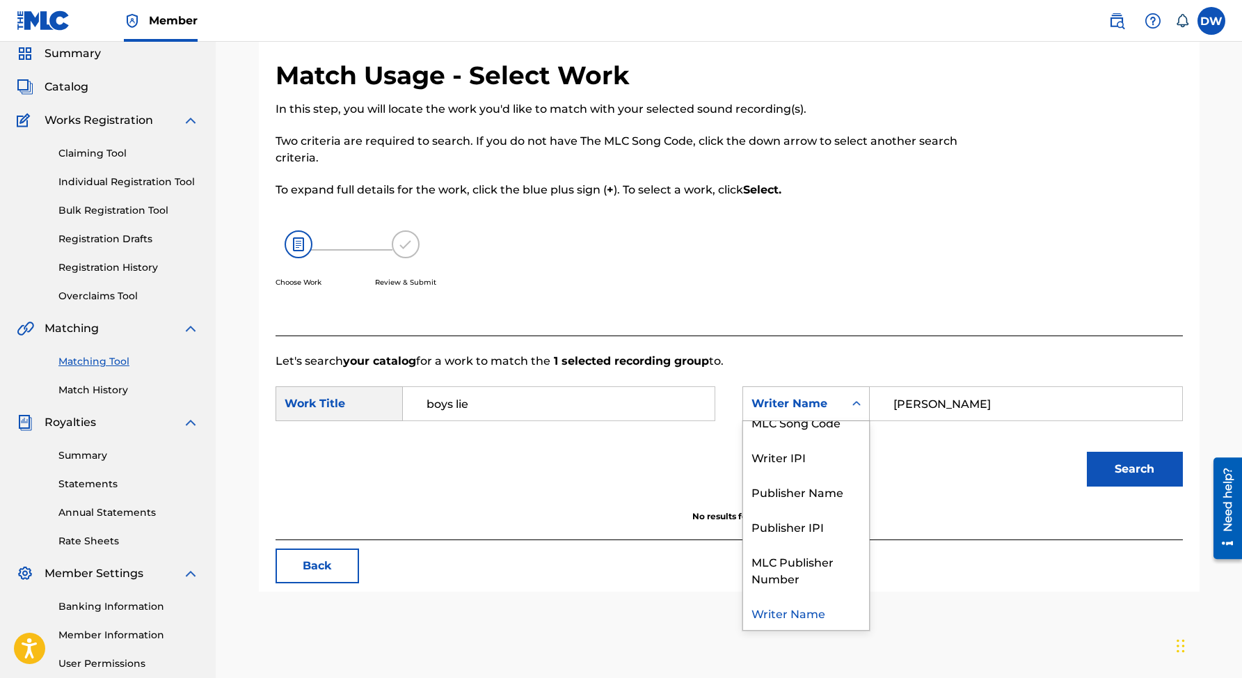
click at [806, 615] on div "Writer Name" at bounding box center [806, 612] width 126 height 35
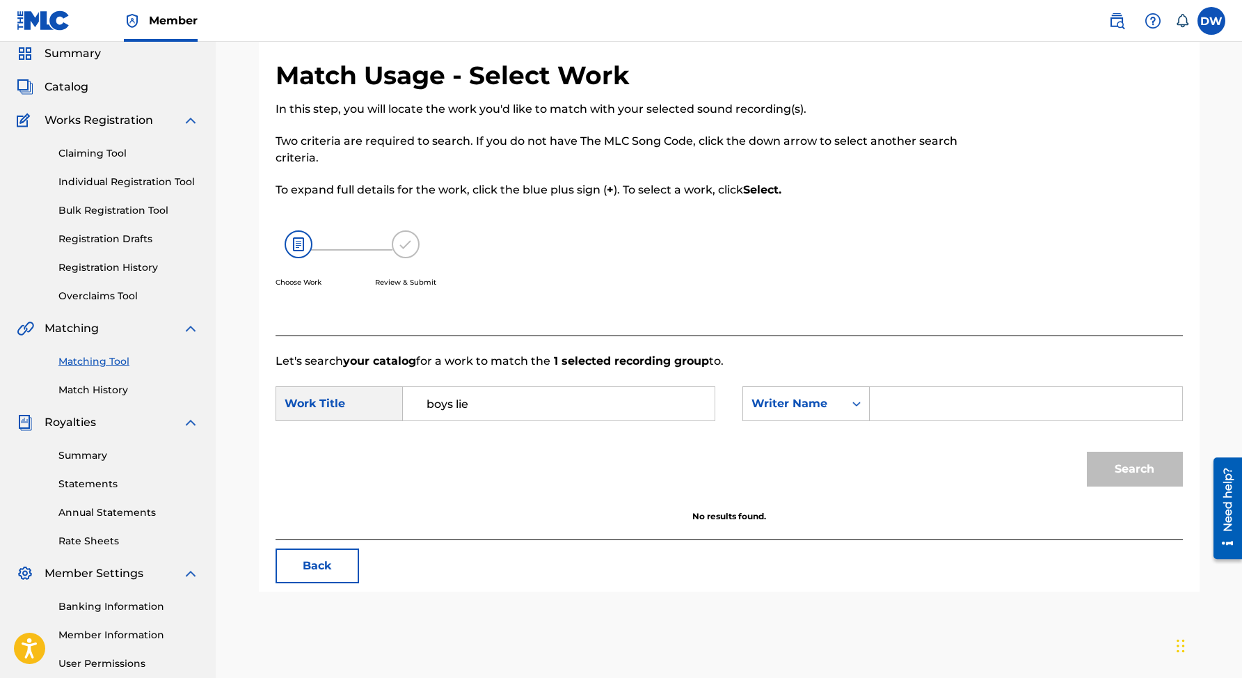
click at [883, 404] on input "Search Form" at bounding box center [1026, 403] width 288 height 33
type input "b"
type input "R"
type input "[PERSON_NAME]"
click at [480, 404] on input "boys lie" at bounding box center [559, 403] width 288 height 33
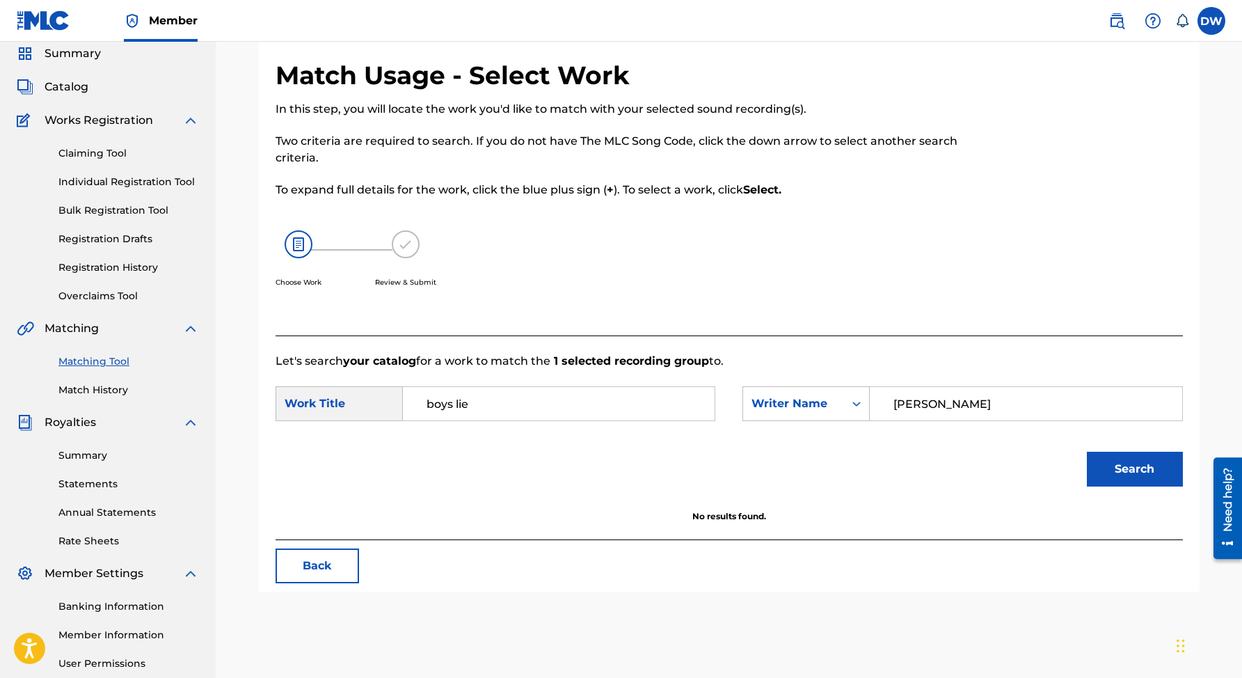
click at [1018, 409] on input "[PERSON_NAME]" at bounding box center [1026, 403] width 288 height 33
click at [1137, 470] on button "Search" at bounding box center [1135, 469] width 96 height 35
click at [100, 183] on link "Individual Registration Tool" at bounding box center [128, 182] width 141 height 15
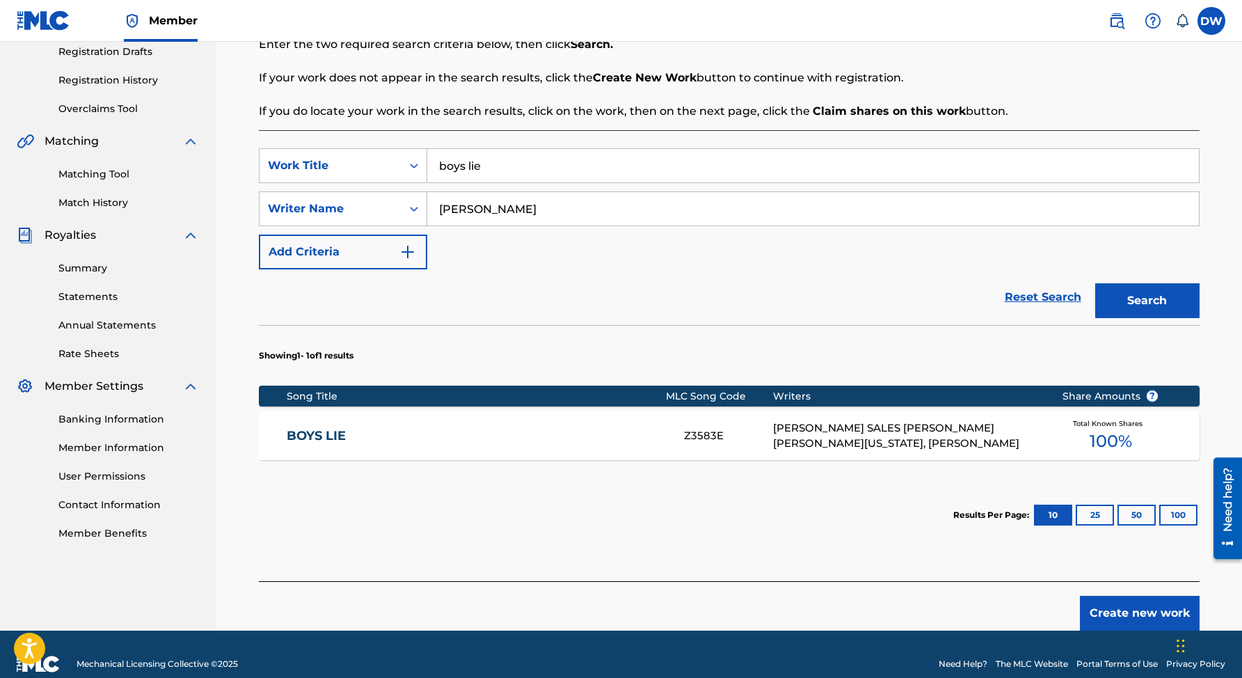
scroll to position [258, 0]
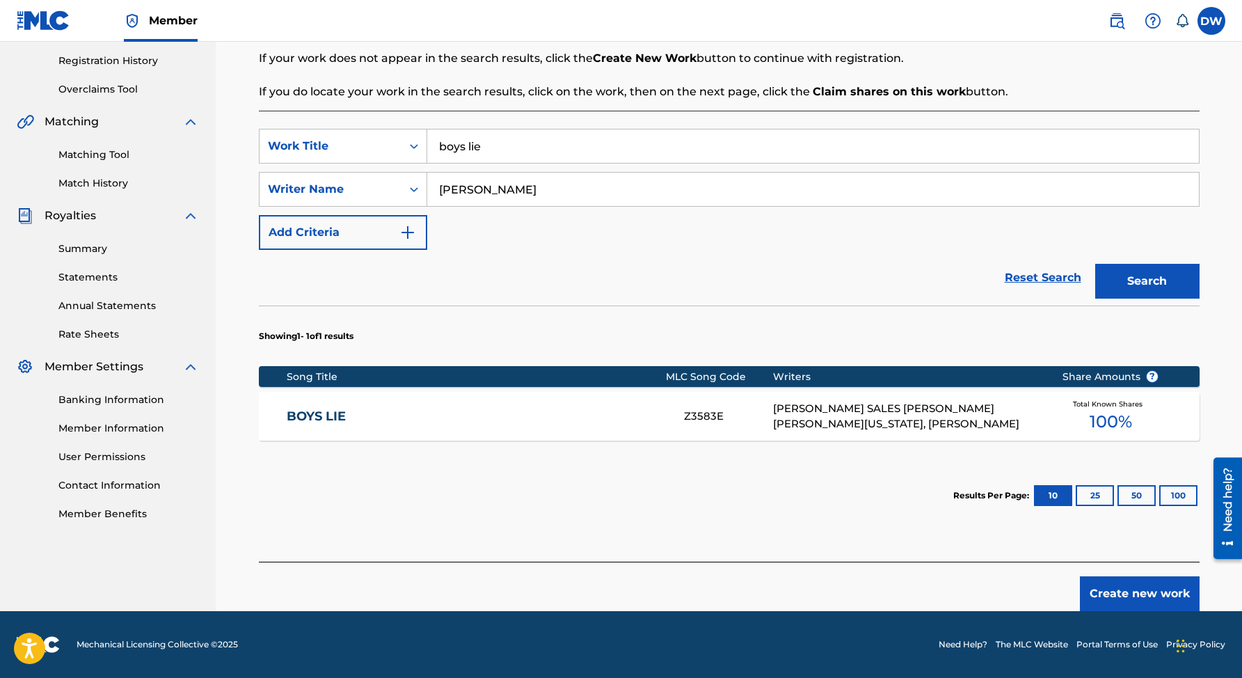
click at [1155, 586] on button "Create new work" at bounding box center [1140, 593] width 120 height 35
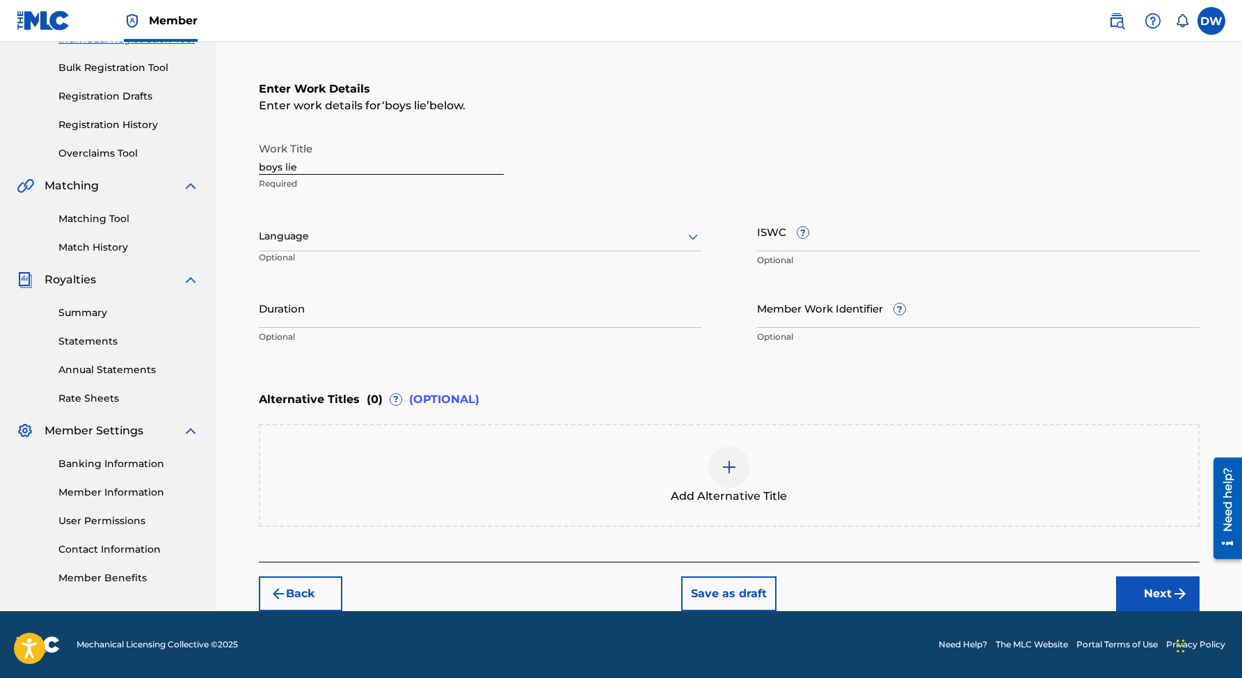
scroll to position [193, 0]
click at [689, 237] on icon at bounding box center [693, 238] width 10 height 6
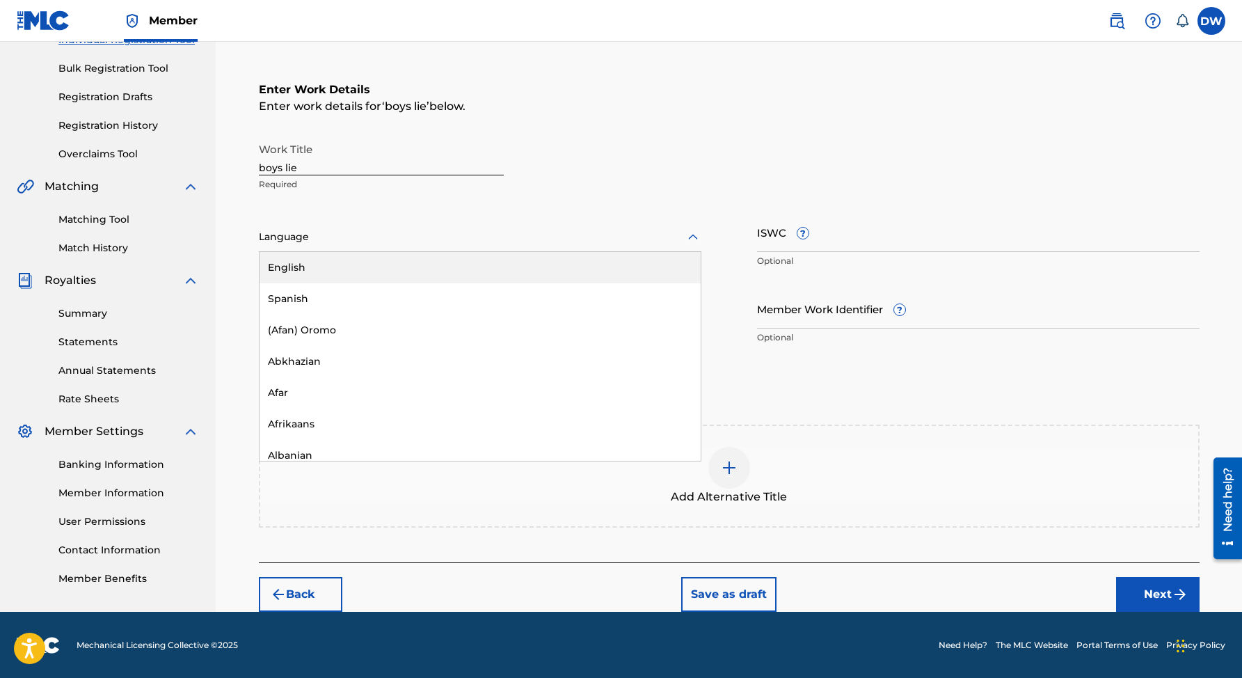
click at [541, 267] on div "English" at bounding box center [480, 267] width 441 height 31
click at [1162, 597] on button "Next" at bounding box center [1157, 594] width 83 height 35
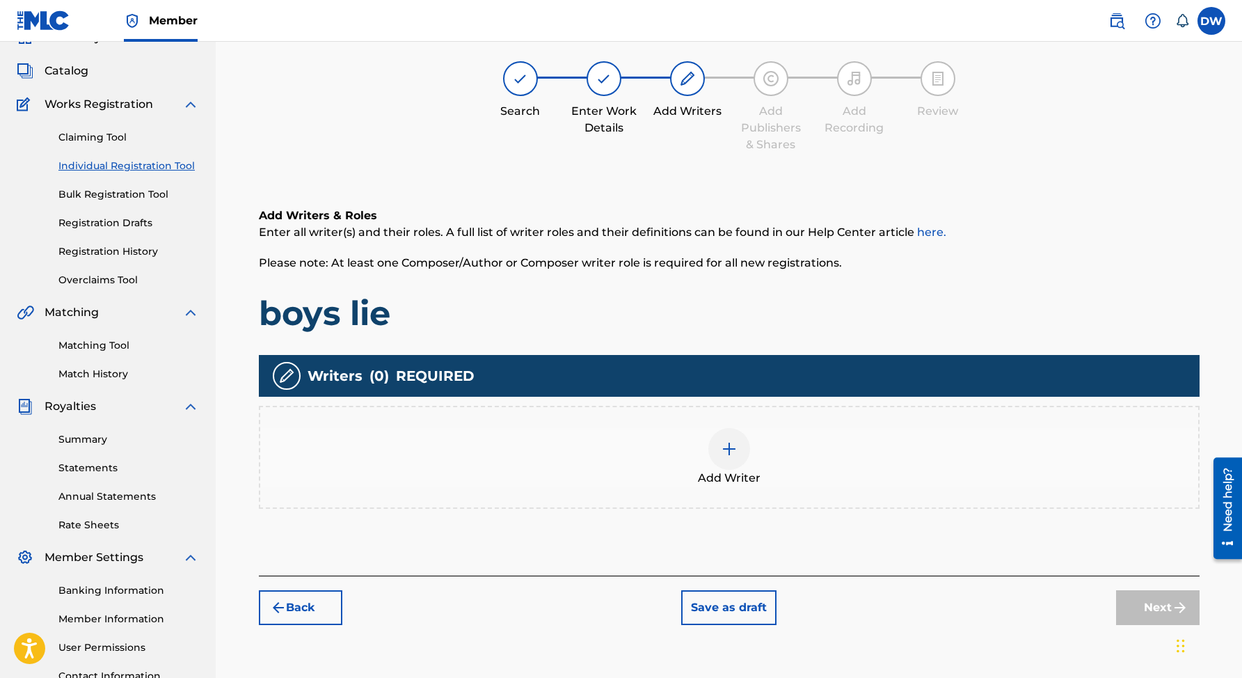
scroll to position [63, 0]
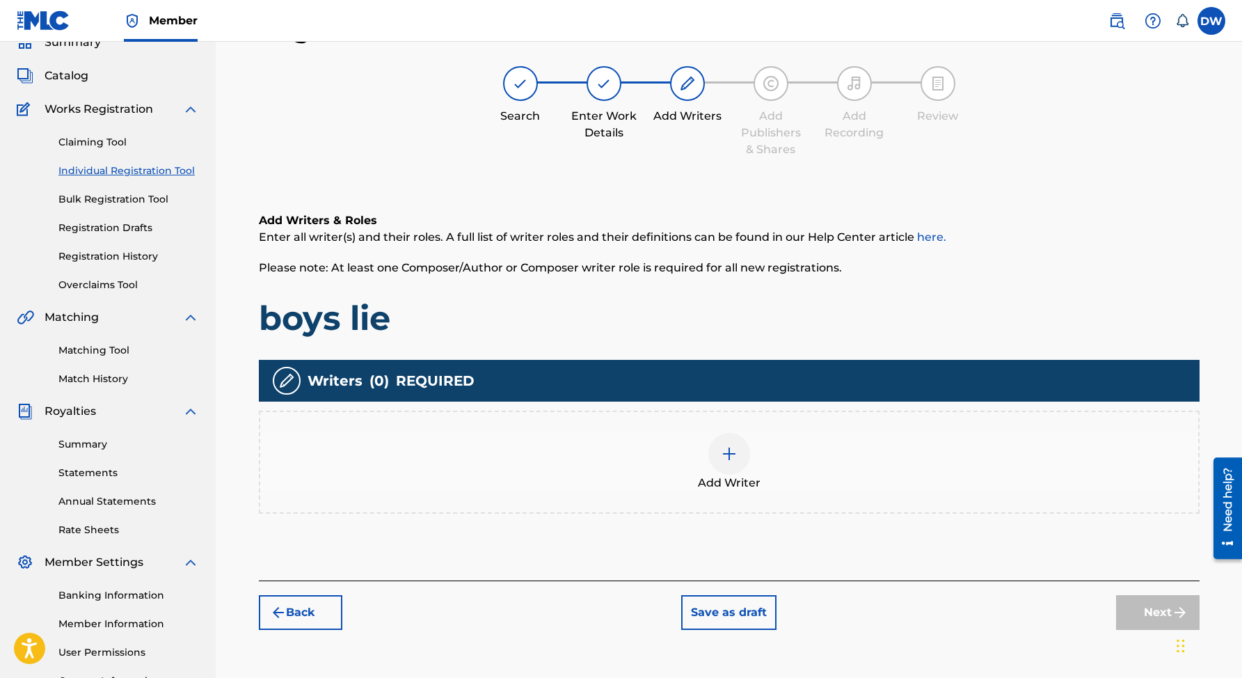
click at [728, 461] on div at bounding box center [729, 454] width 42 height 42
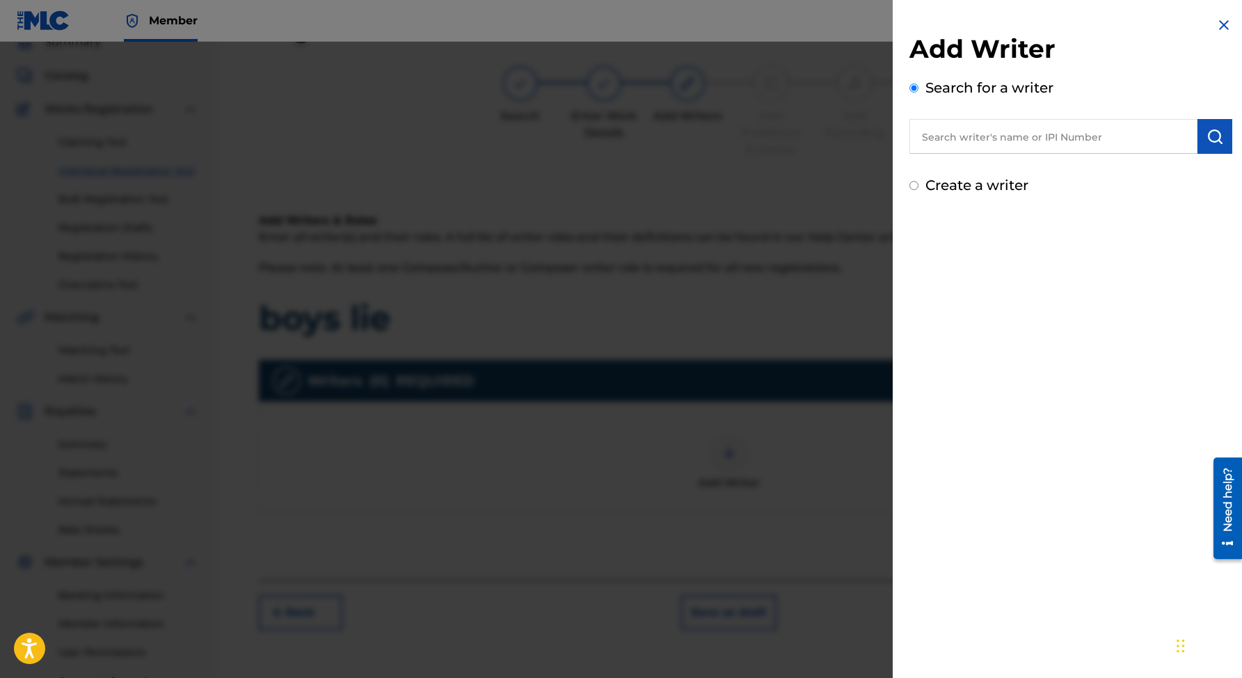
click at [994, 141] on input "text" at bounding box center [1053, 136] width 288 height 35
type input "b"
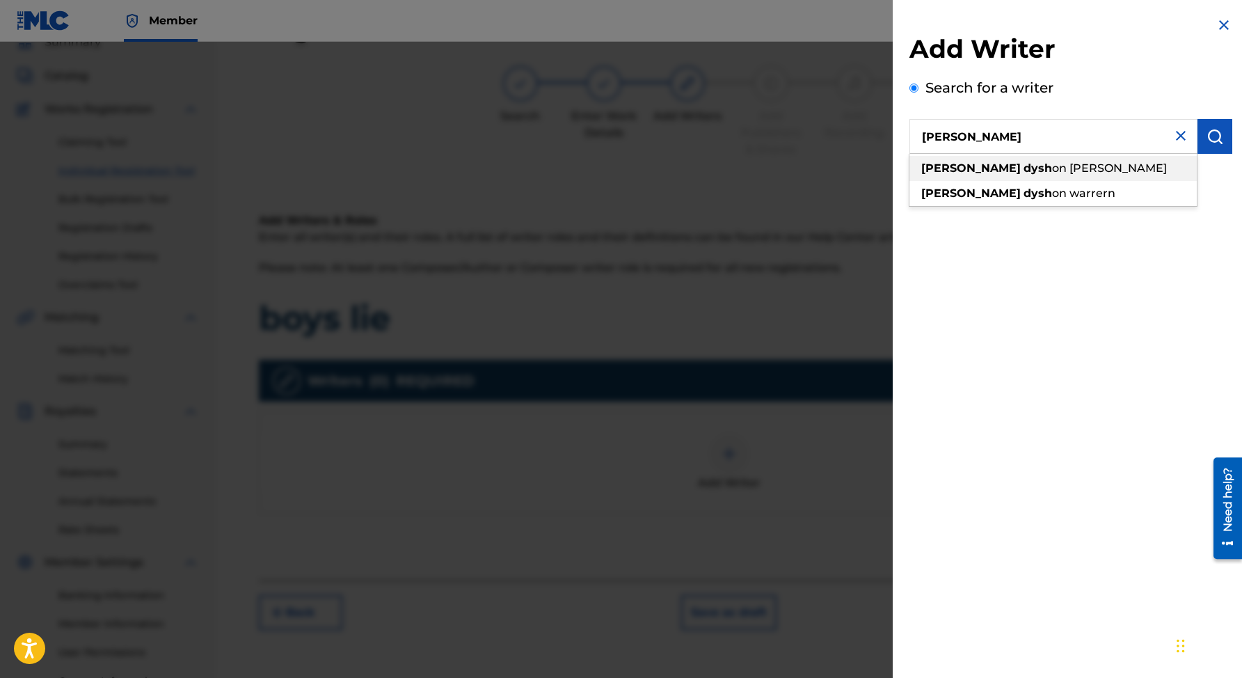
click at [1052, 172] on span "on [PERSON_NAME]" at bounding box center [1109, 167] width 115 height 13
type input "[PERSON_NAME]"
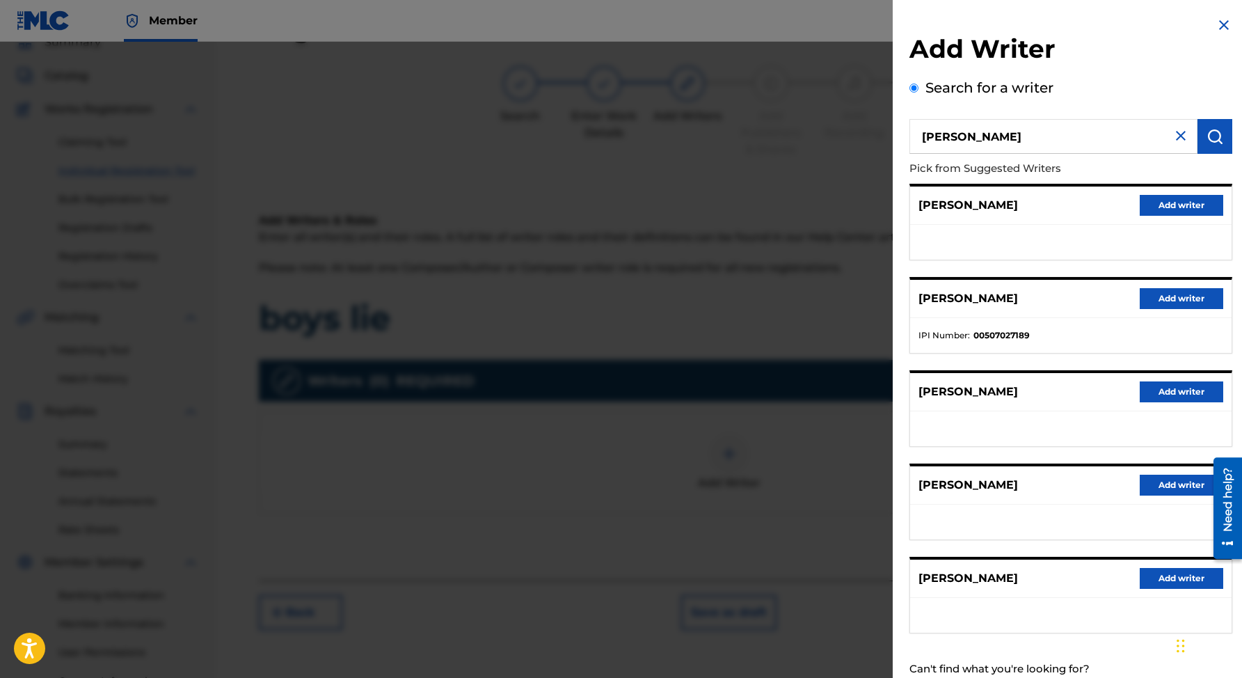
click at [1158, 303] on button "Add writer" at bounding box center [1181, 298] width 83 height 21
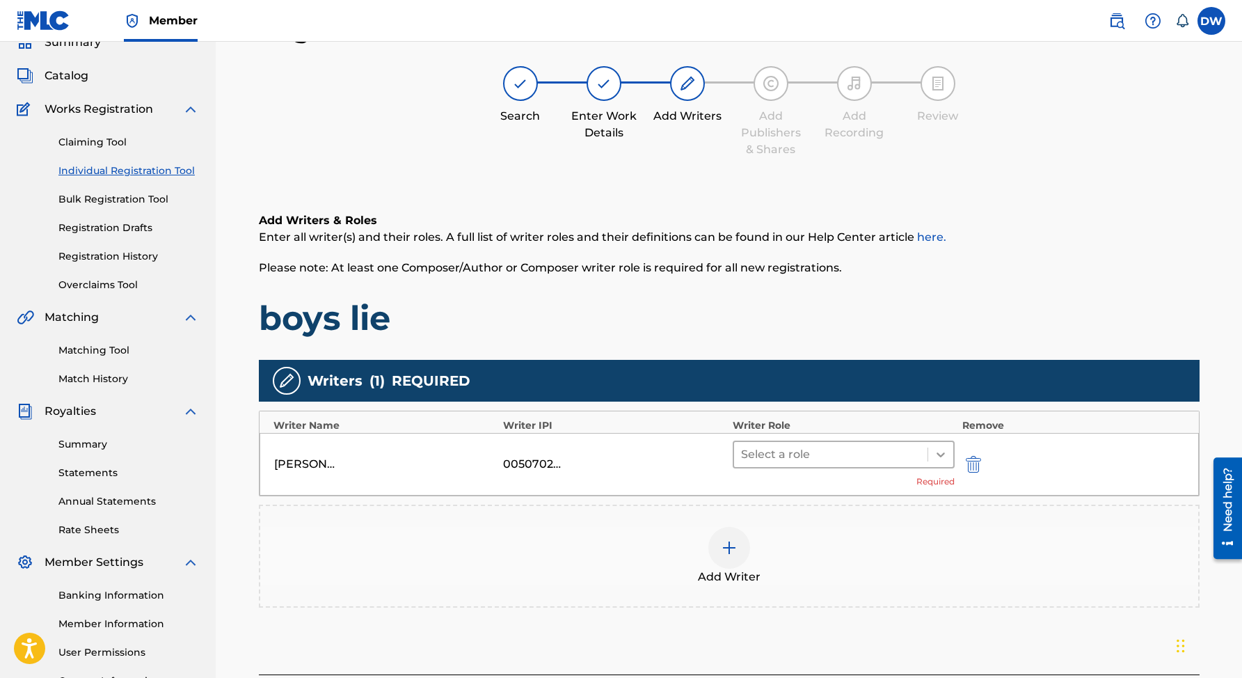
click at [939, 451] on icon at bounding box center [941, 454] width 14 height 14
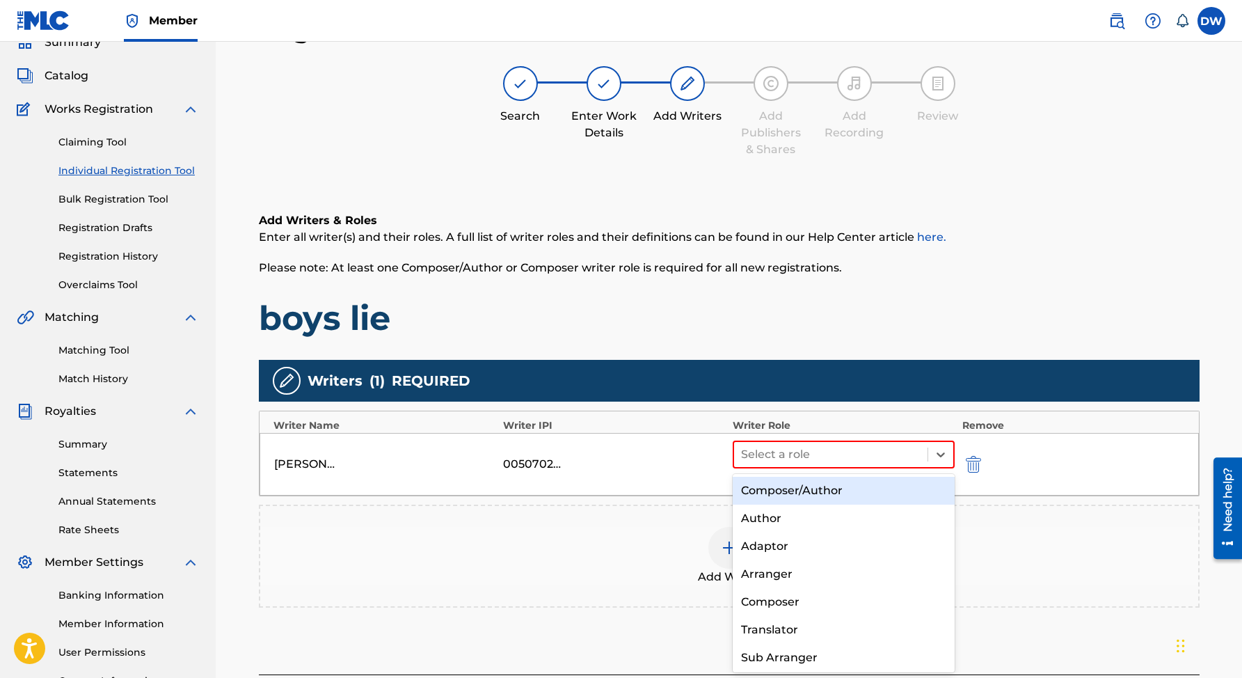
click at [788, 495] on div "Composer/Author" at bounding box center [844, 491] width 223 height 28
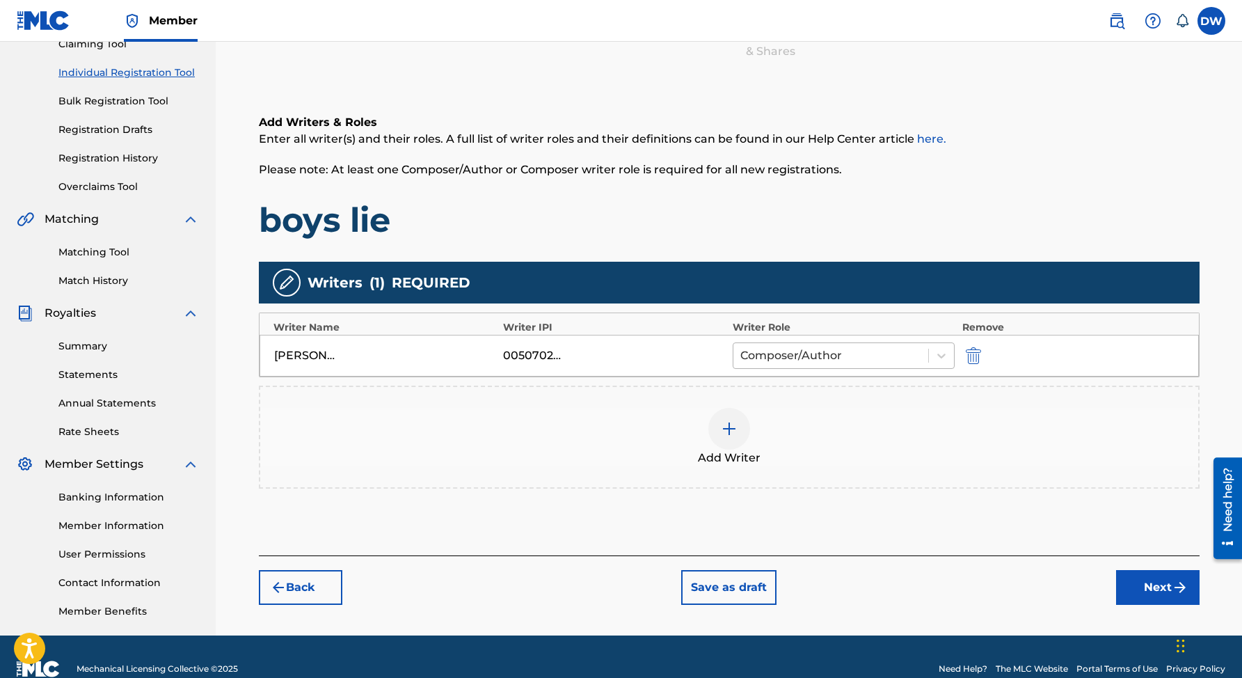
scroll to position [185, 0]
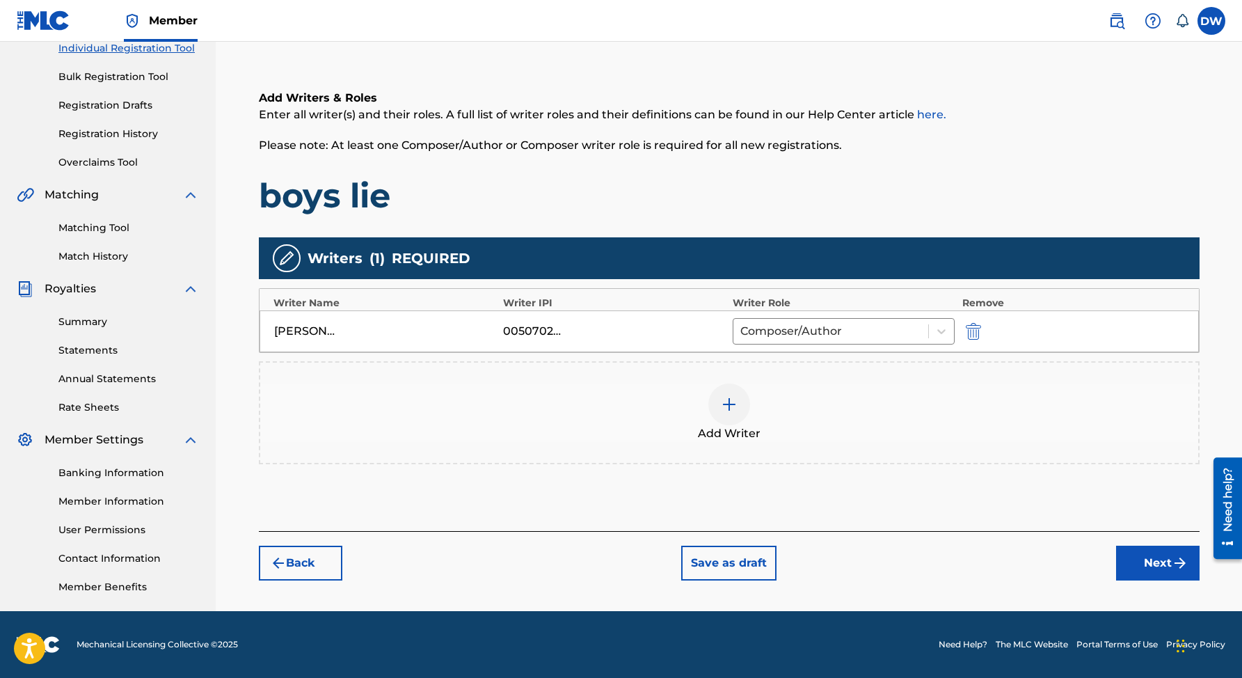
click at [1150, 558] on button "Next" at bounding box center [1157, 562] width 83 height 35
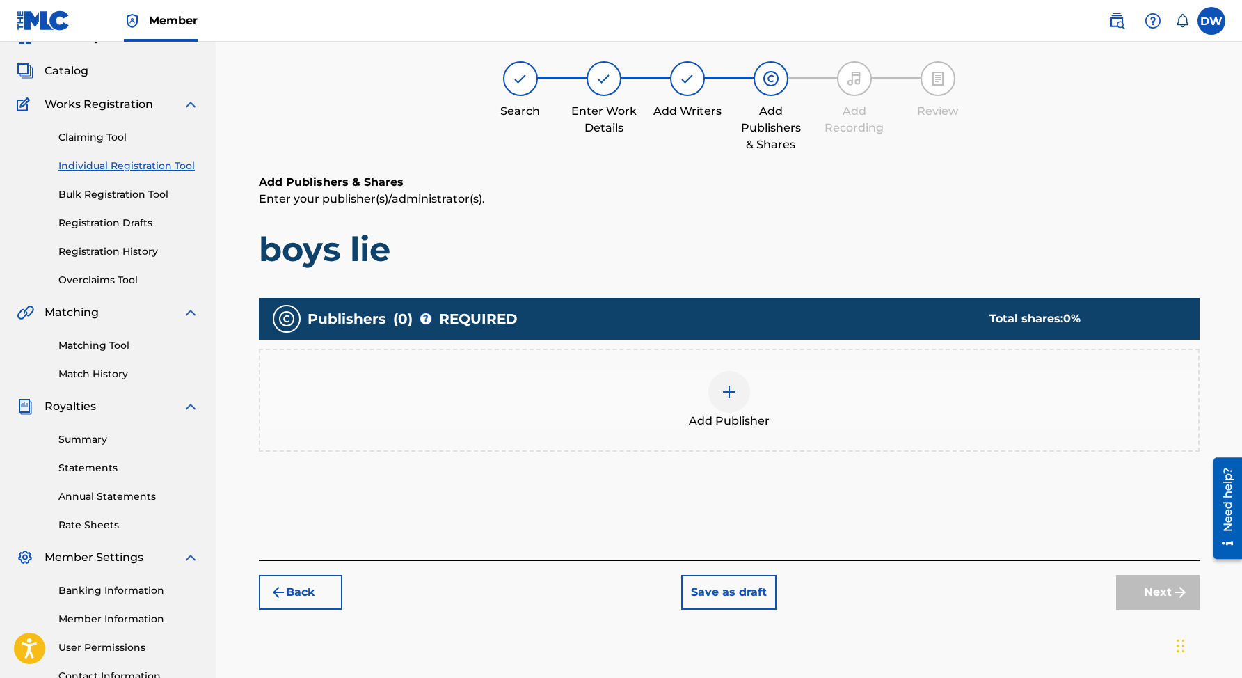
scroll to position [63, 0]
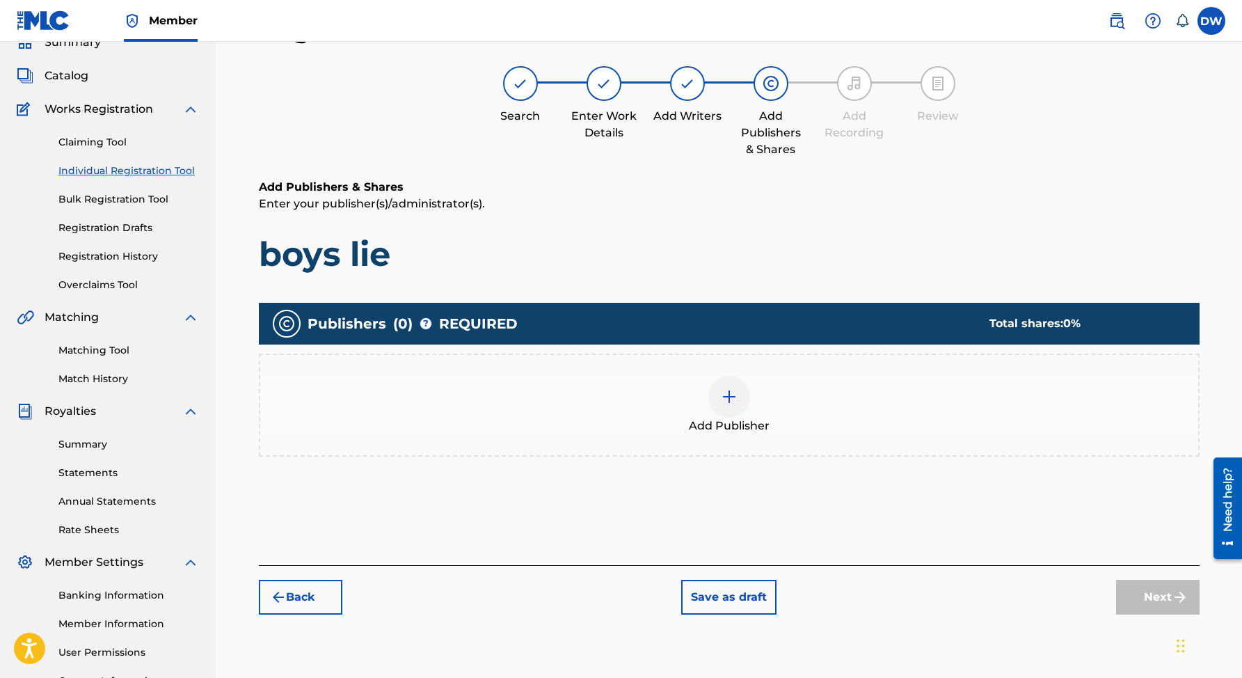
click at [723, 398] on img at bounding box center [729, 396] width 17 height 17
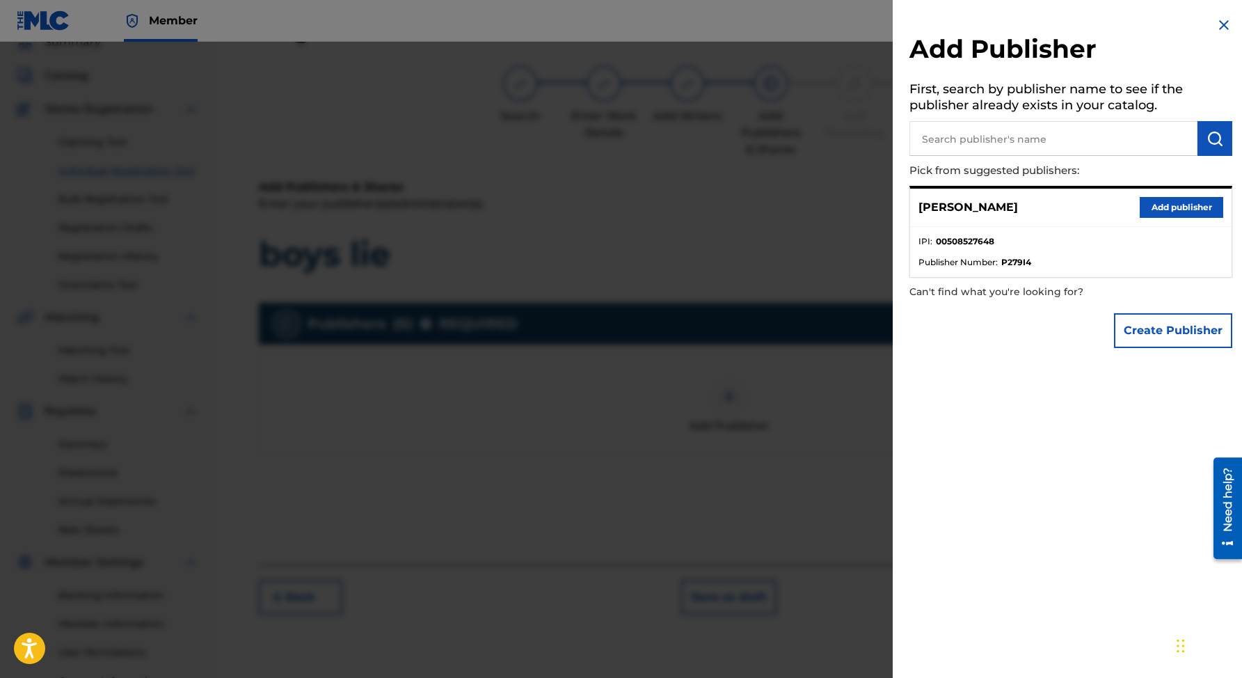
click at [1157, 208] on button "Add publisher" at bounding box center [1181, 207] width 83 height 21
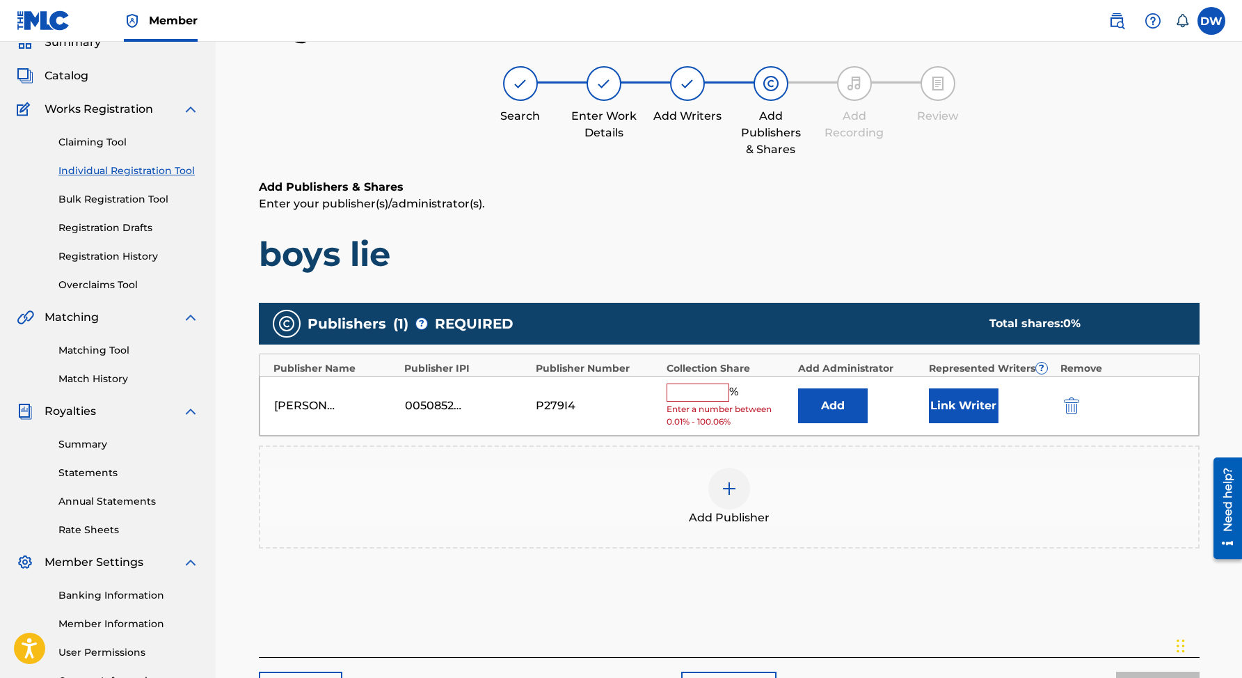
click at [703, 393] on input "text" at bounding box center [698, 392] width 63 height 18
type input "0"
click at [798, 388] on button "Add" at bounding box center [833, 405] width 70 height 35
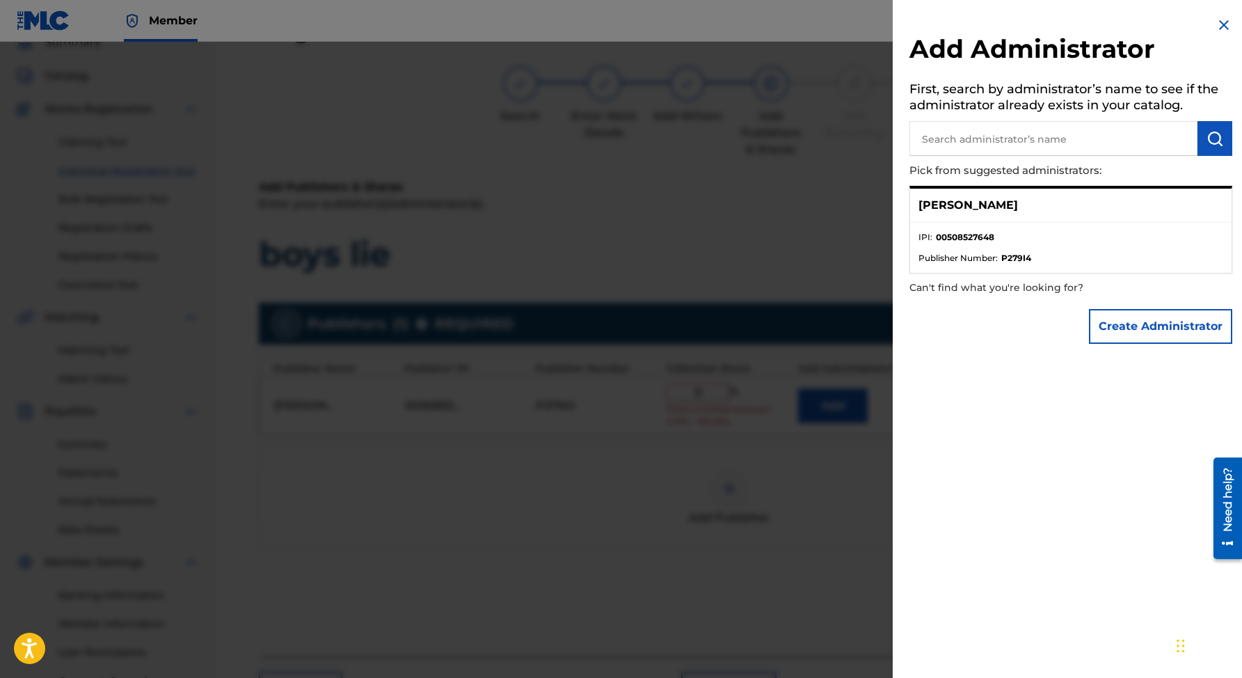
click at [967, 204] on p "[PERSON_NAME]" at bounding box center [967, 205] width 99 height 17
click at [1218, 26] on img at bounding box center [1224, 25] width 17 height 17
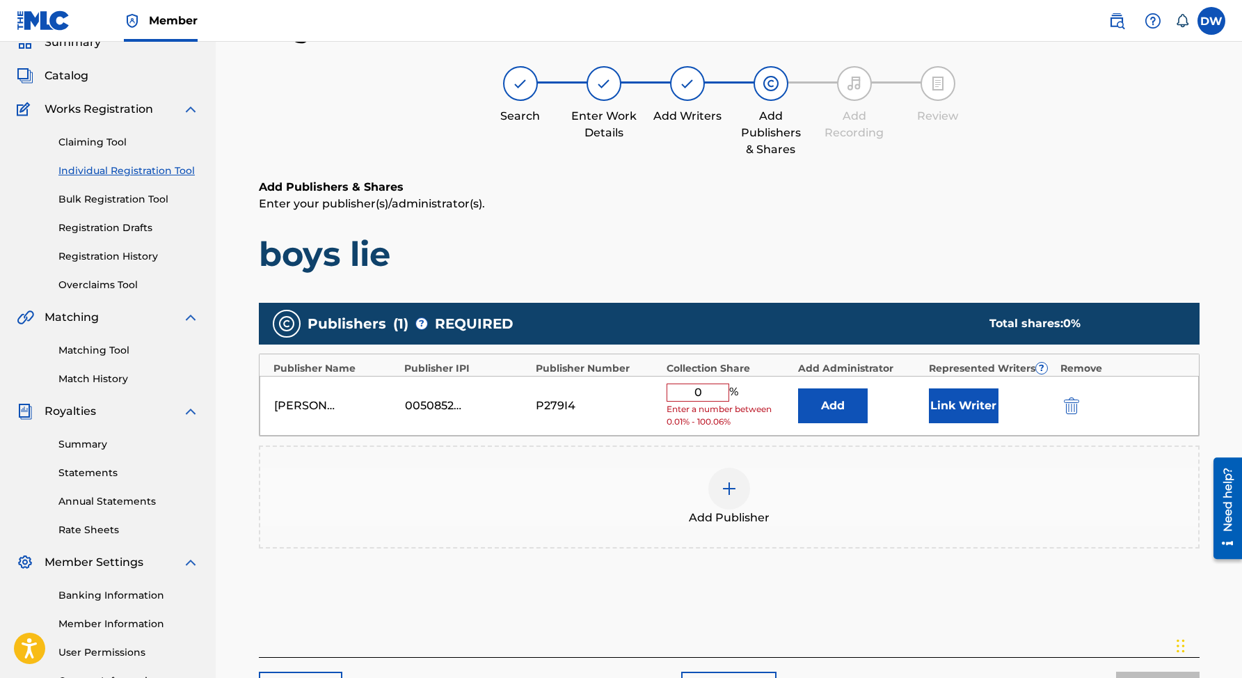
click at [715, 399] on input "0" at bounding box center [698, 392] width 63 height 18
